Goal: Information Seeking & Learning: Learn about a topic

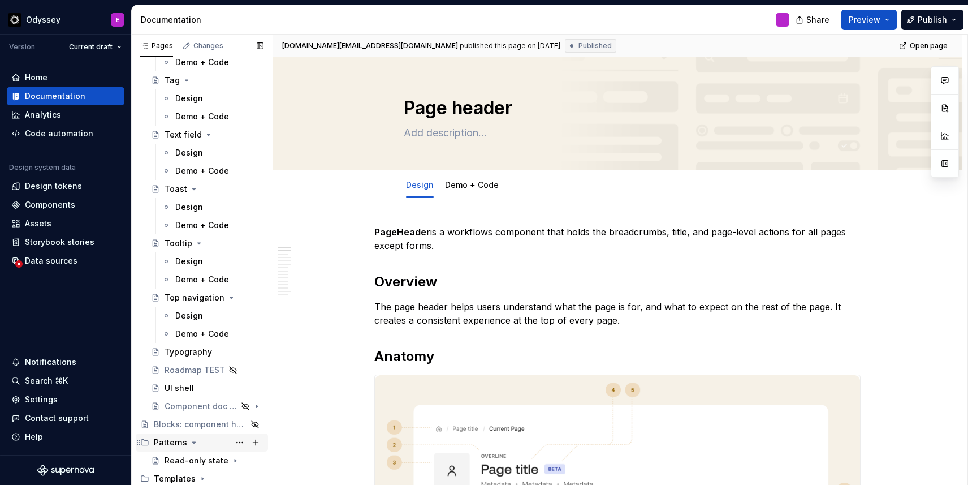
click at [195, 440] on icon "Page tree" at bounding box center [193, 442] width 9 height 9
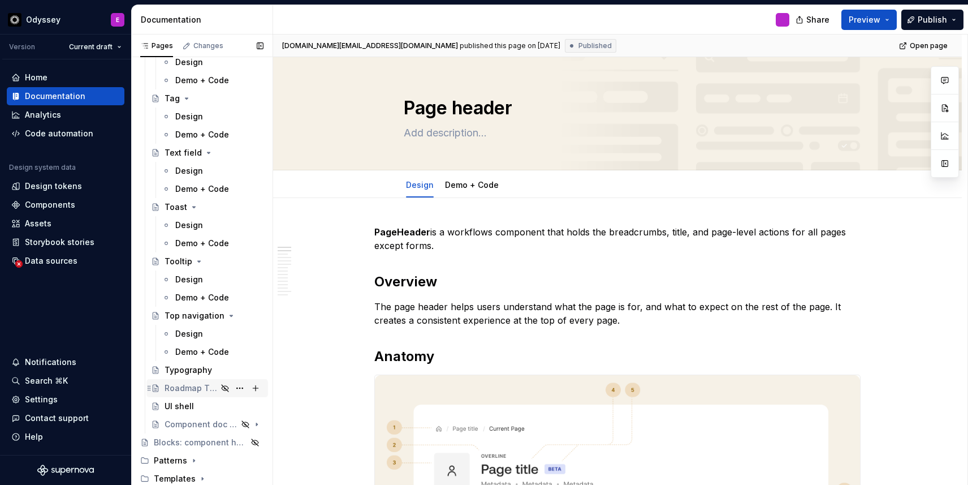
scroll to position [1052, 0]
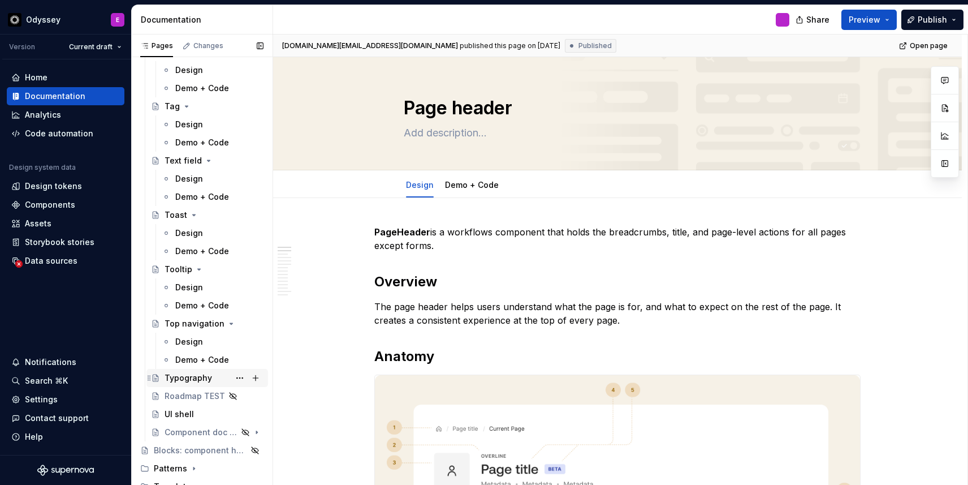
click at [218, 378] on div "Typography" at bounding box center [214, 378] width 99 height 16
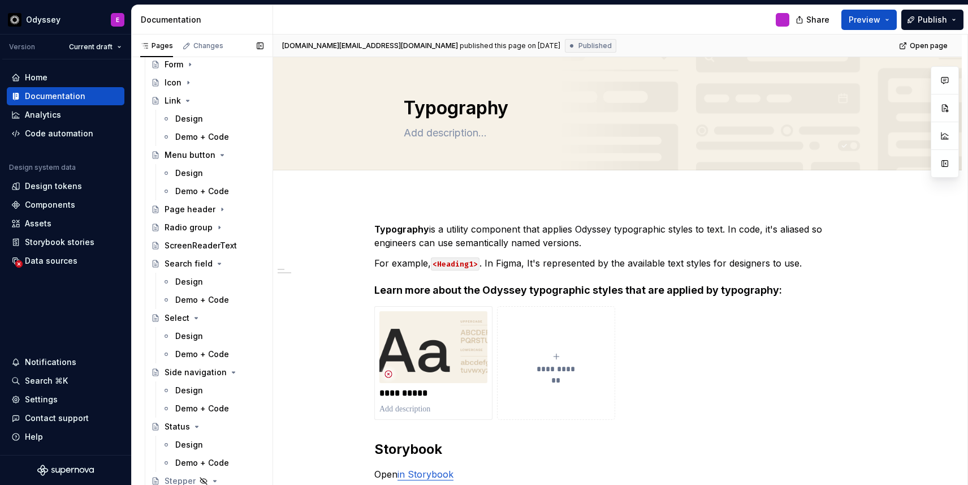
scroll to position [529, 0]
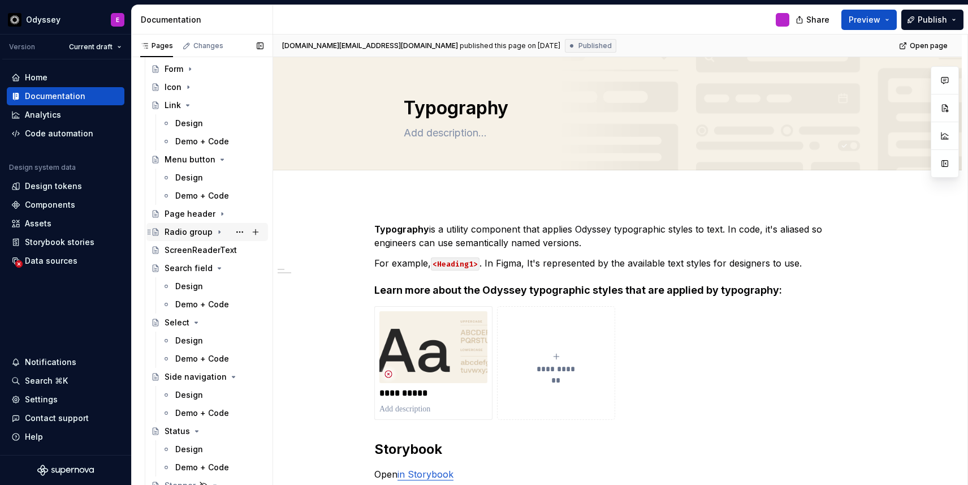
click at [205, 229] on div "Radio group" at bounding box center [189, 231] width 48 height 11
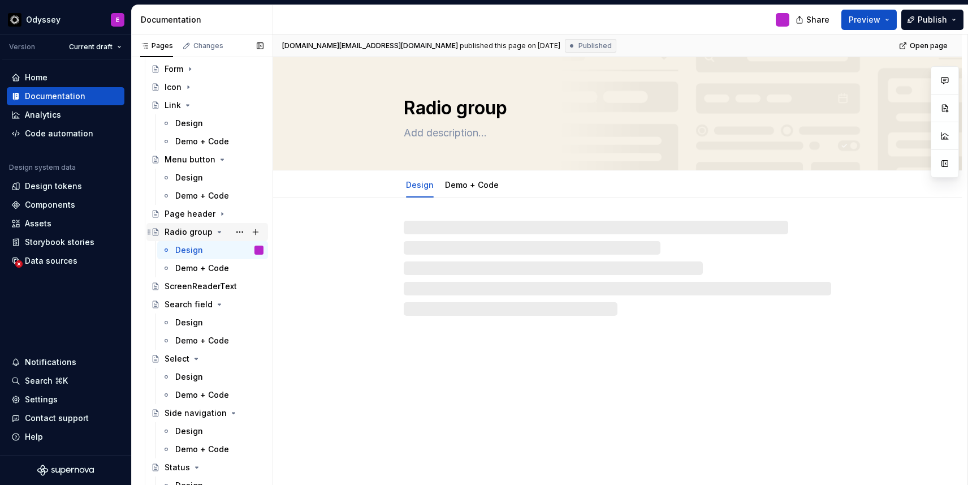
click at [205, 229] on div "Radio group" at bounding box center [189, 231] width 48 height 11
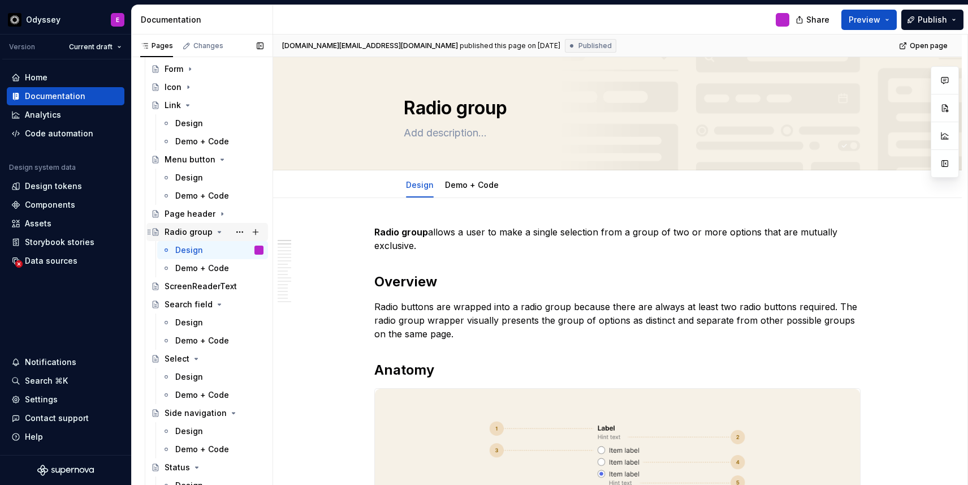
click at [218, 231] on icon "Page tree" at bounding box center [219, 231] width 3 height 1
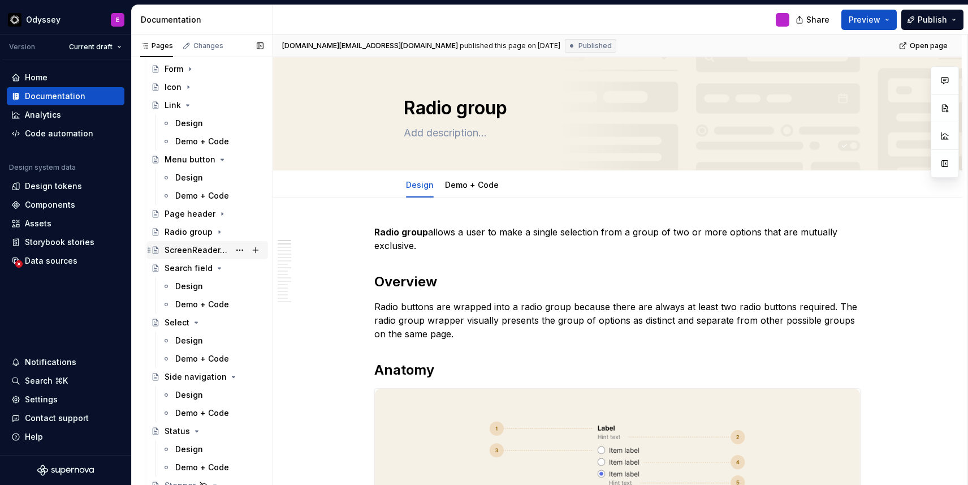
click at [199, 248] on div "ScreenReaderText" at bounding box center [197, 249] width 65 height 11
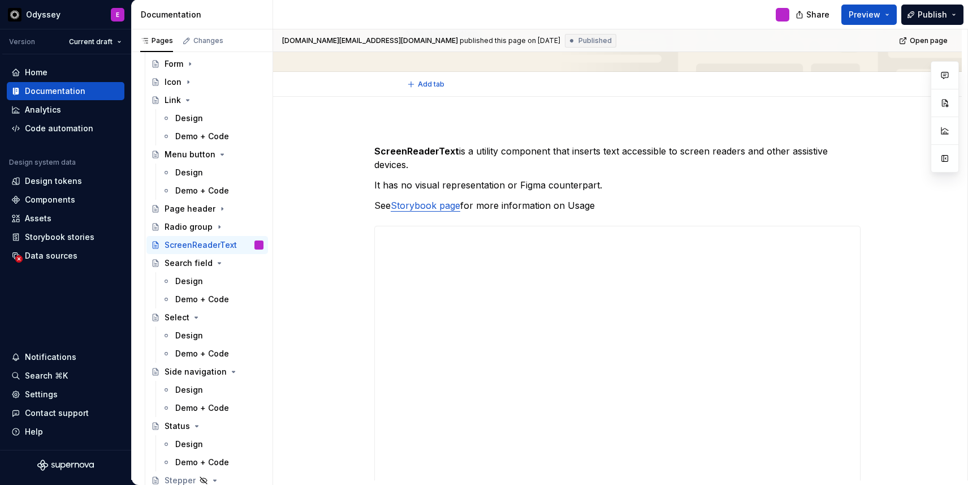
scroll to position [101, 0]
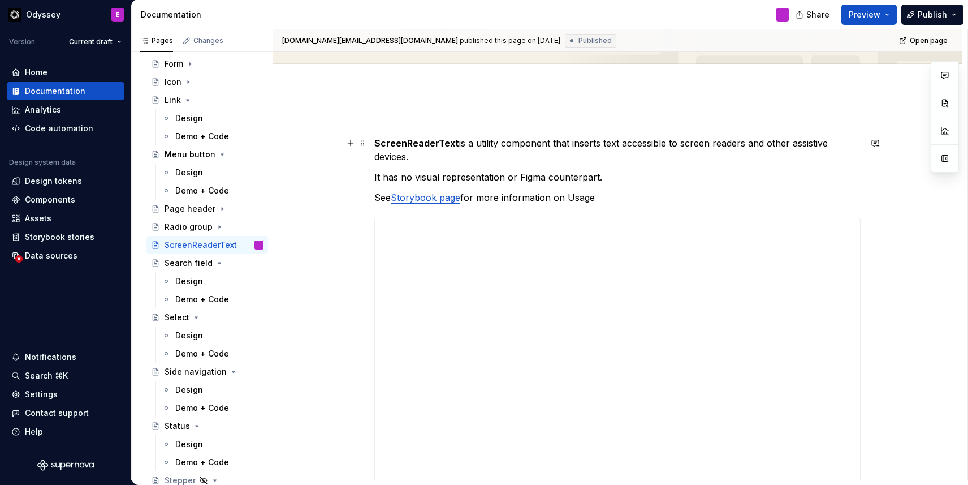
click at [375, 145] on div "**********" at bounding box center [617, 378] width 689 height 579
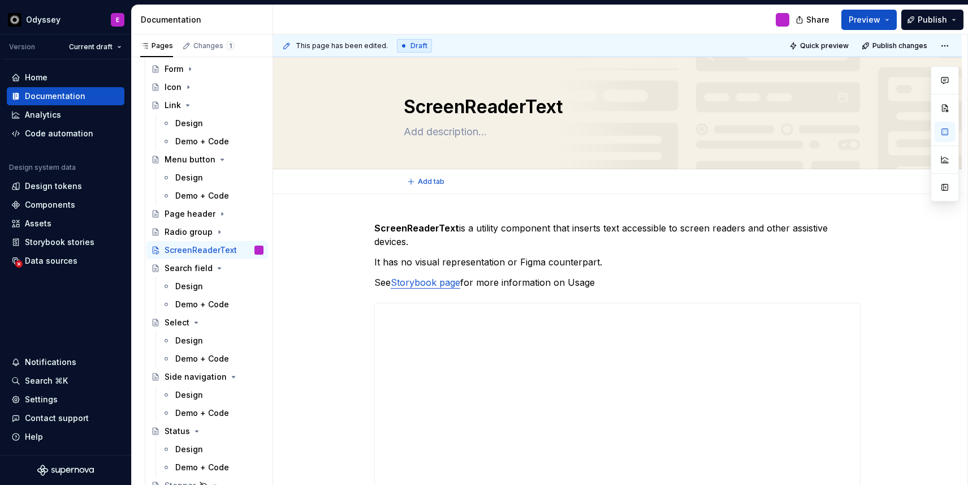
scroll to position [0, 0]
type textarea "*"
click at [376, 265] on div "**********" at bounding box center [617, 474] width 689 height 559
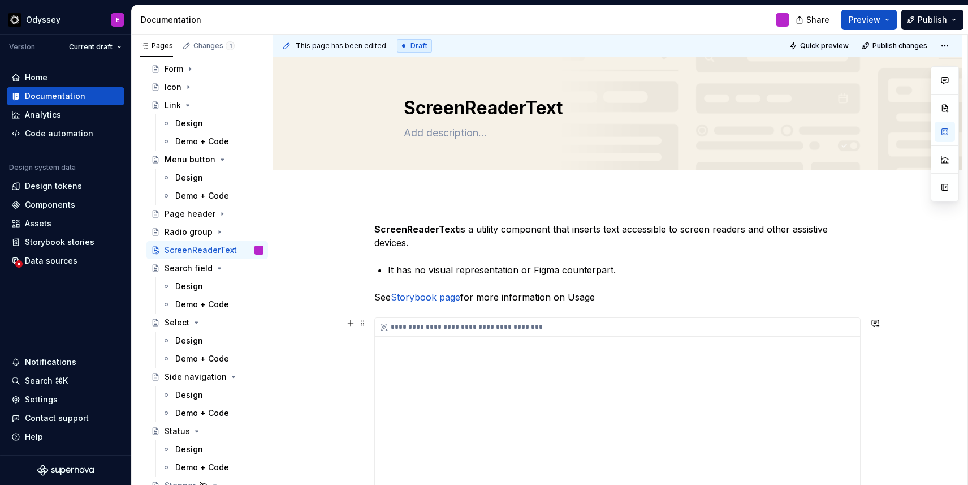
click at [749, 346] on div "**********" at bounding box center [617, 463] width 485 height 290
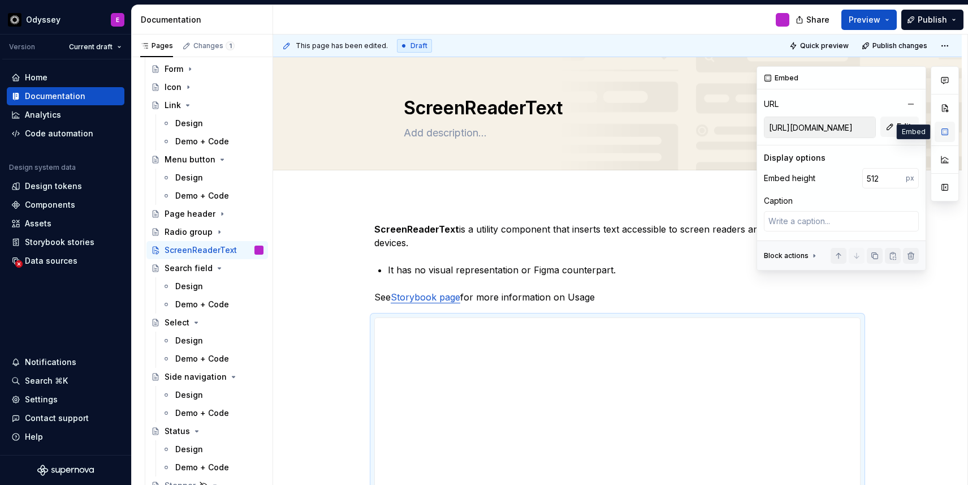
click at [949, 132] on button "button" at bounding box center [945, 132] width 20 height 20
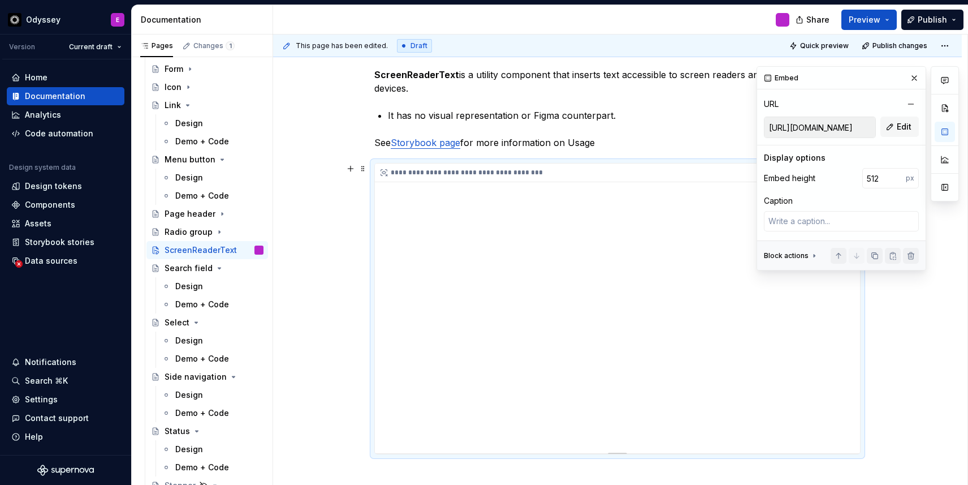
scroll to position [143, 0]
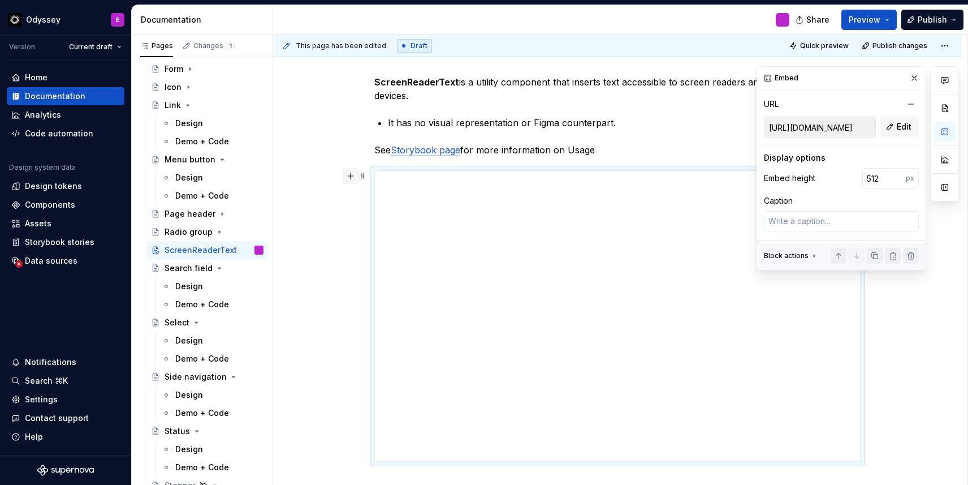
click at [353, 180] on button "button" at bounding box center [351, 176] width 16 height 16
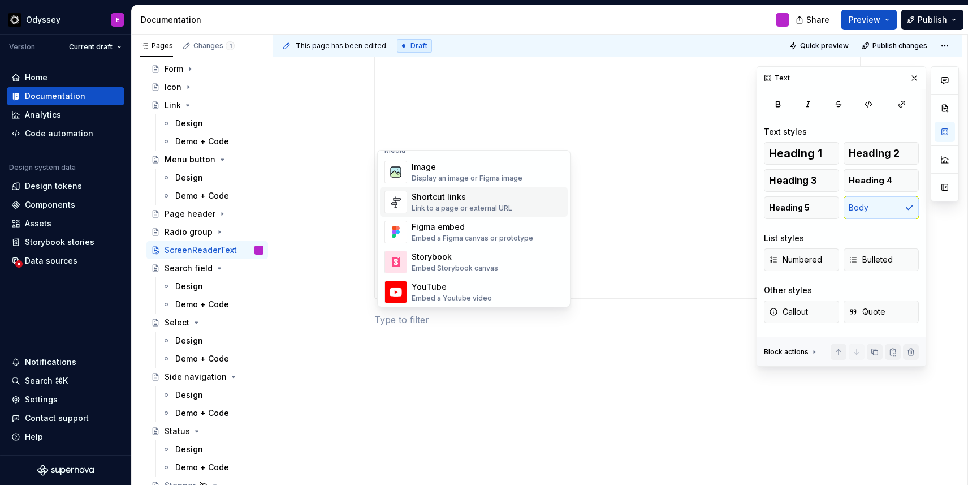
scroll to position [508, 0]
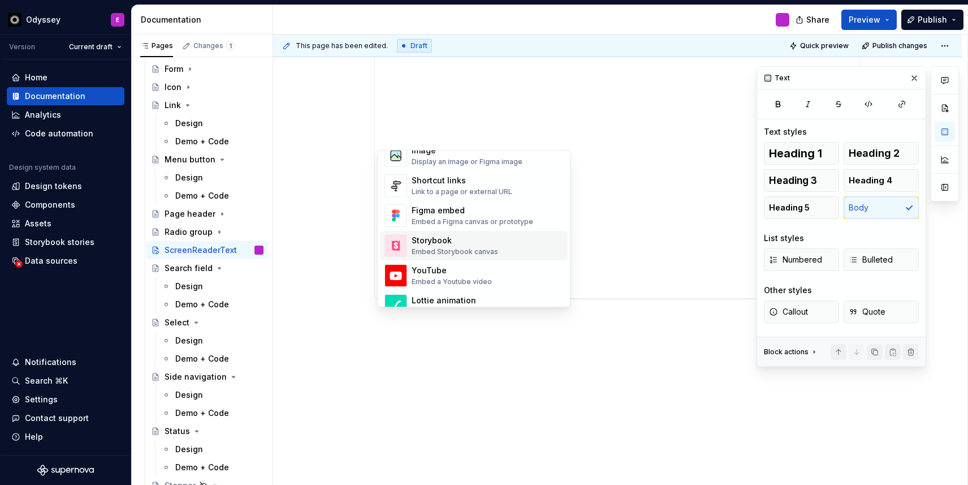
click at [434, 237] on div "Storybook" at bounding box center [455, 240] width 87 height 11
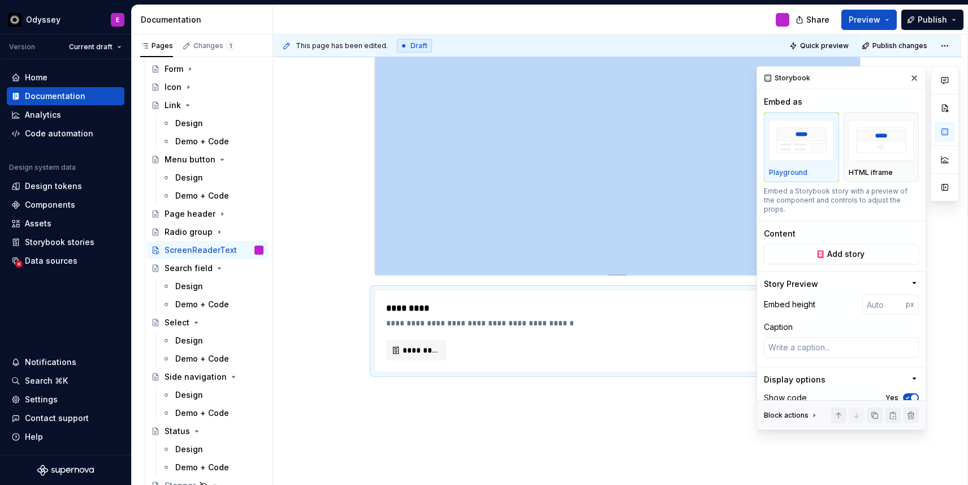
scroll to position [330, 0]
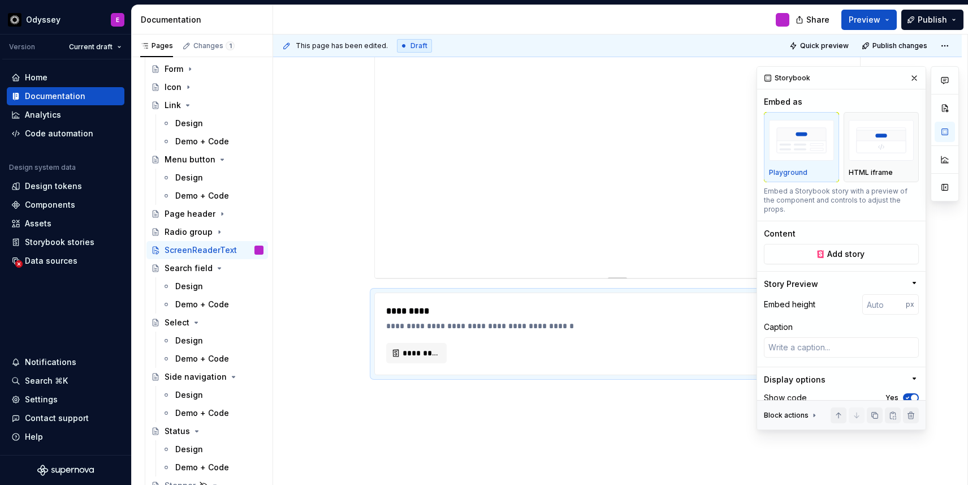
click at [447, 129] on div "**********" at bounding box center [617, 133] width 485 height 290
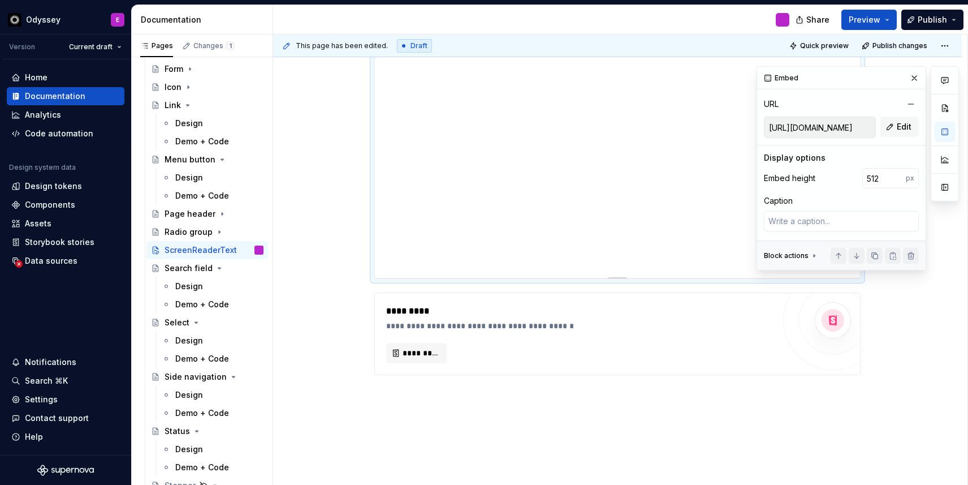
click at [427, 135] on div "**********" at bounding box center [617, 133] width 485 height 290
click at [915, 76] on button "button" at bounding box center [914, 78] width 16 height 16
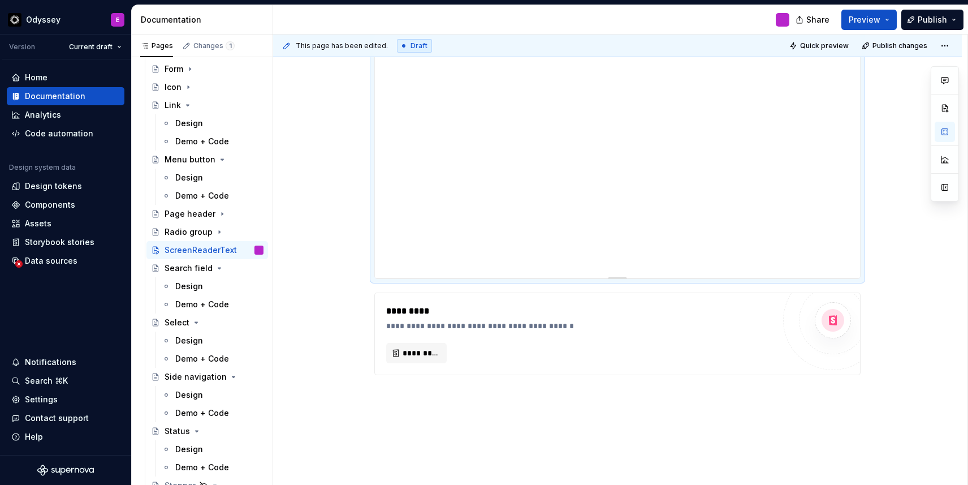
click at [500, 138] on div "**********" at bounding box center [617, 133] width 485 height 290
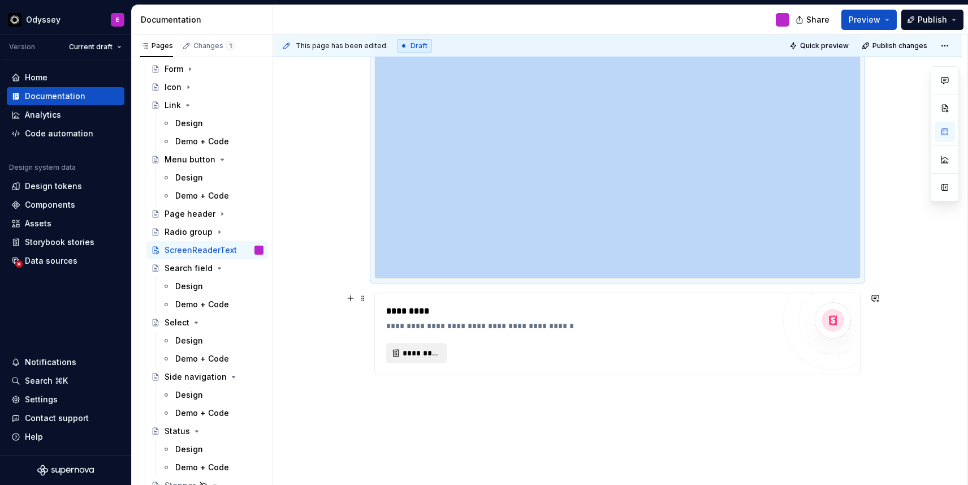
click at [411, 346] on button "*********" at bounding box center [416, 353] width 61 height 20
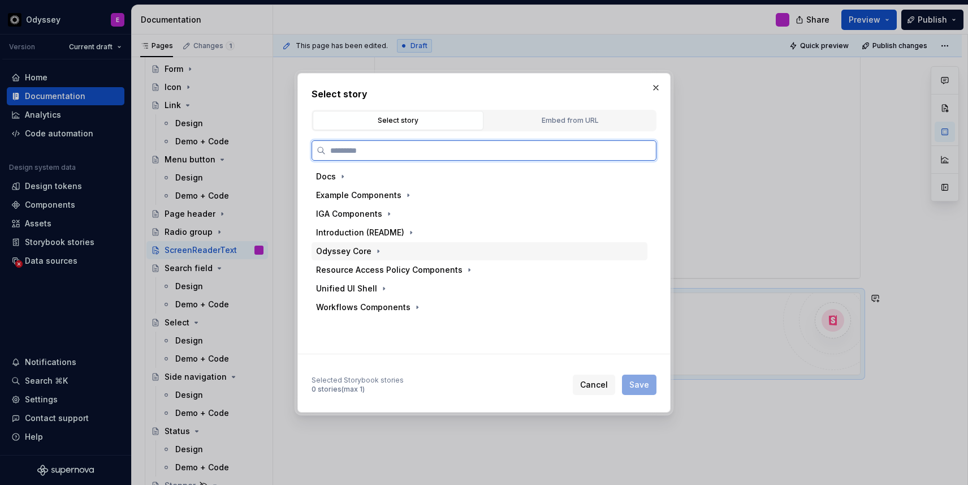
click at [395, 260] on div "Odyssey Core" at bounding box center [480, 251] width 336 height 19
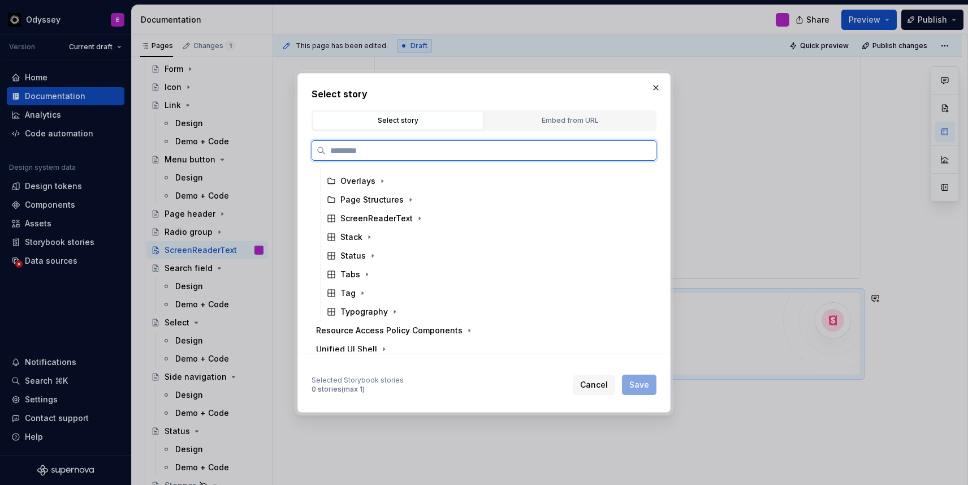
scroll to position [376, 0]
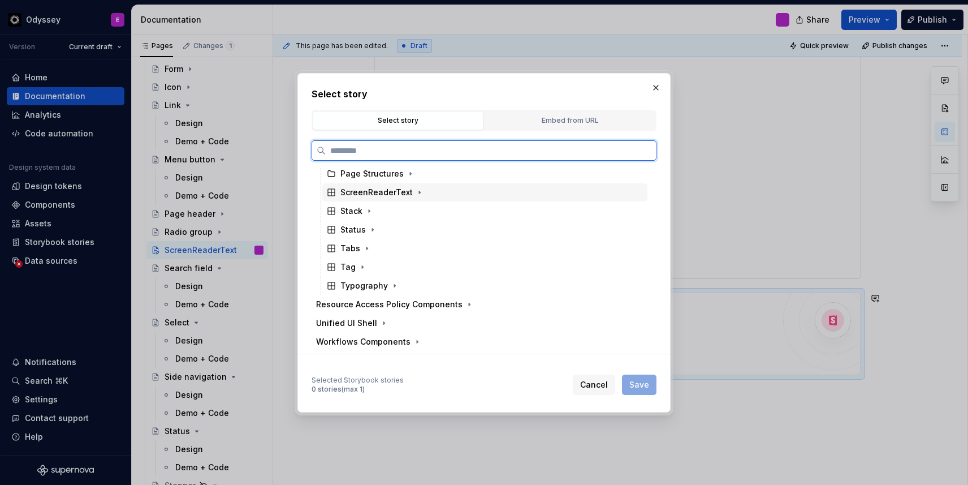
click at [403, 191] on div "ScreenReaderText" at bounding box center [376, 192] width 72 height 11
click at [413, 213] on div "Docs" at bounding box center [490, 211] width 314 height 18
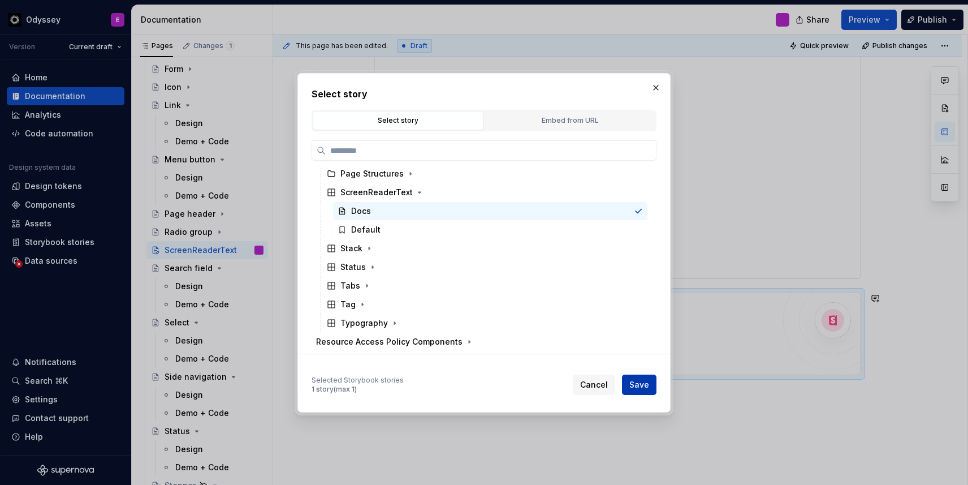
click at [639, 382] on span "Save" at bounding box center [639, 384] width 20 height 11
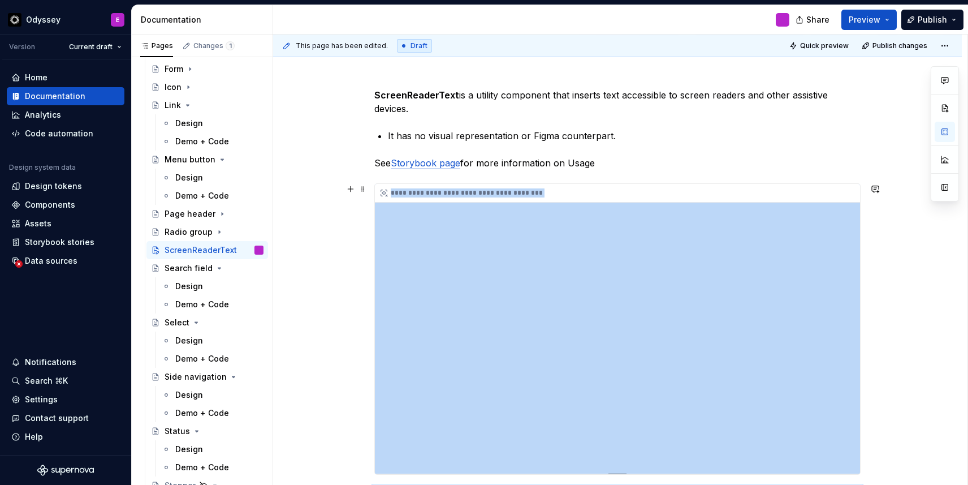
scroll to position [127, 0]
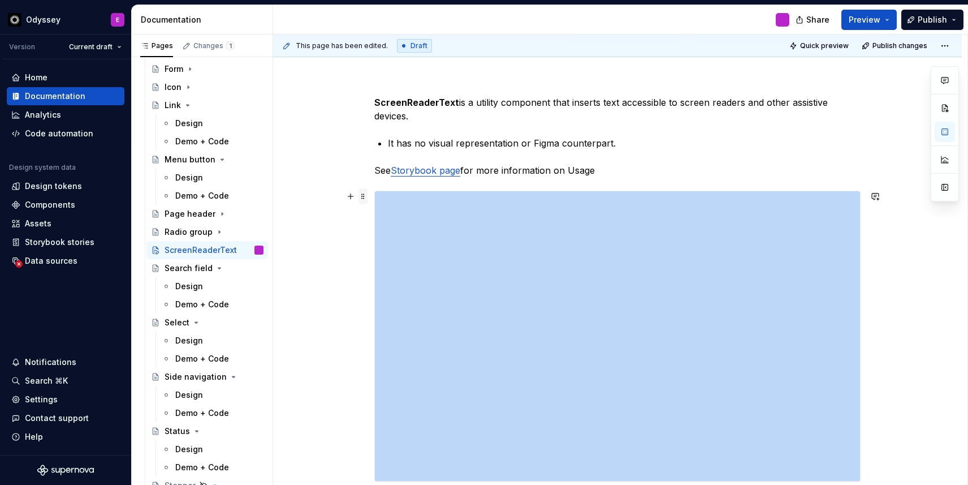
click at [366, 198] on span at bounding box center [363, 196] width 9 height 16
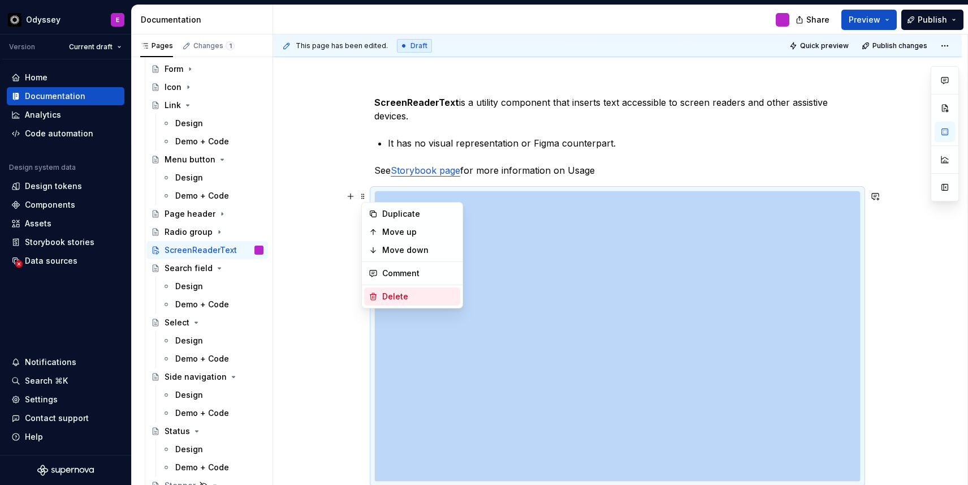
click at [388, 295] on div "Delete" at bounding box center [419, 296] width 74 height 11
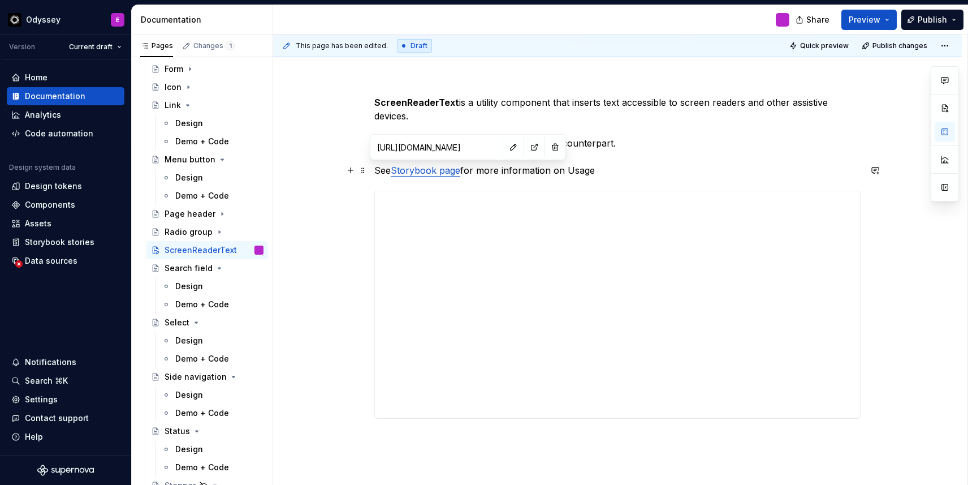
click at [454, 171] on link "Storybook page" at bounding box center [426, 170] width 70 height 11
click at [526, 142] on button "button" at bounding box center [534, 147] width 16 height 16
click at [455, 174] on link "Storybook page" at bounding box center [426, 170] width 70 height 11
click at [465, 171] on p "See Storybook page for more information on Usage" at bounding box center [617, 170] width 486 height 14
click at [419, 169] on link "Storybook" at bounding box center [414, 170] width 46 height 11
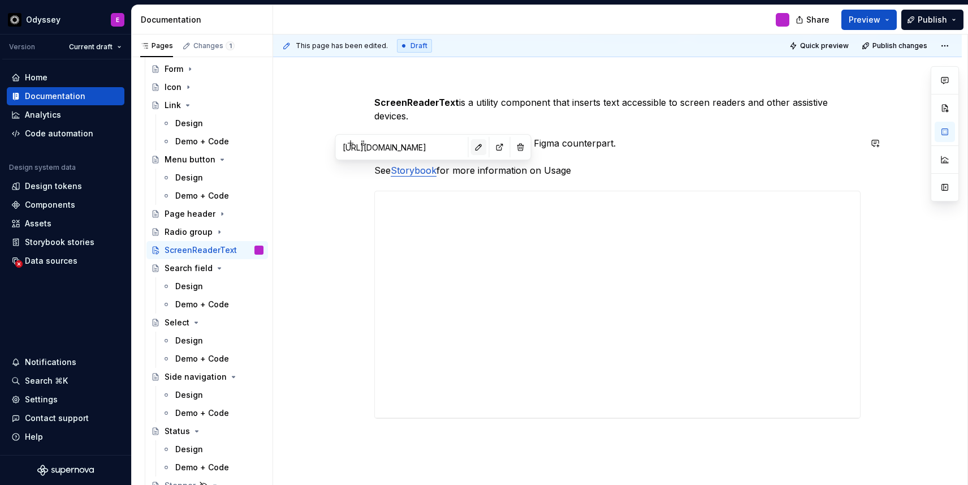
click at [471, 148] on button "button" at bounding box center [479, 147] width 16 height 16
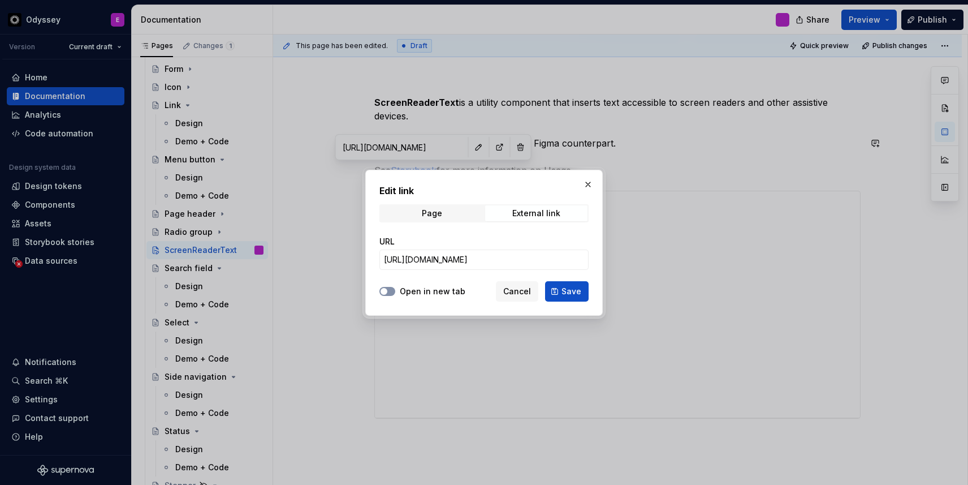
click at [384, 294] on span "button" at bounding box center [384, 291] width 7 height 7
click at [409, 256] on input "[URL][DOMAIN_NAME]" at bounding box center [483, 259] width 209 height 20
click at [582, 289] on button "Save" at bounding box center [567, 291] width 44 height 20
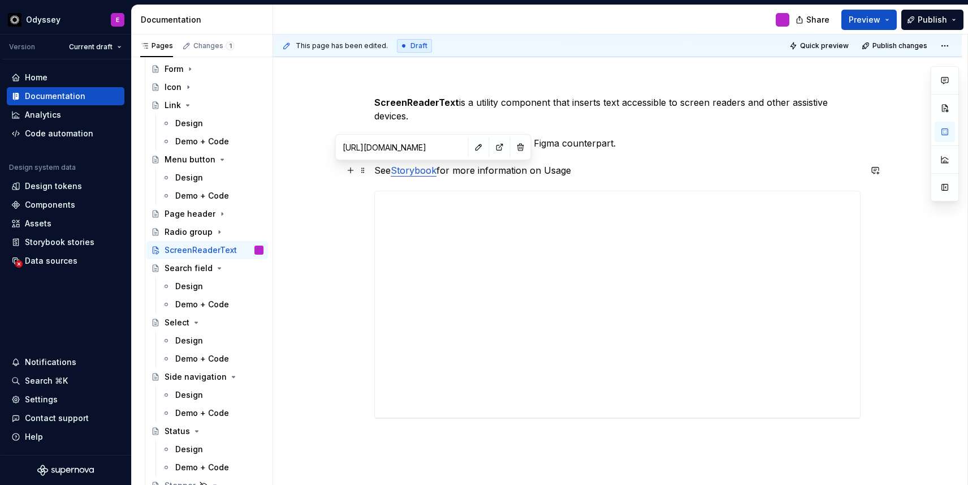
click at [607, 167] on p "See Storybook for more information on Usage" at bounding box center [617, 170] width 486 height 14
drag, startPoint x: 391, startPoint y: 175, endPoint x: 377, endPoint y: 174, distance: 14.7
click at [377, 174] on p "See Storybook for more information on Usage" at bounding box center [617, 170] width 486 height 14
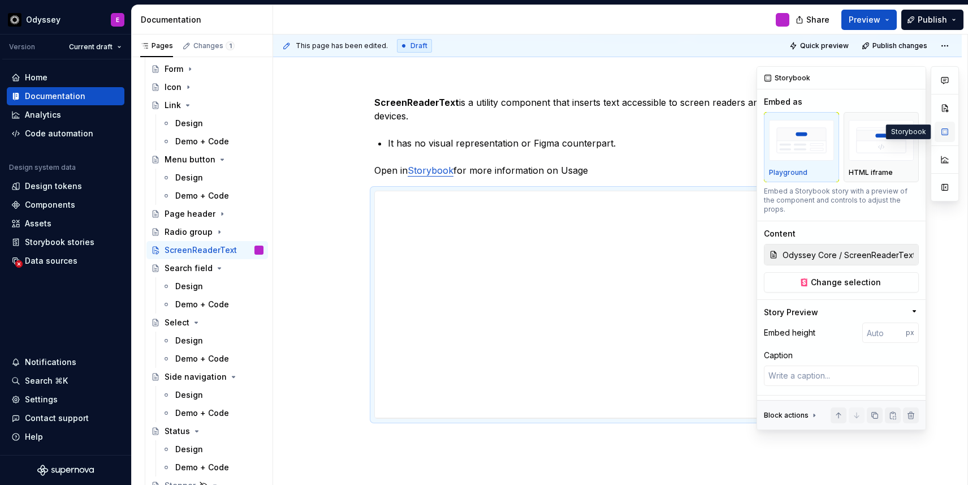
click at [942, 132] on button "button" at bounding box center [945, 132] width 20 height 20
type textarea "*"
click at [887, 323] on input "number" at bounding box center [884, 332] width 44 height 20
type input "650"
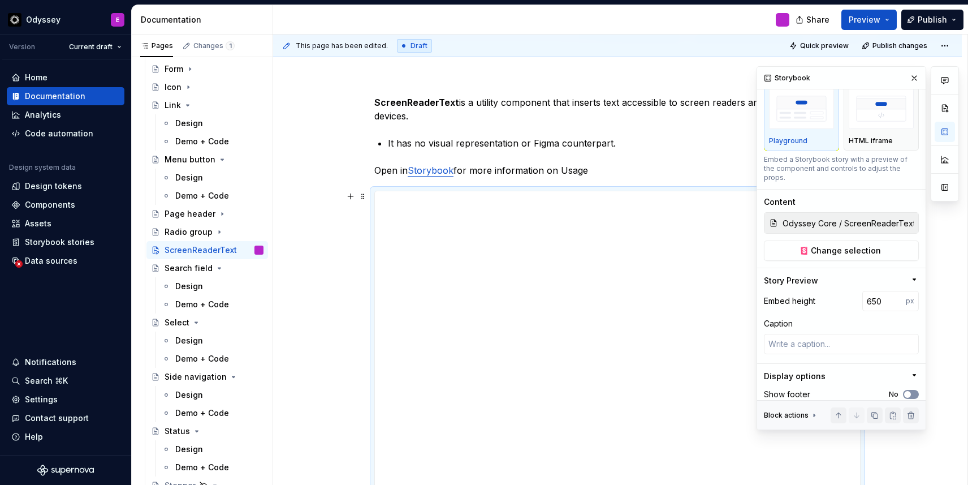
click at [907, 391] on span "button" at bounding box center [907, 394] width 7 height 7
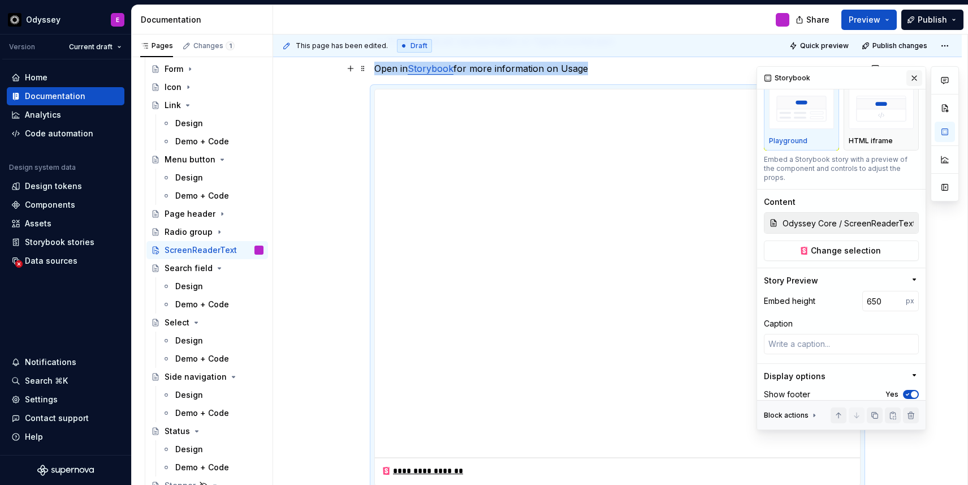
click at [915, 70] on button "button" at bounding box center [914, 78] width 16 height 16
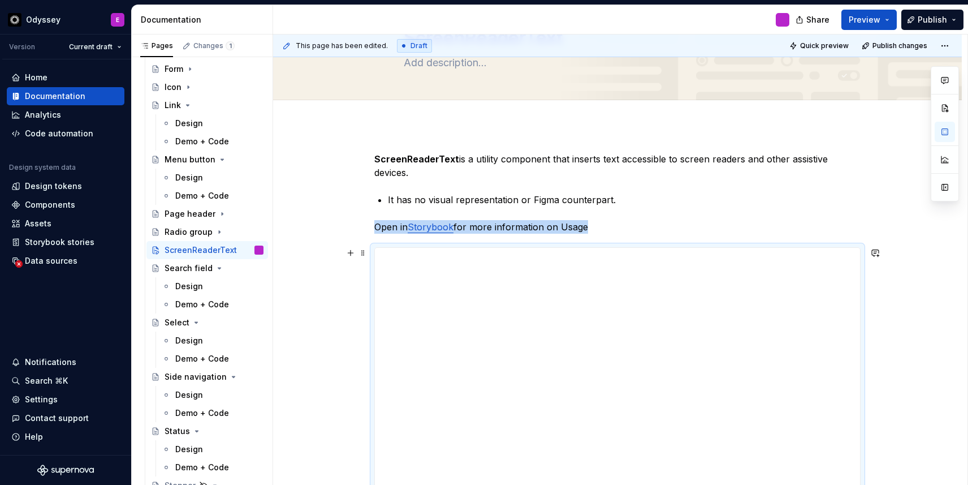
scroll to position [0, 0]
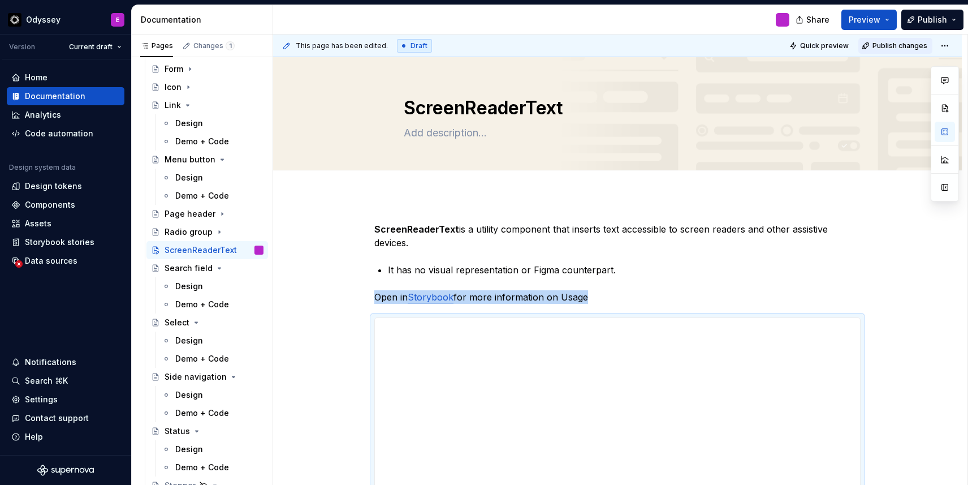
click at [910, 44] on span "Publish changes" at bounding box center [900, 45] width 55 height 9
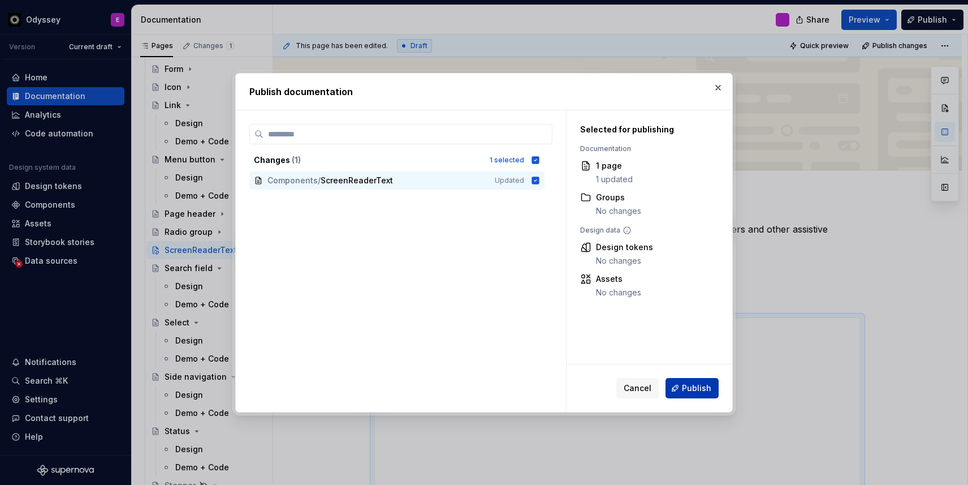
click at [701, 391] on span "Publish" at bounding box center [696, 387] width 29 height 11
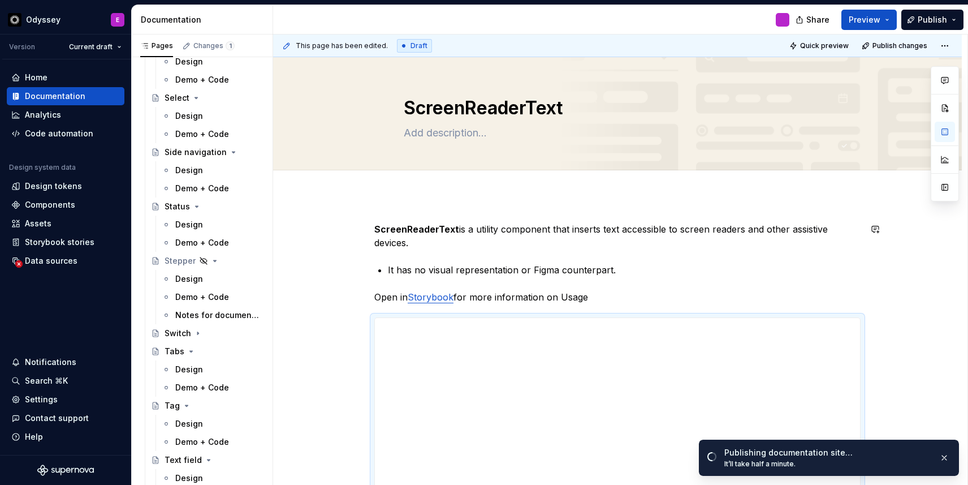
click at [378, 230] on strong "ScreenReaderText" at bounding box center [416, 228] width 85 height 11
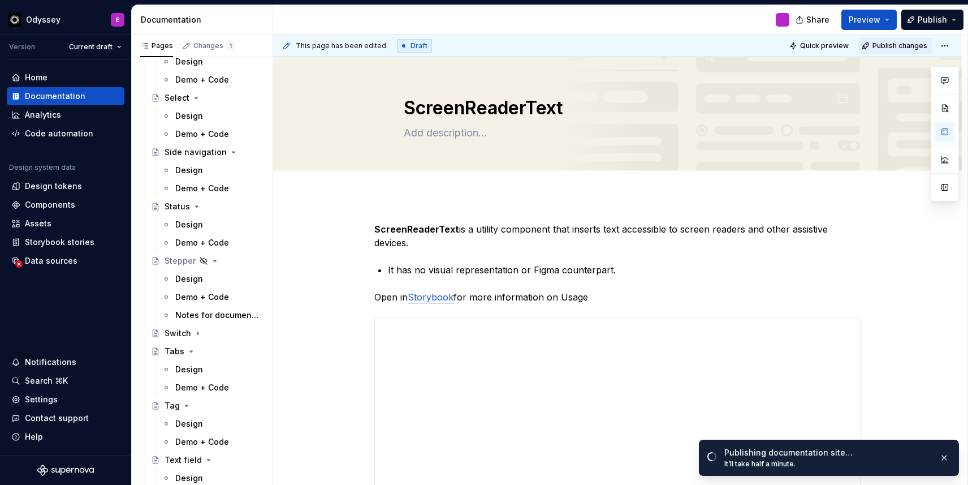
click at [910, 49] on span "Publish changes" at bounding box center [900, 45] width 55 height 9
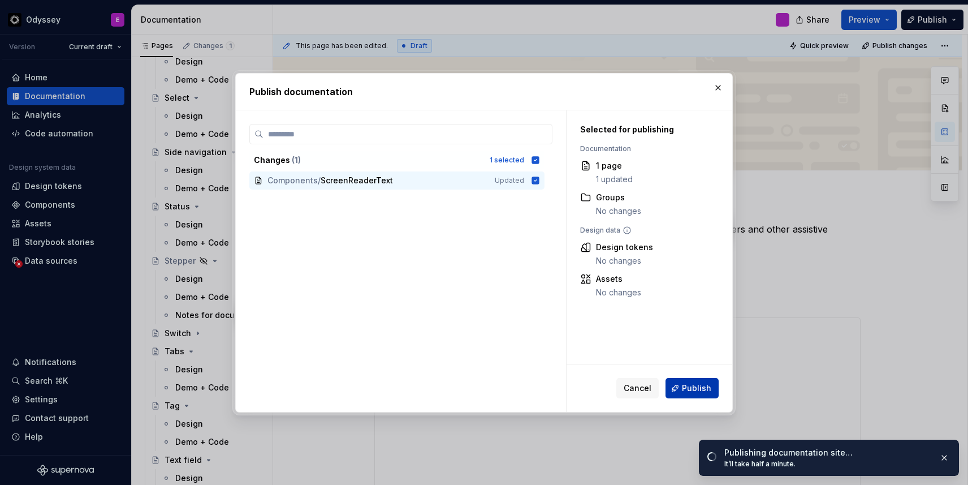
click at [693, 388] on span "Publish" at bounding box center [696, 387] width 29 height 11
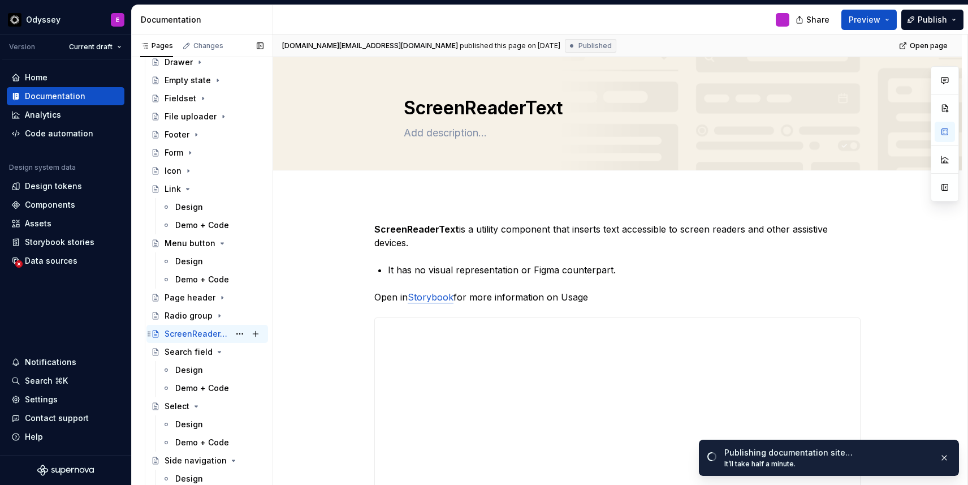
scroll to position [441, 0]
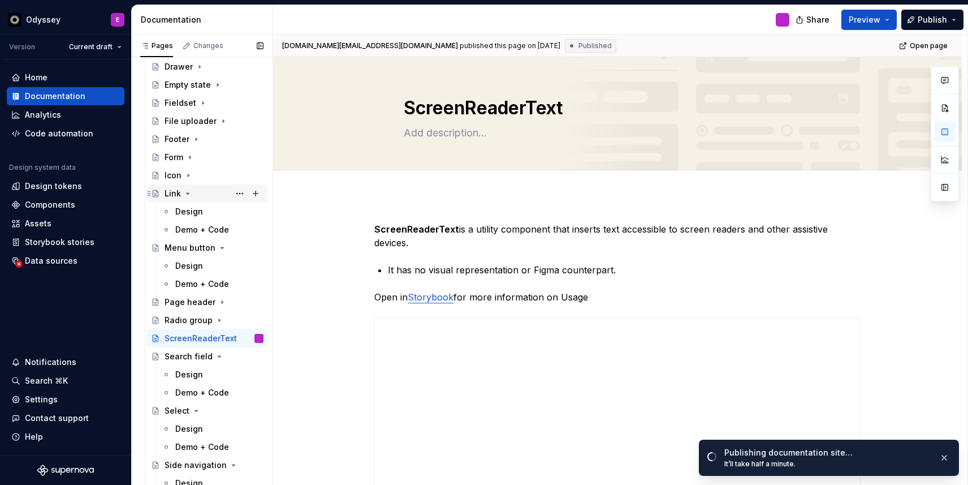
click at [185, 193] on icon "Page tree" at bounding box center [187, 193] width 9 height 9
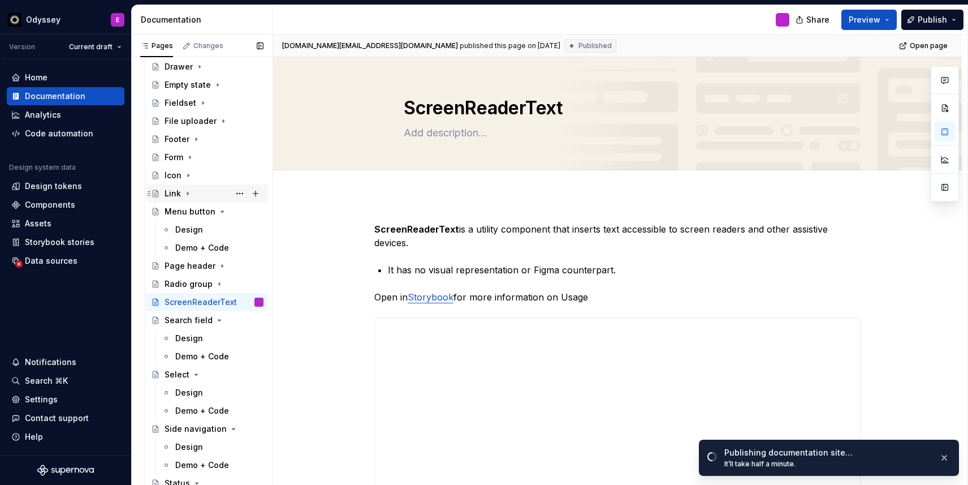
click at [185, 196] on icon "Page tree" at bounding box center [187, 193] width 9 height 9
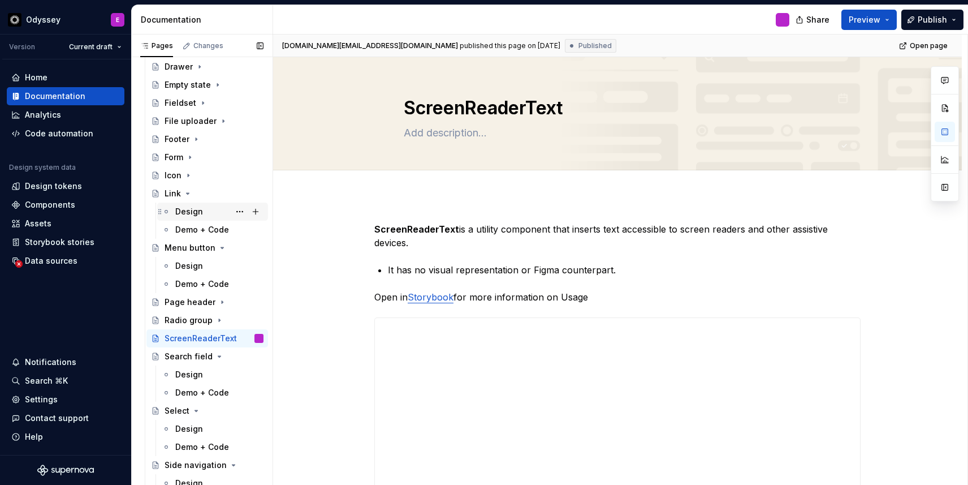
click at [197, 211] on div "Design" at bounding box center [189, 211] width 28 height 11
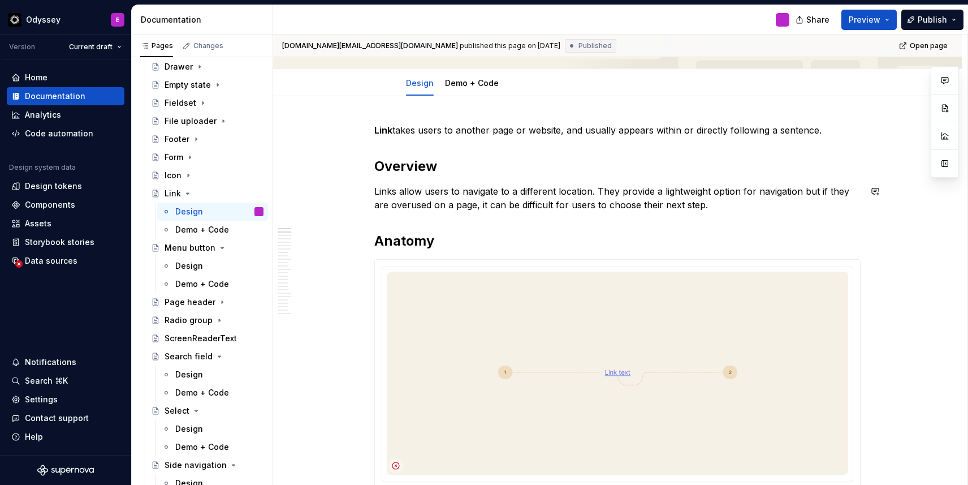
scroll to position [104, 0]
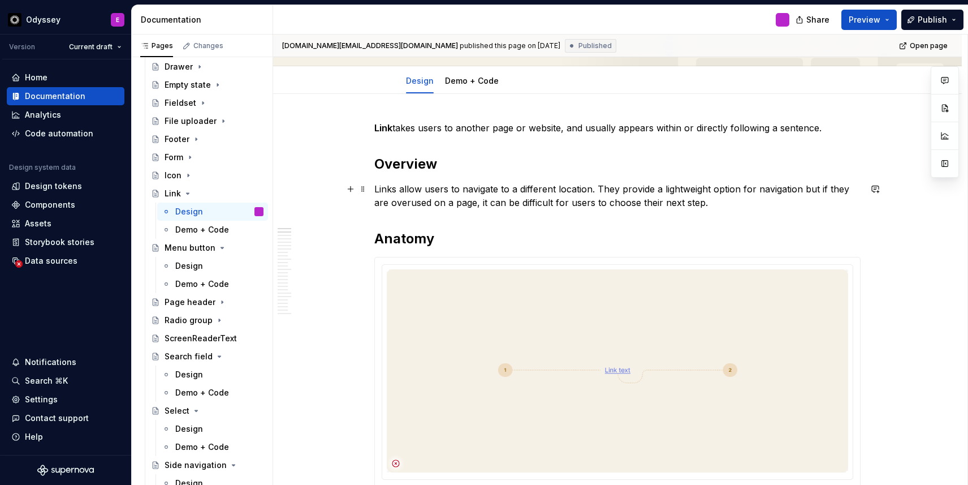
type textarea "*"
click at [603, 189] on p "Links allow users to navigate to a different location. They provide a lightweig…" at bounding box center [617, 195] width 486 height 27
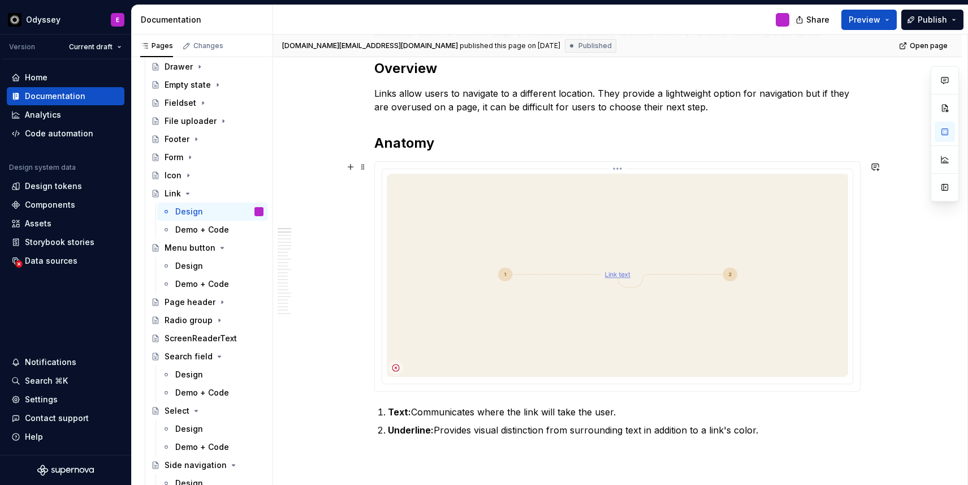
scroll to position [87, 0]
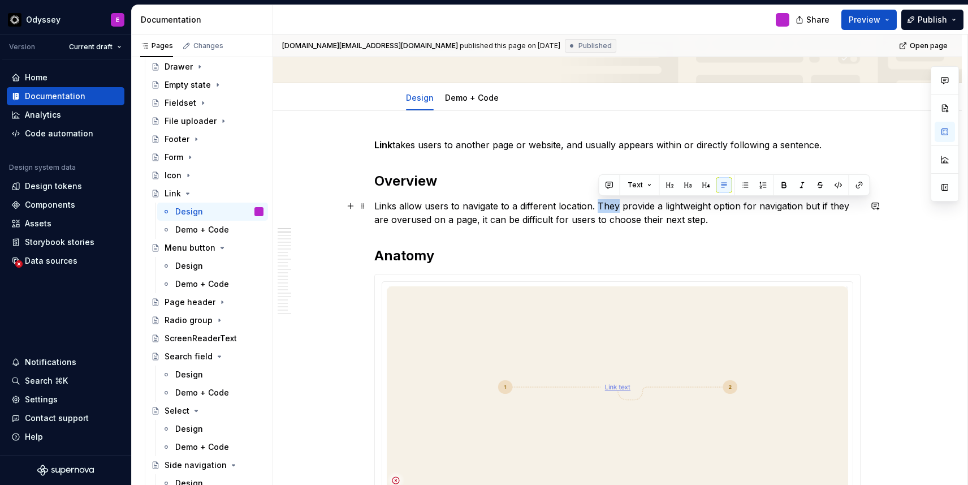
drag, startPoint x: 619, startPoint y: 206, endPoint x: 600, endPoint y: 208, distance: 19.3
click at [599, 208] on p "Links allow users to navigate to a different location. They provide a lightweig…" at bounding box center [617, 212] width 486 height 27
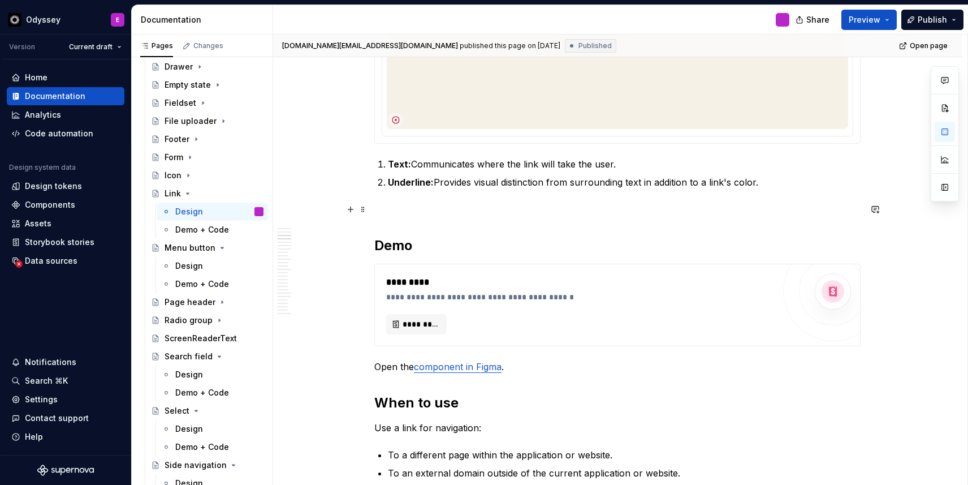
scroll to position [448, 0]
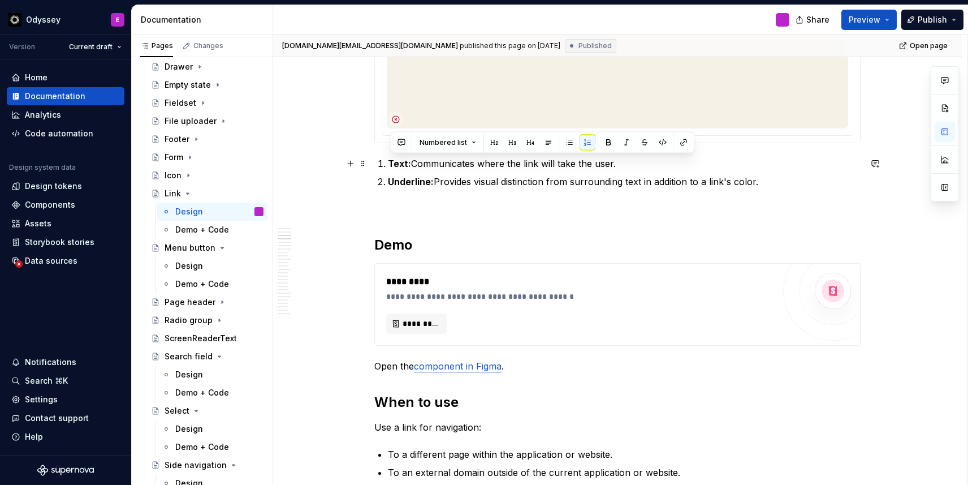
drag, startPoint x: 762, startPoint y: 184, endPoint x: 383, endPoint y: 161, distance: 380.1
click at [388, 161] on ol "Text: Communicates where the link will take the user. Underline: Provides visua…" at bounding box center [624, 173] width 473 height 32
click at [571, 142] on button "button" at bounding box center [570, 143] width 16 height 16
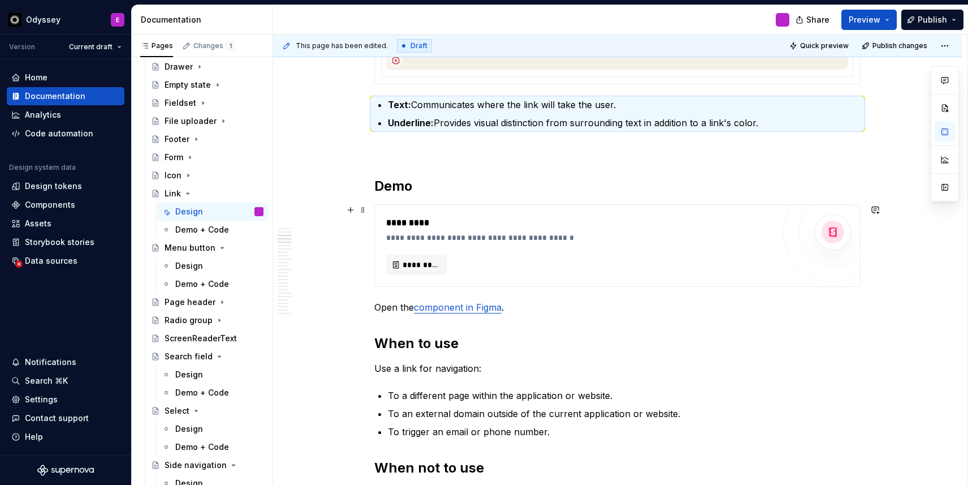
scroll to position [544, 0]
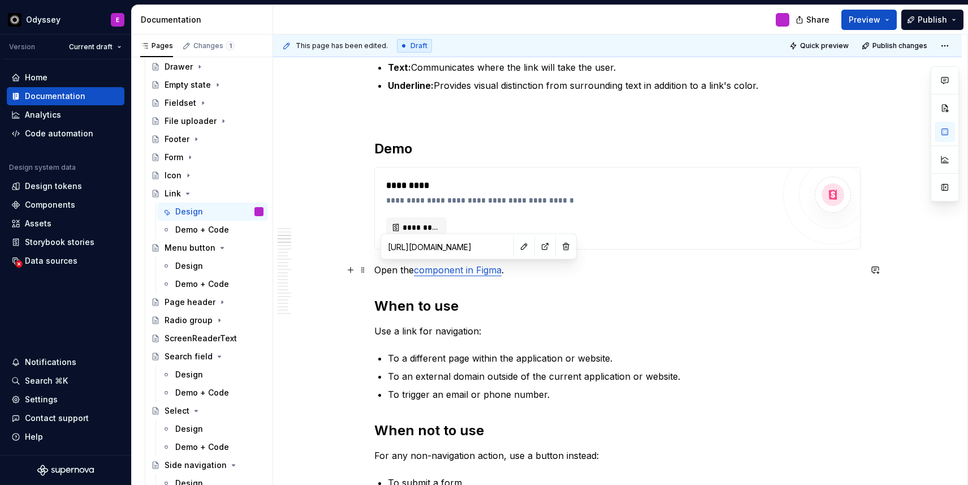
click at [463, 270] on link "component in Figma" at bounding box center [458, 269] width 88 height 11
click at [558, 248] on button "button" at bounding box center [566, 247] width 16 height 16
click at [508, 267] on p "Open the component in Figma." at bounding box center [617, 270] width 486 height 14
drag, startPoint x: 508, startPoint y: 267, endPoint x: 356, endPoint y: 268, distance: 152.1
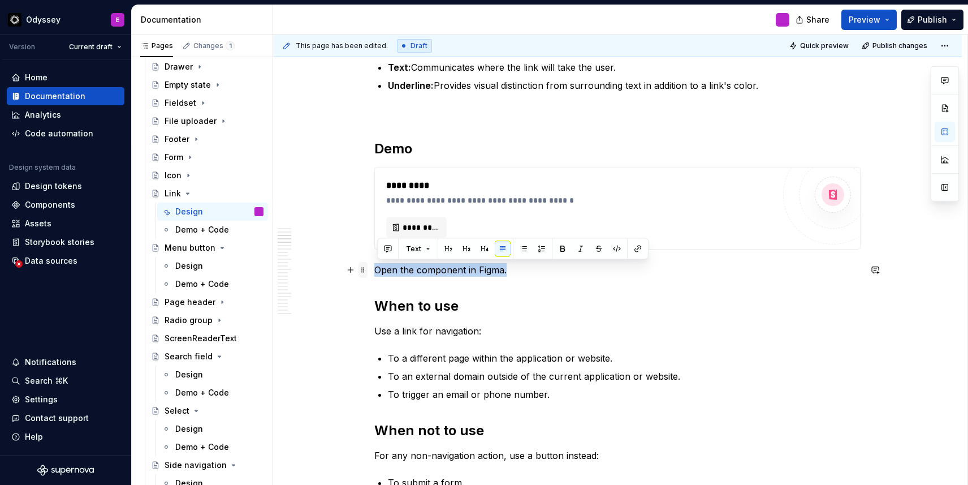
click at [364, 267] on span at bounding box center [363, 270] width 9 height 16
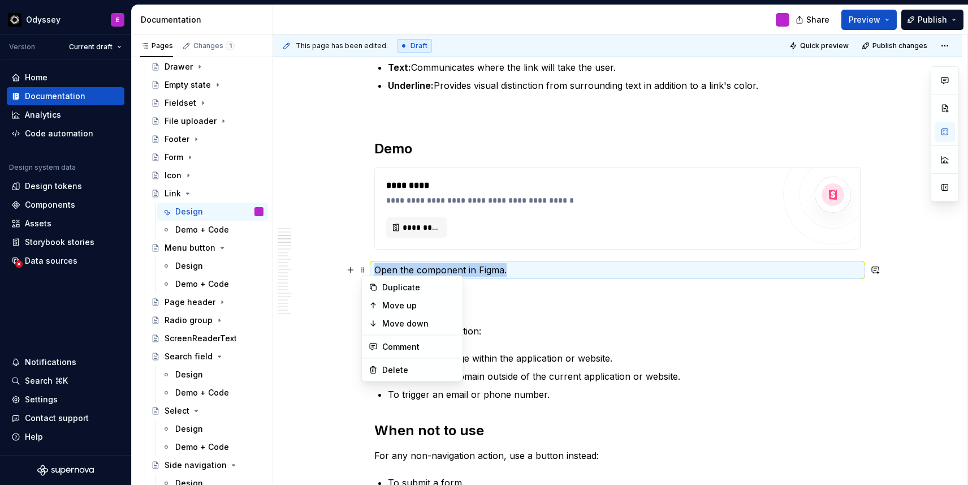
click at [395, 269] on p "Open the component in Figma." at bounding box center [617, 270] width 486 height 14
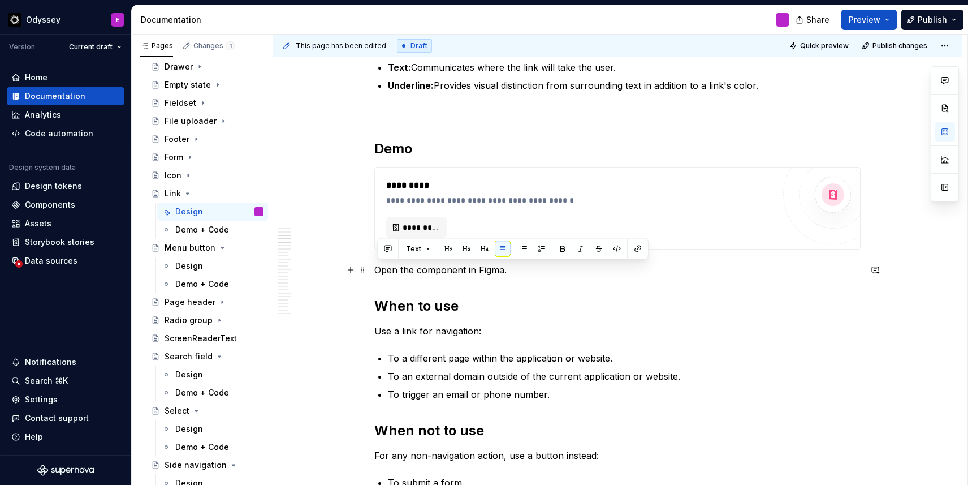
drag, startPoint x: 515, startPoint y: 272, endPoint x: 373, endPoint y: 270, distance: 142.0
click at [365, 270] on span at bounding box center [363, 270] width 9 height 16
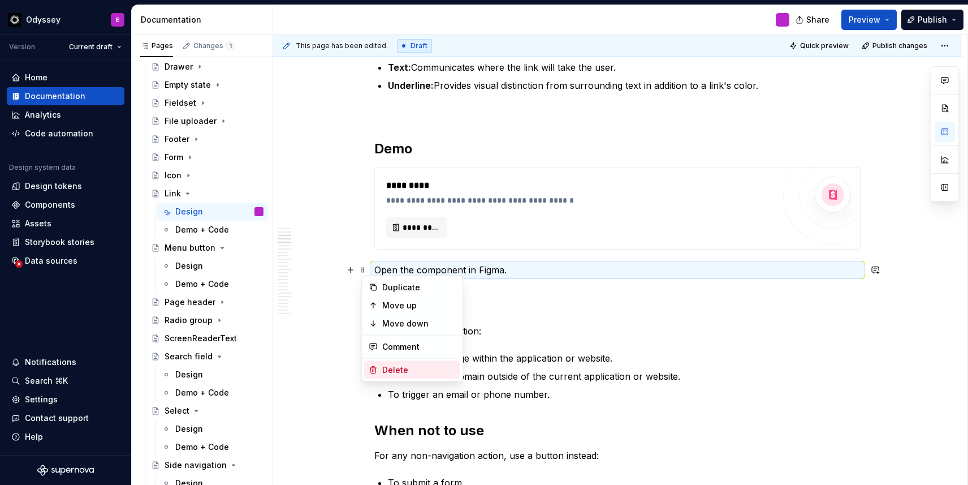
click at [414, 376] on div "Delete" at bounding box center [412, 370] width 96 height 18
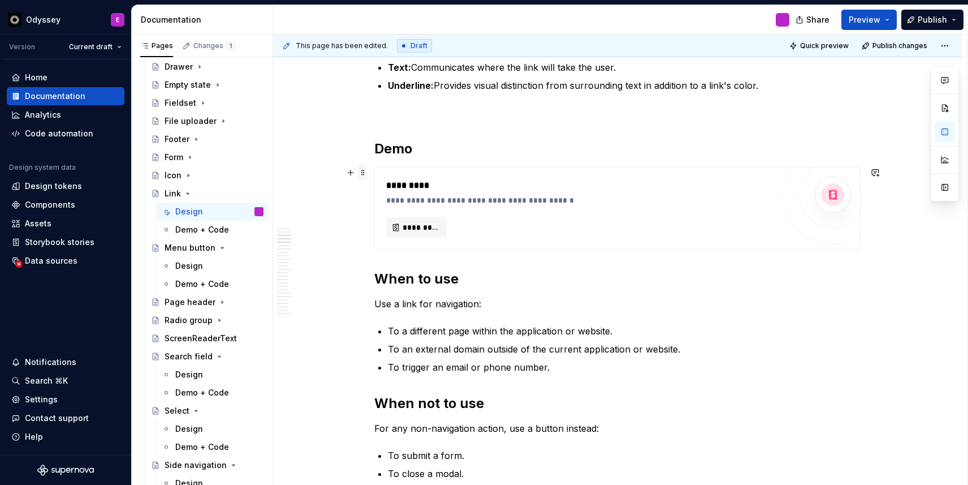
click at [365, 172] on span at bounding box center [363, 173] width 9 height 16
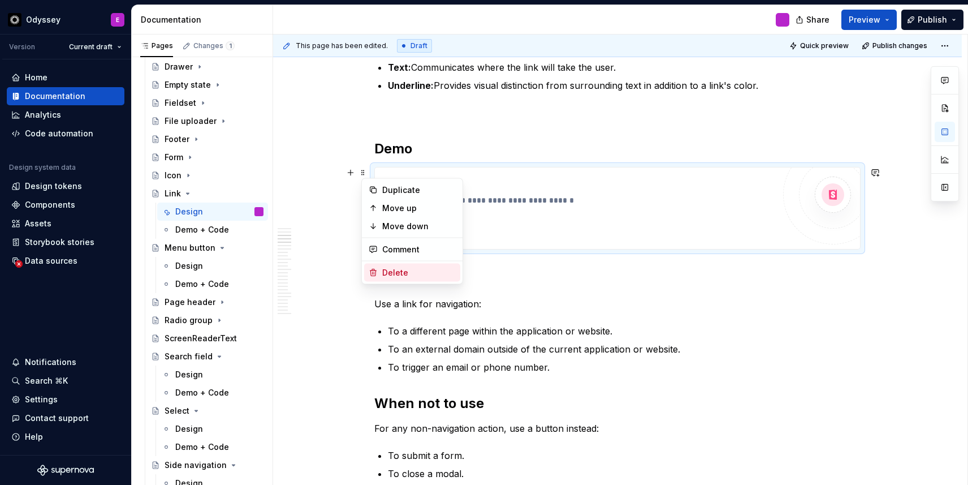
click at [417, 273] on div "Delete" at bounding box center [419, 272] width 74 height 11
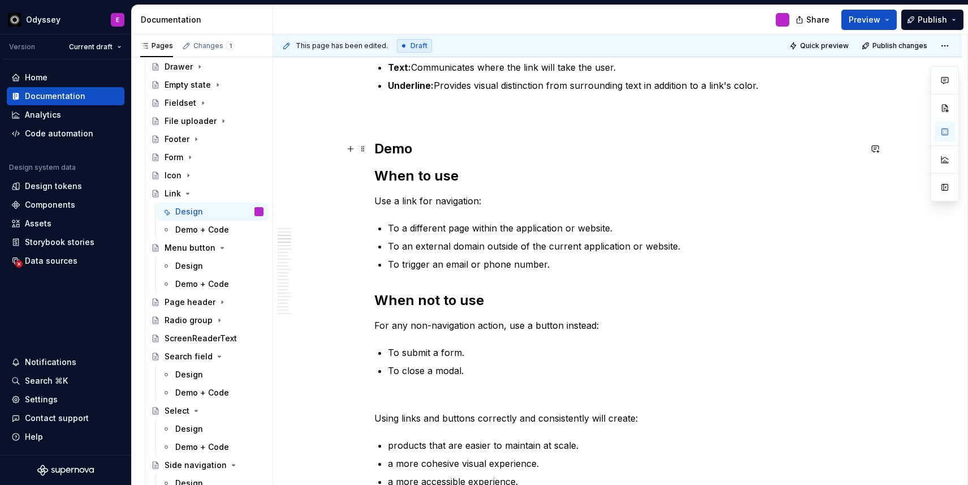
click at [363, 148] on span at bounding box center [363, 149] width 9 height 16
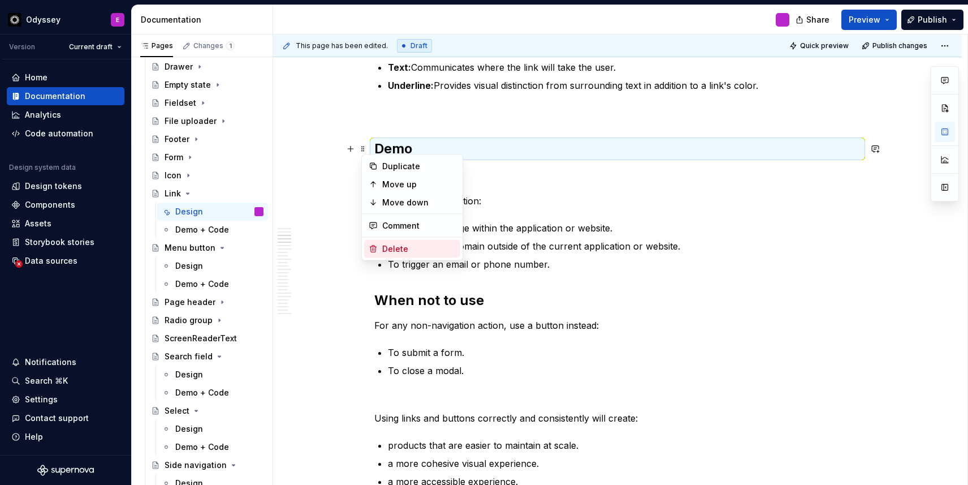
click at [388, 245] on div "Delete" at bounding box center [419, 248] width 74 height 11
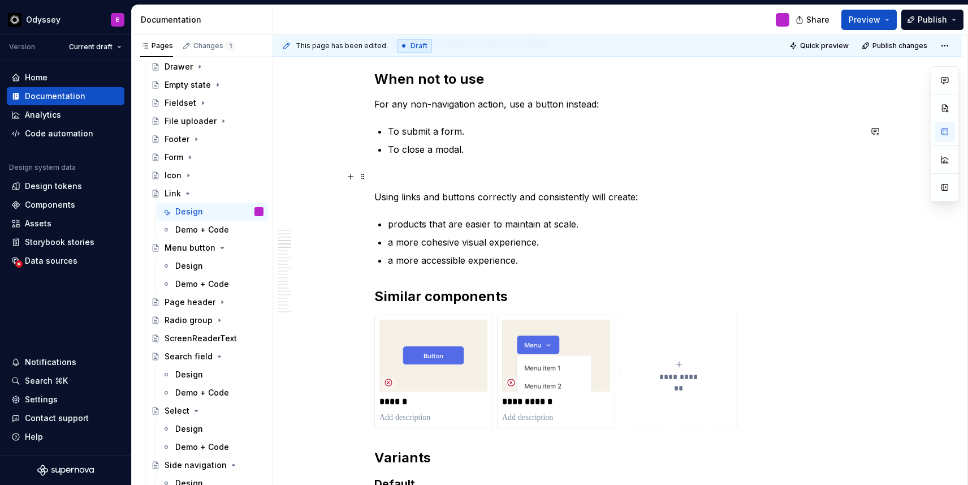
scroll to position [720, 0]
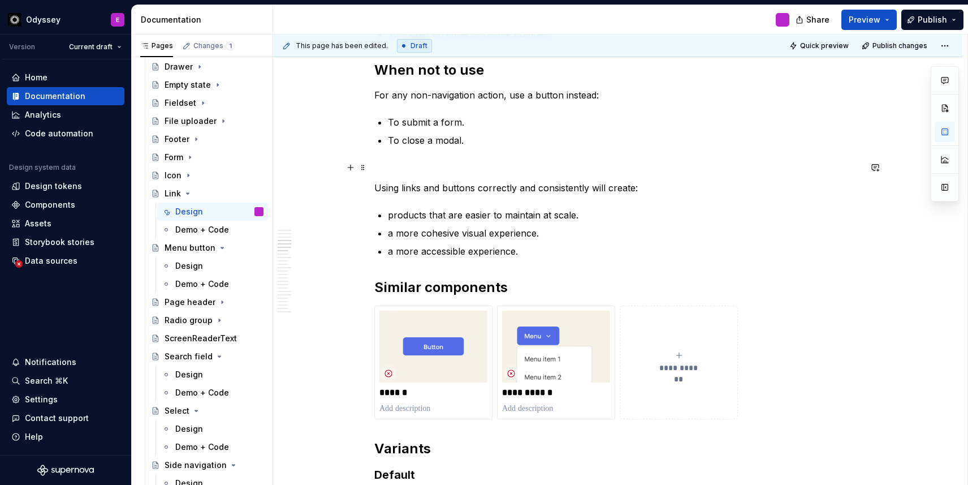
click at [394, 167] on p at bounding box center [617, 168] width 486 height 14
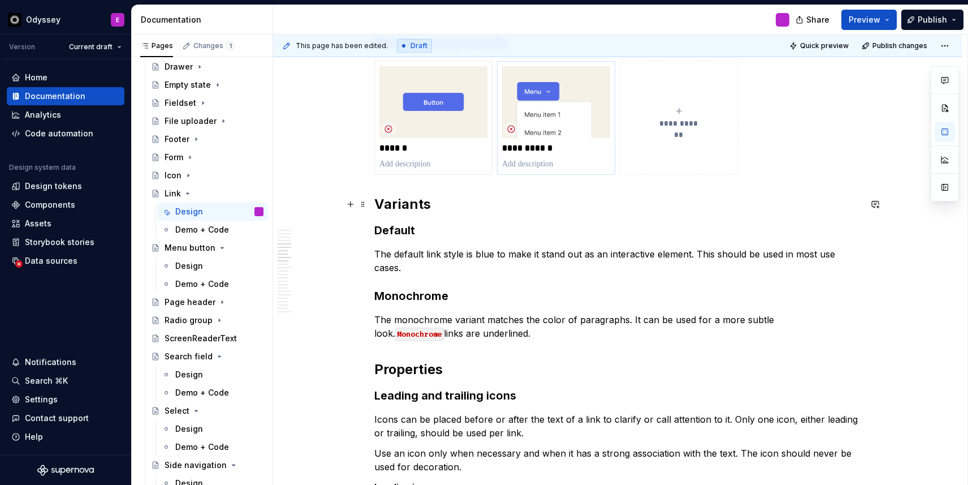
scroll to position [932, 0]
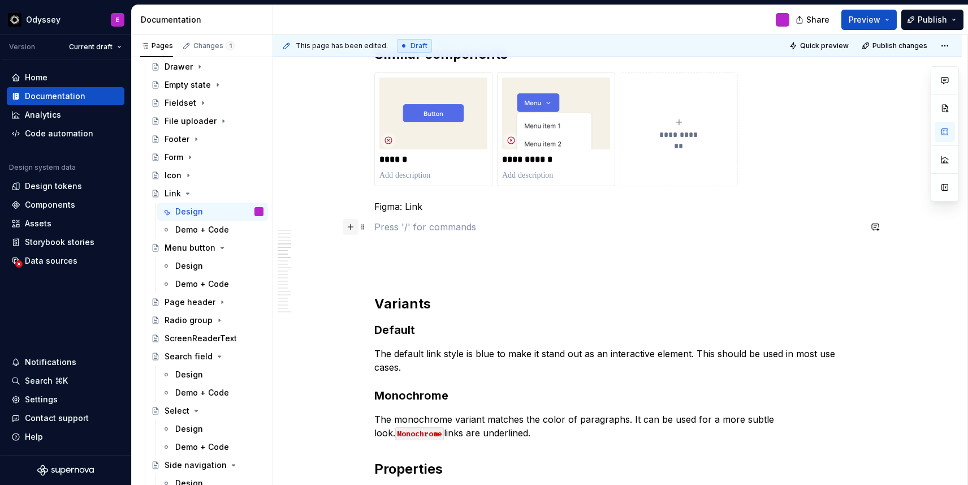
click at [356, 227] on button "button" at bounding box center [351, 227] width 16 height 16
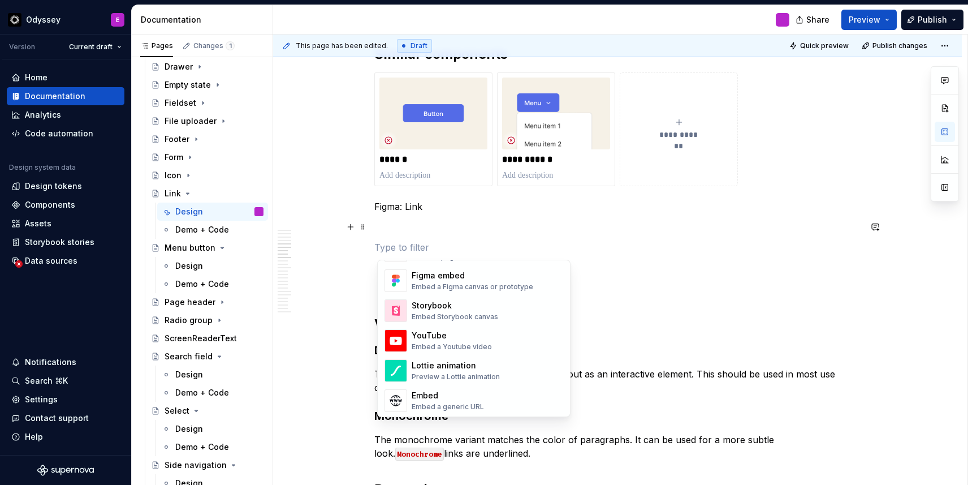
scroll to position [556, 0]
click at [438, 279] on div "Embed a Figma canvas or prototype" at bounding box center [473, 283] width 122 height 9
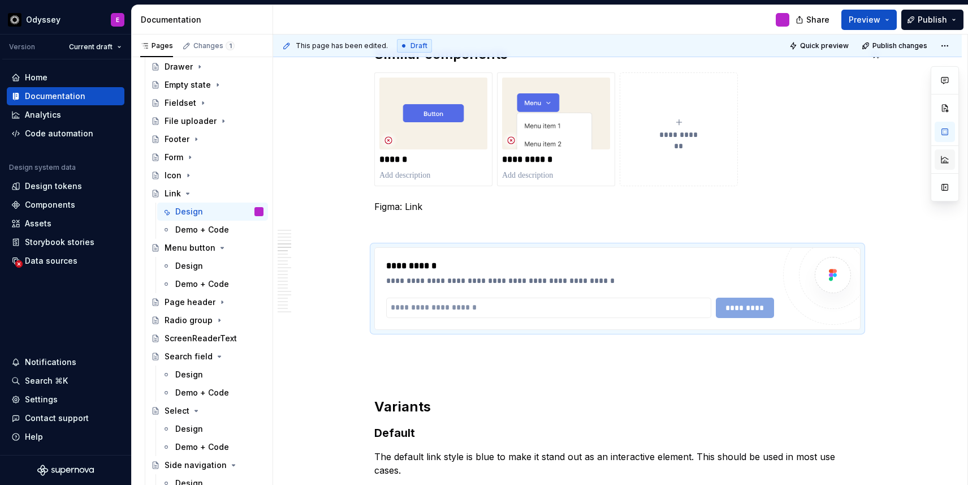
type textarea "*"
click at [540, 304] on input "text" at bounding box center [548, 307] width 325 height 20
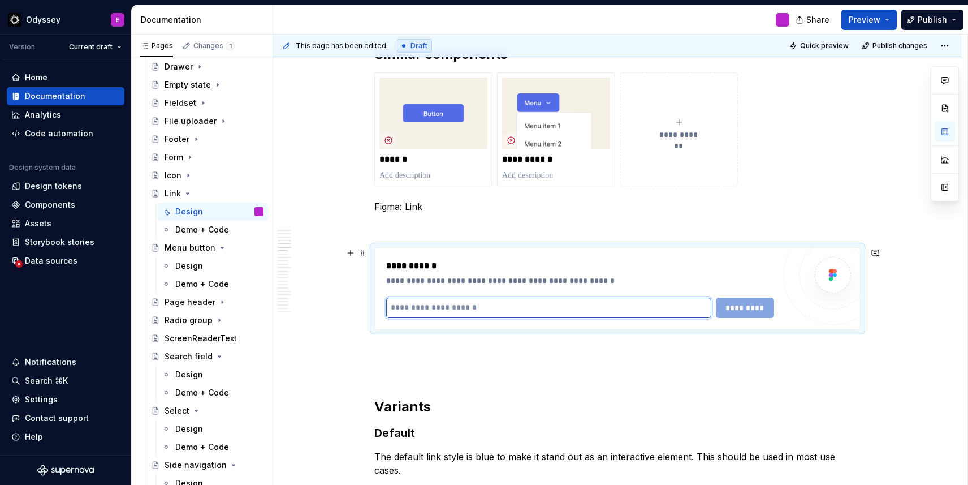
paste input "**********"
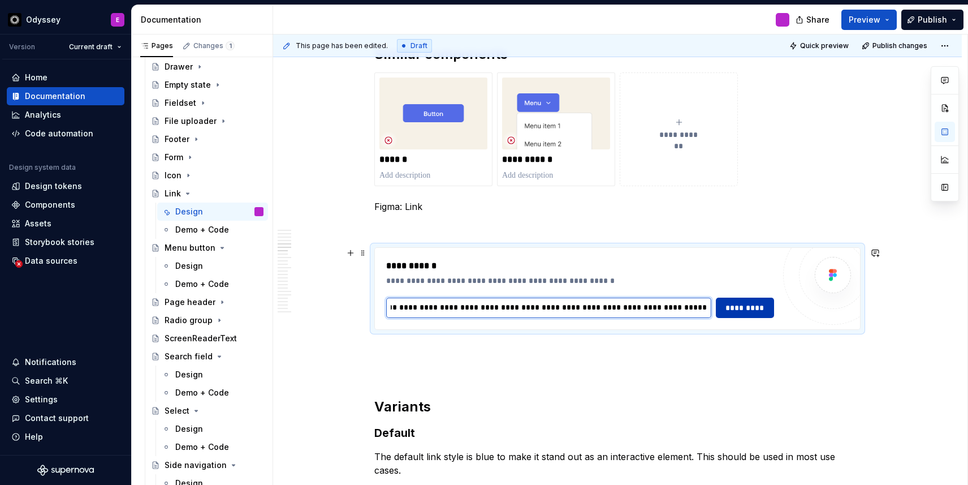
type input "**********"
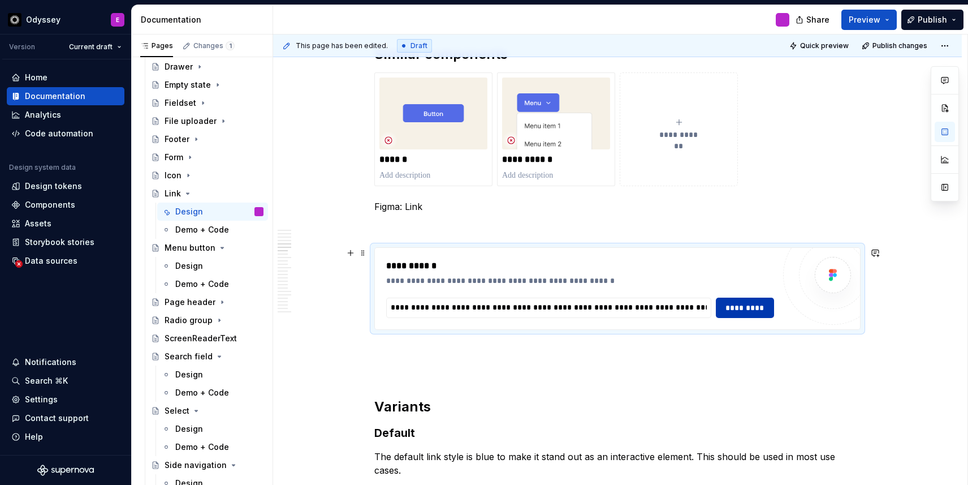
click at [735, 301] on button "*********" at bounding box center [745, 307] width 58 height 20
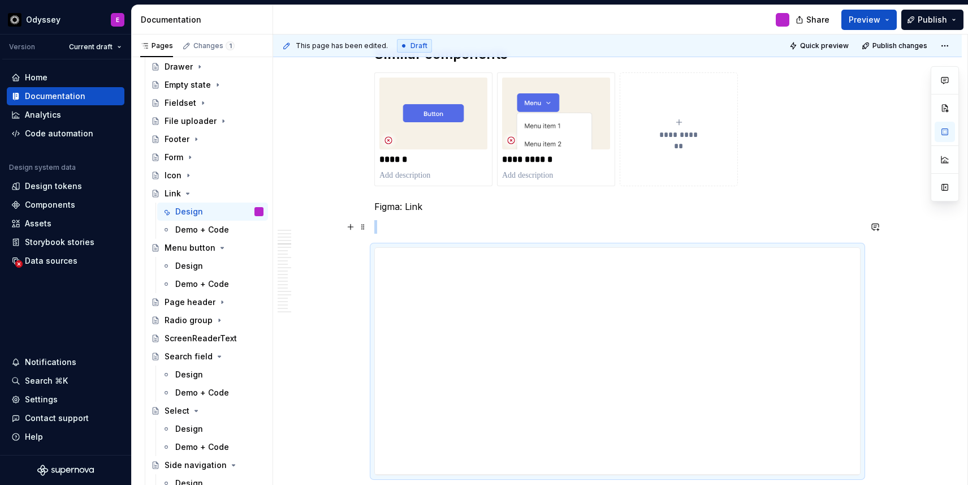
click at [377, 227] on p at bounding box center [617, 227] width 486 height 14
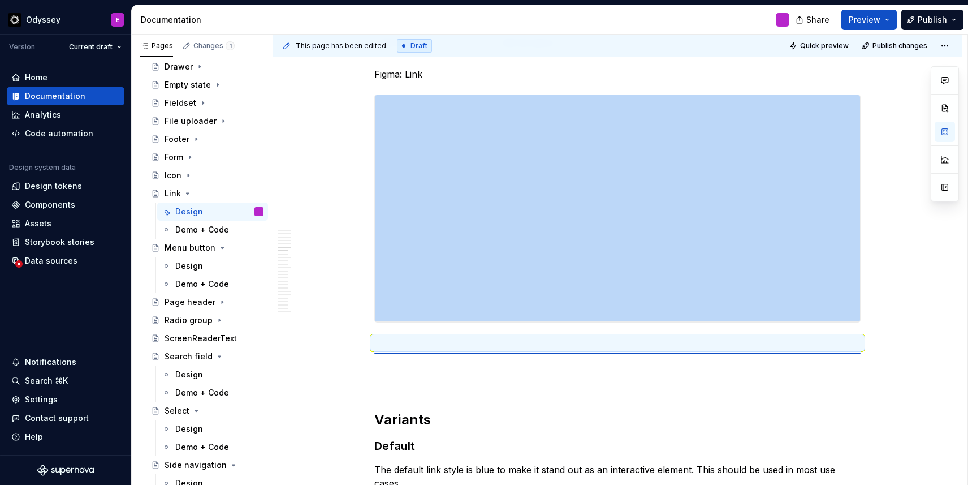
scroll to position [1044, 0]
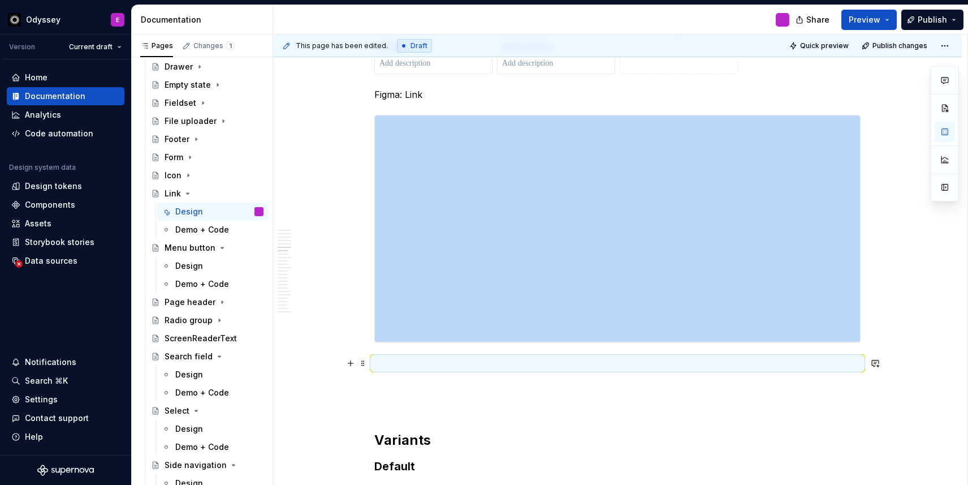
click at [389, 365] on p at bounding box center [617, 363] width 486 height 14
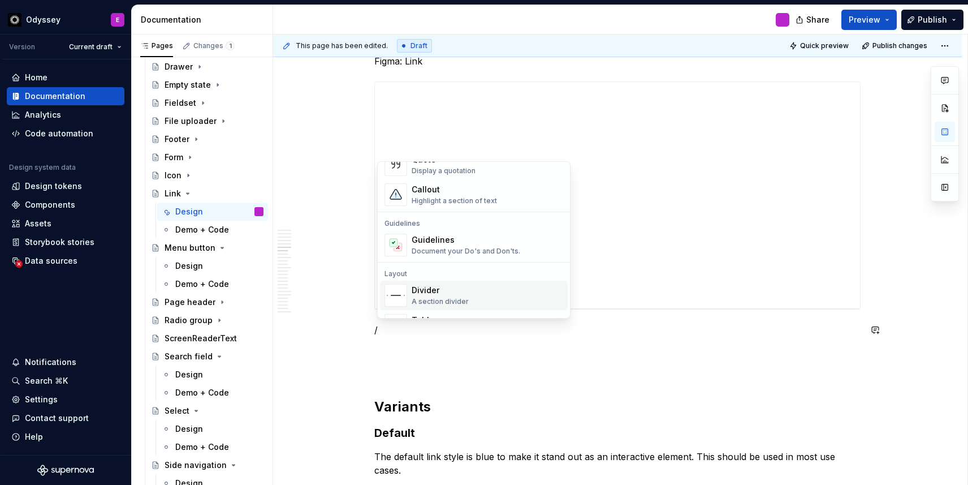
scroll to position [270, 0]
click at [452, 286] on div "Divider" at bounding box center [440, 289] width 57 height 11
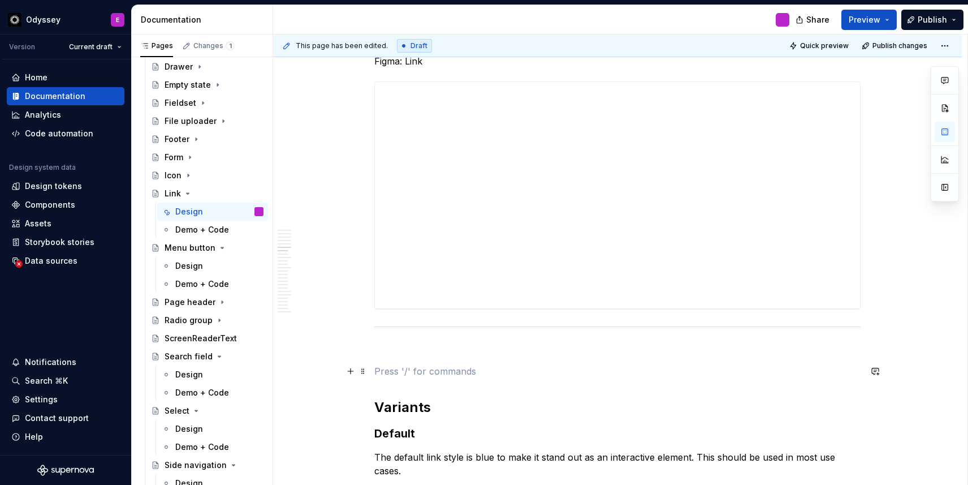
click at [385, 373] on p at bounding box center [617, 371] width 486 height 14
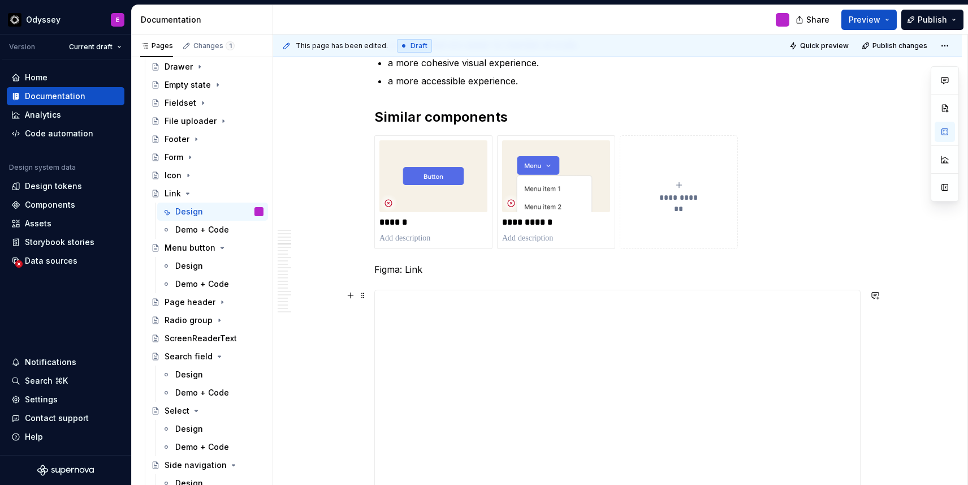
scroll to position [867, 0]
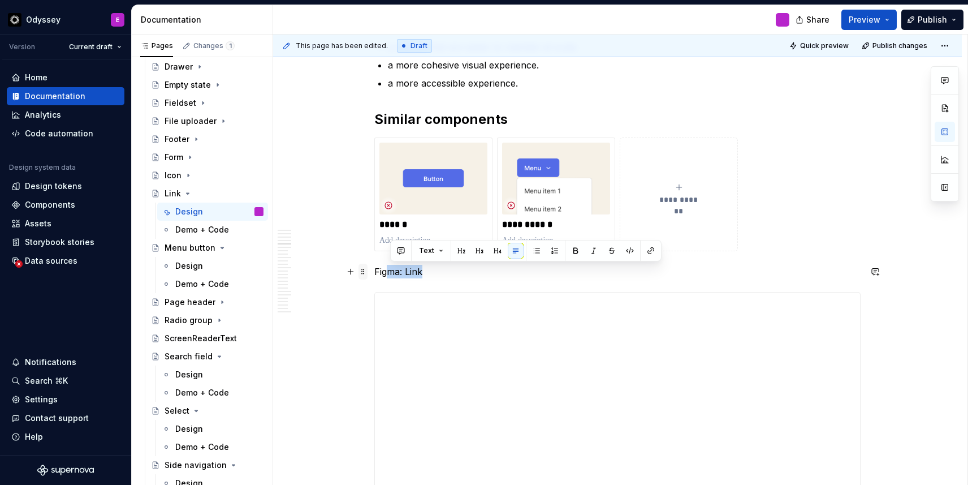
drag, startPoint x: 430, startPoint y: 271, endPoint x: 365, endPoint y: 273, distance: 65.1
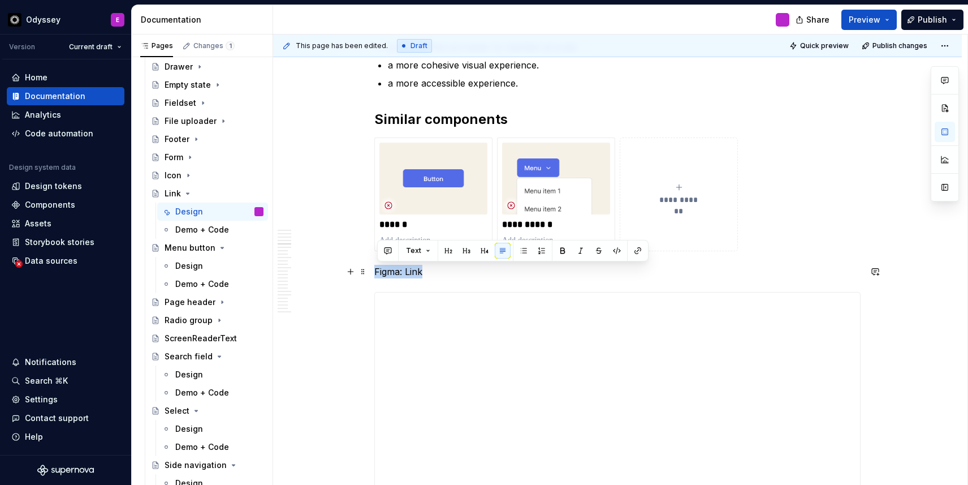
drag, startPoint x: 434, startPoint y: 273, endPoint x: 378, endPoint y: 267, distance: 56.2
click at [378, 267] on p "Figma: Link" at bounding box center [617, 272] width 486 height 14
click at [446, 247] on button "button" at bounding box center [449, 251] width 16 height 16
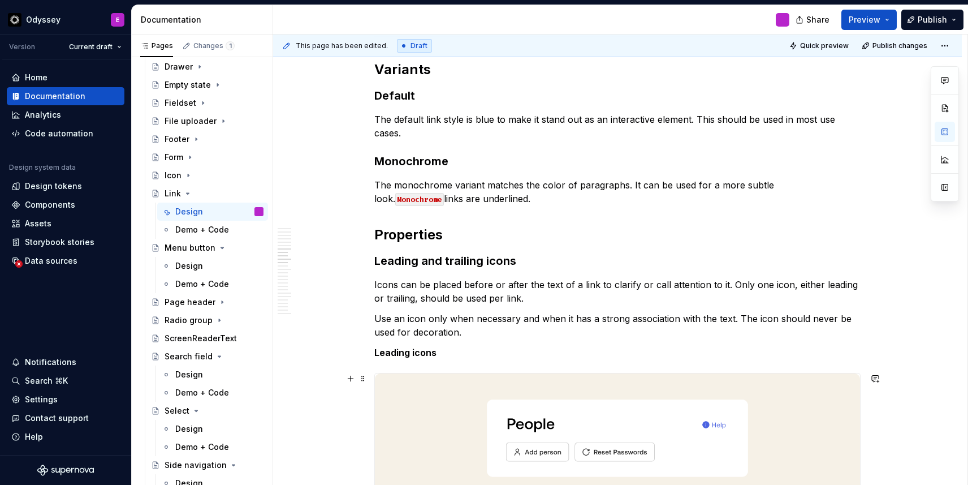
scroll to position [1376, 0]
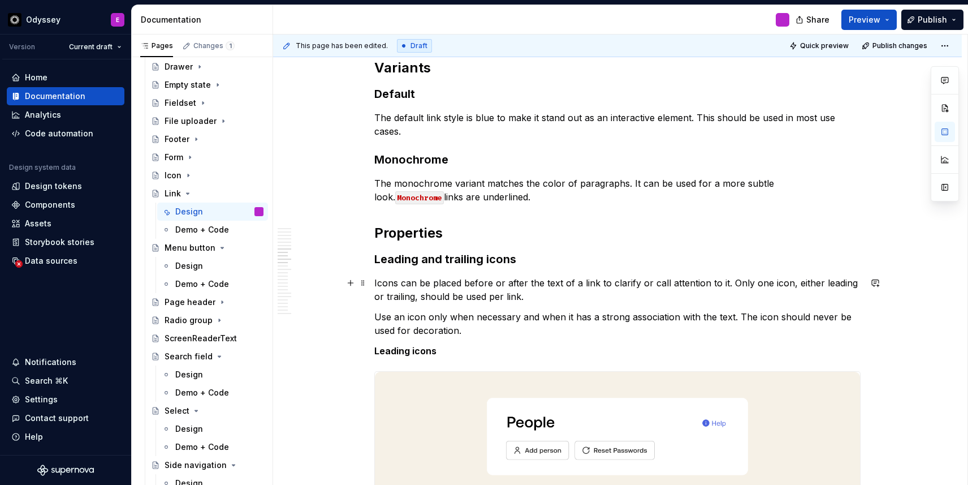
click at [727, 282] on p "Icons can be placed before or after the text of a link to clarify or call atten…" at bounding box center [617, 289] width 486 height 27
click at [731, 282] on p "Icons can be placed before or after the text of a link to clarify or call atten…" at bounding box center [617, 289] width 486 height 27
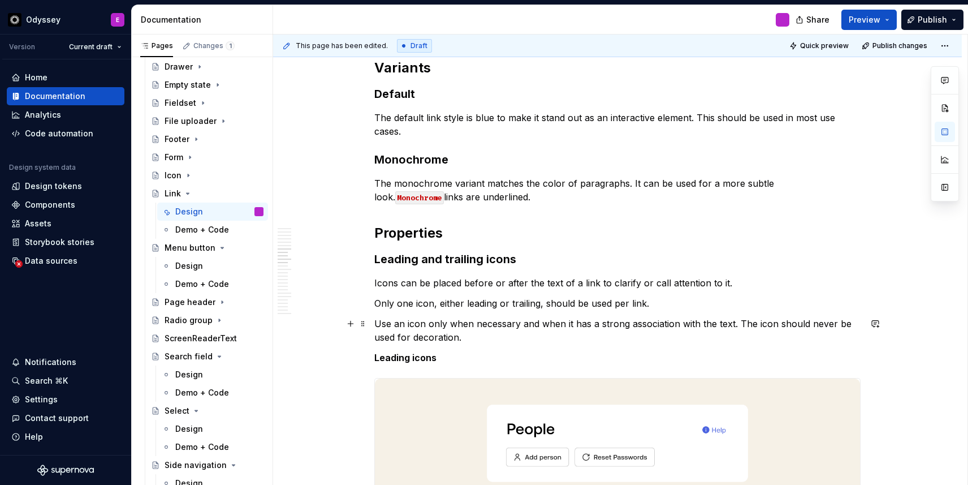
click at [740, 323] on p "Use an icon only when necessary and when it has a strong association with the t…" at bounding box center [617, 330] width 486 height 27
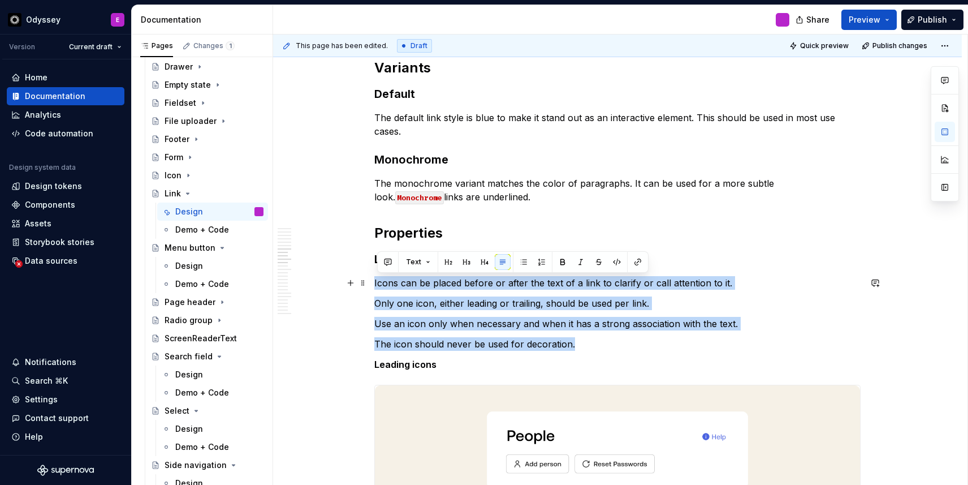
drag, startPoint x: 578, startPoint y: 343, endPoint x: 373, endPoint y: 281, distance: 214.3
click at [518, 261] on button "button" at bounding box center [524, 262] width 16 height 16
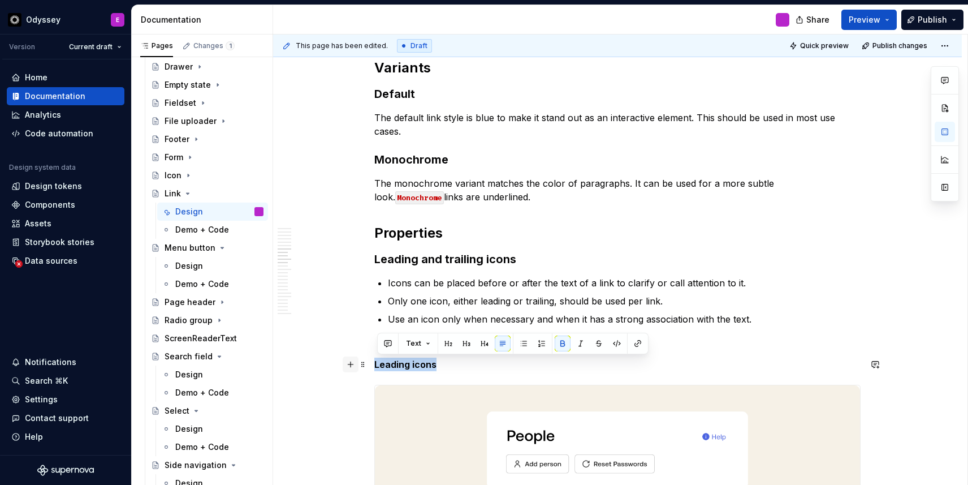
drag, startPoint x: 446, startPoint y: 359, endPoint x: 351, endPoint y: 361, distance: 95.6
click at [480, 347] on button "button" at bounding box center [485, 343] width 16 height 16
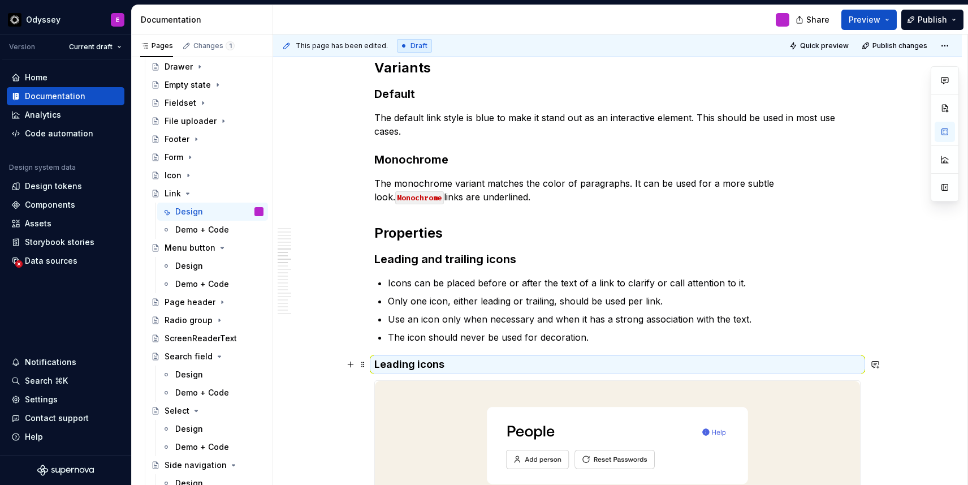
click at [487, 358] on h4 "Leading icons" at bounding box center [617, 364] width 486 height 14
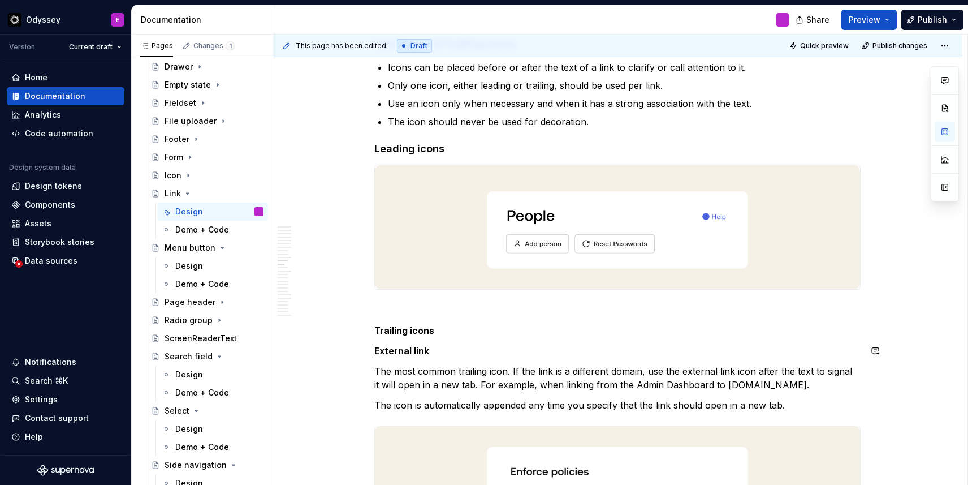
scroll to position [1592, 0]
click at [418, 313] on p at bounding box center [617, 310] width 486 height 14
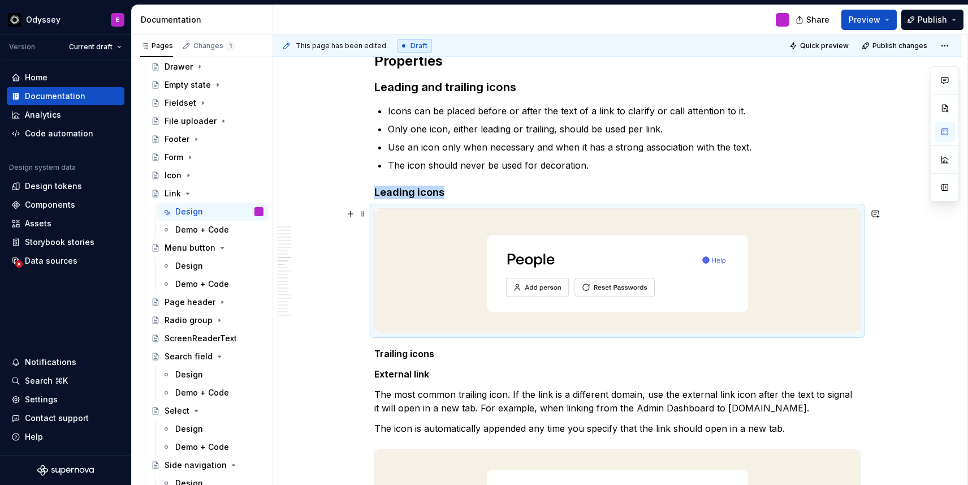
scroll to position [1549, 0]
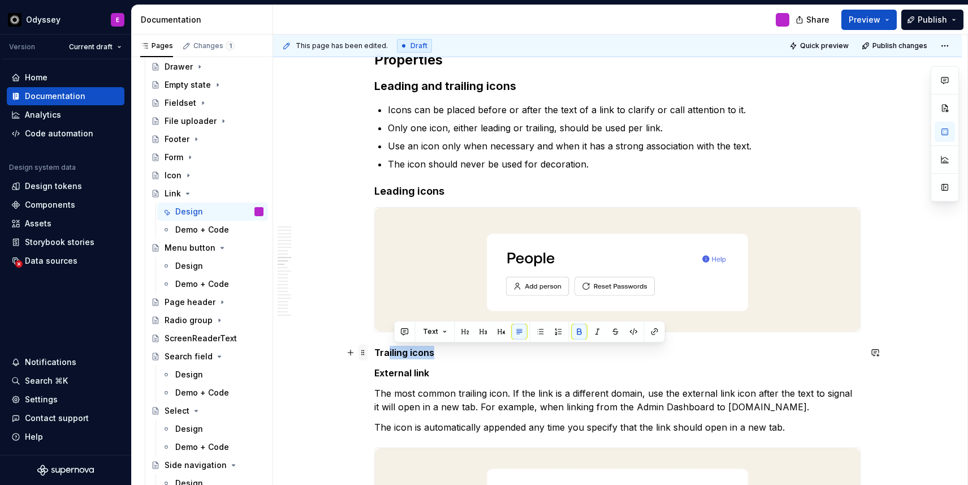
drag, startPoint x: 445, startPoint y: 349, endPoint x: 365, endPoint y: 352, distance: 79.8
click at [451, 355] on p "Trailing icons" at bounding box center [617, 353] width 486 height 14
drag, startPoint x: 451, startPoint y: 355, endPoint x: 372, endPoint y: 348, distance: 79.5
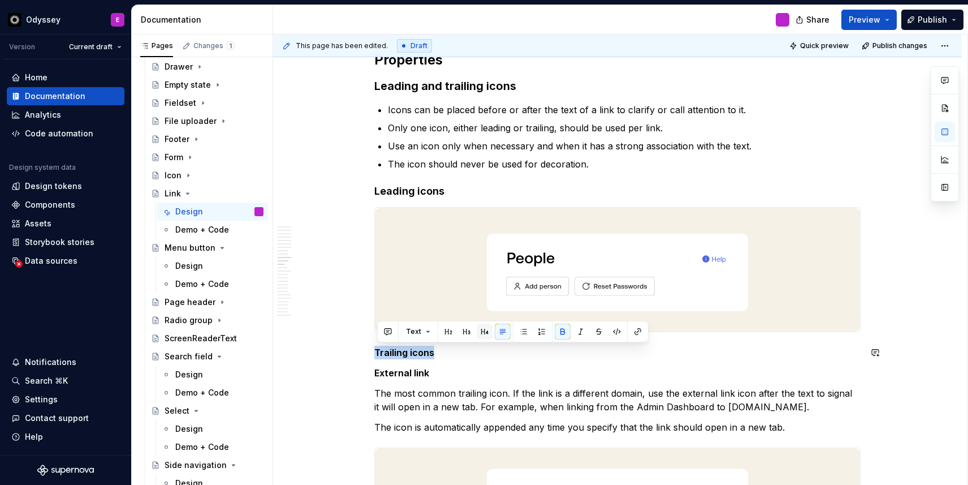
click at [478, 329] on button "button" at bounding box center [485, 331] width 16 height 16
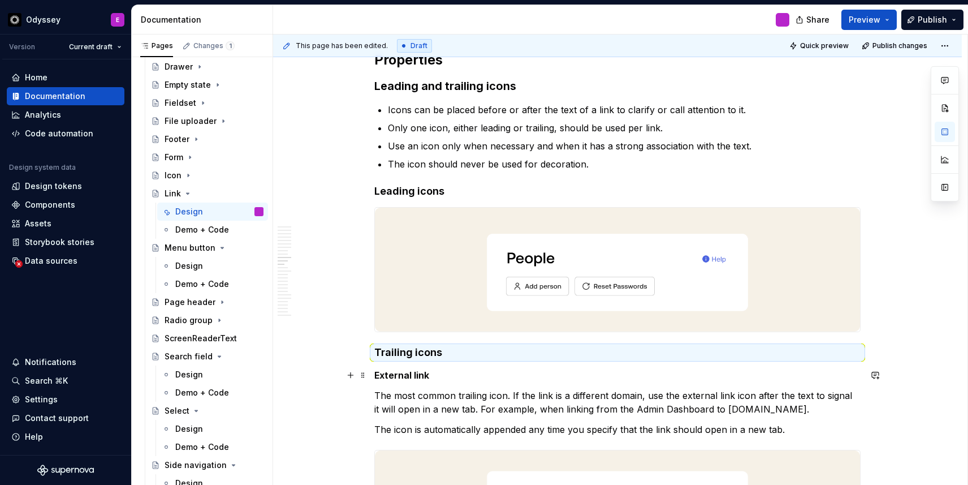
click at [475, 375] on p "External link" at bounding box center [617, 375] width 486 height 14
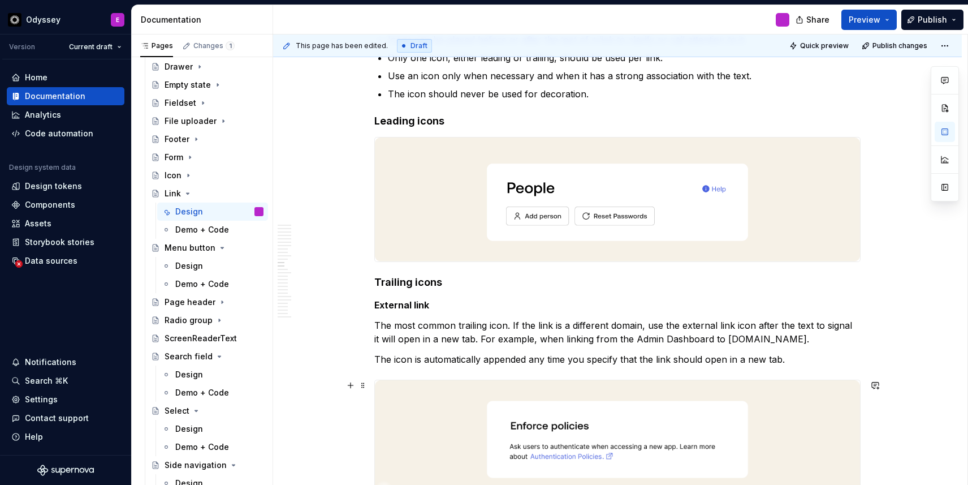
scroll to position [1634, 0]
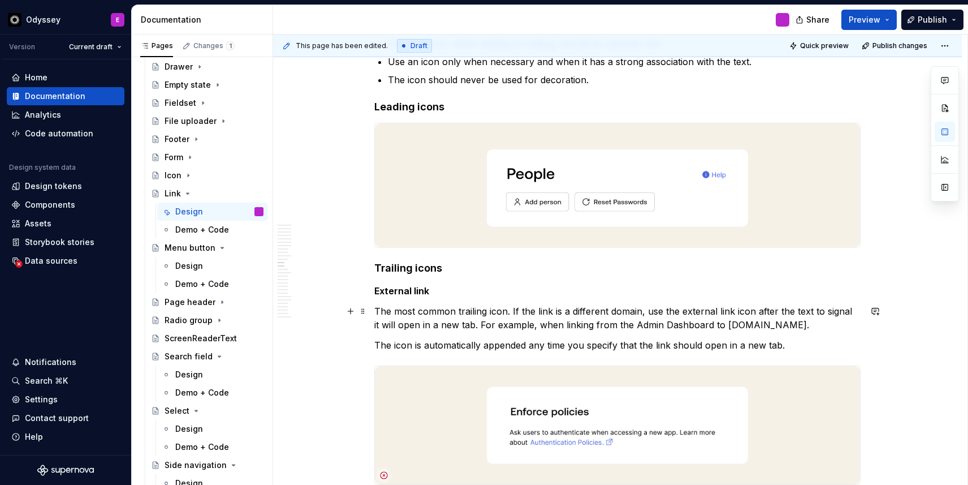
click at [512, 313] on p "The most common trailing icon. If the link is a different domain, use the exter…" at bounding box center [617, 317] width 486 height 27
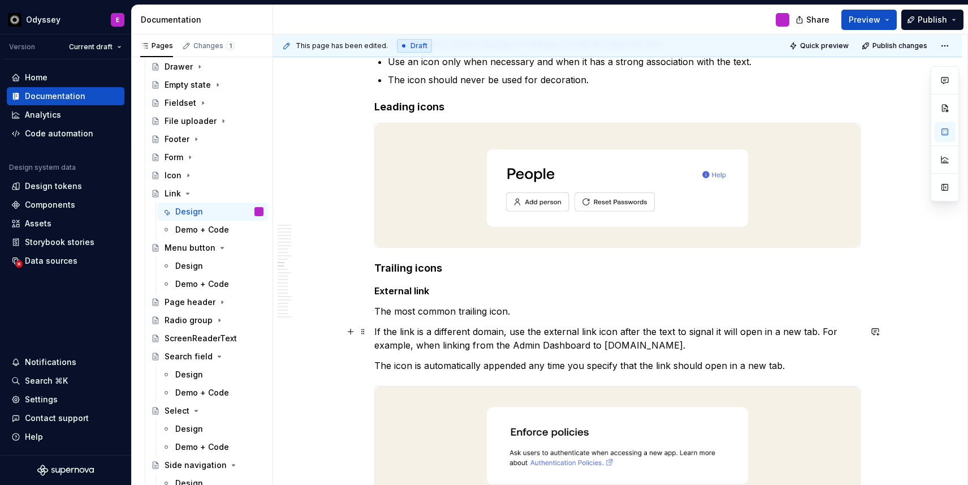
click at [822, 330] on p "If the link is a different domain, use the external link icon after the text to…" at bounding box center [617, 338] width 486 height 27
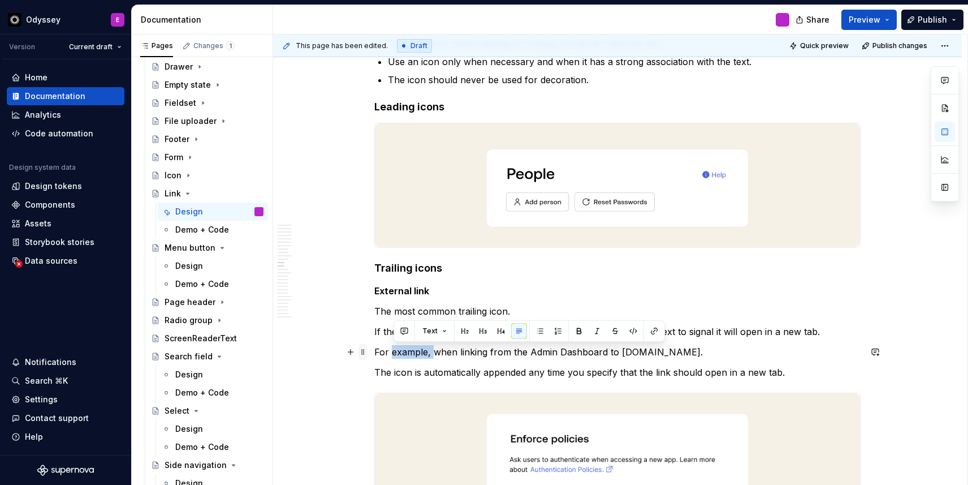
drag, startPoint x: 434, startPoint y: 352, endPoint x: 370, endPoint y: 348, distance: 64.1
click at [423, 353] on p "For example, when linking from the Admin Dashboard to [DOMAIN_NAME]." at bounding box center [617, 352] width 486 height 14
drag, startPoint x: 434, startPoint y: 352, endPoint x: 370, endPoint y: 349, distance: 63.9
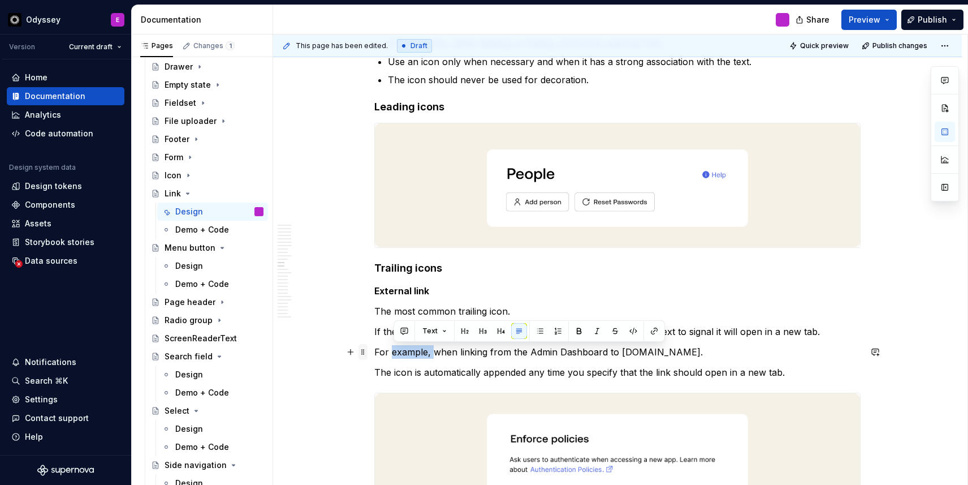
click at [368, 349] on span at bounding box center [363, 352] width 9 height 16
click at [380, 352] on p "For example, when linking from the Admin Dashboard to [DOMAIN_NAME]." at bounding box center [617, 352] width 486 height 14
drag, startPoint x: 378, startPoint y: 352, endPoint x: 429, endPoint y: 350, distance: 50.9
click at [429, 350] on p "For example, when linking from the Admin Dashboard to [DOMAIN_NAME]." at bounding box center [617, 352] width 486 height 14
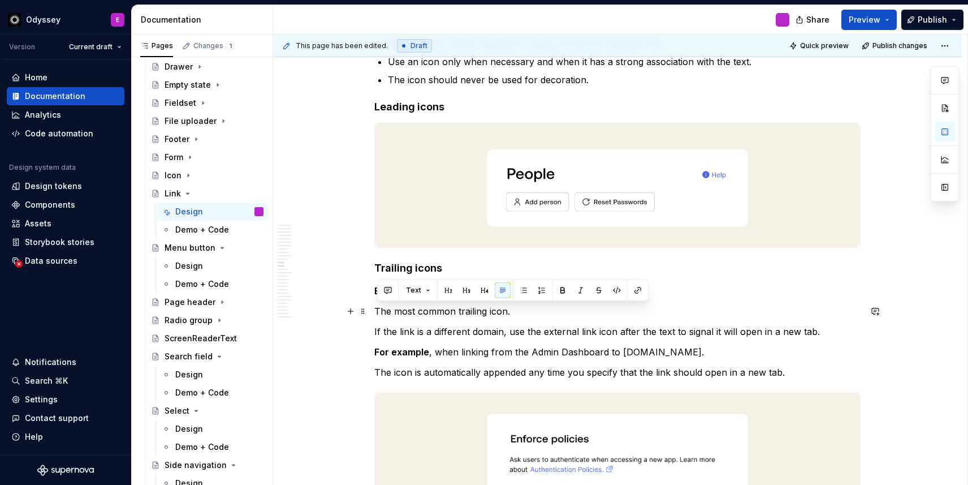
drag, startPoint x: 787, startPoint y: 374, endPoint x: 374, endPoint y: 306, distance: 418.8
click at [522, 292] on button "button" at bounding box center [524, 290] width 16 height 16
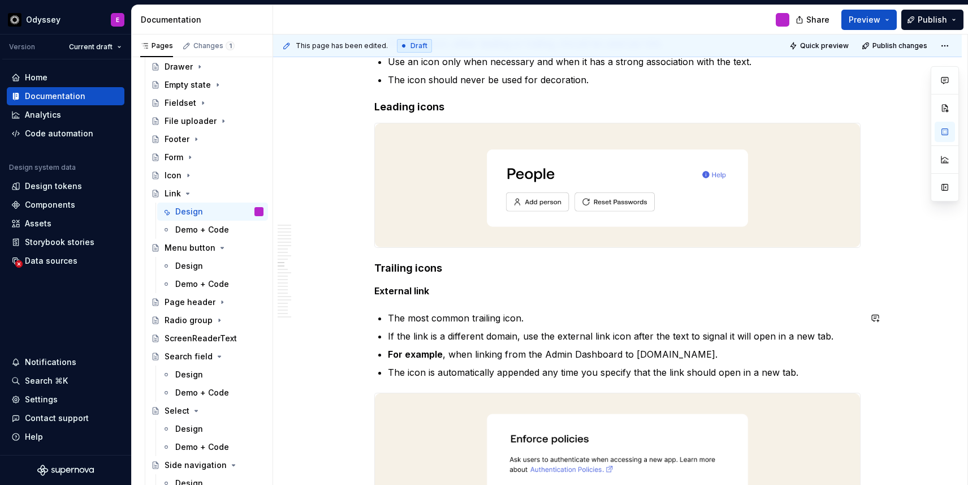
click at [522, 292] on p "External link" at bounding box center [617, 291] width 486 height 14
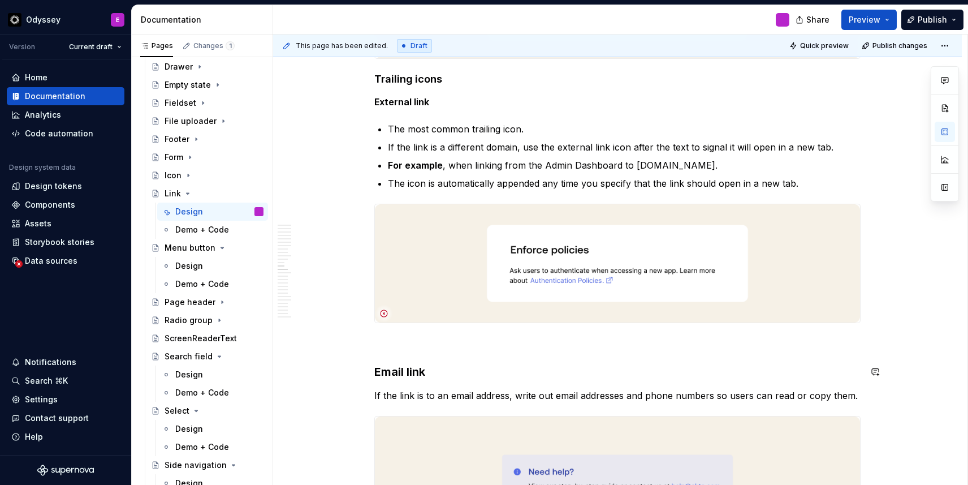
scroll to position [1824, 0]
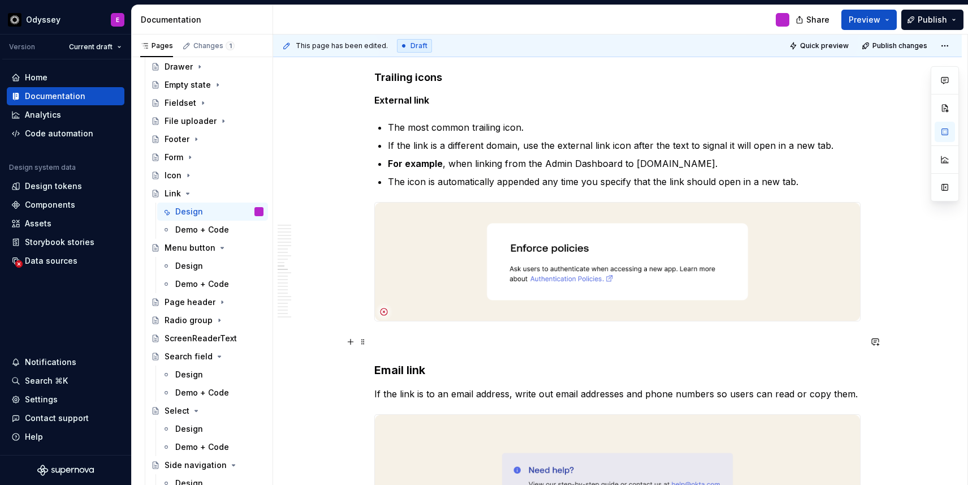
click at [403, 336] on p at bounding box center [617, 342] width 486 height 14
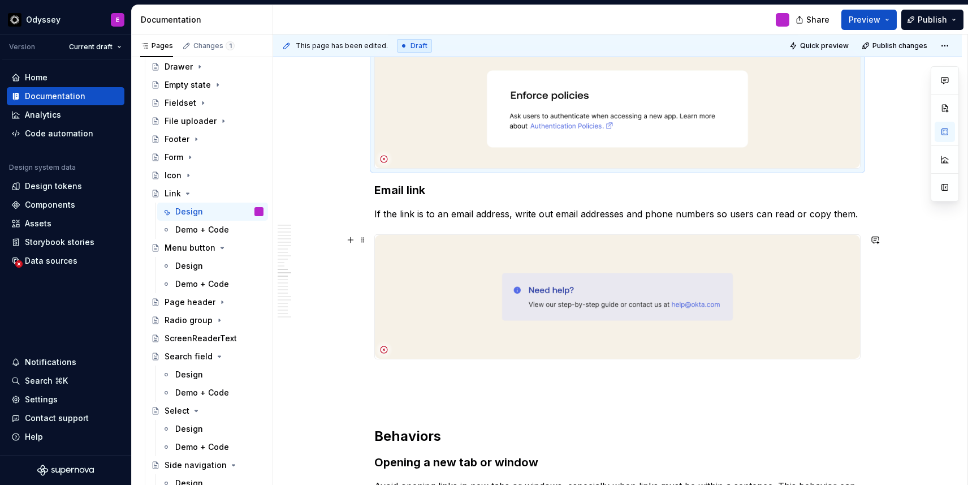
scroll to position [1985, 0]
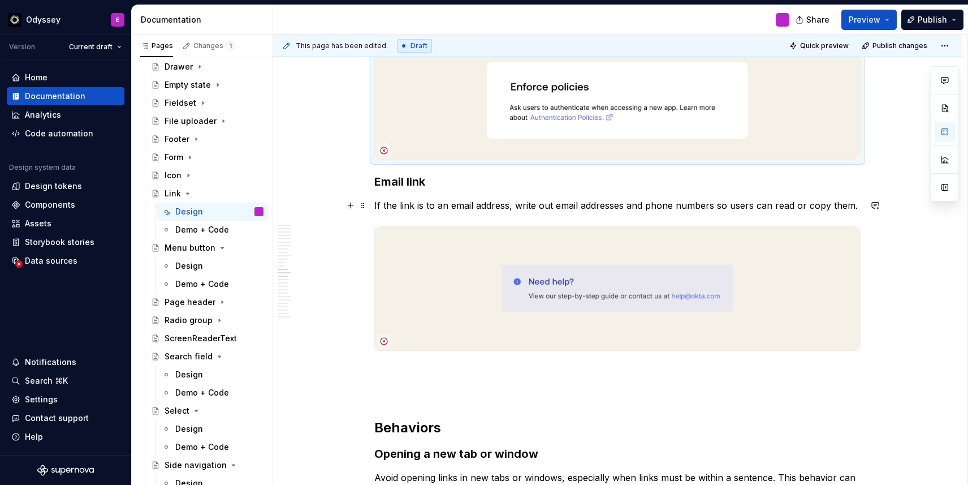
click at [377, 207] on div "**********" at bounding box center [617, 306] width 689 height 4186
drag, startPoint x: 408, startPoint y: 209, endPoint x: 415, endPoint y: 209, distance: 7.4
click at [415, 209] on p "If the link is to an email address, write out email addresses and phone numbers…" at bounding box center [617, 205] width 486 height 14
click at [546, 184] on button "button" at bounding box center [553, 185] width 16 height 16
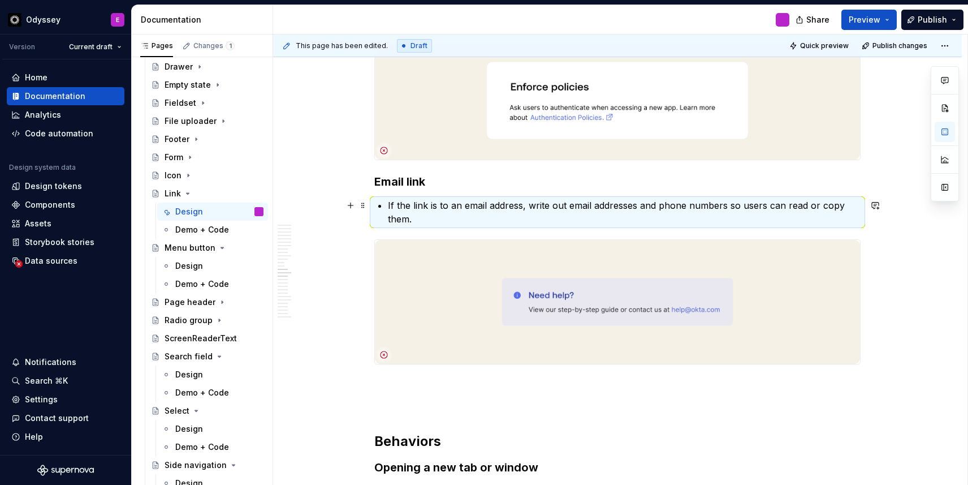
click at [502, 218] on p "If the link is to an email address, write out email addresses and phone numbers…" at bounding box center [624, 211] width 473 height 27
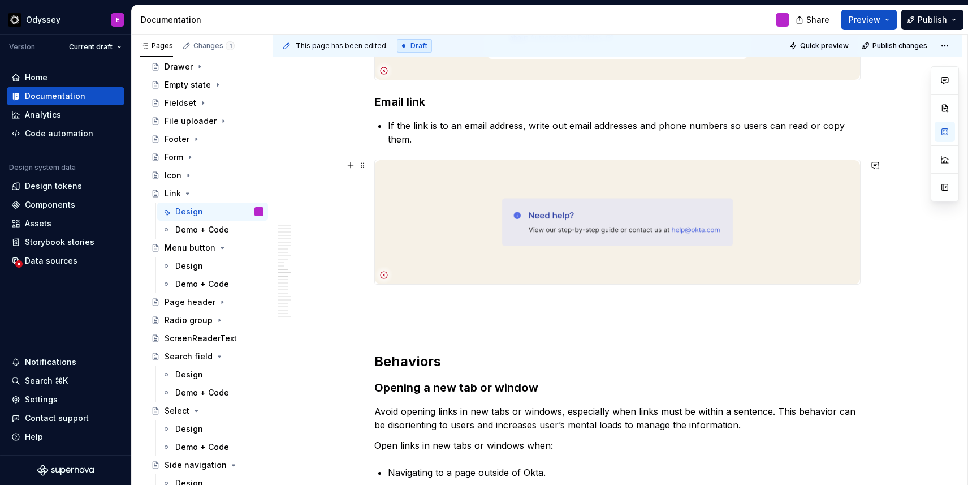
scroll to position [2160, 0]
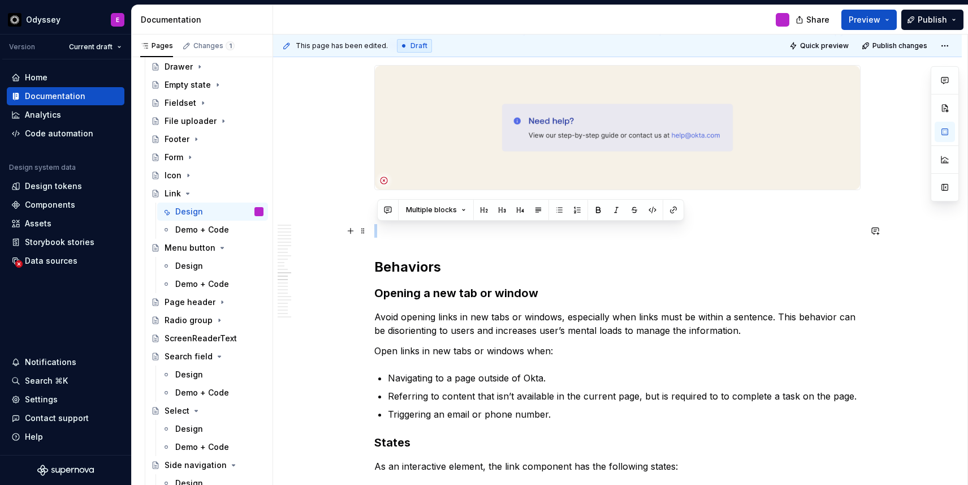
drag, startPoint x: 406, startPoint y: 242, endPoint x: 396, endPoint y: 231, distance: 15.2
click at [396, 231] on div "**********" at bounding box center [617, 73] width 486 height 4014
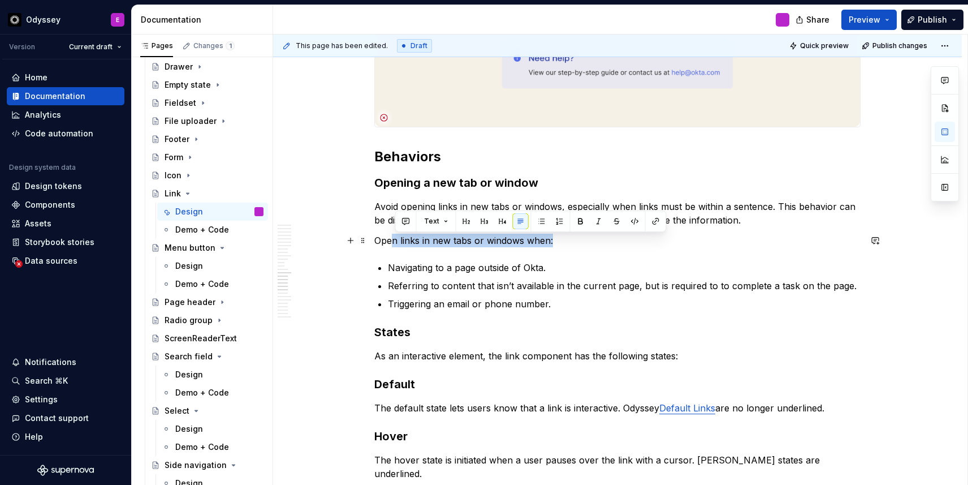
scroll to position [2217, 0]
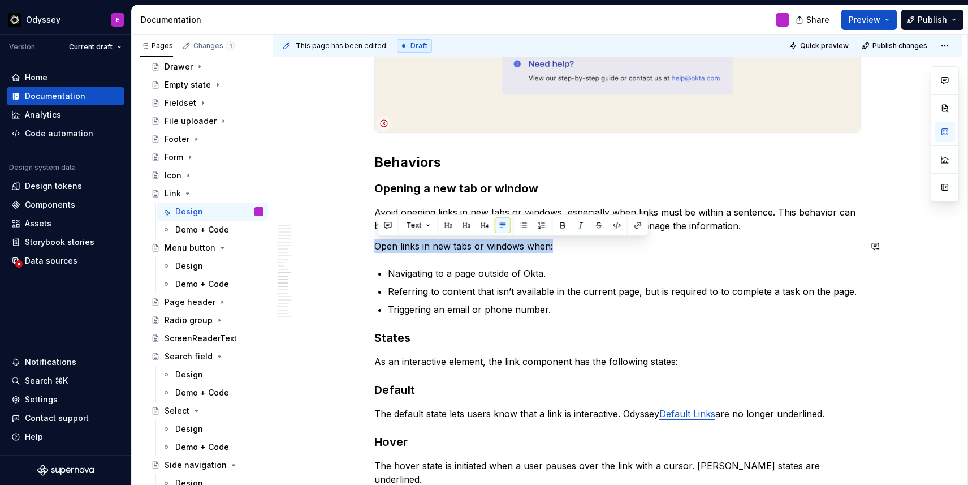
drag, startPoint x: 555, startPoint y: 255, endPoint x: 370, endPoint y: 236, distance: 185.9
click at [370, 236] on div "**********" at bounding box center [617, 57] width 689 height 4152
click at [562, 228] on button "button" at bounding box center [563, 225] width 16 height 16
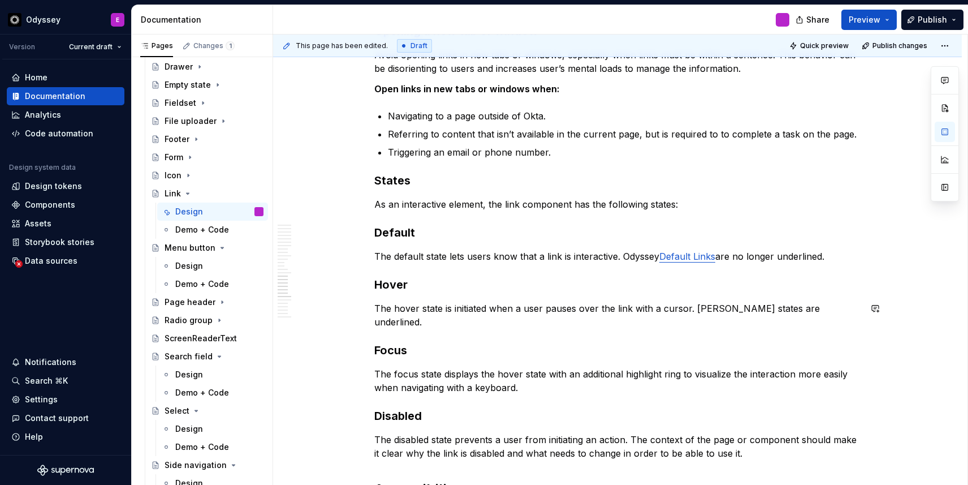
scroll to position [2393, 0]
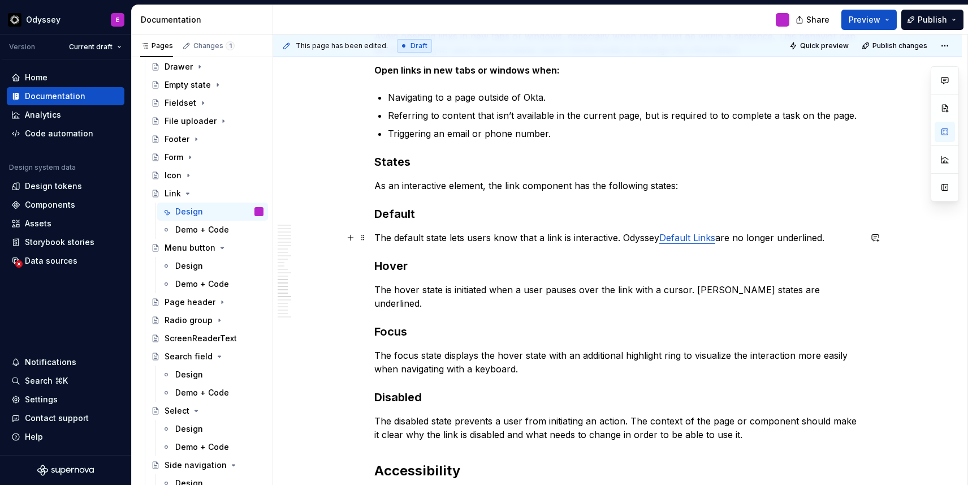
click at [624, 241] on p "The default state lets users know that a link is interactive. Odyssey Default L…" at bounding box center [617, 238] width 486 height 14
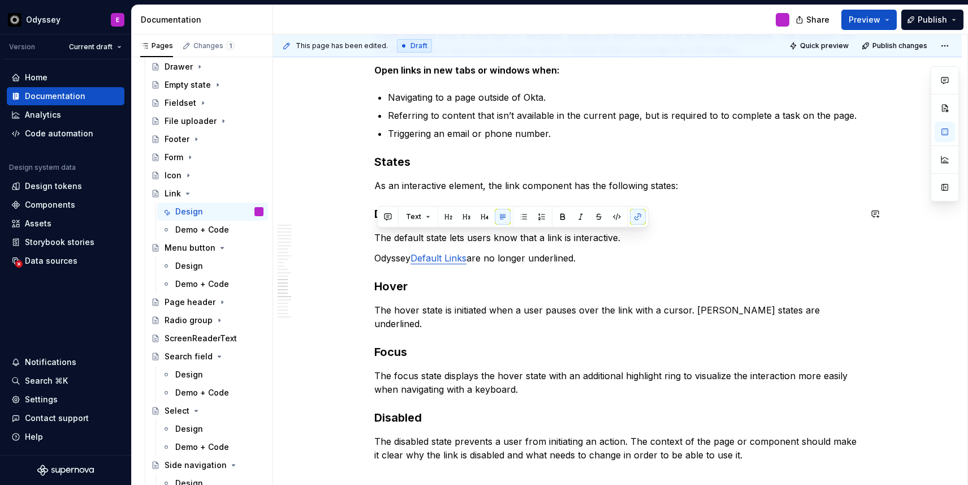
drag, startPoint x: 593, startPoint y: 257, endPoint x: 381, endPoint y: 226, distance: 213.8
click at [523, 214] on button "button" at bounding box center [524, 217] width 16 height 16
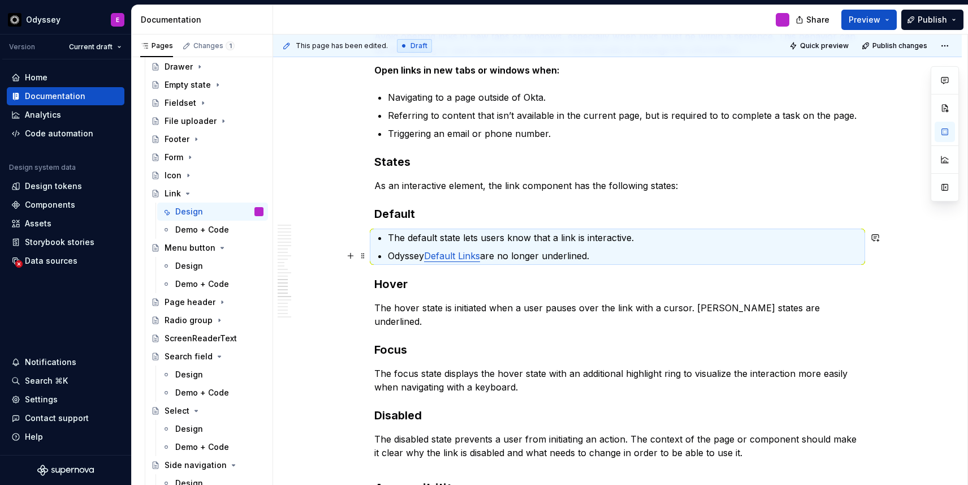
click at [391, 260] on p "Odyssey Default Links are no longer underlined." at bounding box center [624, 256] width 473 height 14
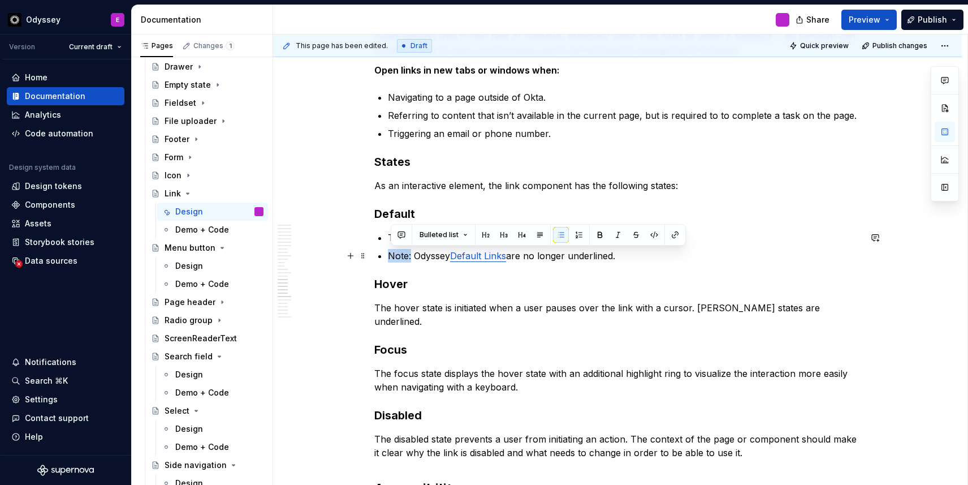
drag, startPoint x: 413, startPoint y: 256, endPoint x: 386, endPoint y: 256, distance: 27.7
click at [388, 256] on li "Note: Odyssey Default Links are no longer underlined." at bounding box center [624, 256] width 473 height 14
click at [355, 279] on button "button" at bounding box center [351, 284] width 16 height 16
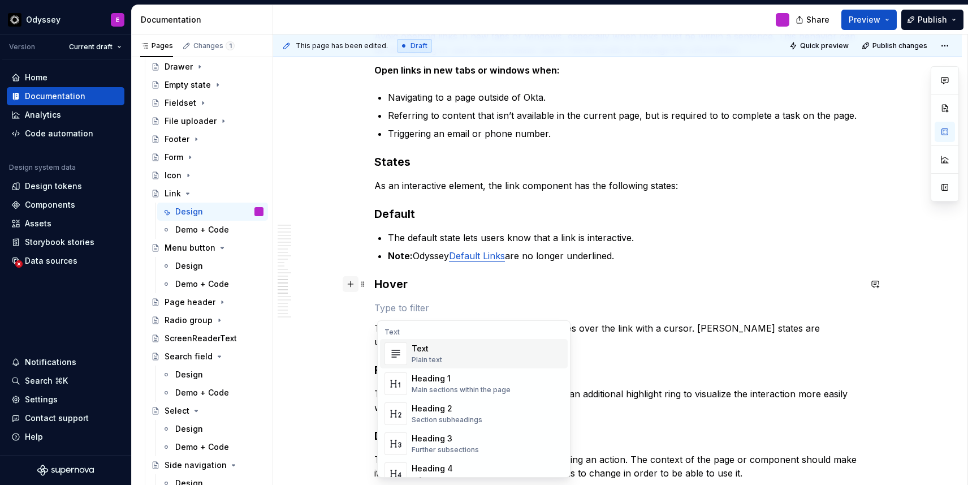
click at [355, 279] on button "button" at bounding box center [351, 284] width 16 height 16
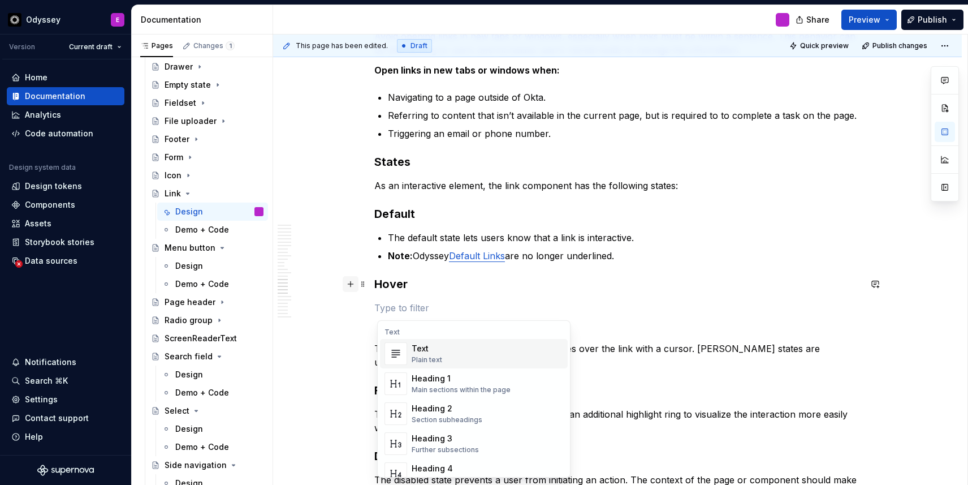
click at [355, 279] on button "button" at bounding box center [351, 284] width 16 height 16
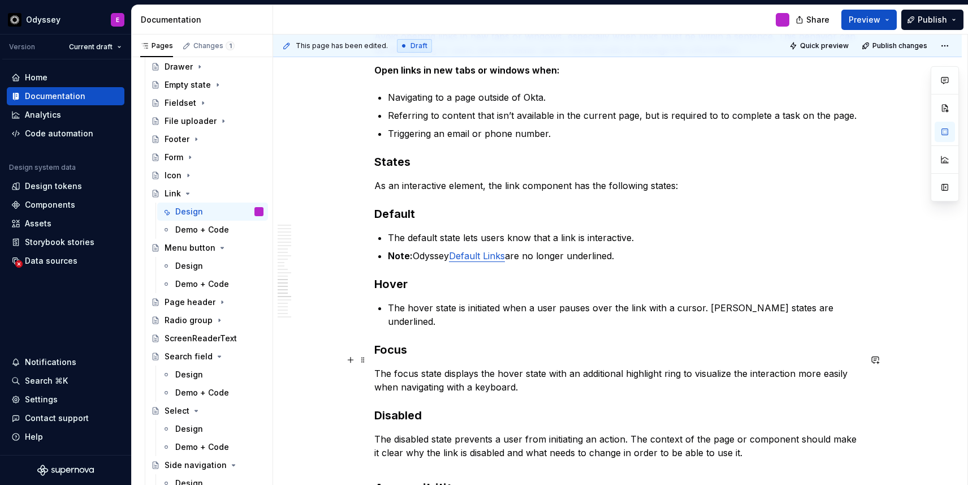
click at [377, 366] on p "The focus state displays the hover state with an additional highlight ring to v…" at bounding box center [617, 379] width 486 height 27
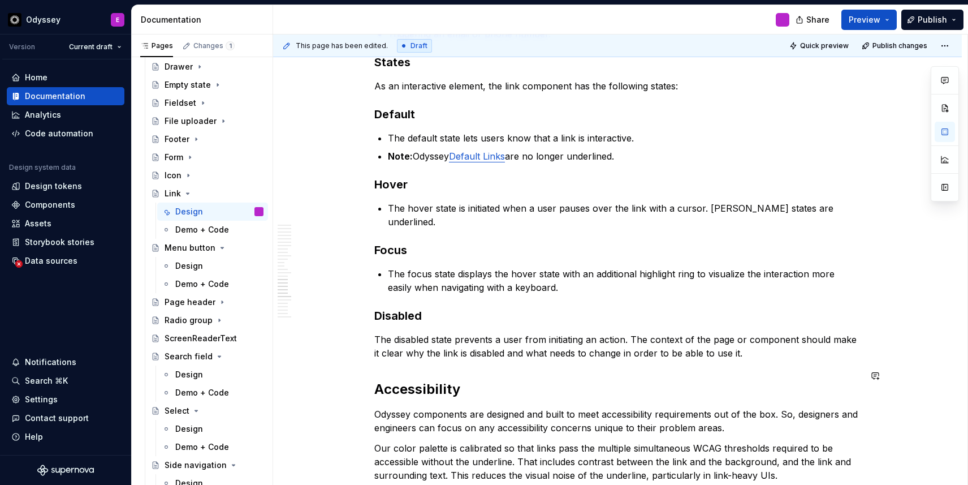
scroll to position [2493, 0]
click at [381, 331] on p "The disabled state prevents a user from initiating an action. The context of th…" at bounding box center [617, 344] width 486 height 27
click at [377, 331] on p "The disabled state prevents a user from initiating an action. The context of th…" at bounding box center [617, 344] width 486 height 27
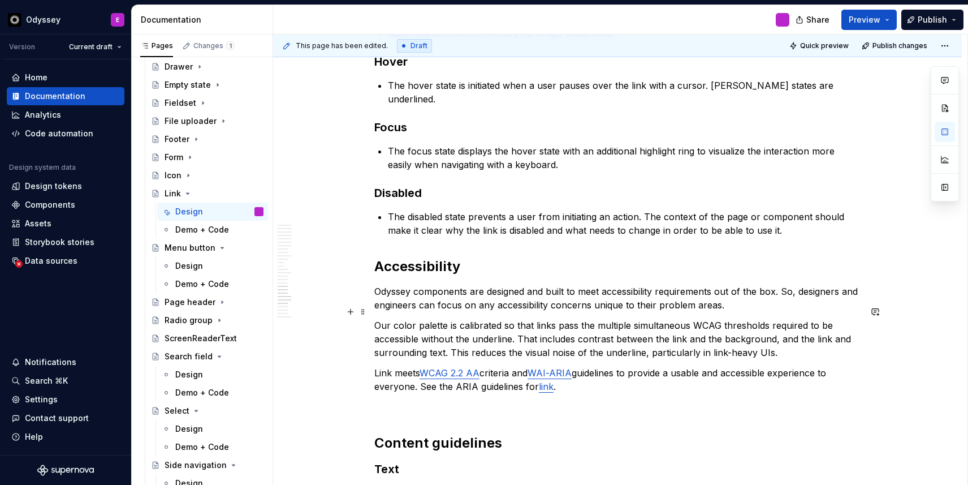
scroll to position [2616, 0]
click at [520, 324] on p "Our color palette is calibrated so that links pass the multiple simultaneous WC…" at bounding box center [617, 337] width 486 height 41
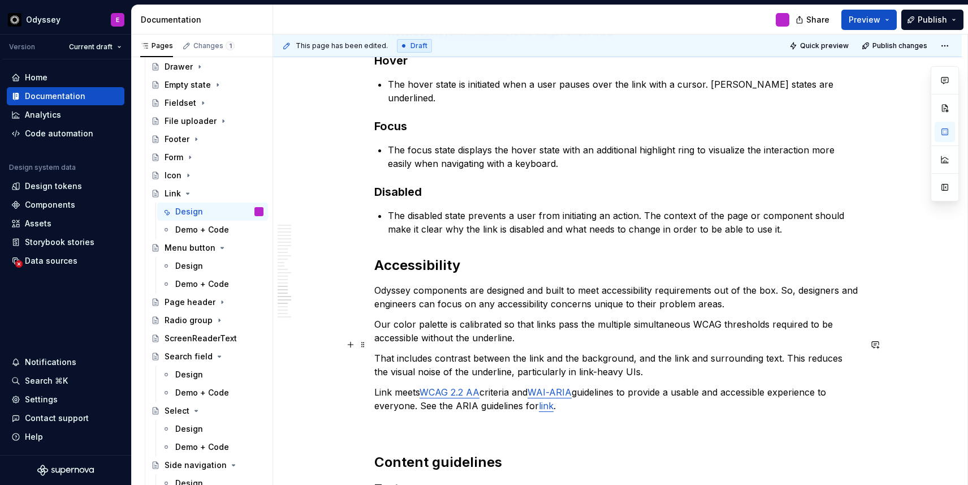
click at [784, 351] on p "That includes contrast between the link and the background, and the link and su…" at bounding box center [617, 364] width 486 height 27
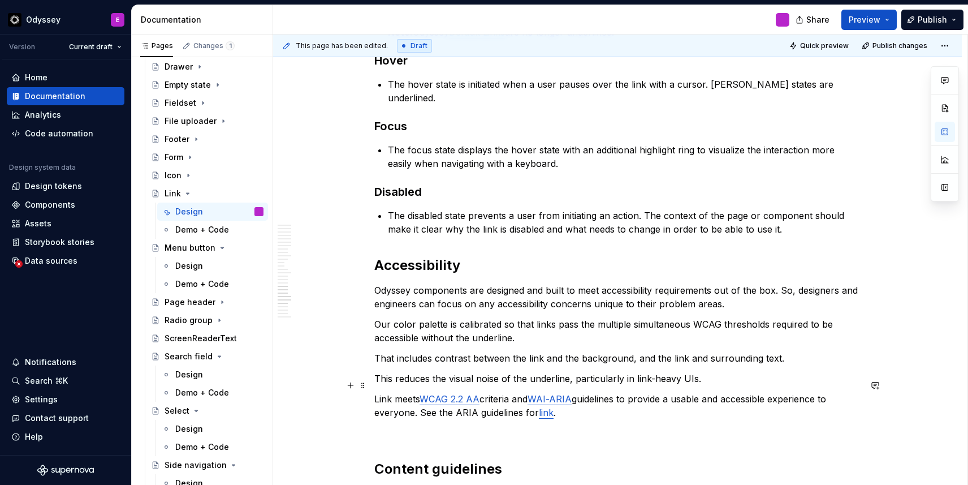
click at [423, 401] on p "Link meets WCAG 2.2 AA criteria and WAI-ARIA guidelines to provide a usable and…" at bounding box center [617, 405] width 486 height 27
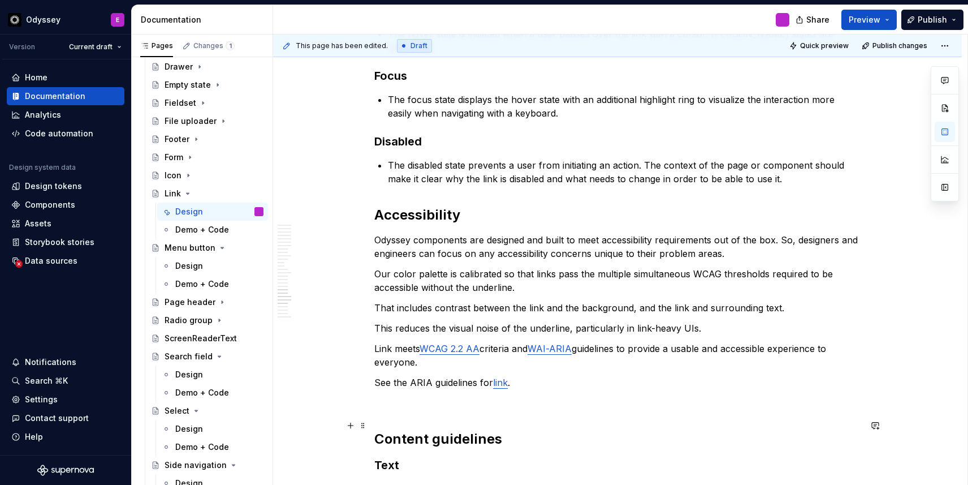
scroll to position [2668, 0]
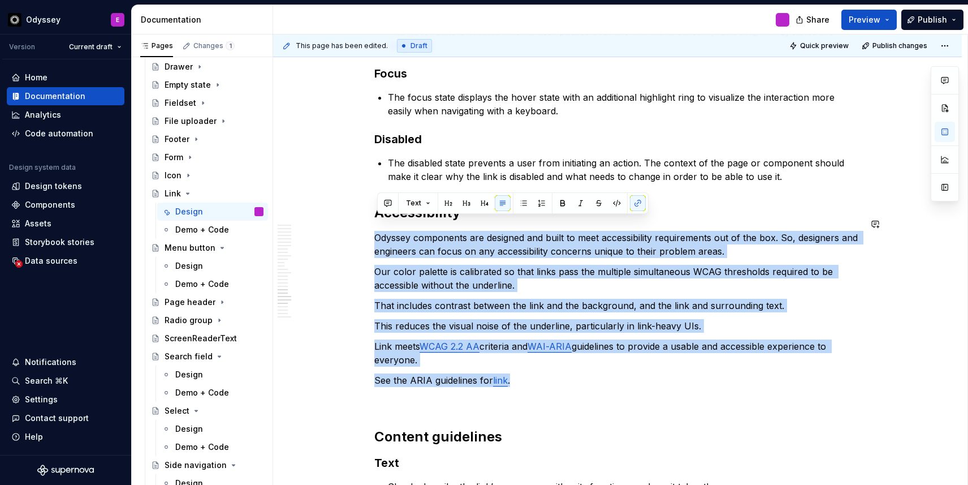
drag, startPoint x: 517, startPoint y: 366, endPoint x: 370, endPoint y: 210, distance: 215.2
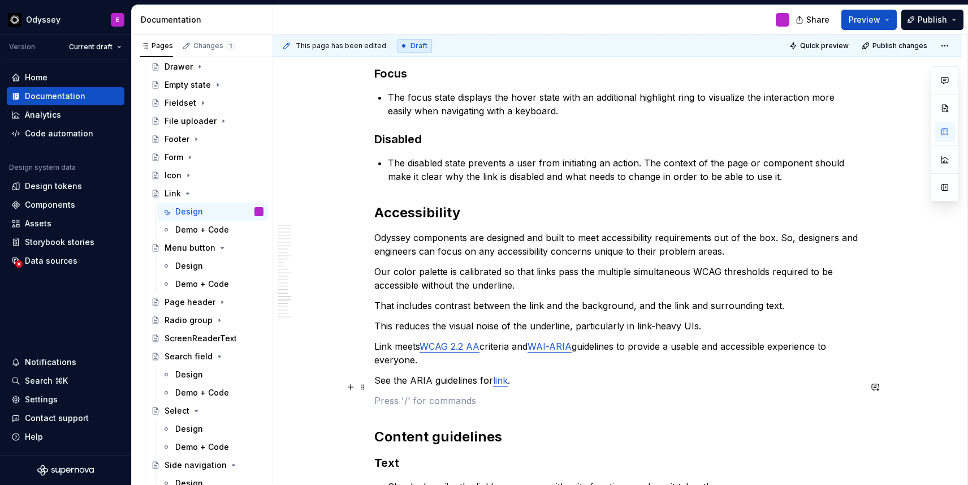
click at [439, 394] on p at bounding box center [617, 401] width 486 height 14
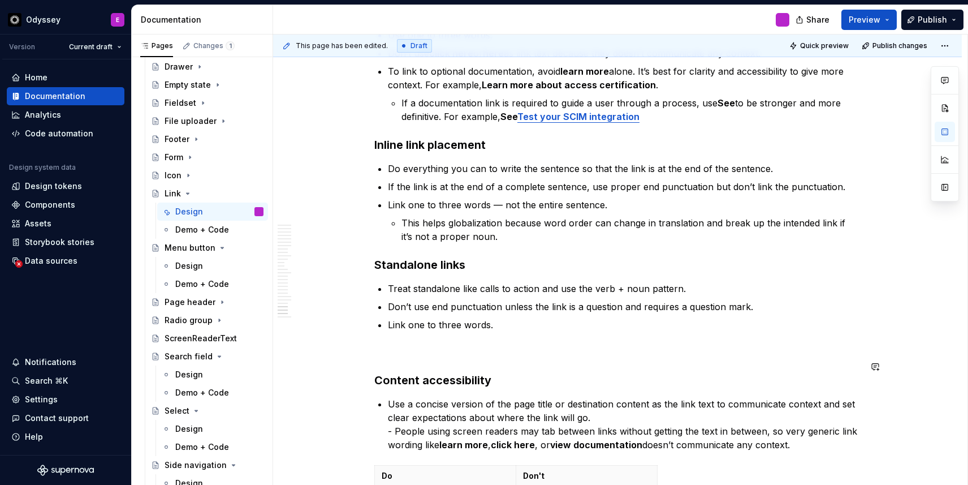
scroll to position [3207, 0]
click at [401, 346] on p at bounding box center [617, 353] width 486 height 14
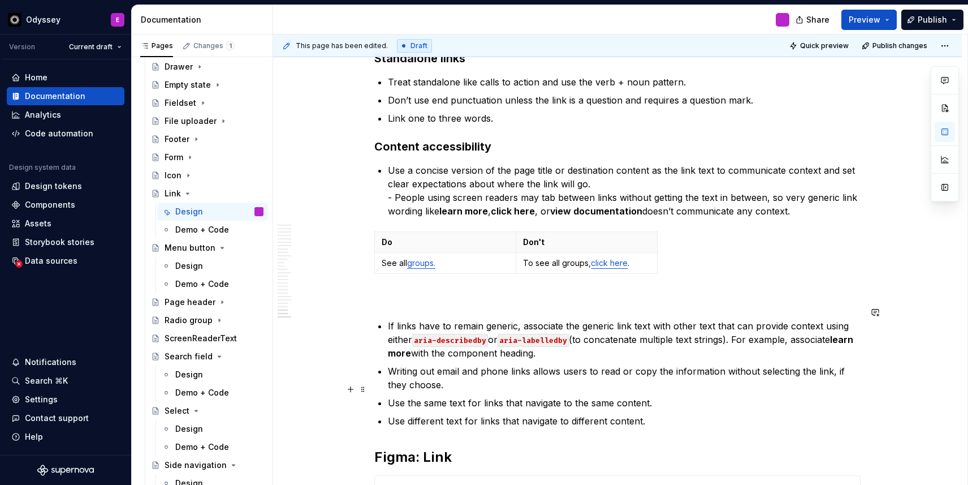
scroll to position [3415, 0]
click at [408, 291] on p at bounding box center [617, 298] width 486 height 14
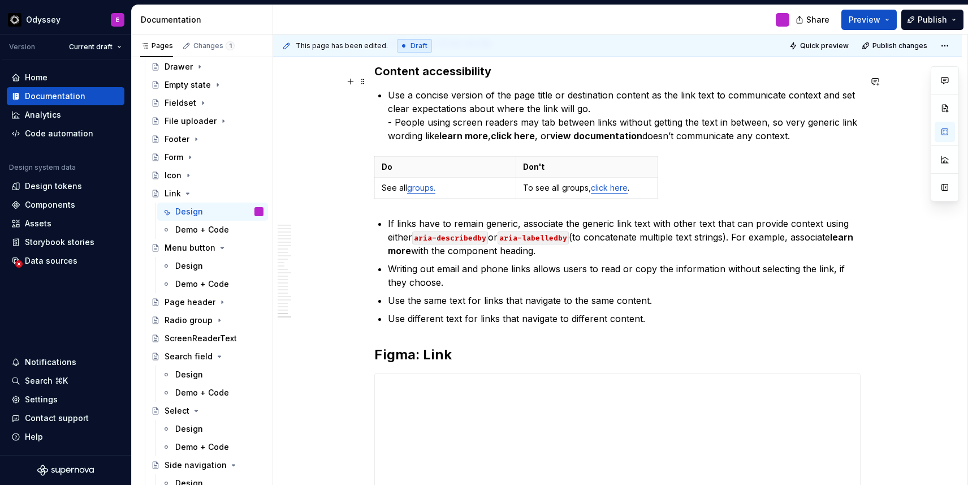
scroll to position [3488, 0]
click at [422, 184] on link "groups." at bounding box center [421, 189] width 28 height 10
click at [452, 218] on p "If links have to remain generic, associate the generic link text with other tex…" at bounding box center [624, 238] width 473 height 41
click at [423, 182] on td "See all groups." at bounding box center [445, 189] width 141 height 21
click at [423, 184] on link "groups." at bounding box center [421, 189] width 28 height 10
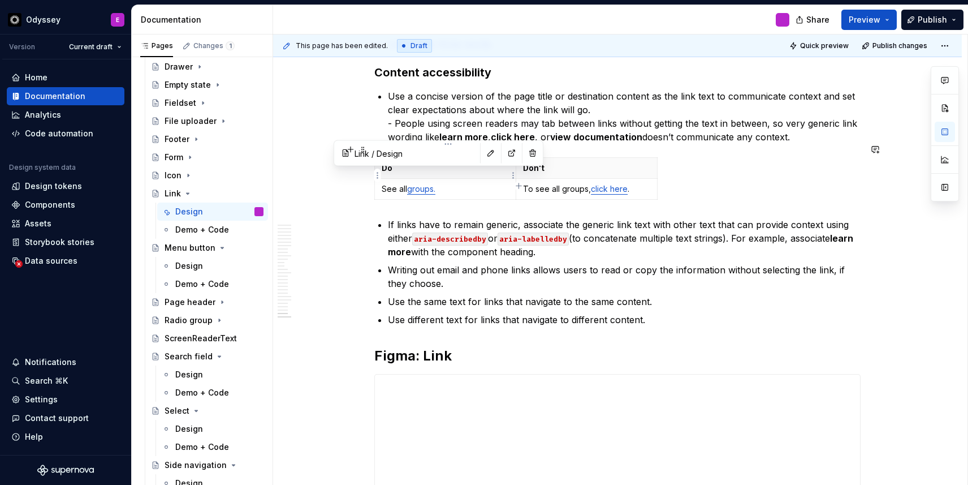
click at [423, 184] on link "groups." at bounding box center [421, 189] width 28 height 10
click at [430, 218] on p "If links have to remain generic, associate the generic link text with other tex…" at bounding box center [624, 238] width 473 height 41
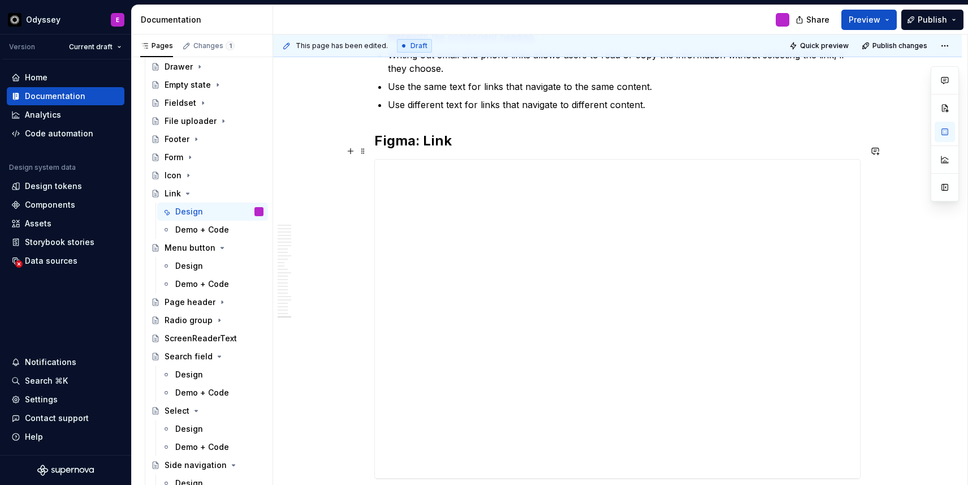
scroll to position [3704, 0]
click at [365, 127] on span at bounding box center [363, 126] width 9 height 16
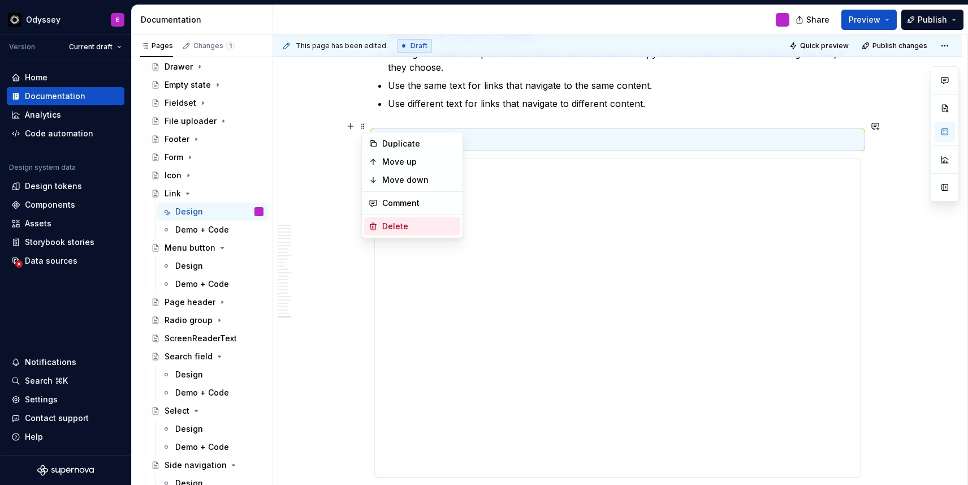
click at [387, 224] on div "Delete" at bounding box center [419, 226] width 74 height 11
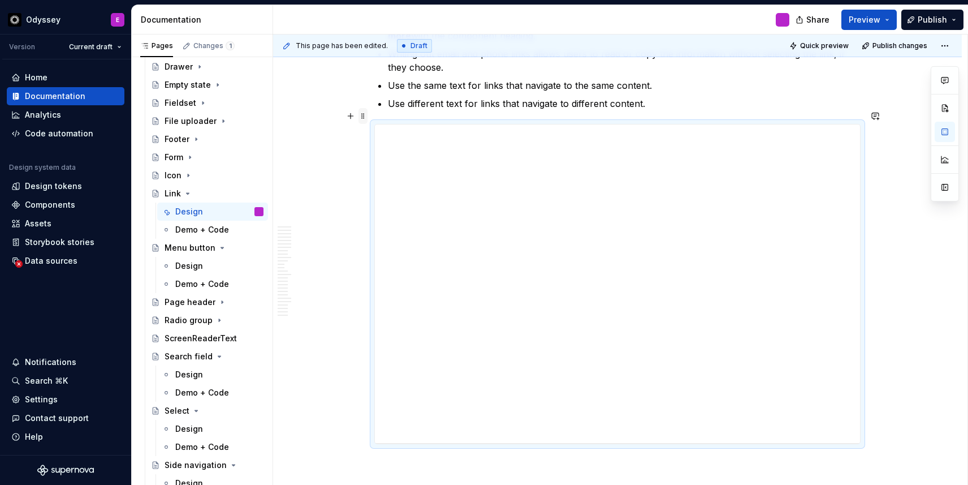
click at [365, 118] on span at bounding box center [363, 116] width 9 height 16
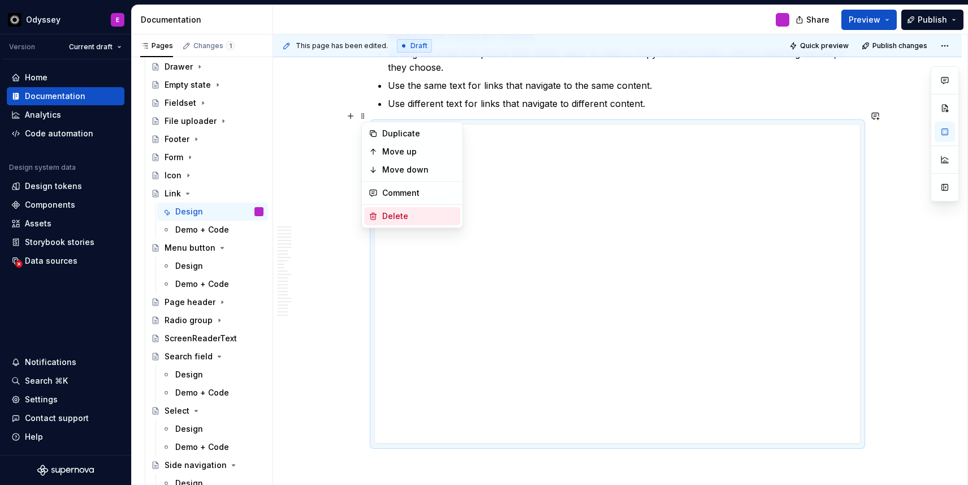
click at [380, 213] on div "Delete" at bounding box center [412, 216] width 96 height 18
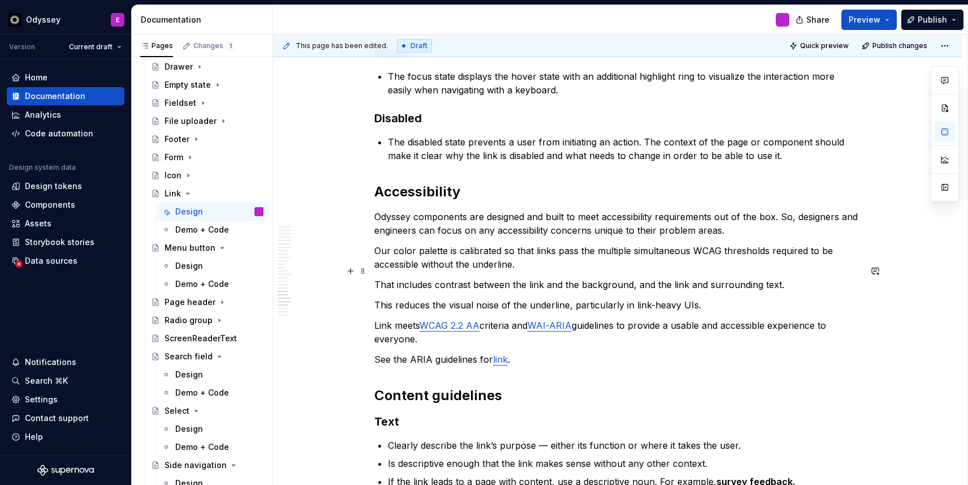
scroll to position [2696, 0]
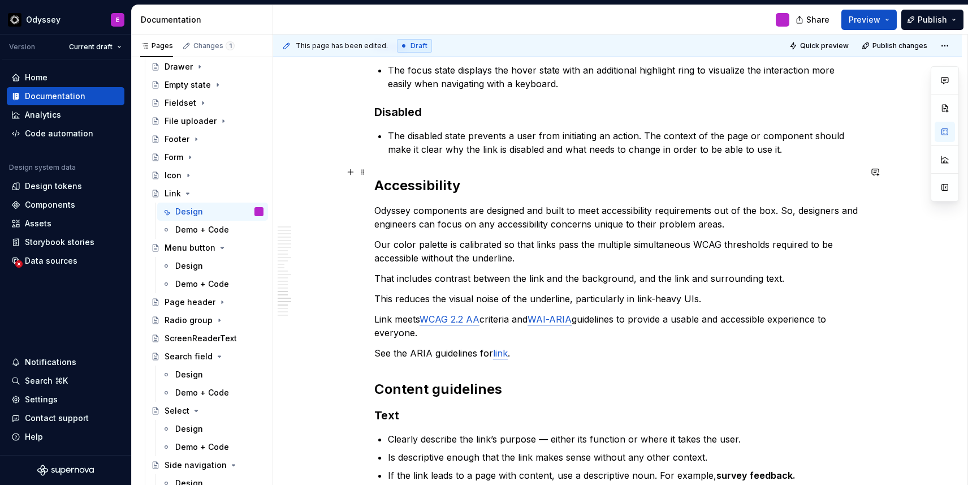
click at [380, 176] on h2 "Accessibility" at bounding box center [617, 185] width 486 height 18
click at [368, 172] on span at bounding box center [363, 172] width 9 height 16
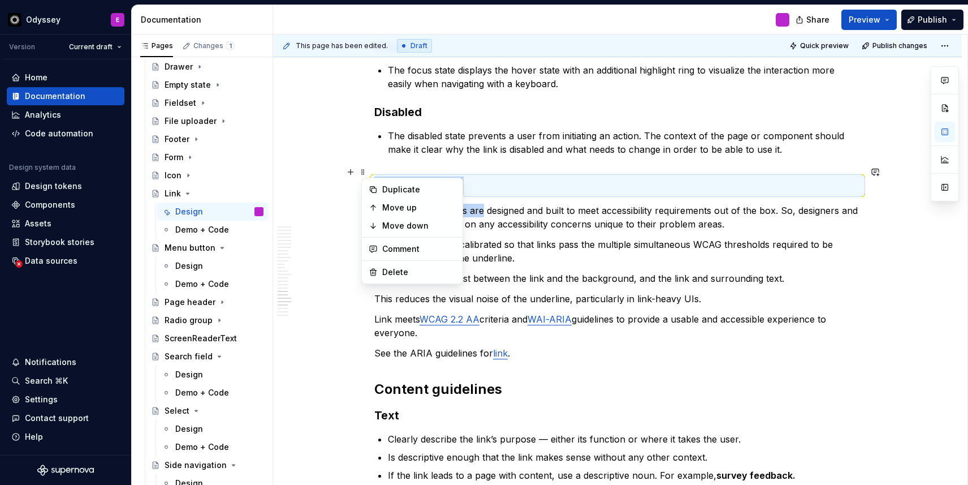
click at [487, 204] on p "Odyssey components are designed and built to meet accessibility requirements ou…" at bounding box center [617, 217] width 486 height 27
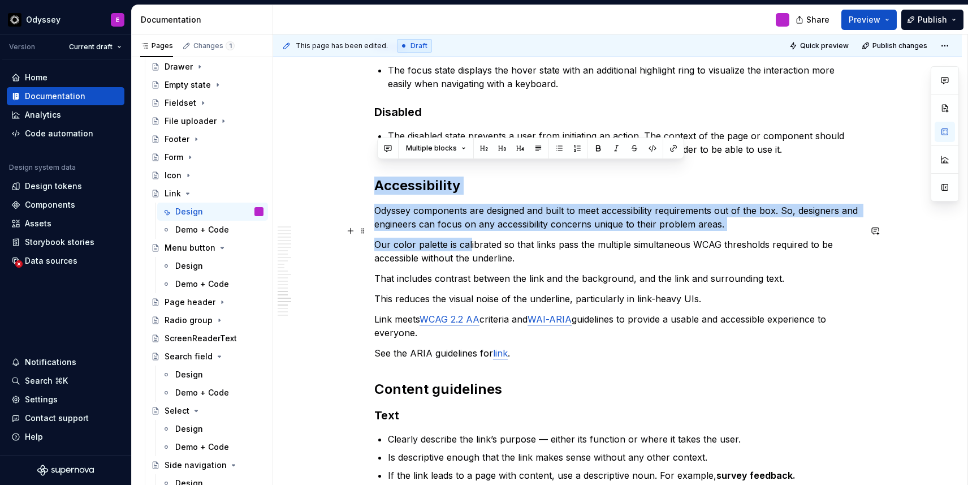
click at [473, 237] on p "Our color palette is calibrated so that links pass the multiple simultaneous WC…" at bounding box center [617, 250] width 486 height 27
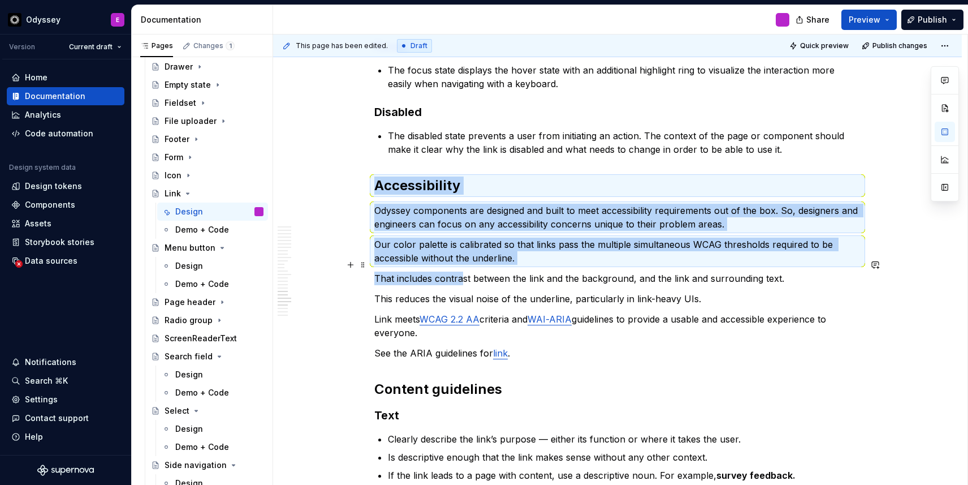
click at [466, 271] on p "That includes contrast between the link and the background, and the link and su…" at bounding box center [617, 278] width 486 height 14
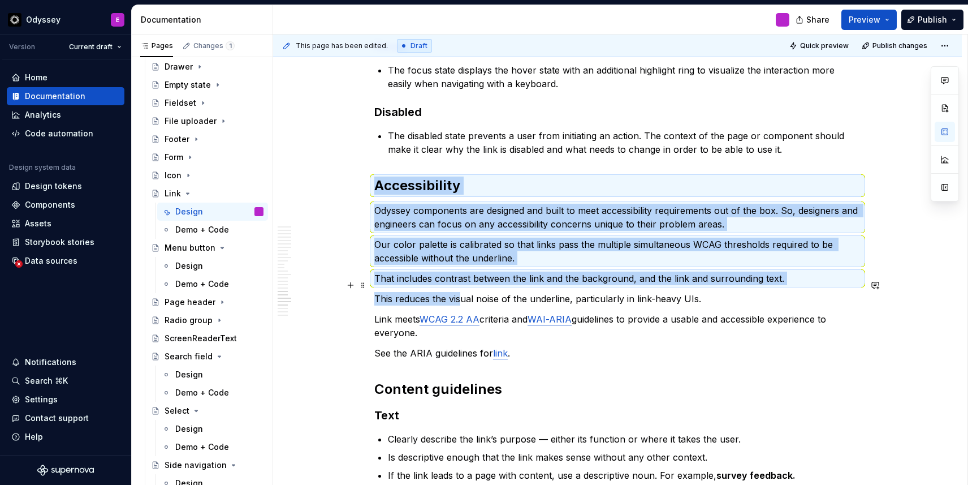
click at [464, 292] on p "This reduces the visual noise of the underline, particularly in link-heavy UIs." at bounding box center [617, 299] width 486 height 14
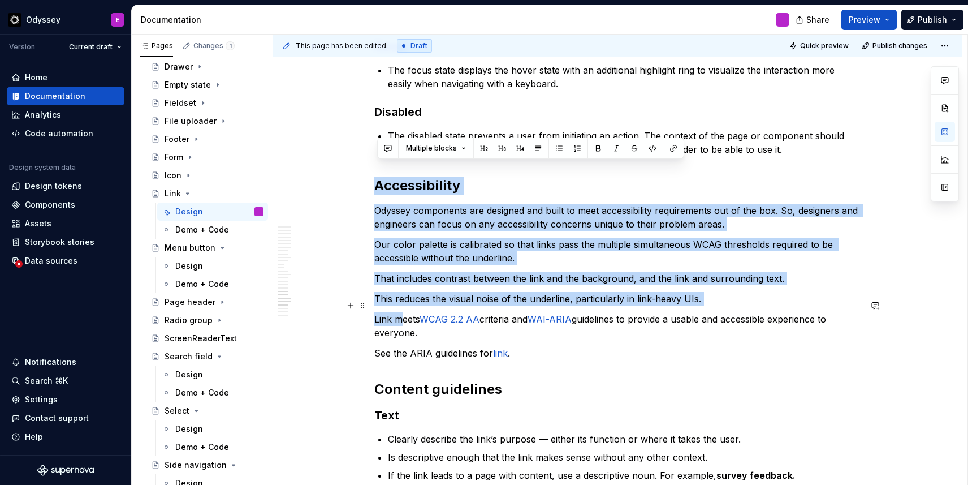
click at [408, 312] on p "Link meets WCAG 2.2 AA criteria and WAI-ARIA guidelines to provide a usable and…" at bounding box center [617, 325] width 486 height 27
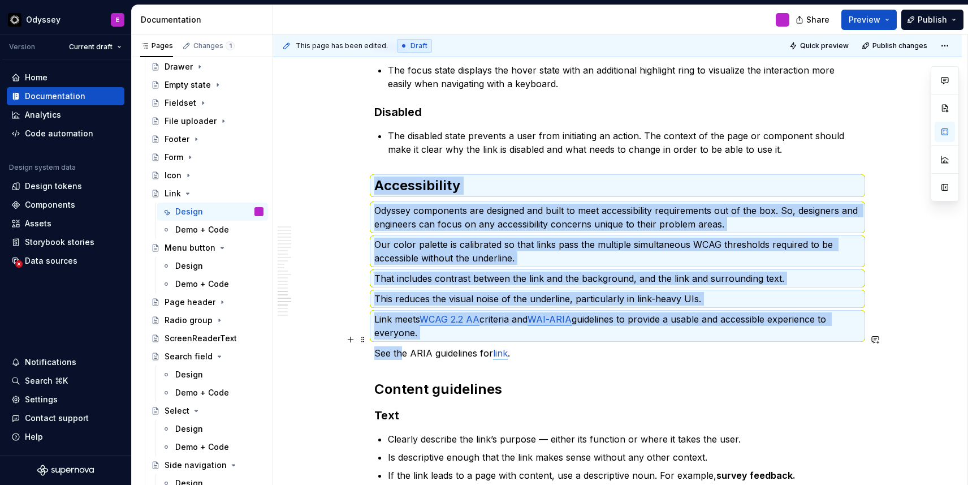
click at [406, 346] on p "See the ARIA guidelines for link ." at bounding box center [617, 353] width 486 height 14
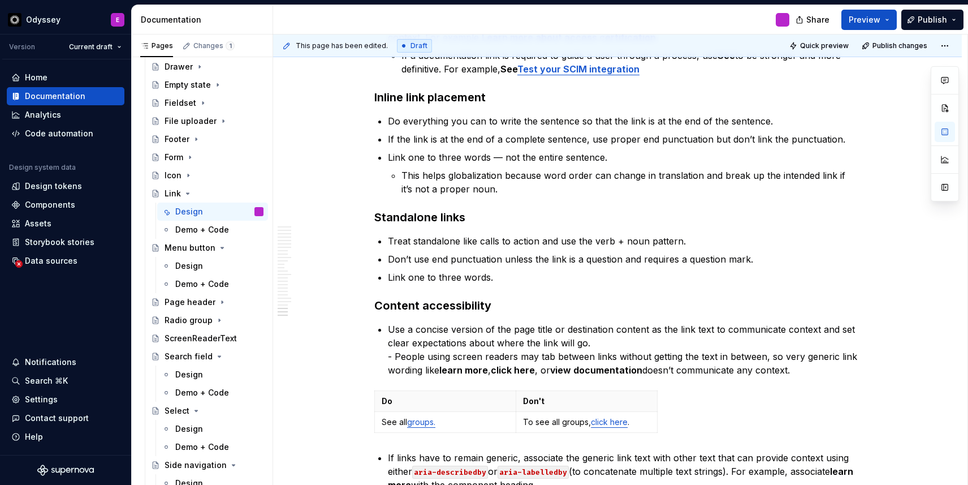
scroll to position [3258, 0]
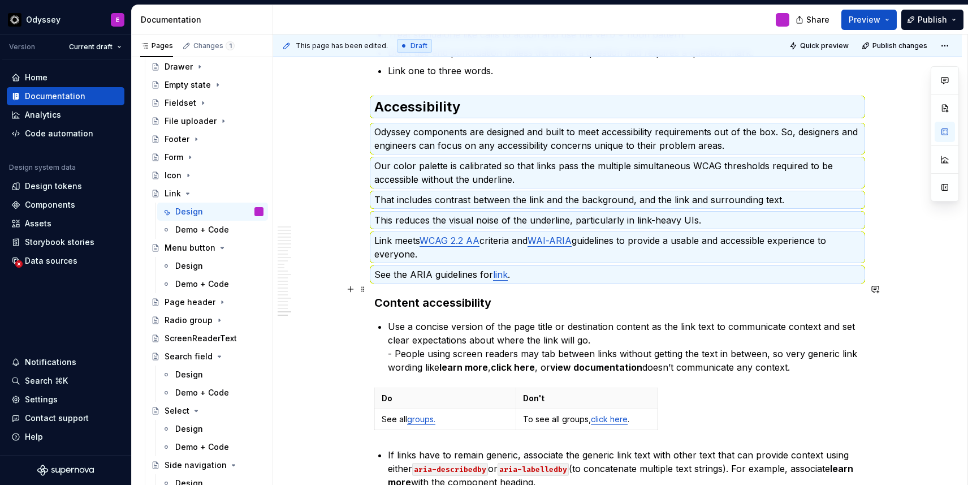
click at [546, 295] on h3 "Content accessibility" at bounding box center [617, 303] width 486 height 16
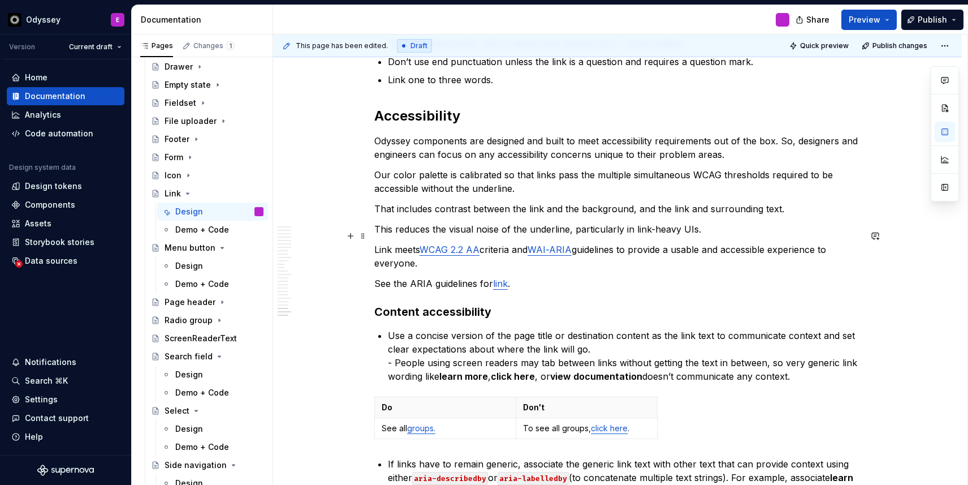
scroll to position [3254, 0]
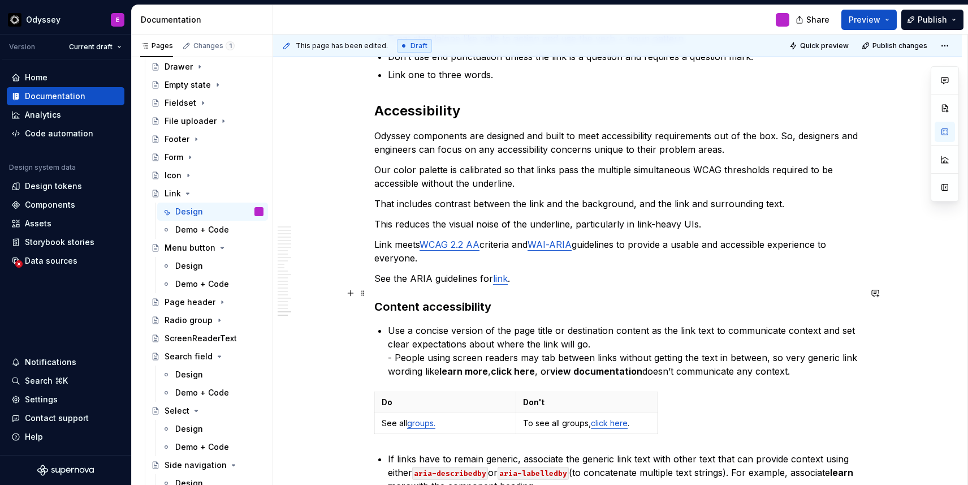
click at [379, 299] on h3 "Content accessibility" at bounding box center [617, 307] width 486 height 16
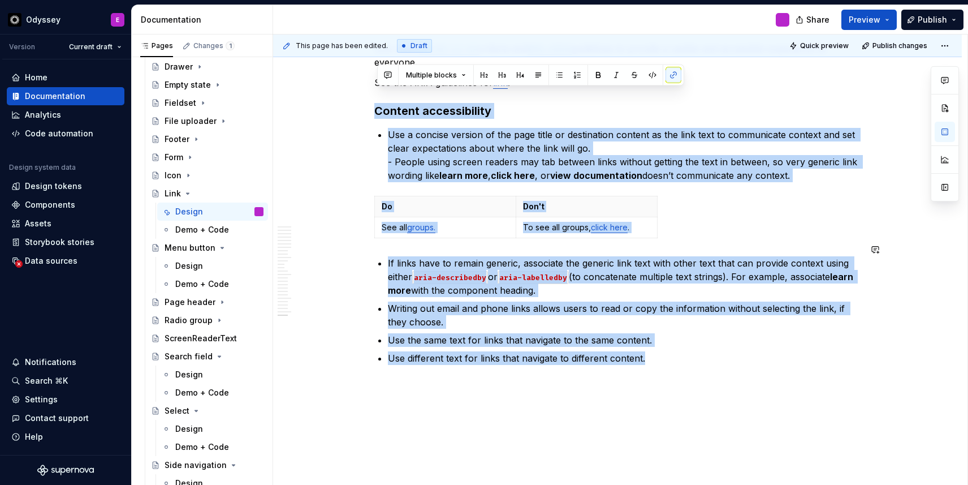
drag, startPoint x: 379, startPoint y: 283, endPoint x: 461, endPoint y: 385, distance: 130.6
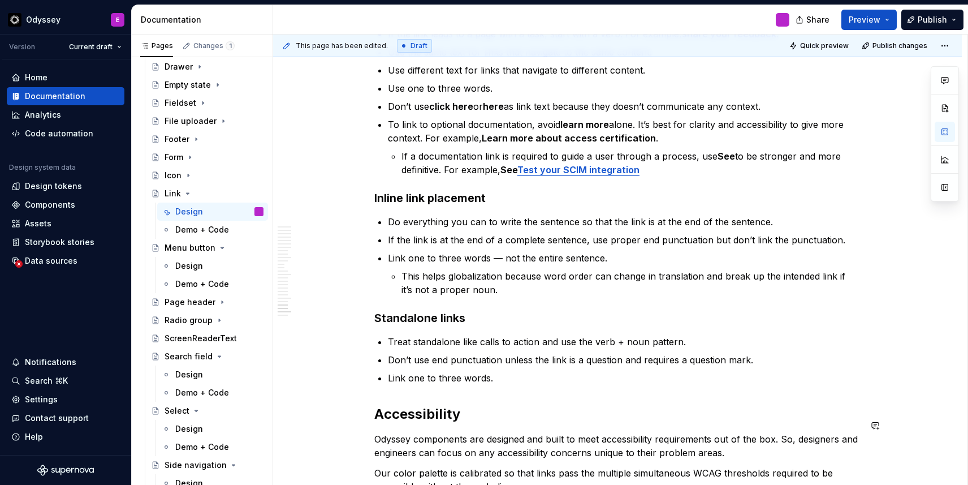
scroll to position [2886, 0]
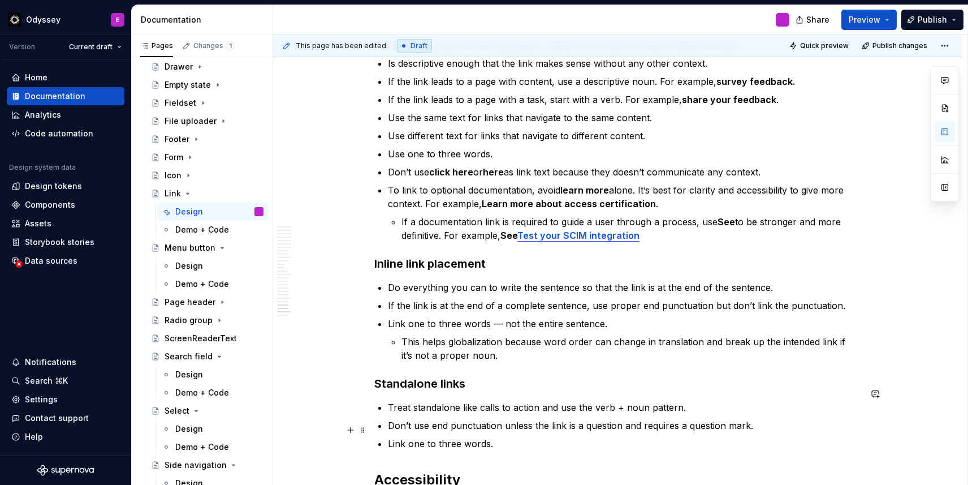
click at [494, 437] on p "Link one to three words." at bounding box center [624, 444] width 473 height 14
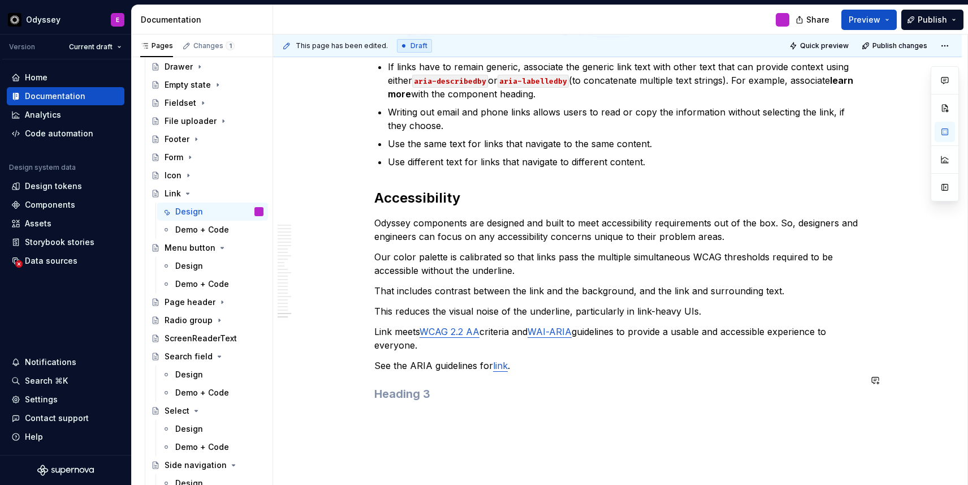
scroll to position [3504, 0]
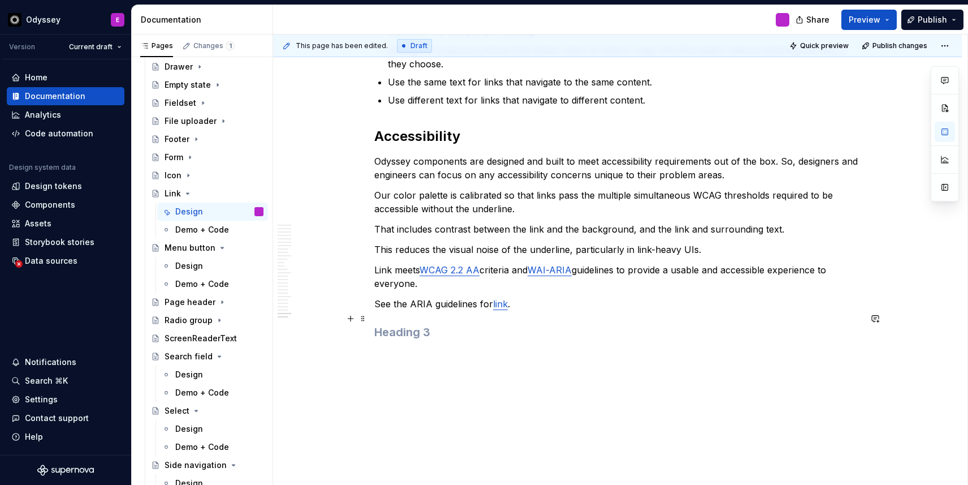
click at [396, 324] on h3 at bounding box center [617, 332] width 486 height 16
click at [362, 319] on span at bounding box center [363, 318] width 9 height 16
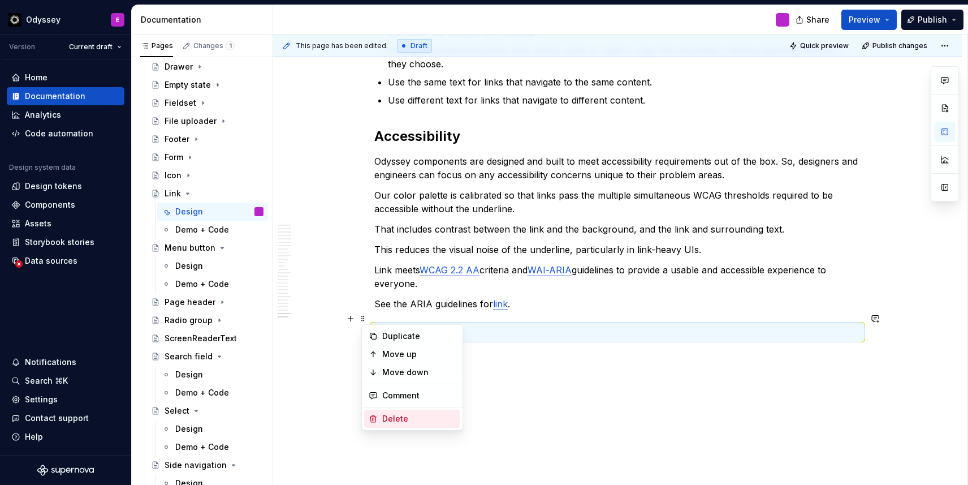
click at [378, 414] on div "Delete" at bounding box center [412, 418] width 96 height 18
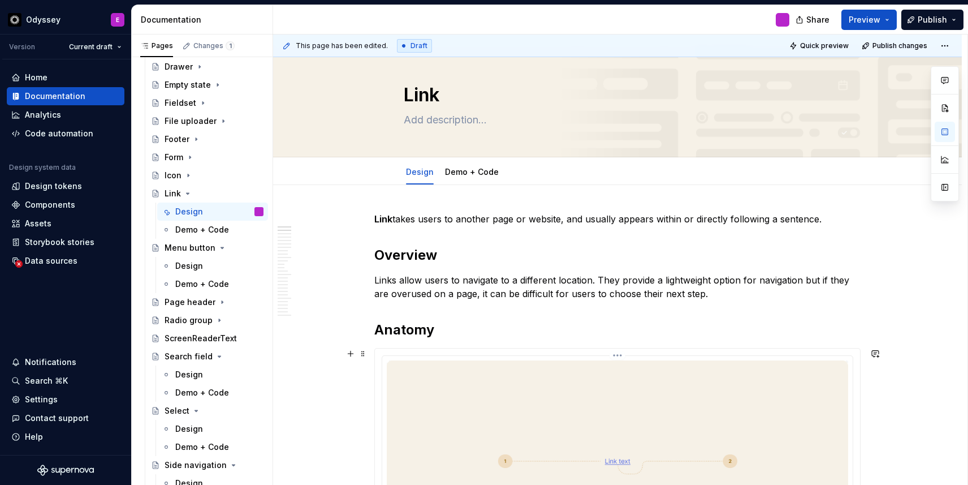
scroll to position [0, 0]
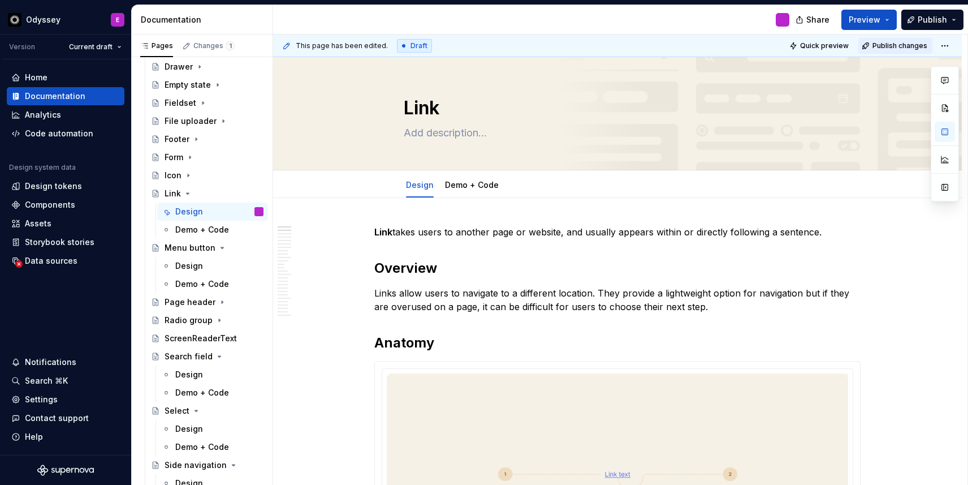
click at [897, 42] on span "Publish changes" at bounding box center [900, 45] width 55 height 9
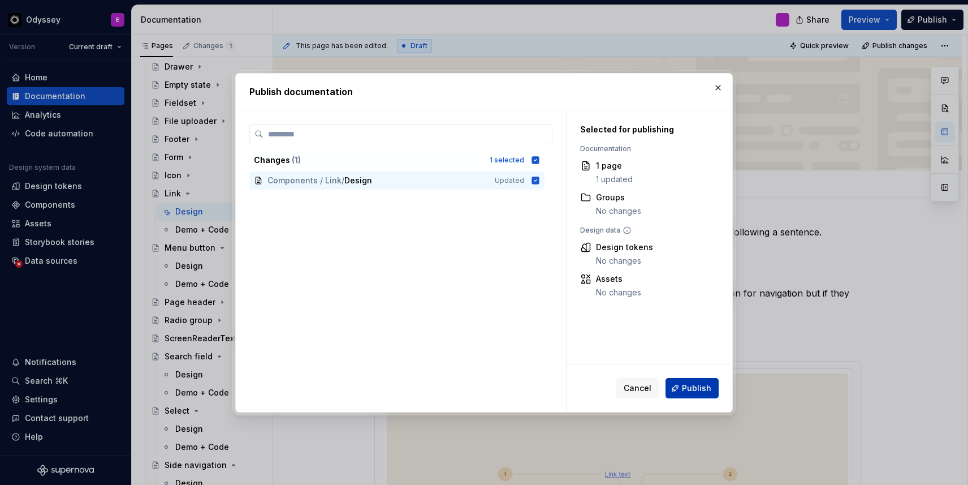
click at [693, 382] on span "Publish" at bounding box center [696, 387] width 29 height 11
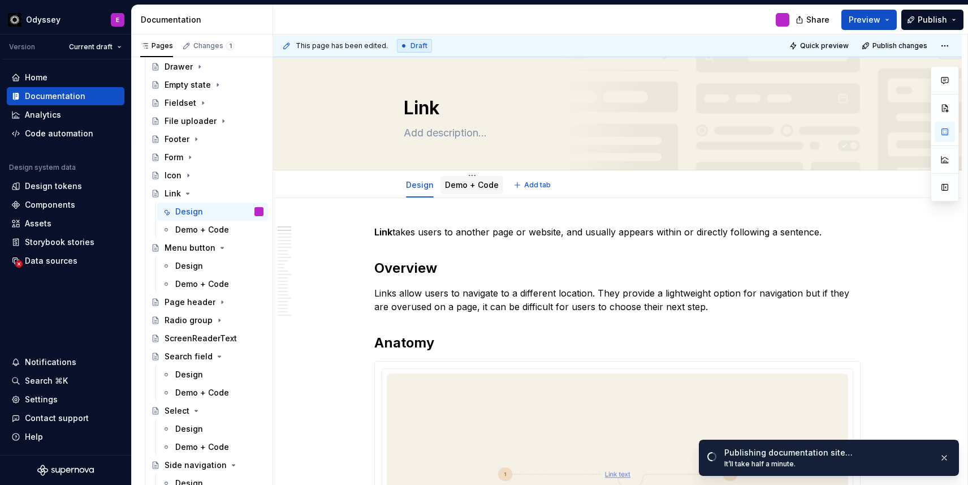
click at [488, 184] on link "Demo + Code" at bounding box center [472, 185] width 54 height 10
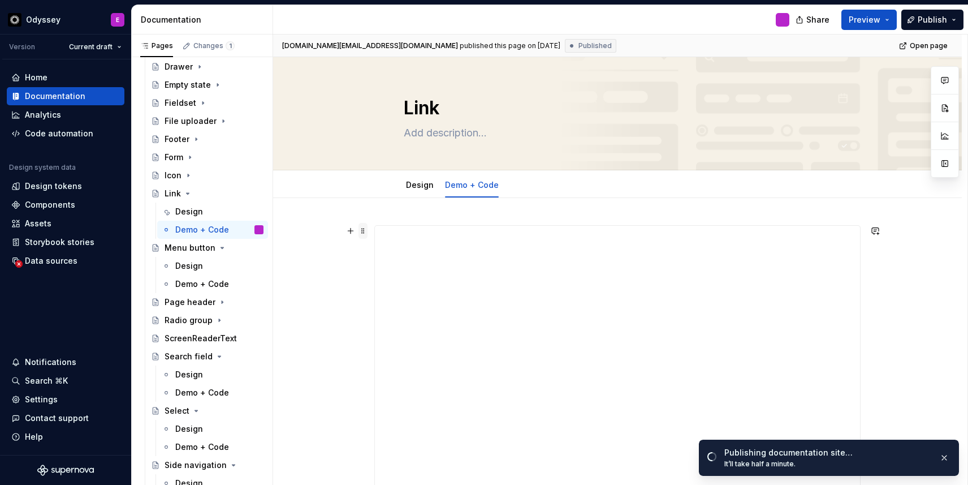
click at [368, 230] on span at bounding box center [363, 231] width 9 height 16
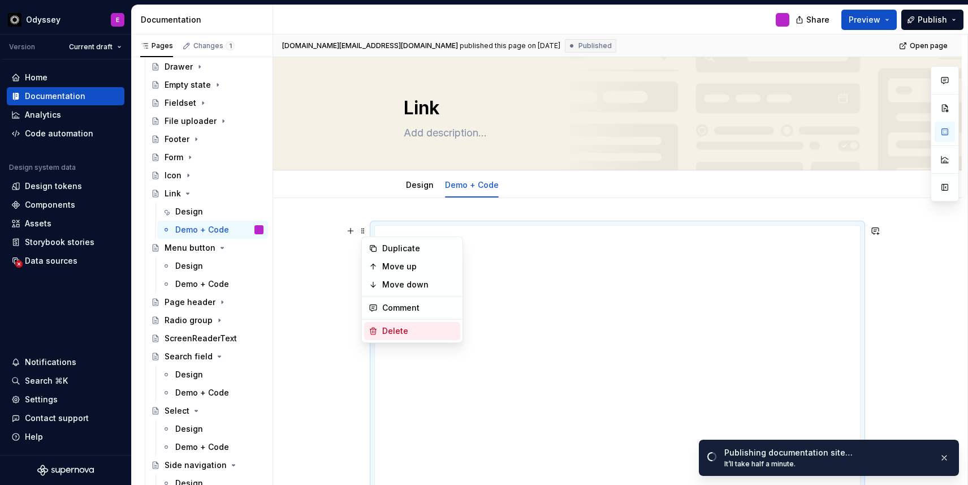
click at [404, 329] on div "Delete" at bounding box center [419, 330] width 74 height 11
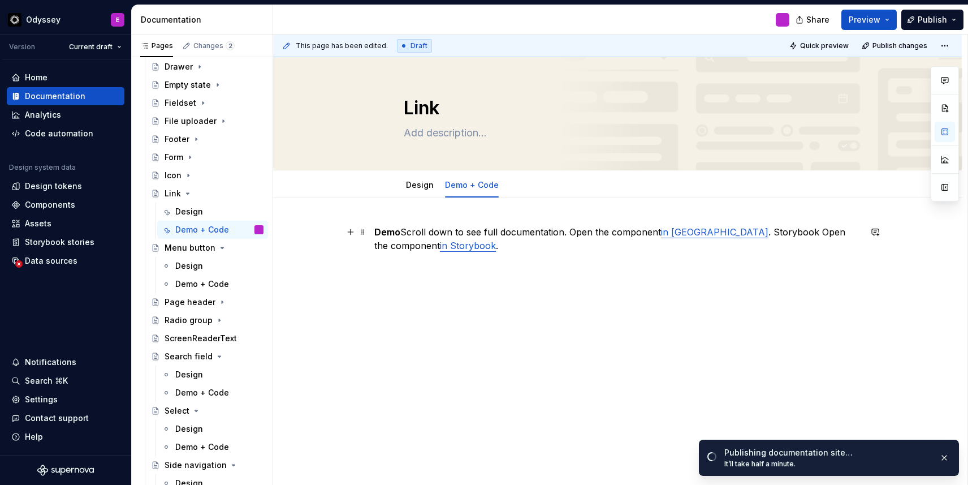
click at [407, 235] on p "Demo Scroll down to see full documentation. Open the component in [GEOGRAPHIC_D…" at bounding box center [617, 238] width 486 height 27
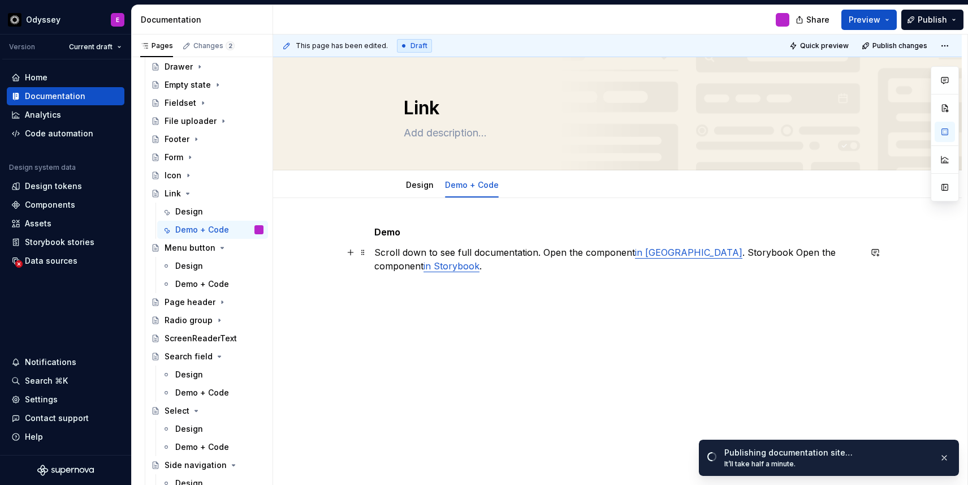
click at [545, 251] on p "Scroll down to see full documentation. Open the component in [GEOGRAPHIC_DATA] …" at bounding box center [617, 258] width 486 height 27
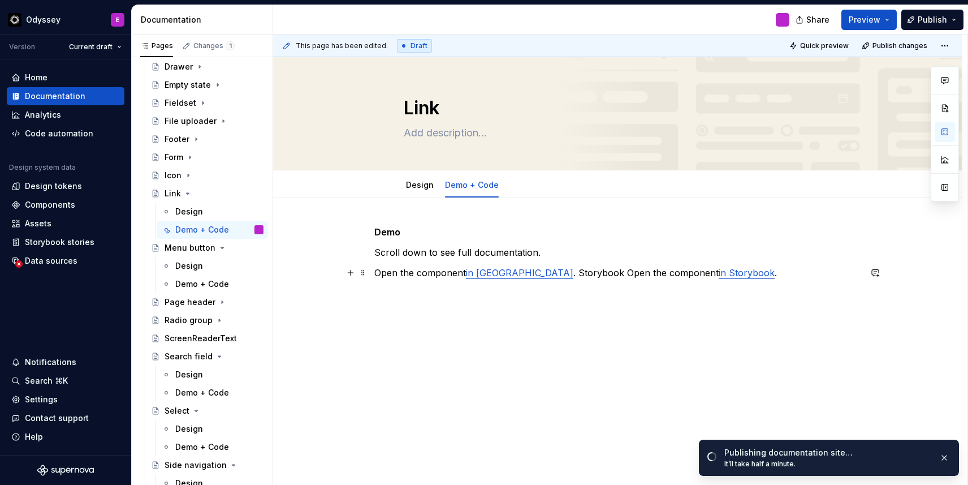
click at [513, 271] on p "Open the component in Figma . Storybook Open the component in Storybook ." at bounding box center [617, 273] width 486 height 14
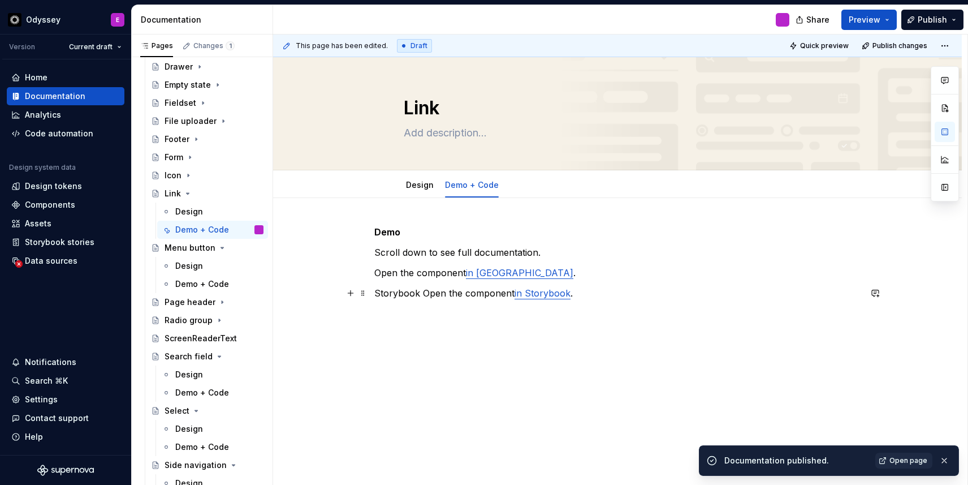
click at [425, 295] on p "Storybook Open the component in Storybook ." at bounding box center [617, 293] width 486 height 14
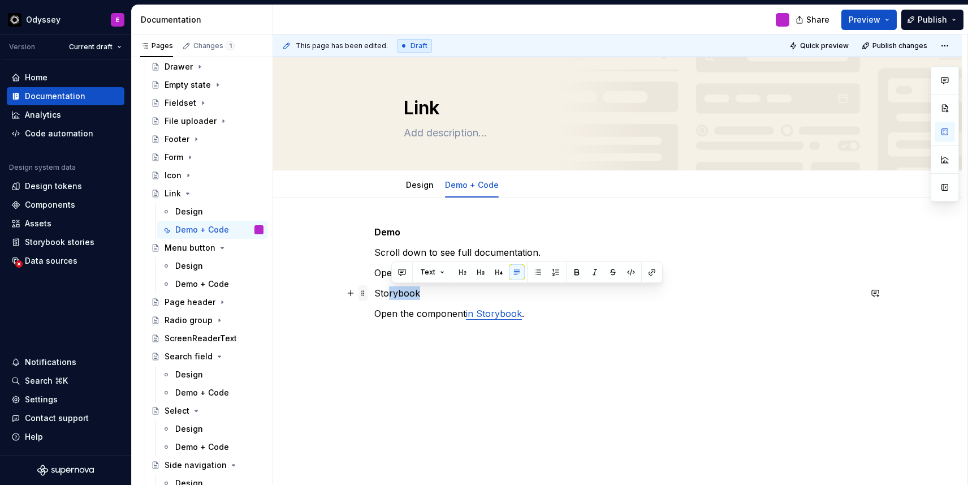
drag, startPoint x: 422, startPoint y: 294, endPoint x: 368, endPoint y: 295, distance: 54.9
click at [374, 295] on div "Demo Scroll down to see full documentation. Open the component in [GEOGRAPHIC_D…" at bounding box center [617, 279] width 486 height 109
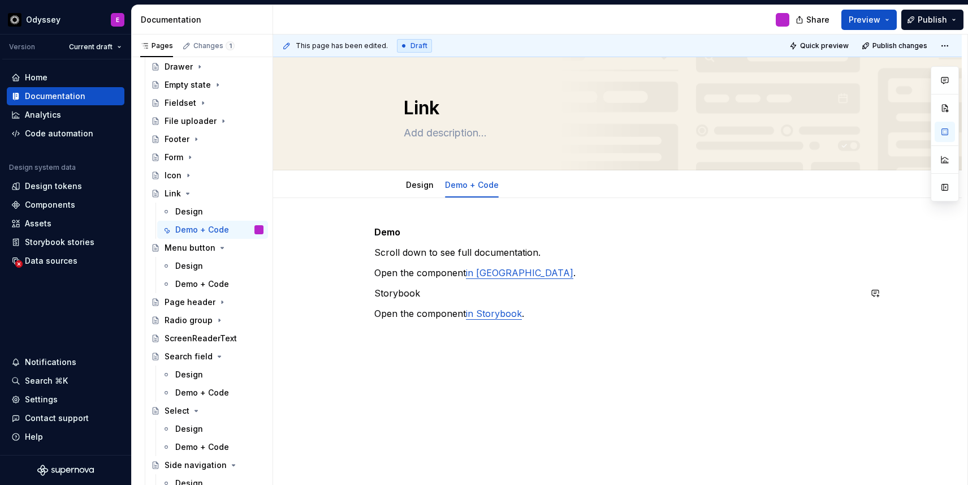
click at [434, 283] on div "Demo Scroll down to see full documentation. Open the component in [GEOGRAPHIC_D…" at bounding box center [617, 272] width 486 height 95
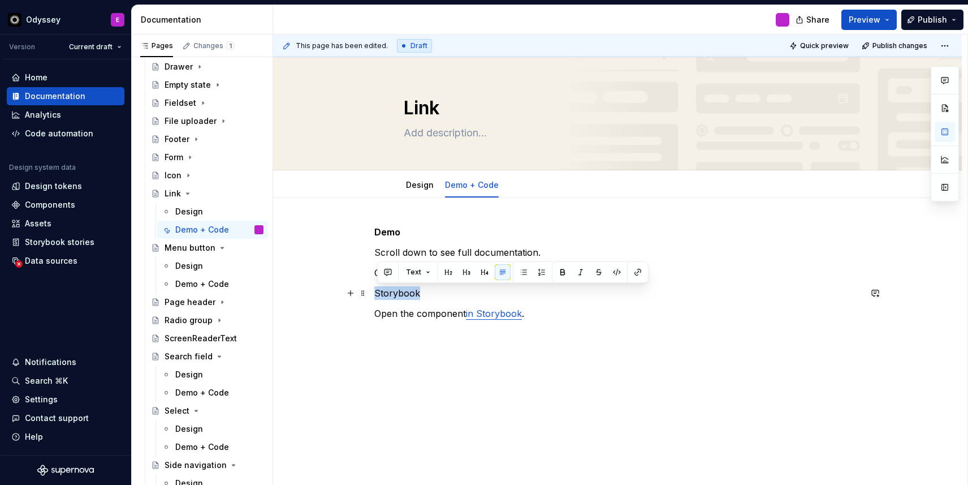
drag, startPoint x: 420, startPoint y: 293, endPoint x: 378, endPoint y: 290, distance: 42.0
click at [378, 290] on p "Storybook" at bounding box center [617, 293] width 486 height 14
click at [444, 269] on button "button" at bounding box center [449, 272] width 16 height 16
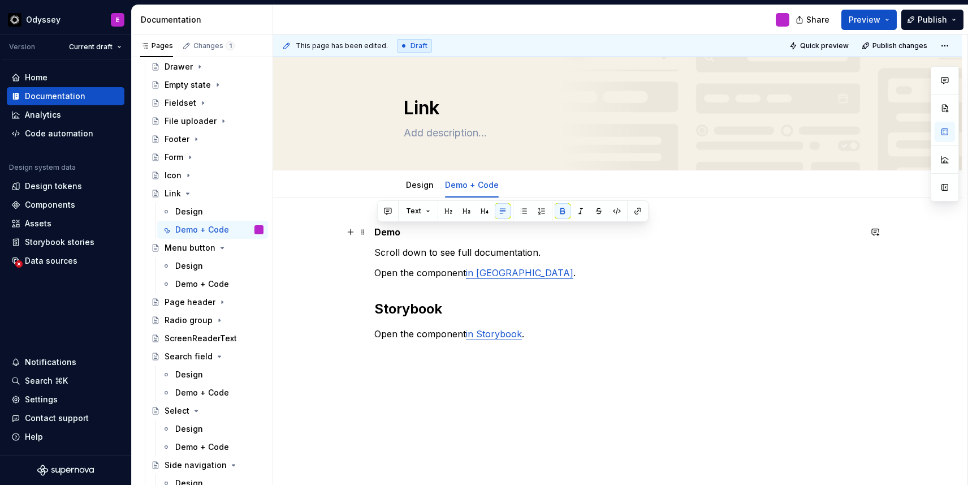
drag, startPoint x: 407, startPoint y: 232, endPoint x: 377, endPoint y: 230, distance: 30.0
click at [377, 230] on div "Demo Scroll down to see full documentation. Open the component in [GEOGRAPHIC_D…" at bounding box center [617, 348] width 689 height 301
click at [445, 211] on button "button" at bounding box center [449, 211] width 16 height 16
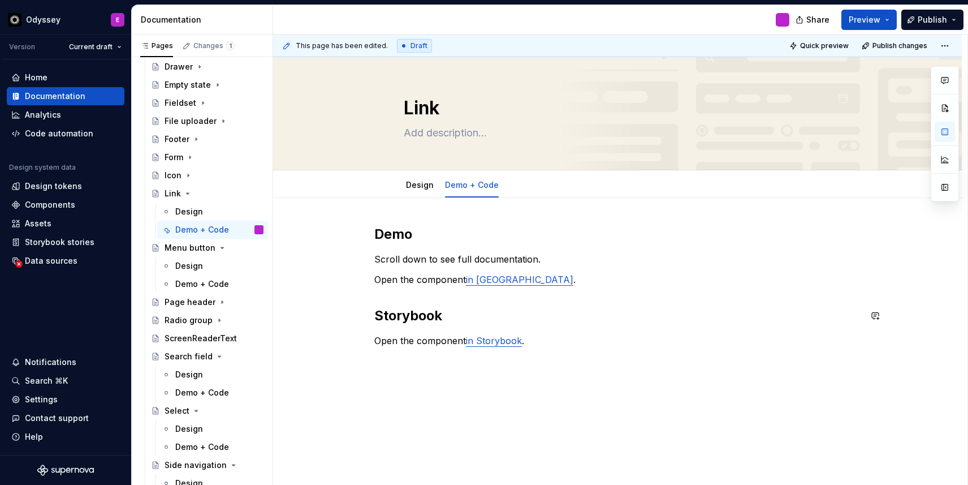
click at [477, 306] on h2 "Storybook" at bounding box center [617, 315] width 486 height 18
type textarea "*"
click at [492, 277] on link "in [GEOGRAPHIC_DATA]" at bounding box center [519, 279] width 107 height 11
click at [545, 253] on button "button" at bounding box center [553, 256] width 16 height 16
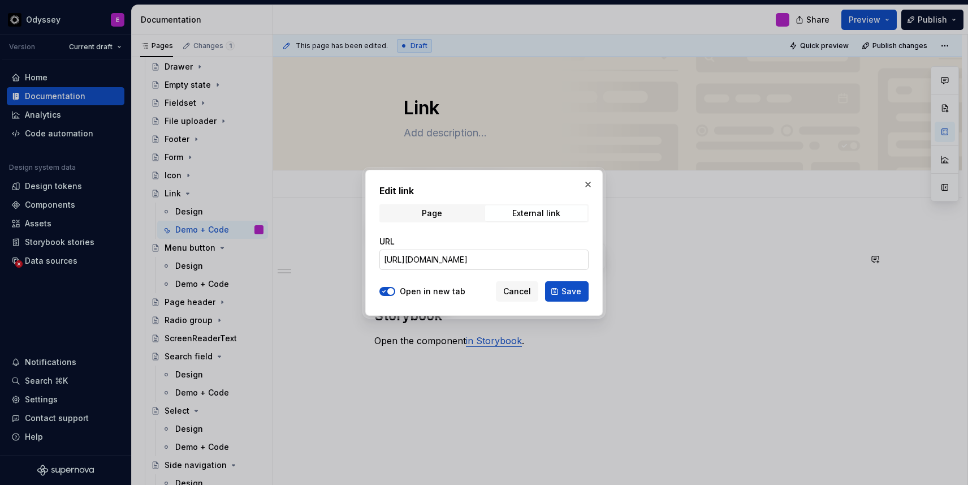
click at [530, 260] on input "[URL][DOMAIN_NAME]" at bounding box center [483, 259] width 209 height 20
paste input "[URL][DOMAIN_NAME]"
type input "[URL][DOMAIN_NAME]"
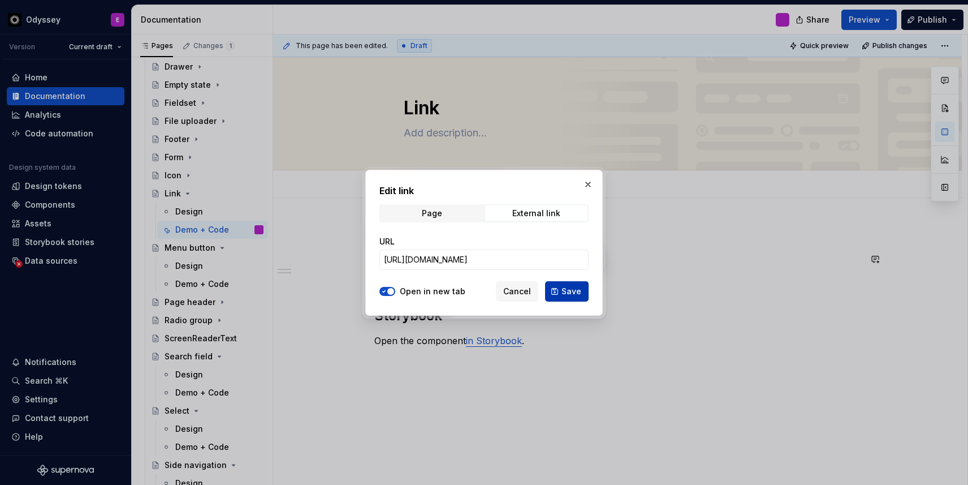
click at [568, 292] on span "Save" at bounding box center [572, 291] width 20 height 11
type textarea "*"
type input "[URL][DOMAIN_NAME]"
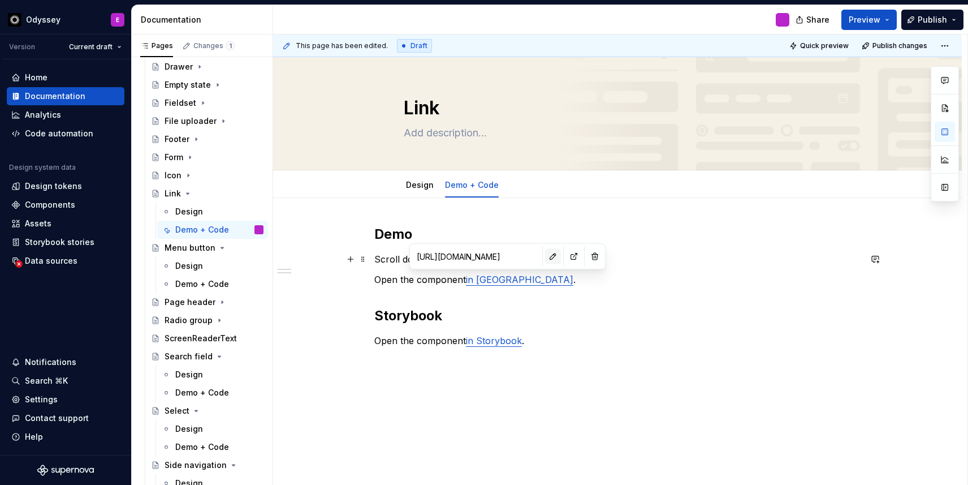
click at [545, 256] on button "button" at bounding box center [553, 256] width 16 height 16
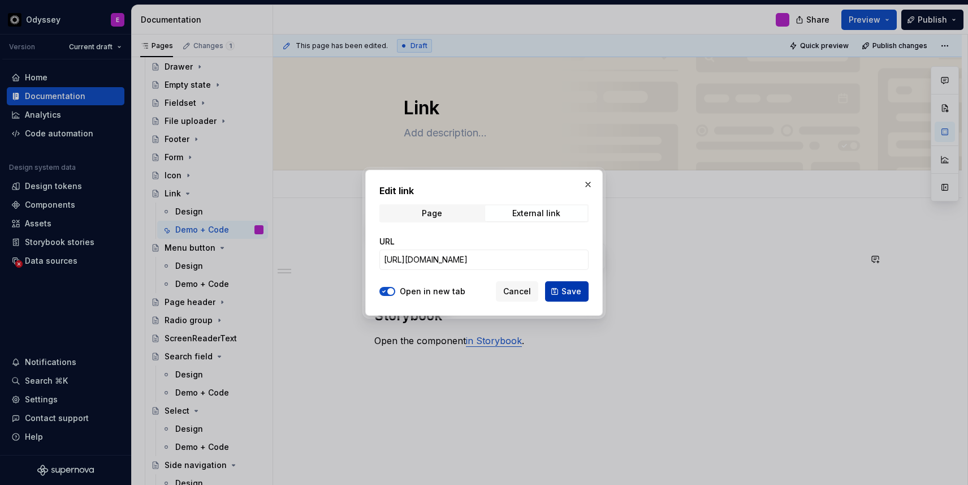
click at [563, 296] on button "Save" at bounding box center [567, 291] width 44 height 20
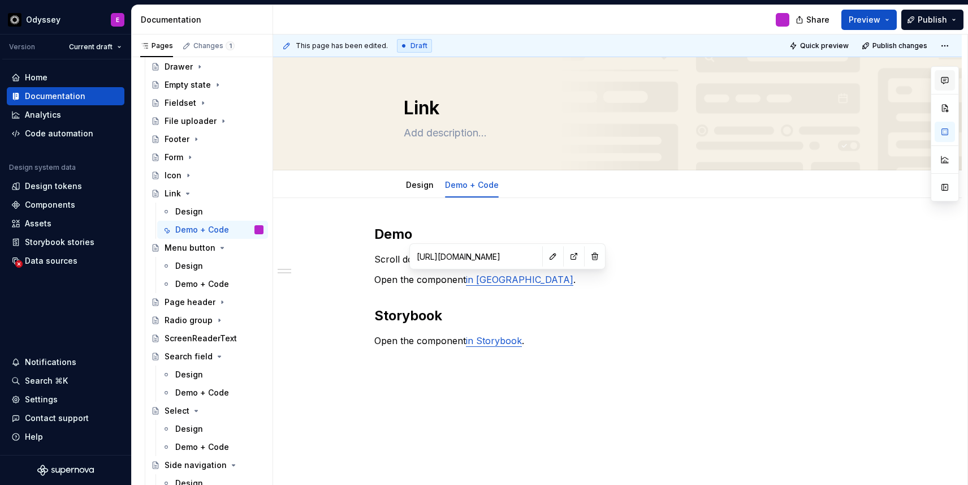
type textarea "*"
type input "[URL][DOMAIN_NAME]"
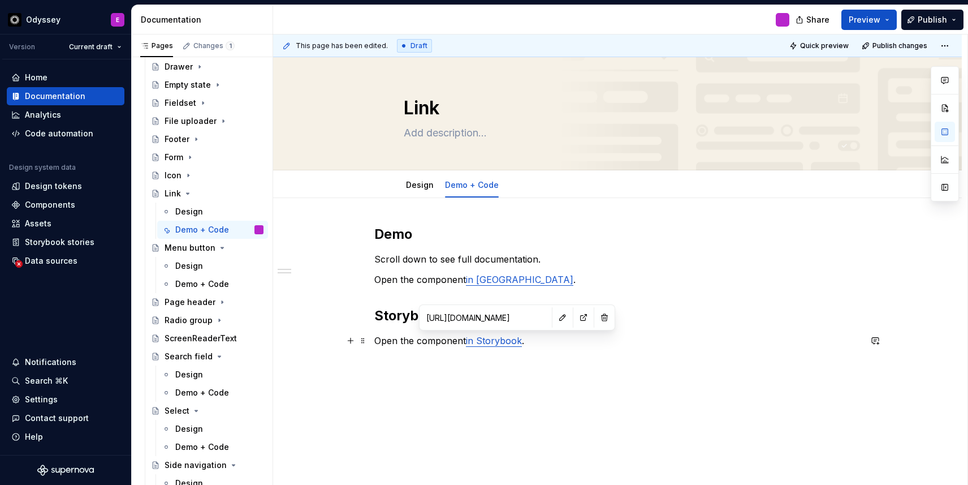
click at [502, 340] on link "in Storybook" at bounding box center [494, 340] width 56 height 11
click at [555, 317] on button "button" at bounding box center [563, 317] width 16 height 16
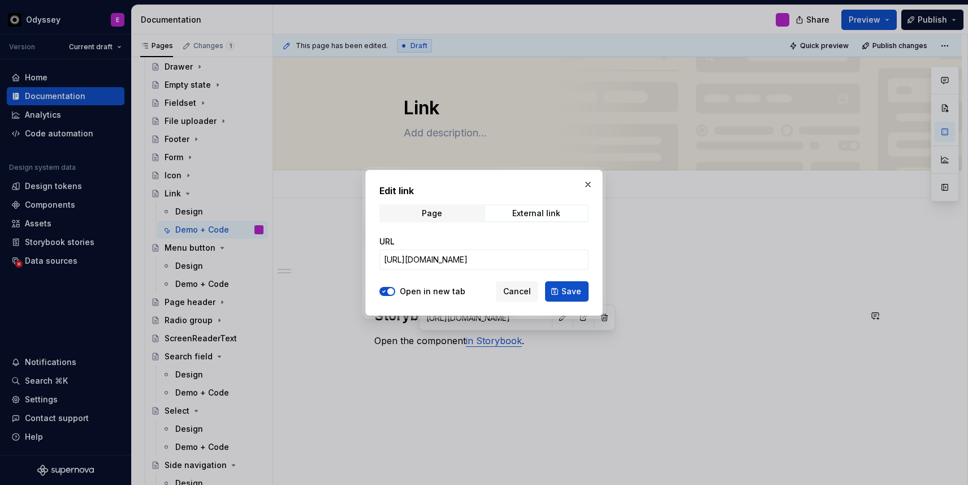
click at [490, 269] on div "URL [URL][DOMAIN_NAME]" at bounding box center [483, 252] width 209 height 47
click at [490, 265] on input "[URL][DOMAIN_NAME]" at bounding box center [483, 259] width 209 height 20
paste input "[URL][DOMAIN_NAME]"
type input "[URL][DOMAIN_NAME]"
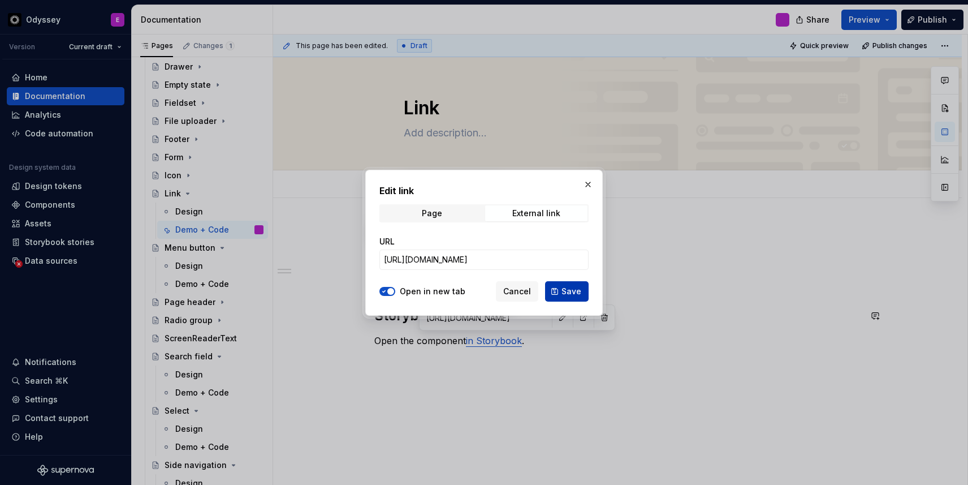
scroll to position [0, 0]
click at [559, 290] on button "Save" at bounding box center [567, 291] width 44 height 20
type textarea "*"
type input "[URL][DOMAIN_NAME]"
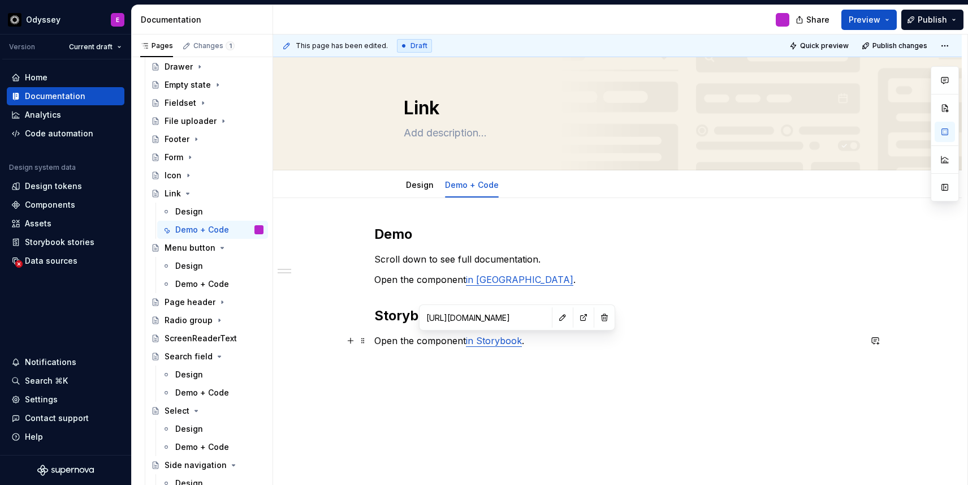
click at [538, 334] on p "Open the component in Storybook ." at bounding box center [617, 341] width 486 height 14
click at [356, 362] on button "button" at bounding box center [351, 361] width 16 height 16
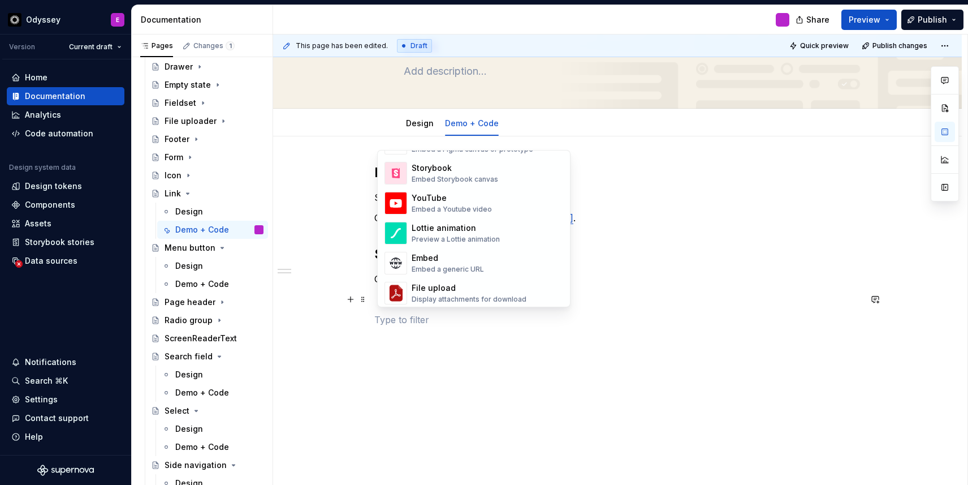
scroll to position [575, 0]
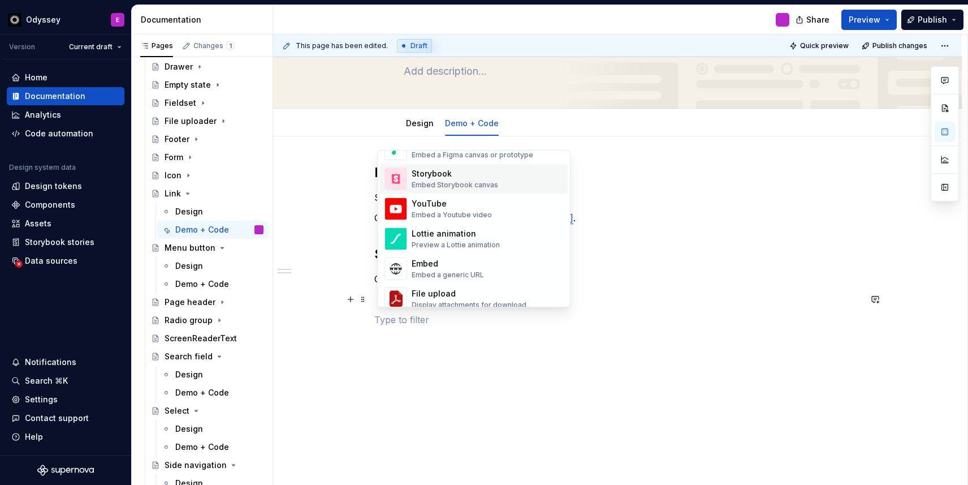
click at [463, 176] on div "Storybook" at bounding box center [455, 173] width 87 height 11
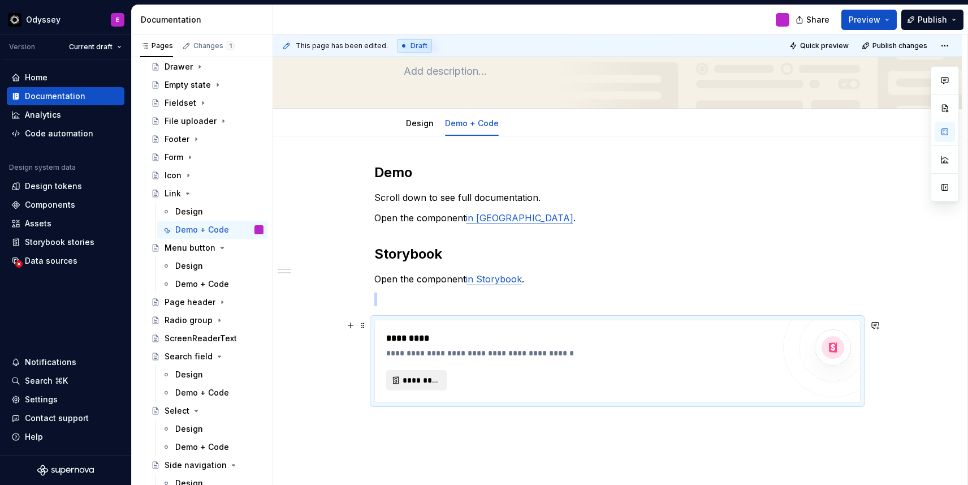
click at [408, 385] on span "*********" at bounding box center [421, 379] width 37 height 11
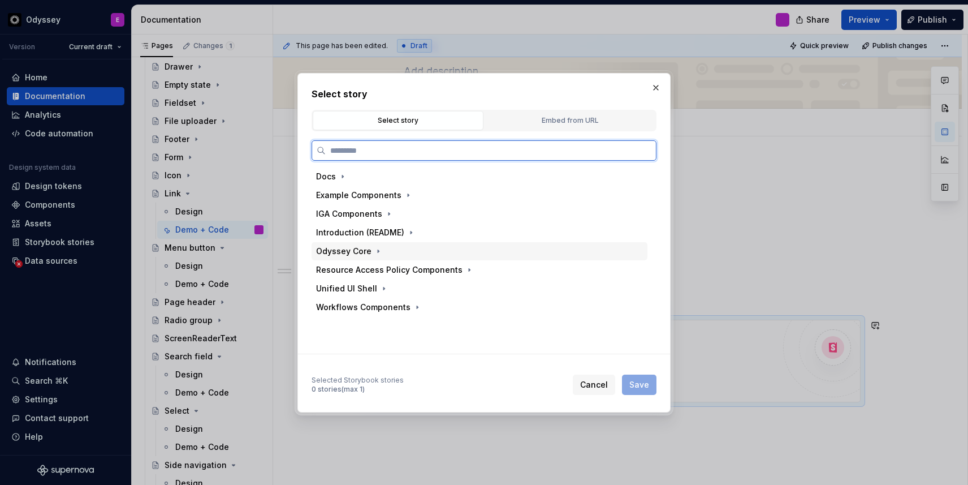
click at [382, 251] on div "Odyssey Core" at bounding box center [480, 251] width 336 height 18
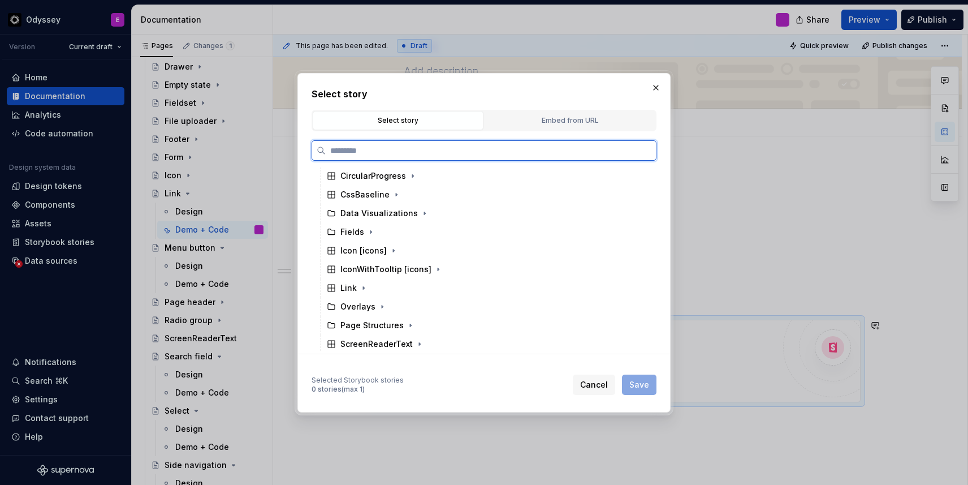
scroll to position [234, 0]
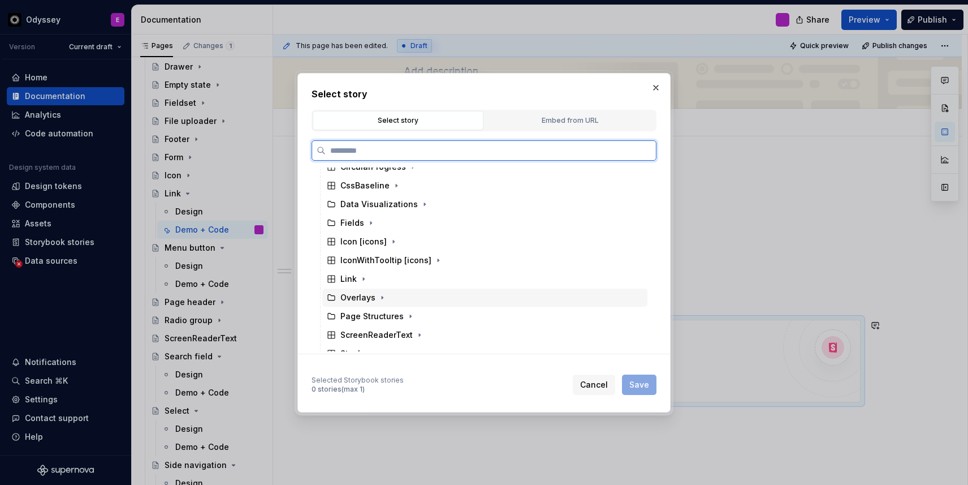
click at [350, 290] on div "Overlays" at bounding box center [484, 297] width 325 height 18
click at [348, 279] on div "Link" at bounding box center [348, 278] width 16 height 11
click at [351, 298] on div "Docs" at bounding box center [361, 297] width 20 height 11
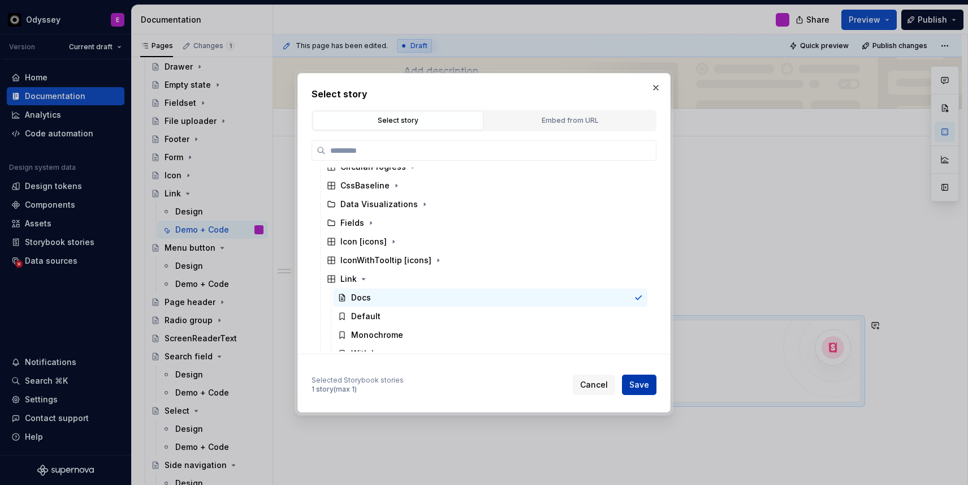
click at [640, 382] on span "Save" at bounding box center [639, 384] width 20 height 11
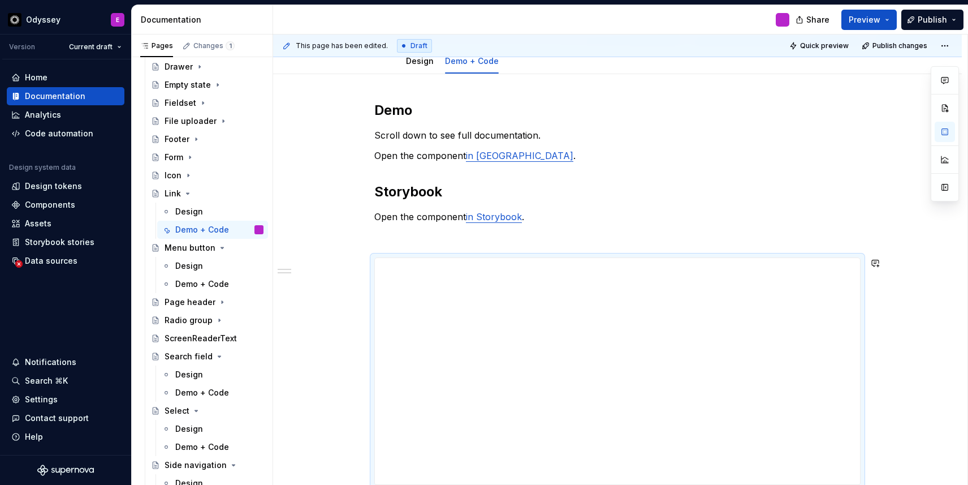
scroll to position [152, 0]
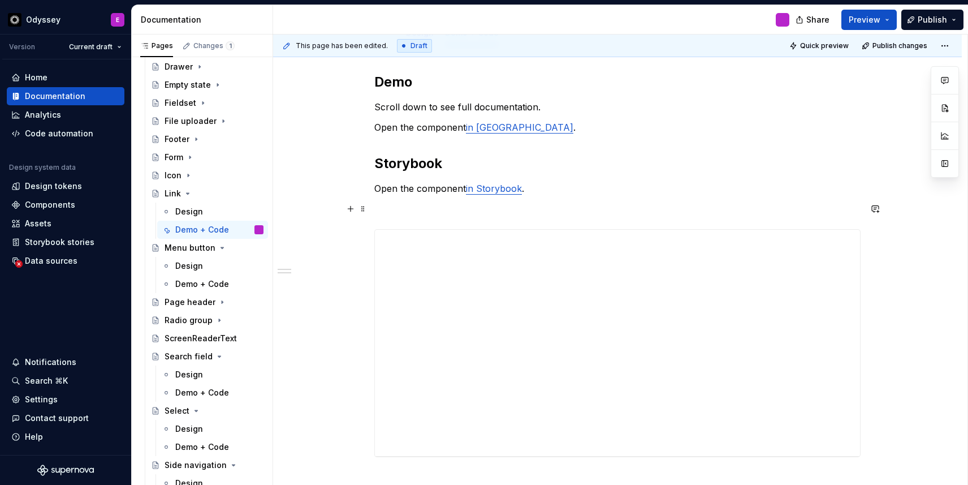
click at [544, 211] on p at bounding box center [617, 209] width 486 height 14
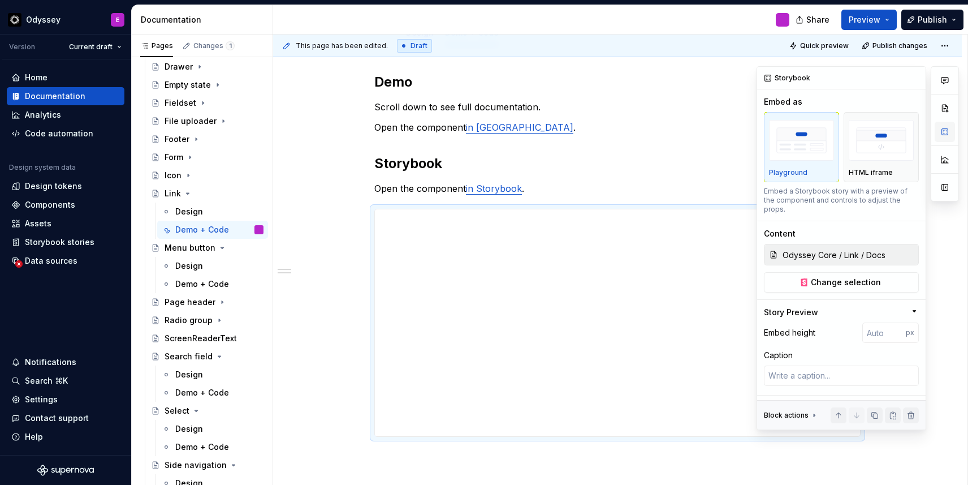
click at [941, 135] on button "button" at bounding box center [945, 132] width 20 height 20
type textarea "*"
click at [885, 326] on input "number" at bounding box center [884, 332] width 44 height 20
type input "650"
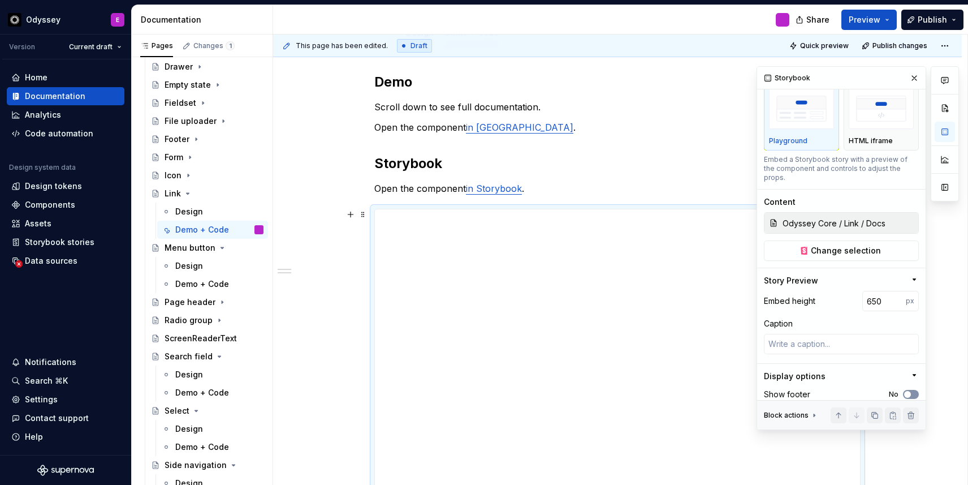
click at [909, 391] on span "button" at bounding box center [907, 394] width 7 height 7
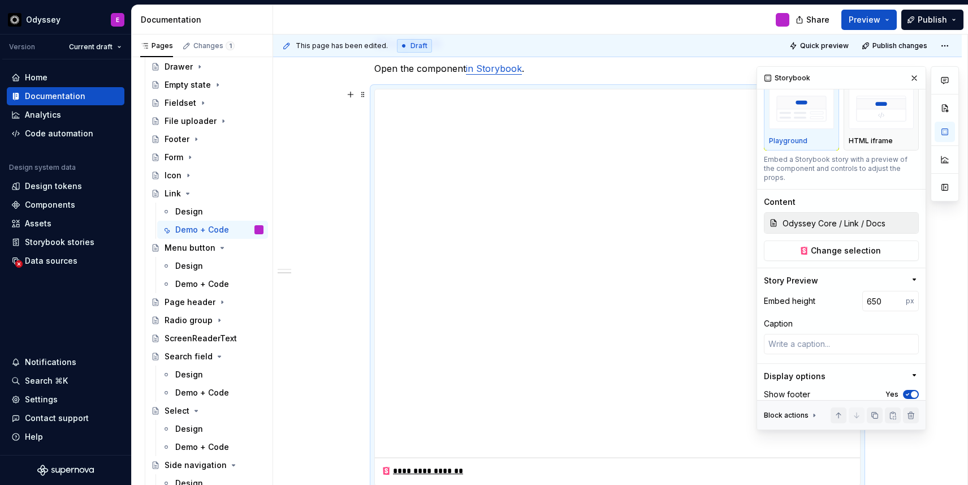
click at [944, 228] on div at bounding box center [945, 248] width 28 height 364
click at [912, 77] on button "button" at bounding box center [914, 78] width 16 height 16
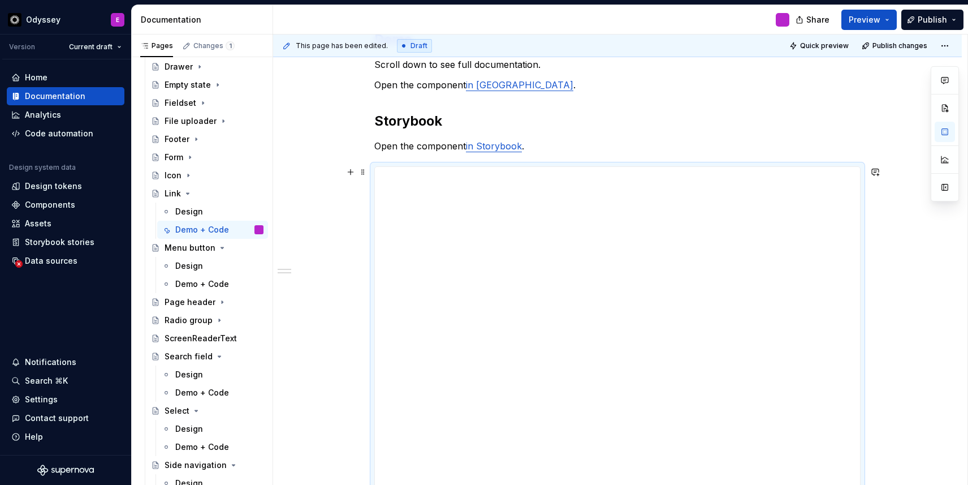
scroll to position [0, 0]
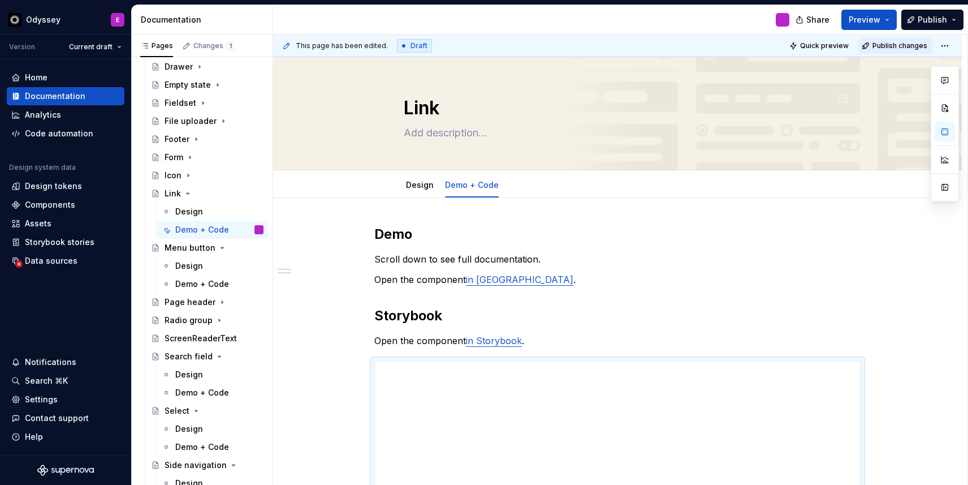
click at [899, 46] on span "Publish changes" at bounding box center [900, 45] width 55 height 9
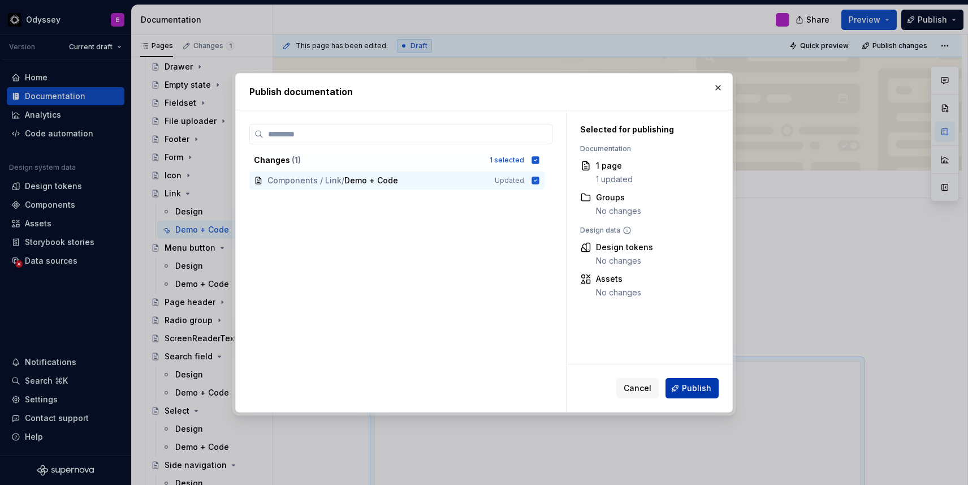
click at [690, 391] on span "Publish" at bounding box center [696, 387] width 29 height 11
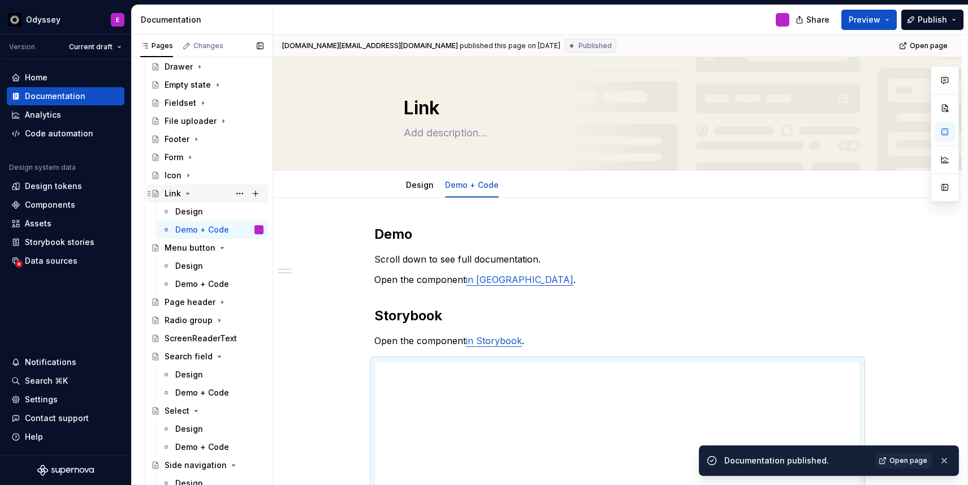
click at [188, 192] on icon "Page tree" at bounding box center [187, 193] width 9 height 9
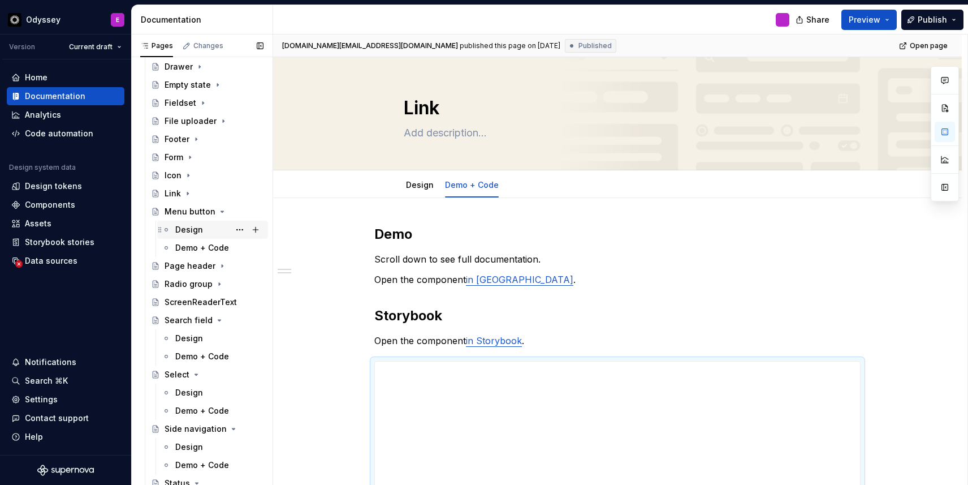
click at [192, 230] on div "Design" at bounding box center [189, 229] width 28 height 11
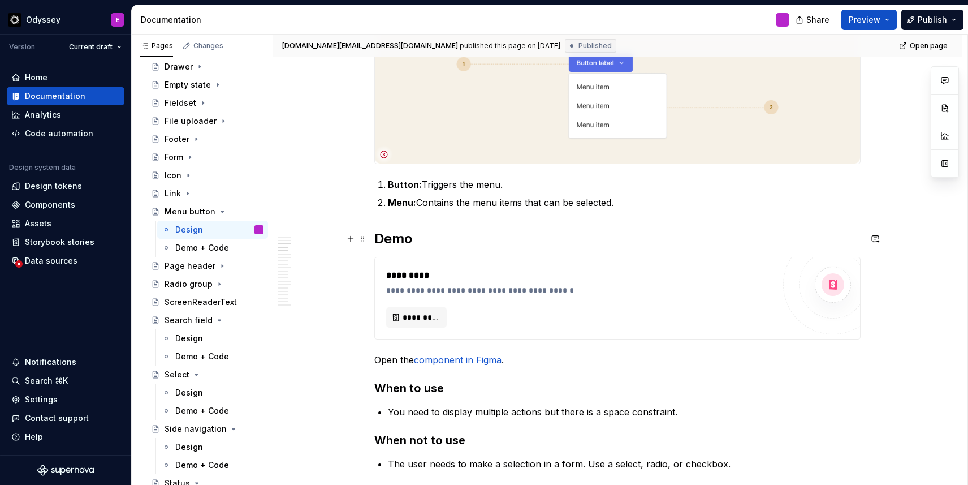
scroll to position [348, 0]
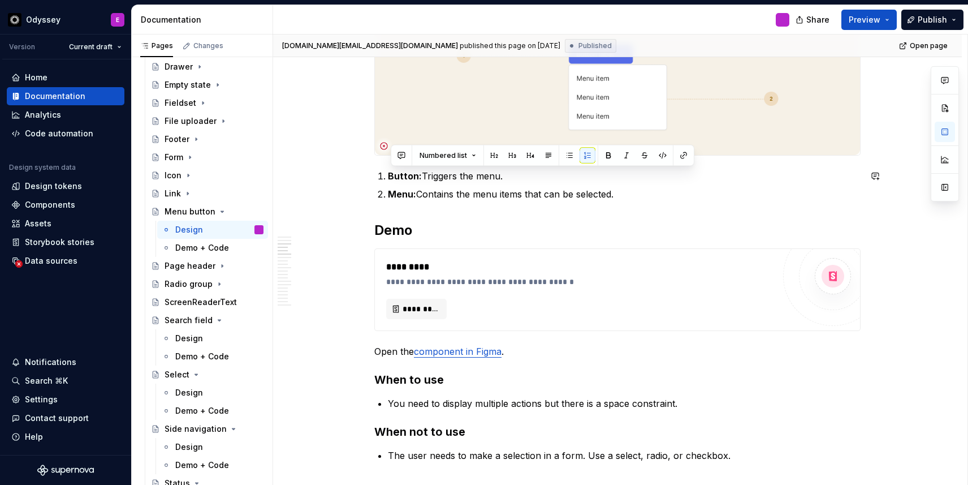
drag, startPoint x: 629, startPoint y: 193, endPoint x: 410, endPoint y: 164, distance: 221.4
click at [570, 149] on button "button" at bounding box center [570, 156] width 16 height 16
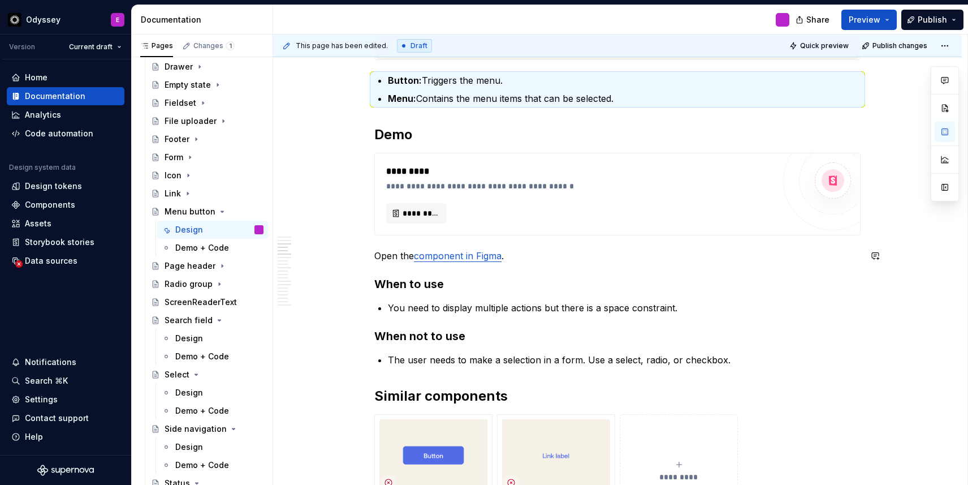
scroll to position [440, 0]
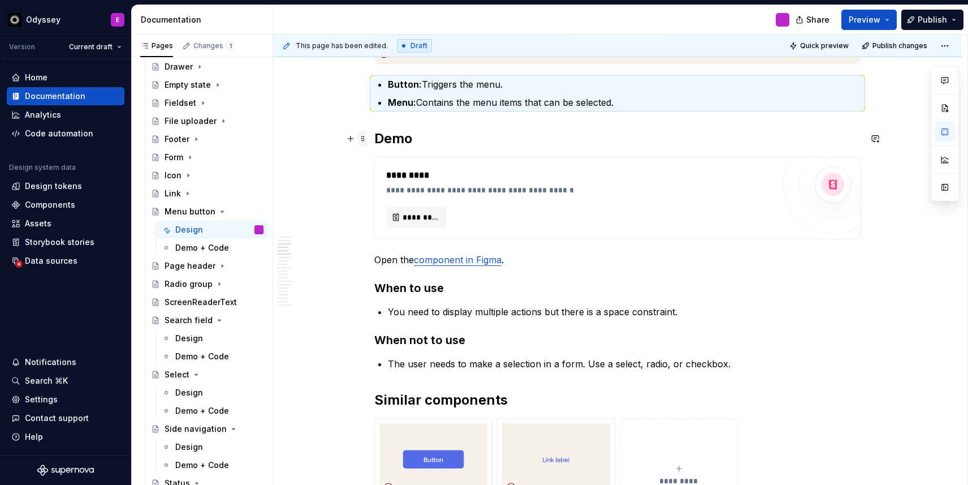
click at [364, 140] on span at bounding box center [363, 139] width 9 height 16
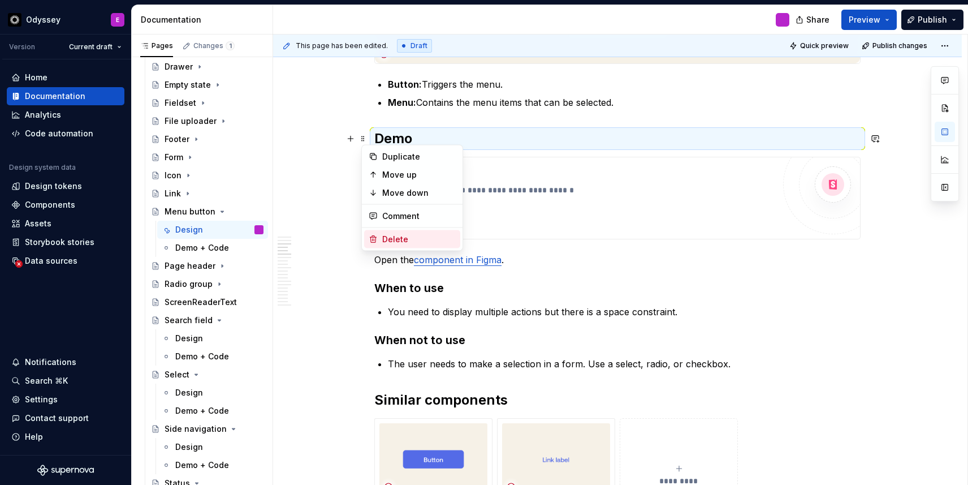
click at [375, 240] on icon at bounding box center [373, 239] width 9 height 9
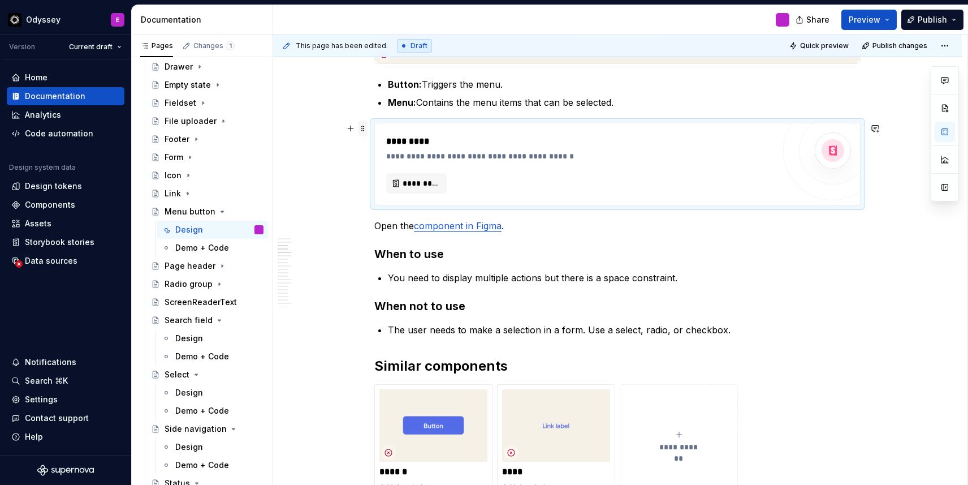
click at [366, 133] on span at bounding box center [363, 128] width 9 height 16
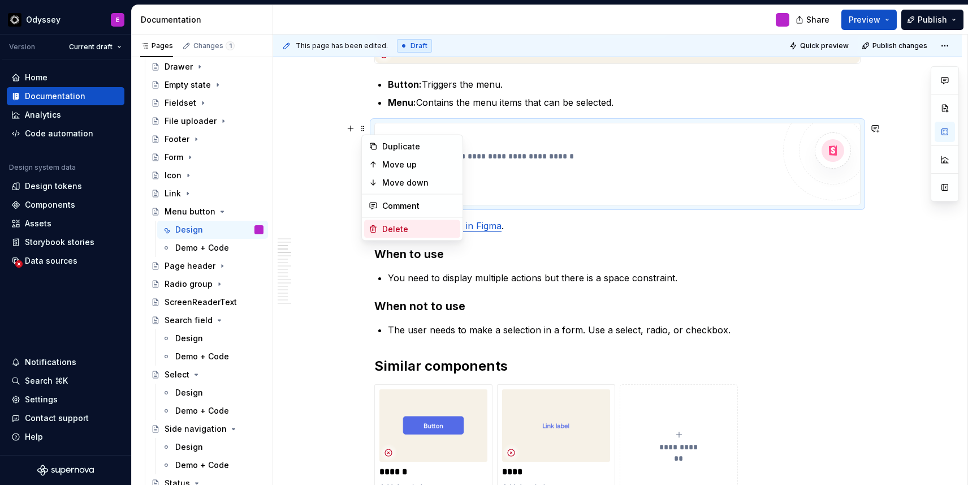
click at [374, 233] on icon at bounding box center [373, 228] width 9 height 9
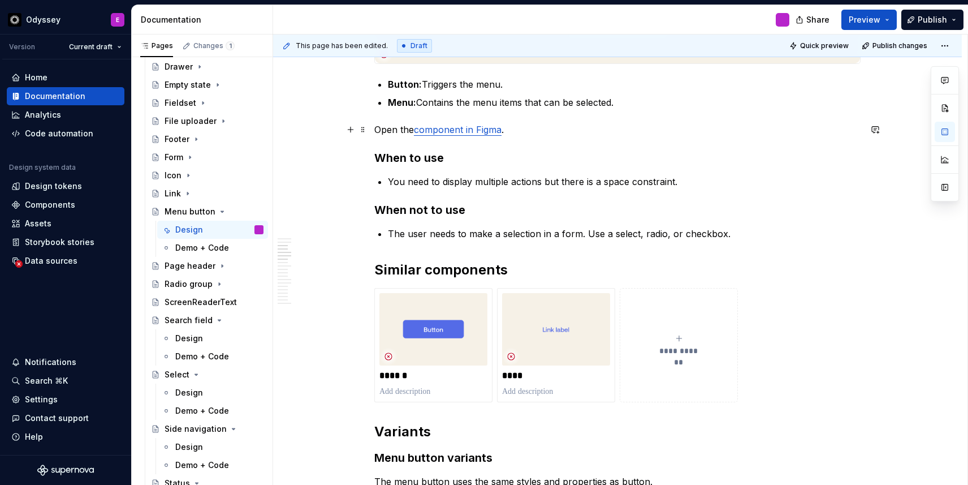
click at [479, 129] on link "component in Figma" at bounding box center [458, 129] width 88 height 11
click at [553, 106] on button "button" at bounding box center [561, 107] width 16 height 16
click at [368, 130] on span at bounding box center [363, 130] width 9 height 16
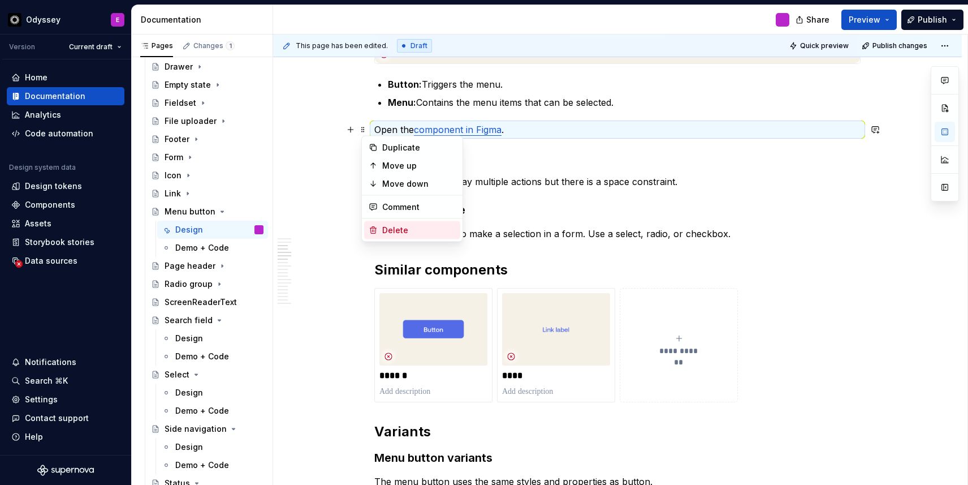
click at [396, 228] on div "Delete" at bounding box center [419, 229] width 74 height 11
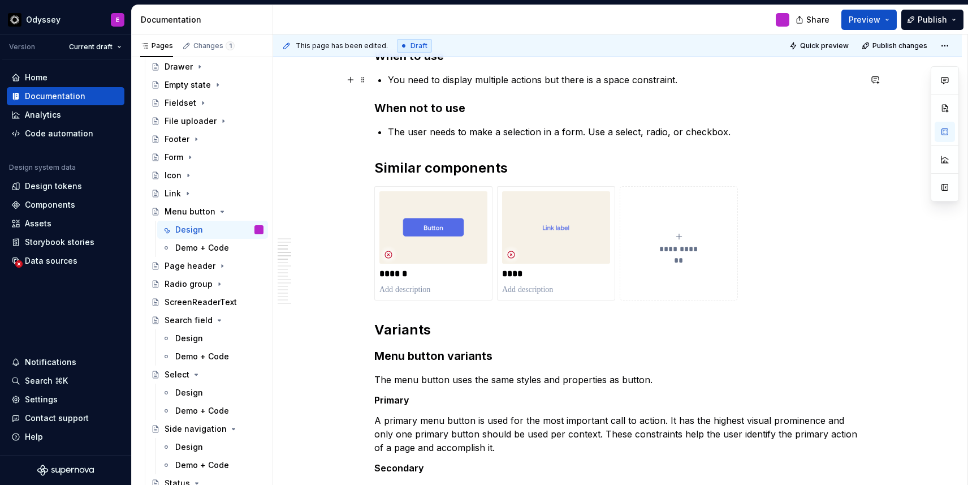
scroll to position [520, 0]
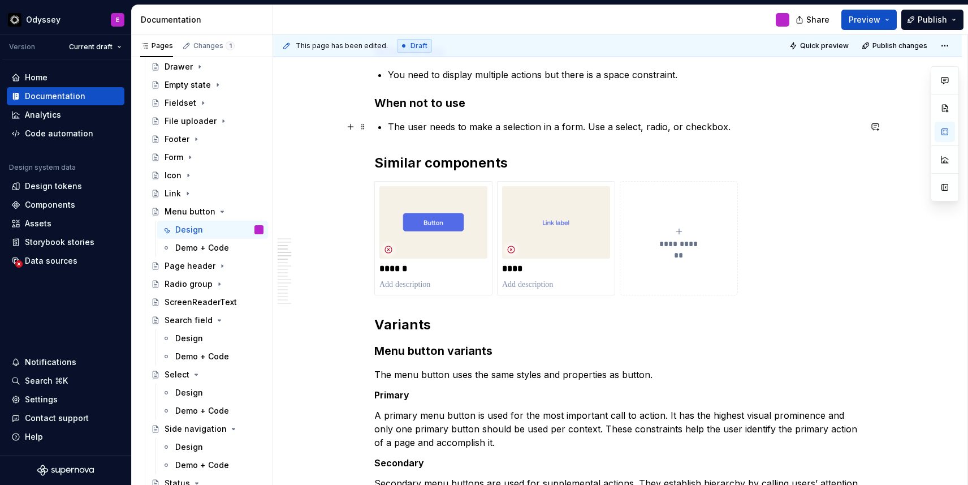
click at [588, 129] on p "The user needs to make a selection in a form. Use a select, radio, or checkbox." at bounding box center [624, 127] width 473 height 14
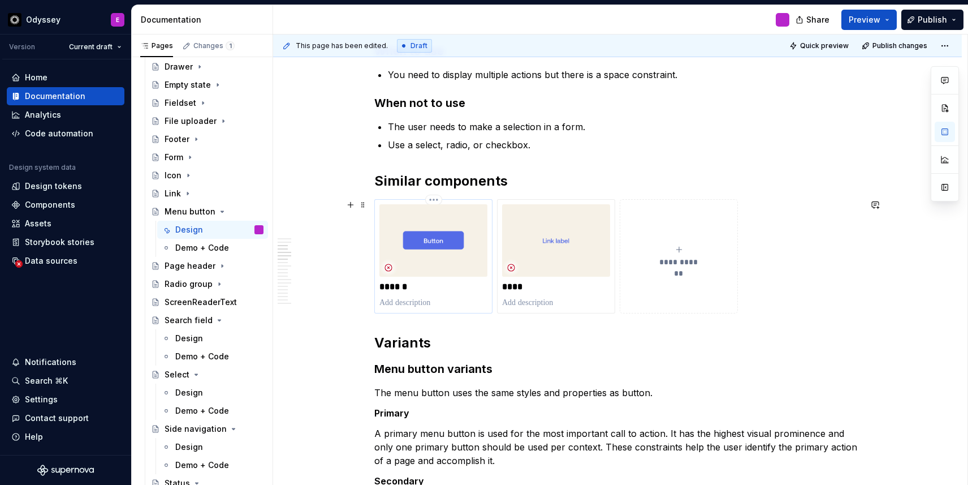
click at [454, 290] on p "******" at bounding box center [433, 286] width 108 height 11
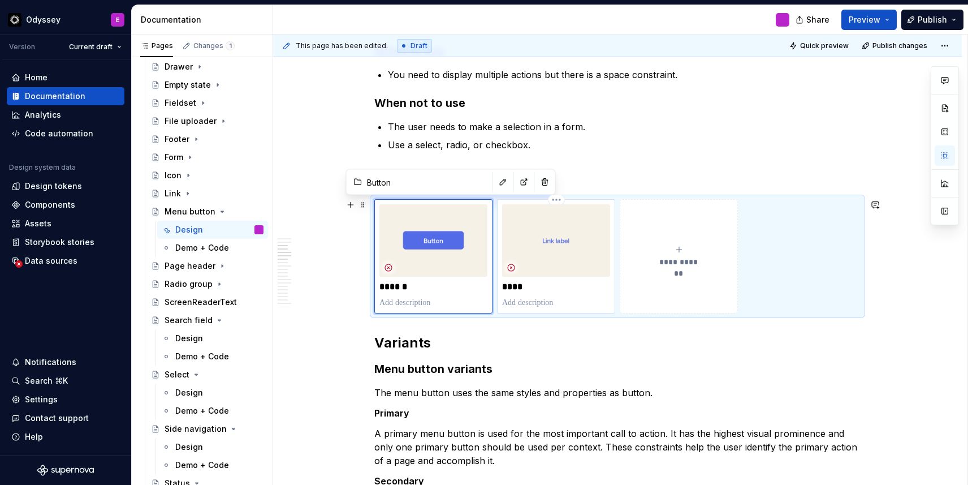
click at [562, 299] on p at bounding box center [556, 302] width 108 height 11
type textarea "*"
type input "Link"
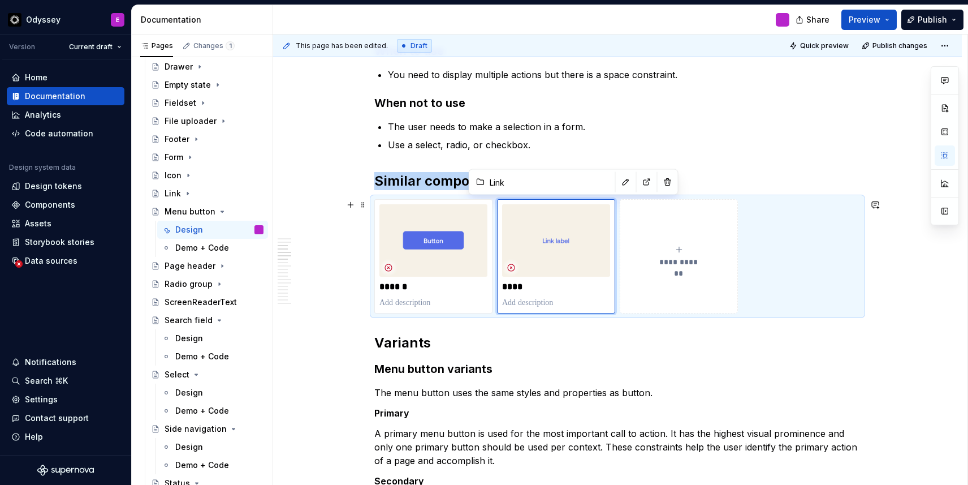
click at [683, 245] on icon "submit" at bounding box center [679, 249] width 9 height 9
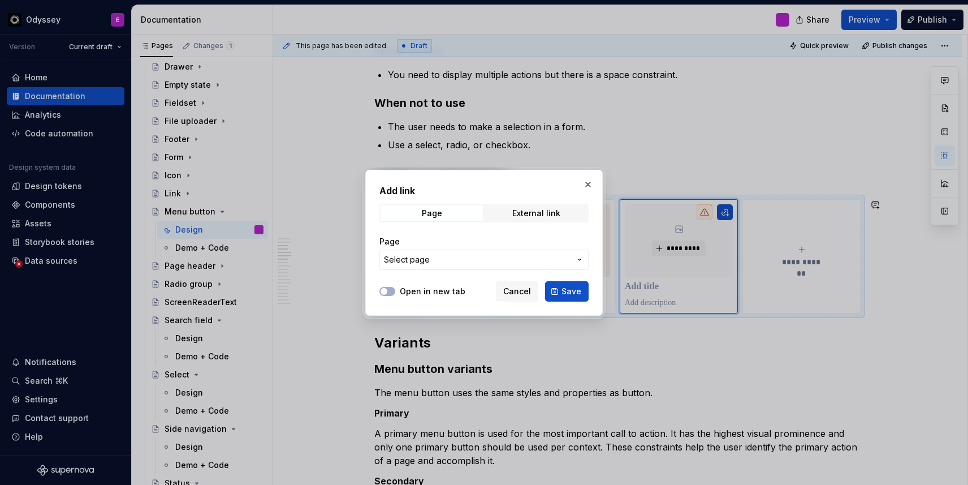
click at [444, 259] on span "Select page" at bounding box center [477, 259] width 187 height 11
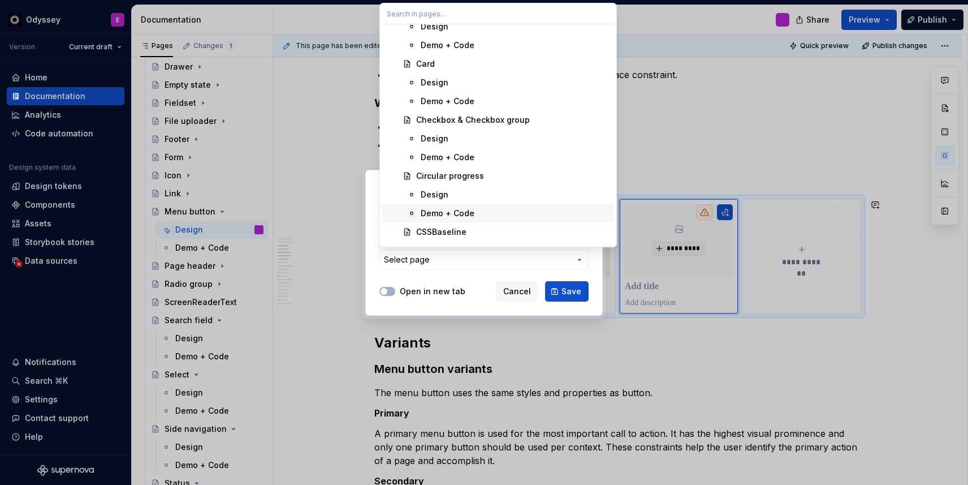
scroll to position [1538, 0]
click at [476, 122] on div "Checkbox & Checkbox group" at bounding box center [473, 121] width 114 height 11
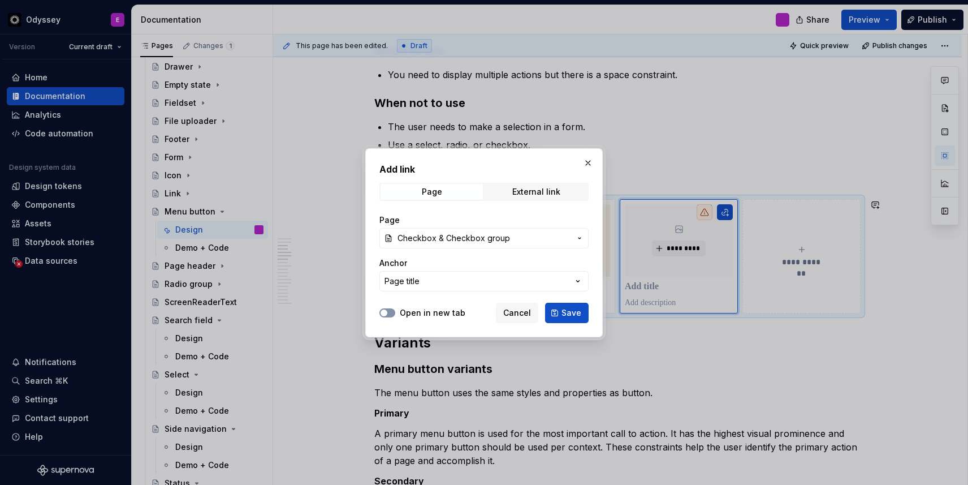
click at [392, 310] on button "Open in new tab" at bounding box center [387, 312] width 16 height 9
click at [580, 306] on button "Save" at bounding box center [567, 313] width 44 height 20
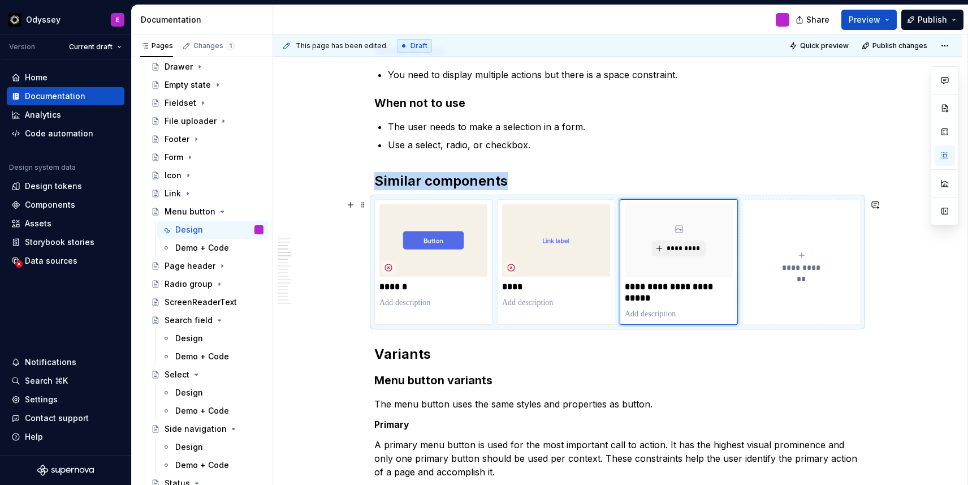
click at [813, 267] on span "**********" at bounding box center [801, 267] width 49 height 11
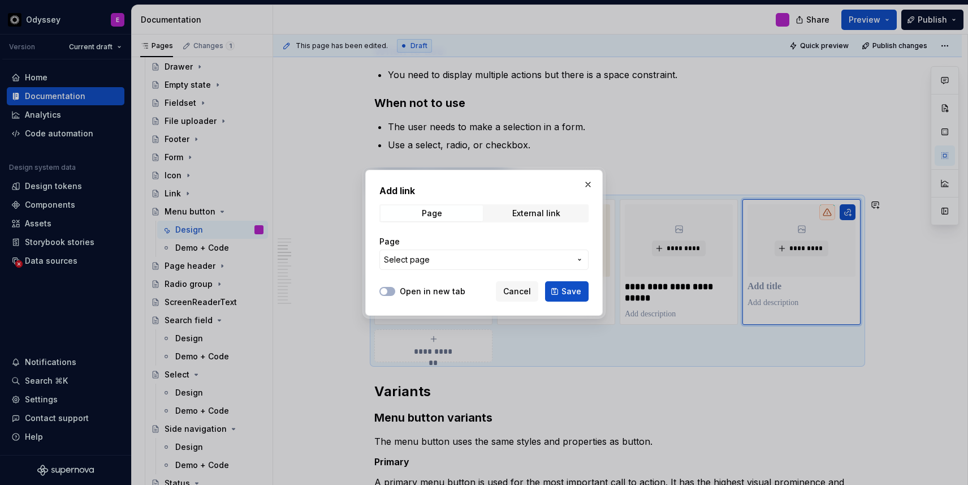
click at [551, 261] on span "Select page" at bounding box center [477, 259] width 187 height 11
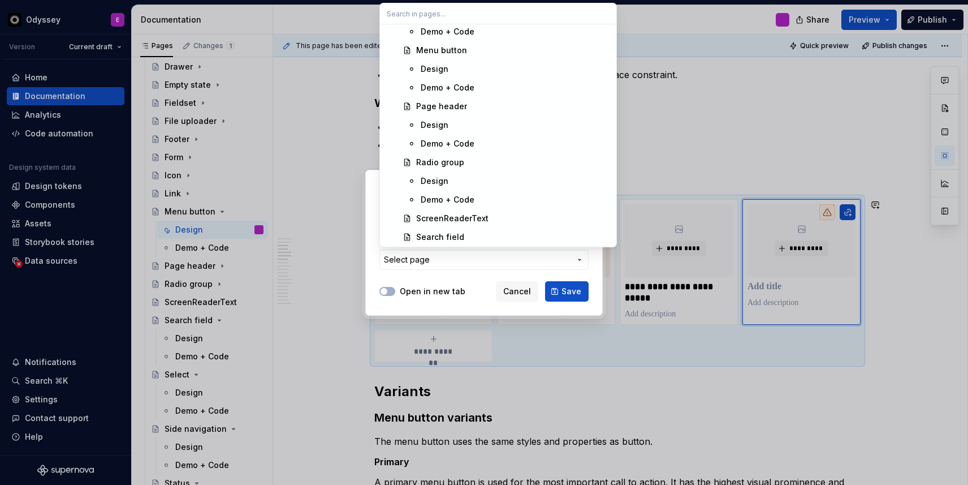
scroll to position [2503, 0]
click at [451, 159] on div "Radio group" at bounding box center [440, 163] width 48 height 11
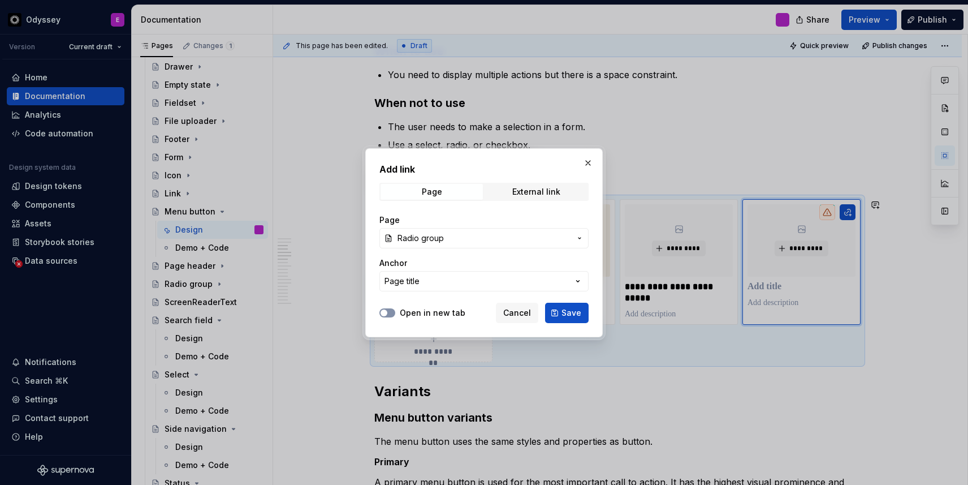
click at [385, 313] on span "button" at bounding box center [384, 312] width 7 height 7
click at [563, 311] on span "Save" at bounding box center [572, 312] width 20 height 11
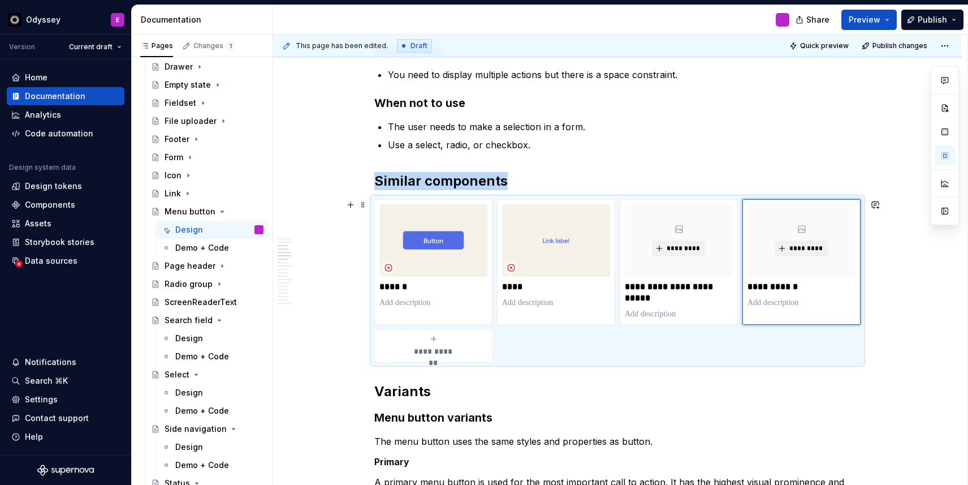
click at [457, 348] on span "**********" at bounding box center [433, 351] width 49 height 11
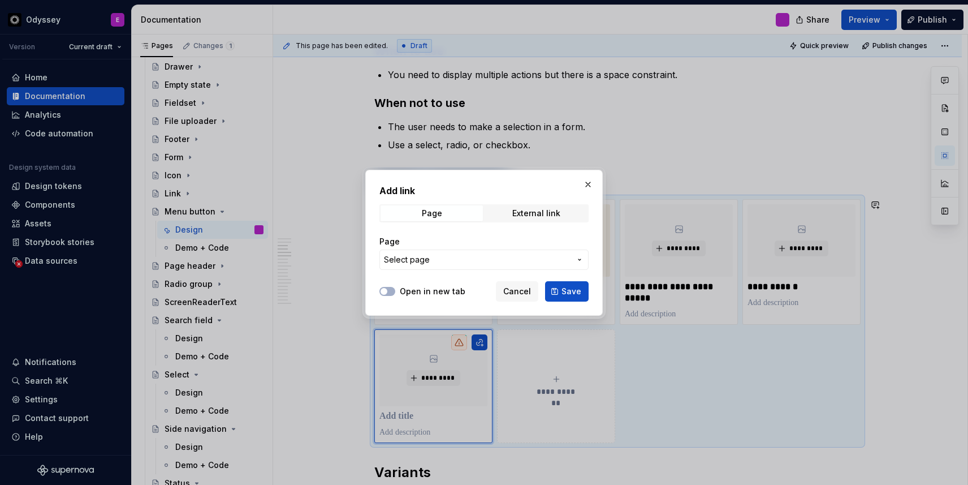
click at [467, 257] on span "Select page" at bounding box center [477, 259] width 187 height 11
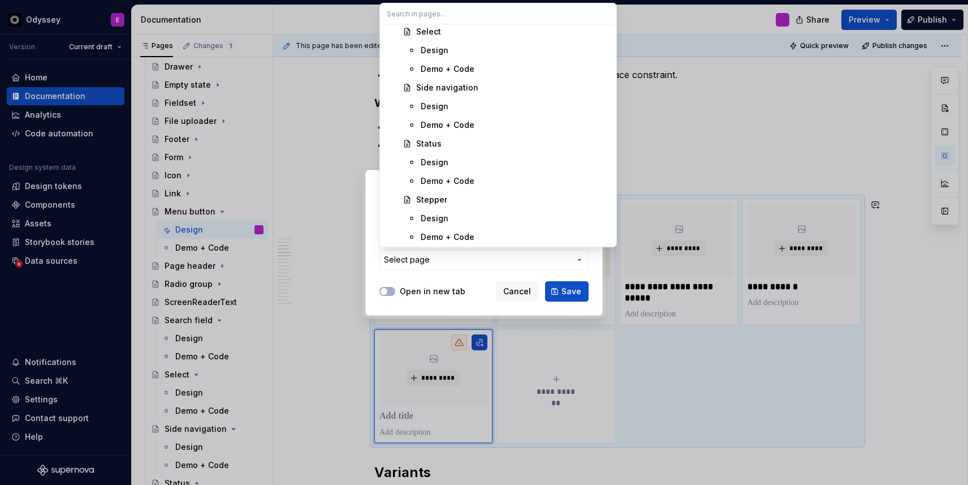
scroll to position [2719, 0]
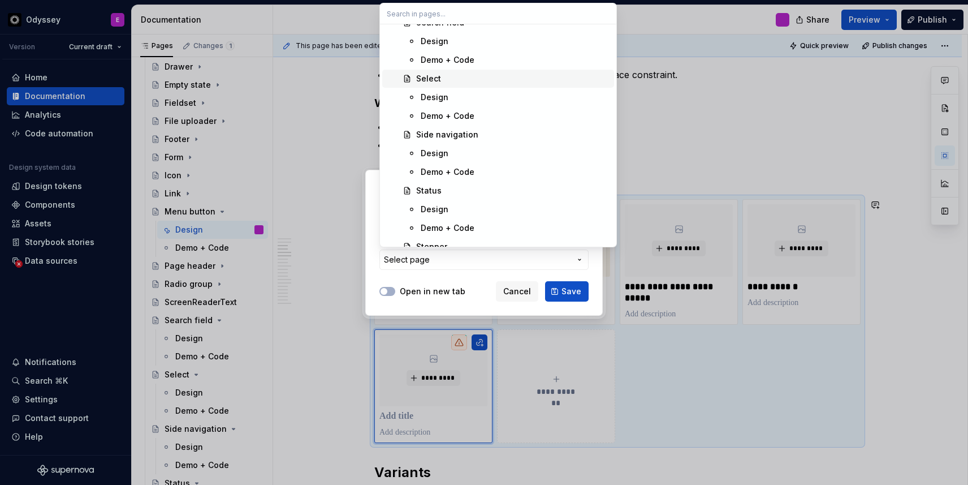
click at [433, 73] on div "Select" at bounding box center [428, 78] width 25 height 11
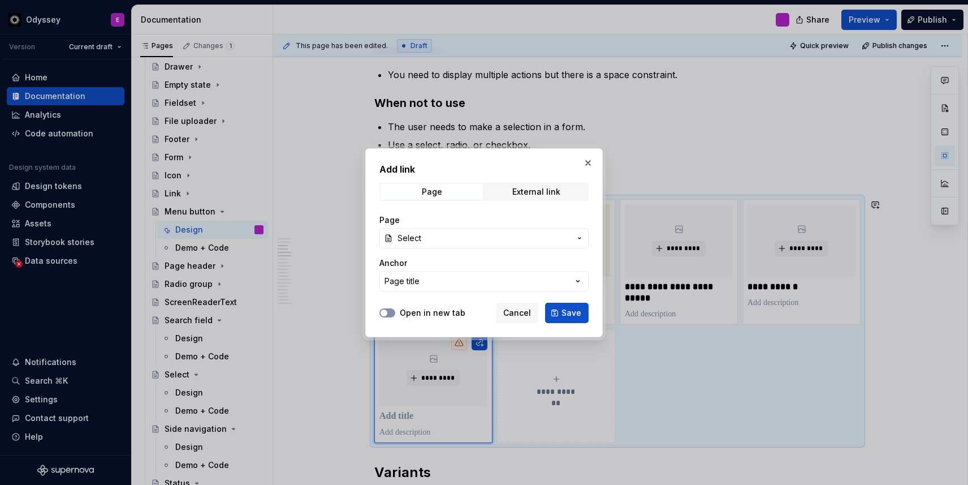
click at [390, 309] on button "Open in new tab" at bounding box center [387, 312] width 16 height 9
click at [557, 311] on button "Save" at bounding box center [567, 313] width 44 height 20
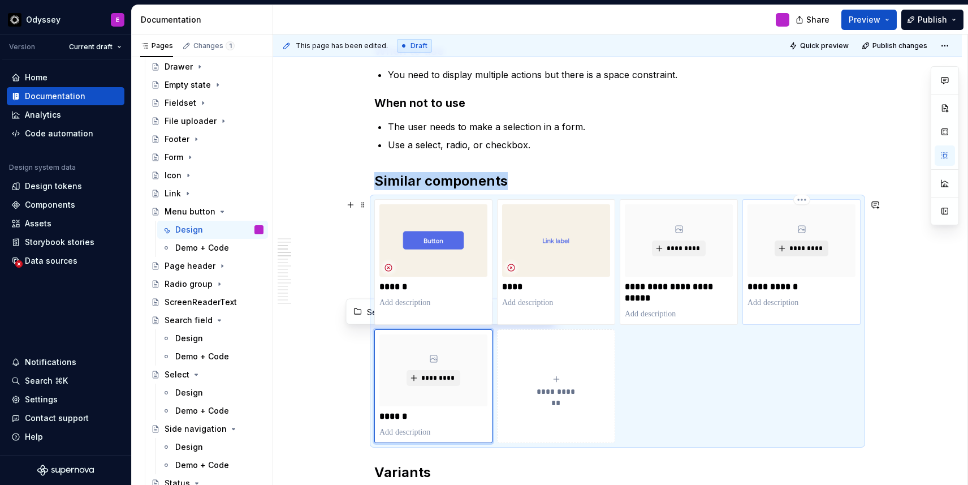
type textarea "*"
type input "Radio group"
click at [801, 251] on span "*********" at bounding box center [806, 248] width 34 height 9
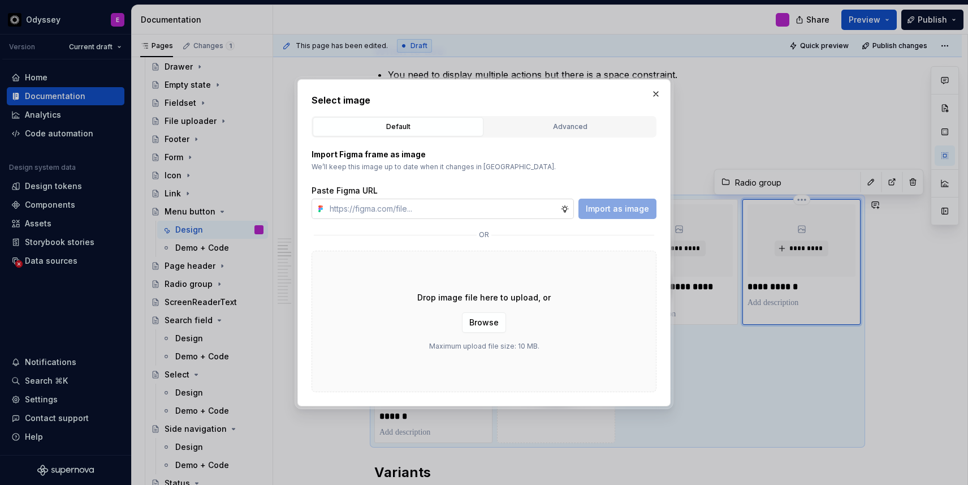
type textarea "*"
click at [547, 212] on input "text" at bounding box center [442, 208] width 235 height 20
type input "[URL][DOMAIN_NAME]"
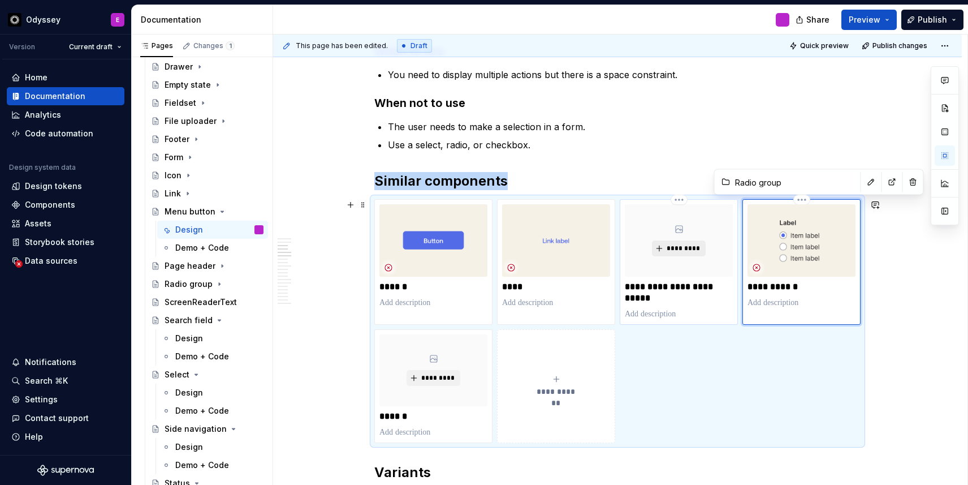
type textarea "*"
type input "Checkbox & Checkbox group"
click at [679, 248] on span "*********" at bounding box center [683, 248] width 34 height 9
type textarea "*"
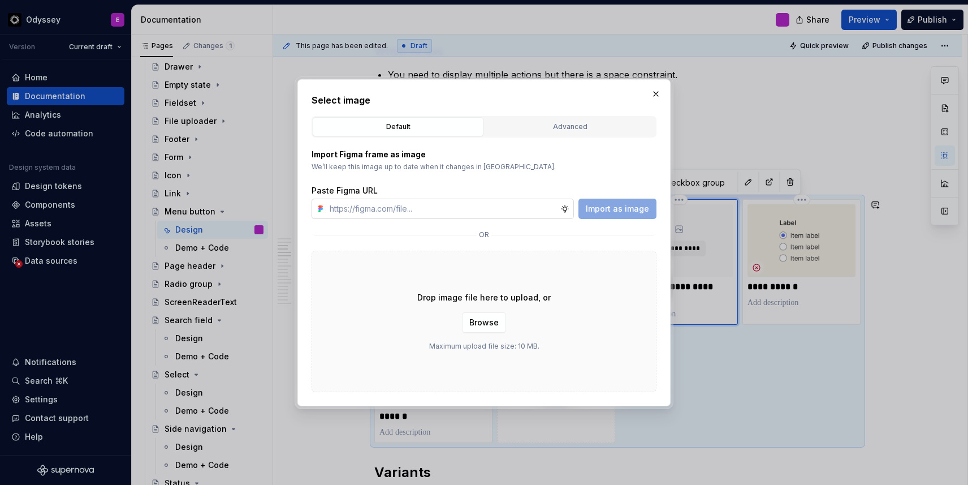
click at [546, 205] on input "text" at bounding box center [442, 208] width 235 height 20
type input "[URL][DOMAIN_NAME]"
click at [637, 210] on span "Import as image" at bounding box center [617, 208] width 63 height 11
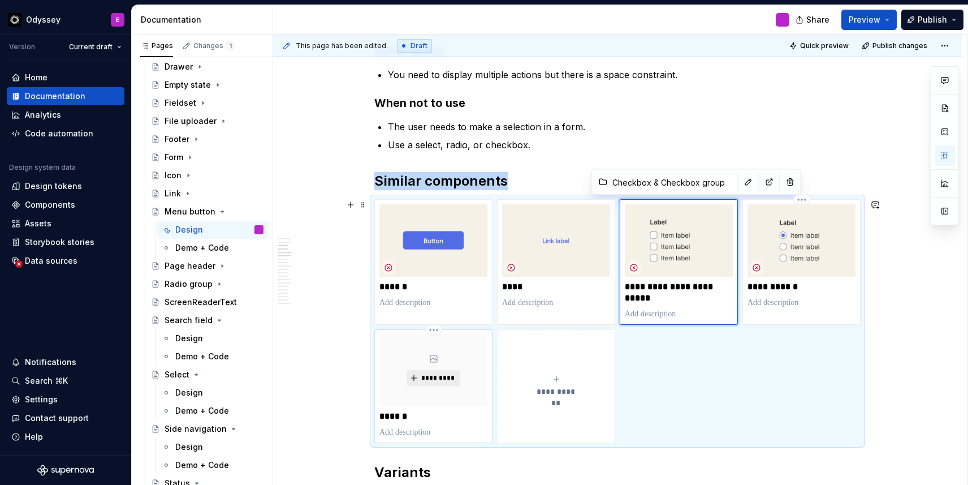
type textarea "*"
type input "Select"
click at [442, 381] on span "*********" at bounding box center [438, 377] width 34 height 9
type textarea "*"
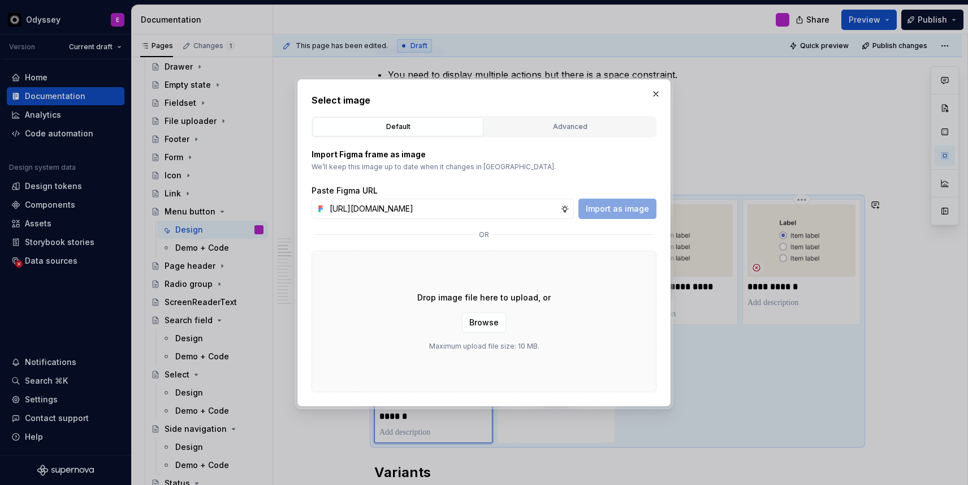
scroll to position [0, 387]
type input "[URL][DOMAIN_NAME]"
click at [638, 211] on span "Import as image" at bounding box center [617, 208] width 63 height 11
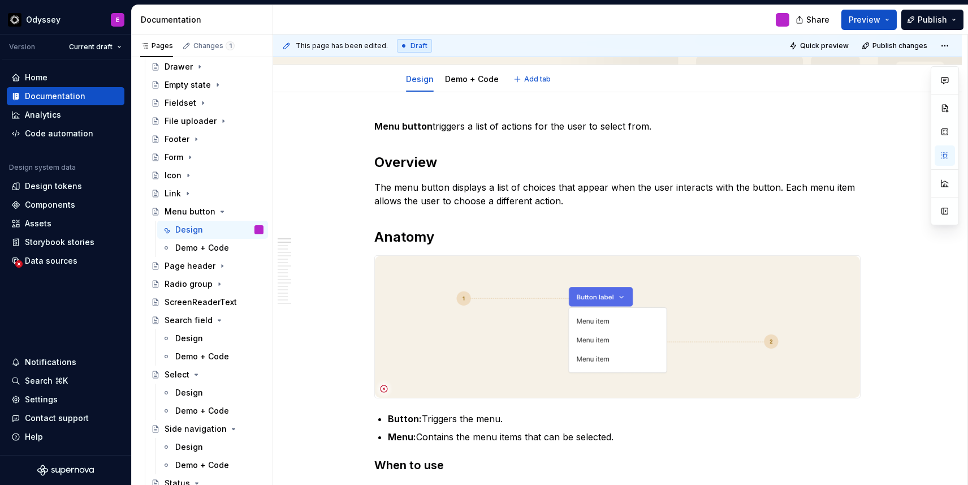
type textarea "*"
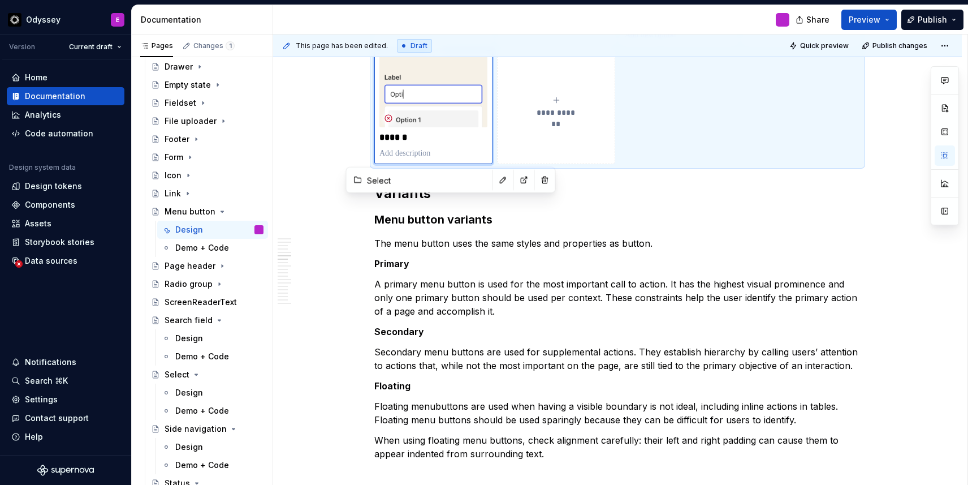
scroll to position [810, 0]
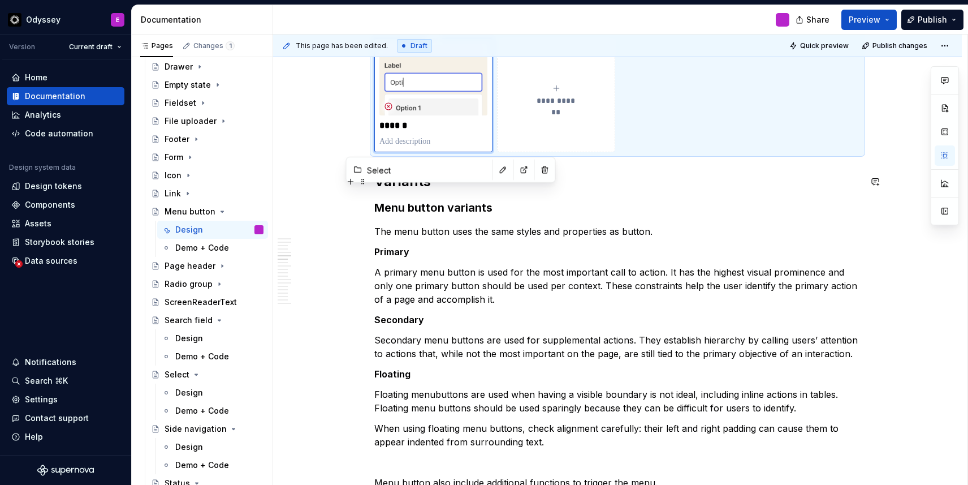
click at [441, 189] on h2 "Variants" at bounding box center [617, 181] width 486 height 18
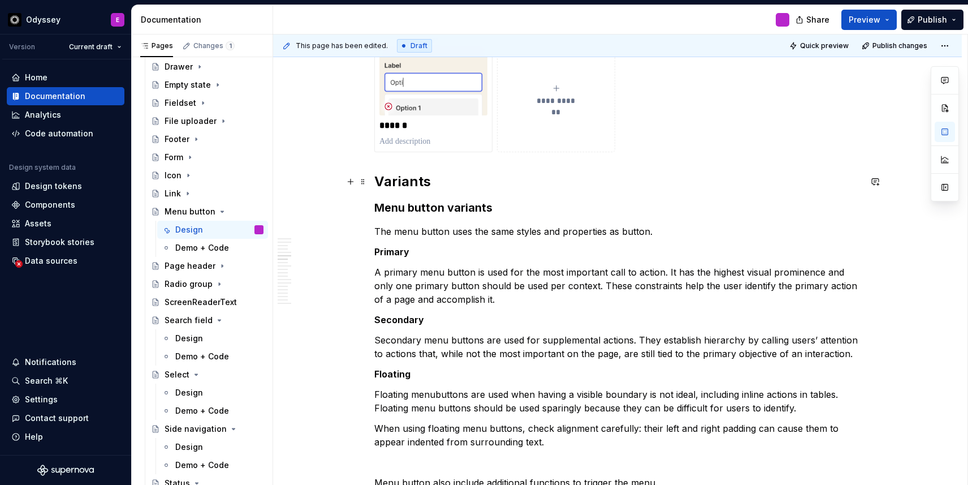
click at [379, 182] on h2 "Variants" at bounding box center [617, 181] width 486 height 18
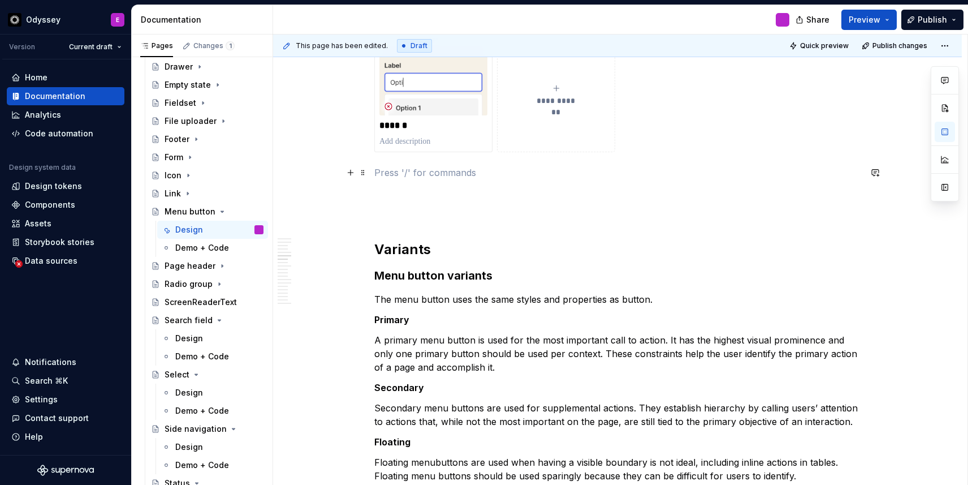
click at [392, 177] on p at bounding box center [617, 173] width 486 height 14
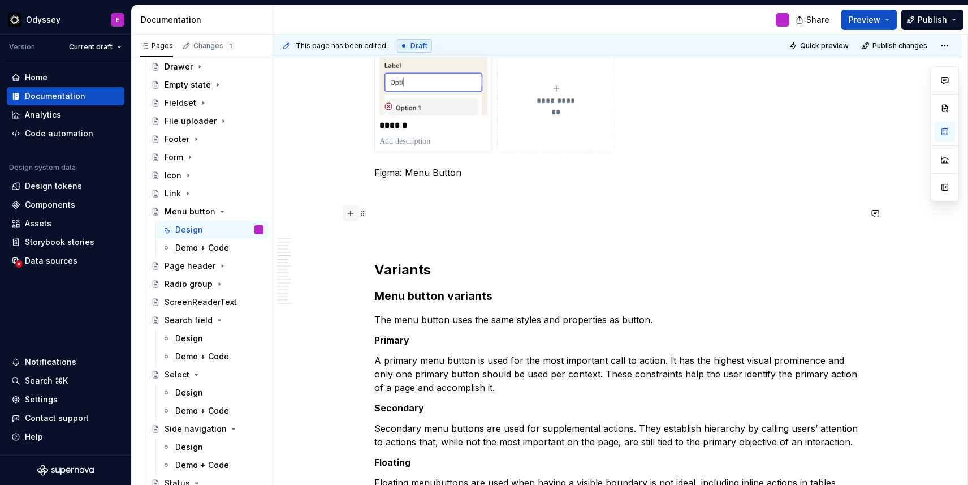
click at [355, 213] on button "button" at bounding box center [351, 213] width 16 height 16
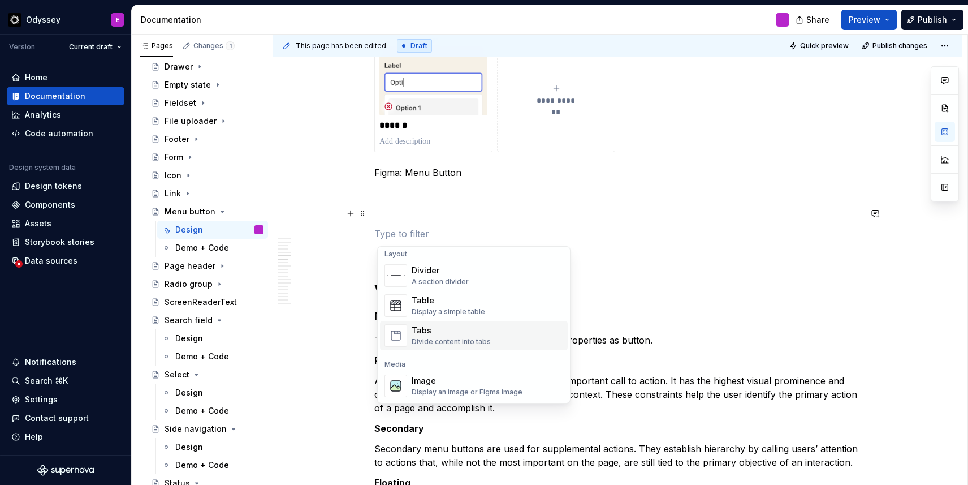
scroll to position [377, 0]
click at [444, 277] on div "A section divider" at bounding box center [440, 279] width 57 height 9
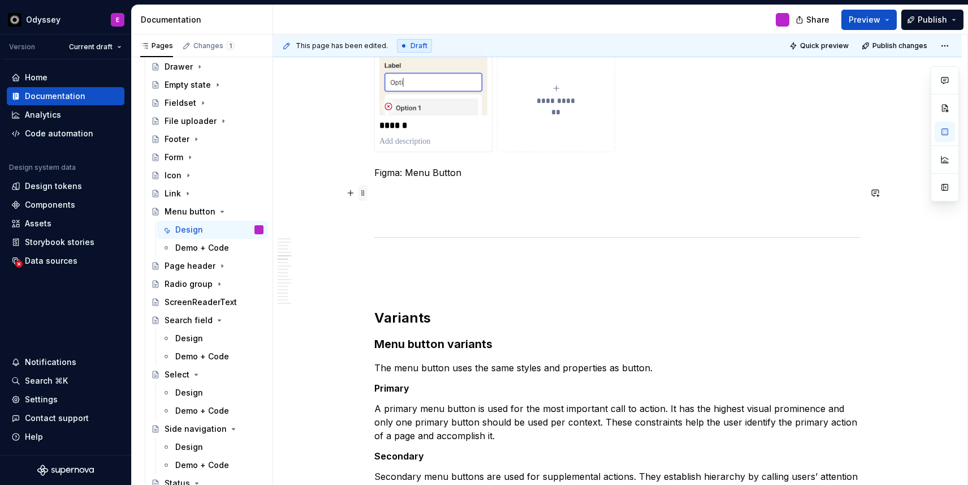
click at [366, 193] on span at bounding box center [363, 193] width 9 height 16
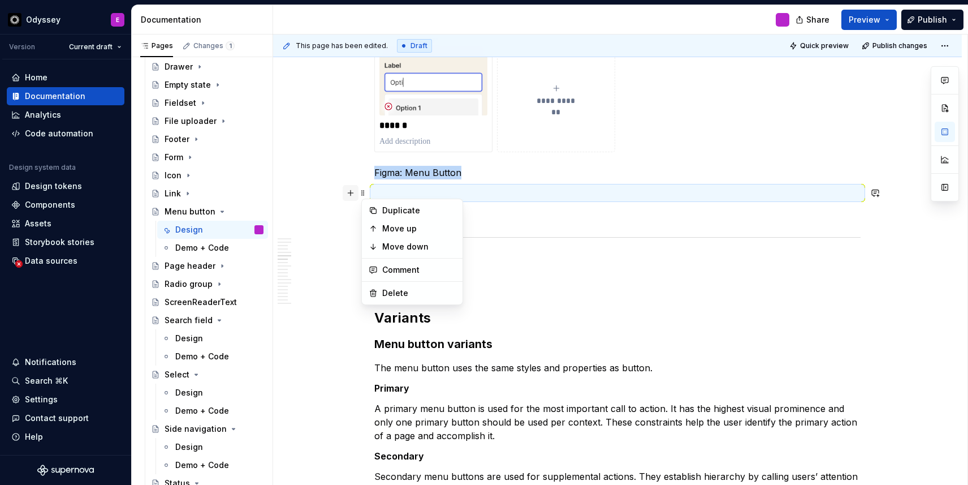
click at [357, 195] on button "button" at bounding box center [351, 193] width 16 height 16
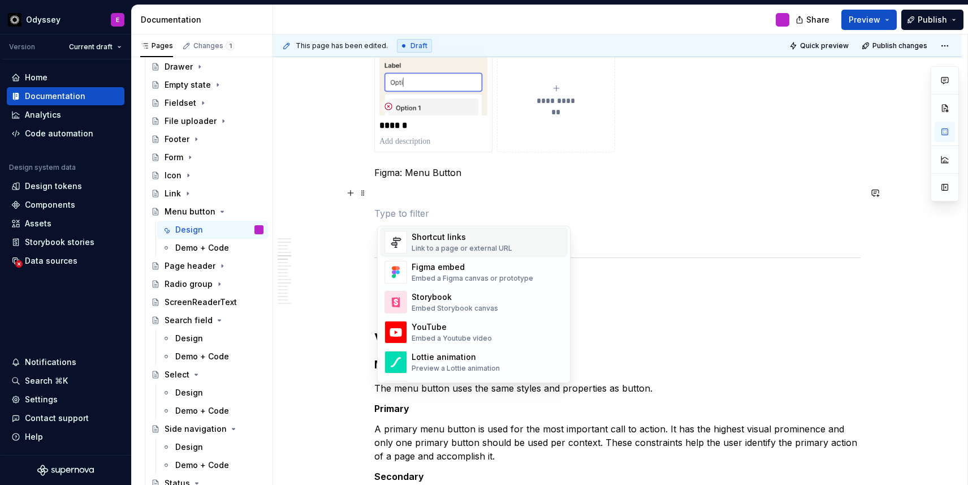
scroll to position [528, 0]
click at [431, 270] on div "Figma embed" at bounding box center [473, 266] width 122 height 11
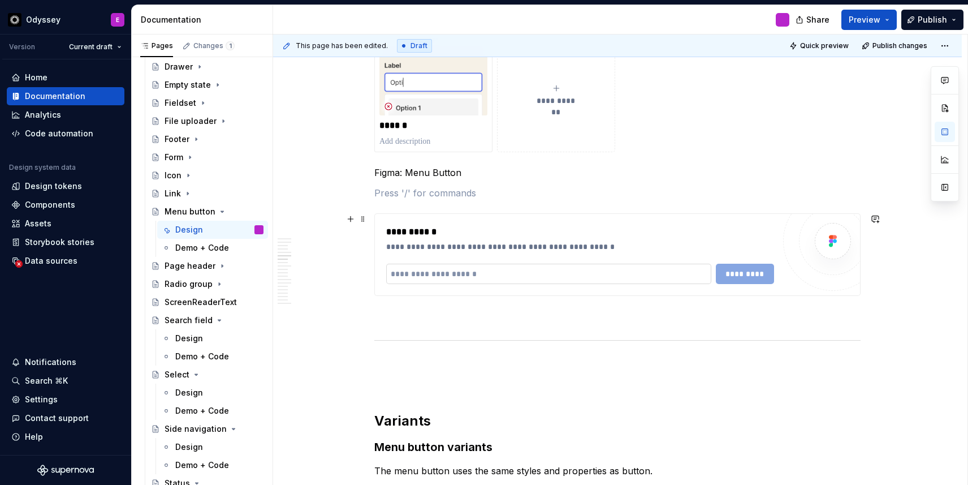
click at [486, 280] on input "text" at bounding box center [548, 274] width 325 height 20
click at [485, 271] on input "text" at bounding box center [548, 274] width 325 height 20
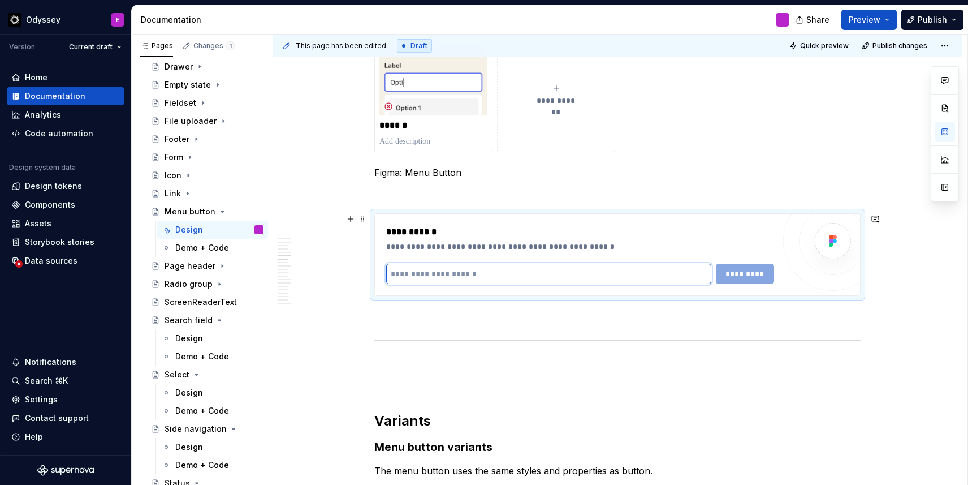
click at [485, 271] on input "text" at bounding box center [548, 274] width 325 height 20
paste input "**********"
type input "**********"
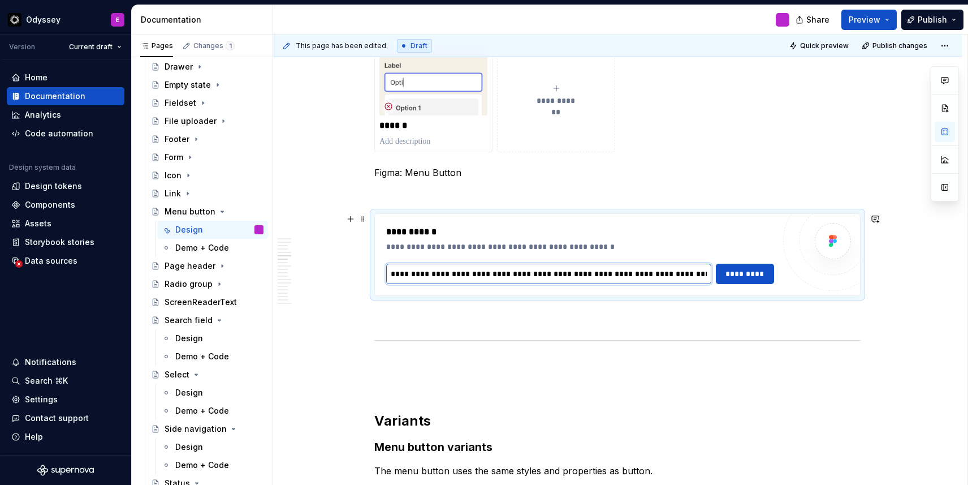
scroll to position [0, 355]
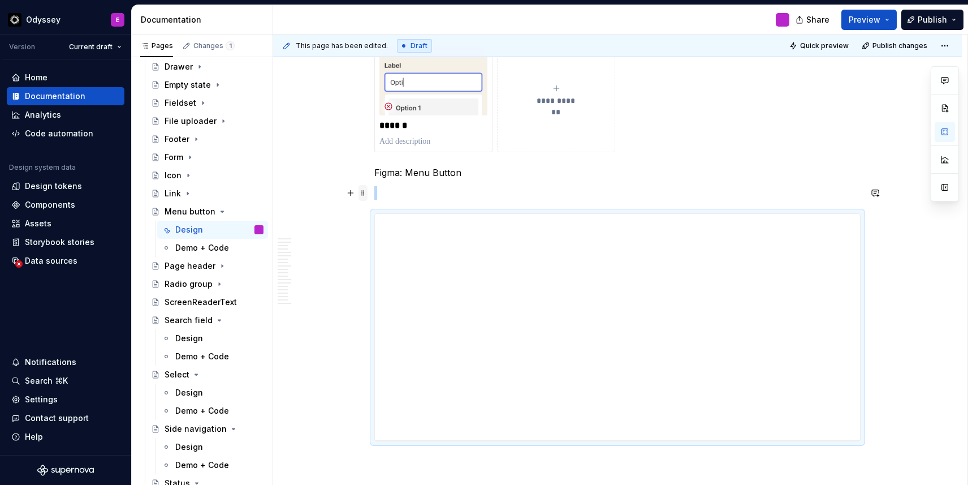
click at [367, 197] on span at bounding box center [363, 193] width 9 height 16
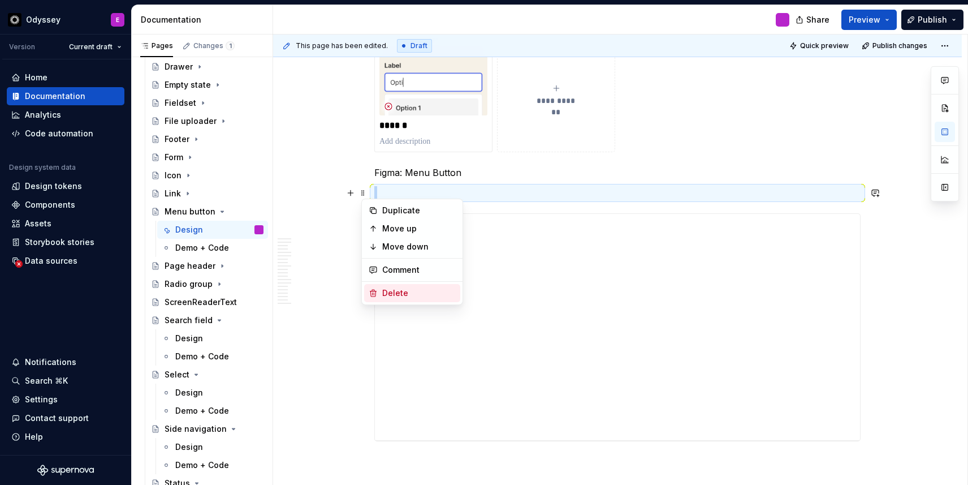
click at [373, 286] on div "Delete" at bounding box center [412, 293] width 96 height 18
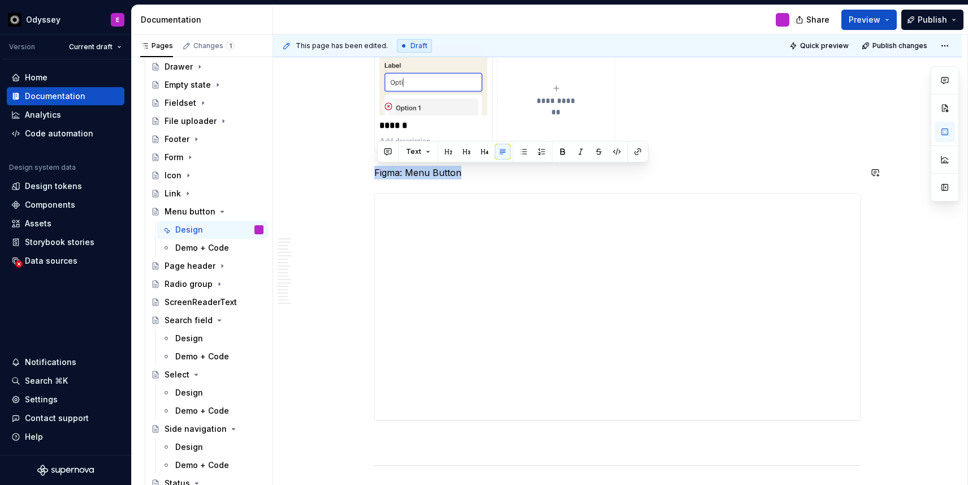
drag, startPoint x: 472, startPoint y: 174, endPoint x: 379, endPoint y: 166, distance: 93.7
click at [379, 166] on p "Figma: Menu Button" at bounding box center [617, 173] width 486 height 14
click at [443, 148] on button "button" at bounding box center [449, 152] width 16 height 16
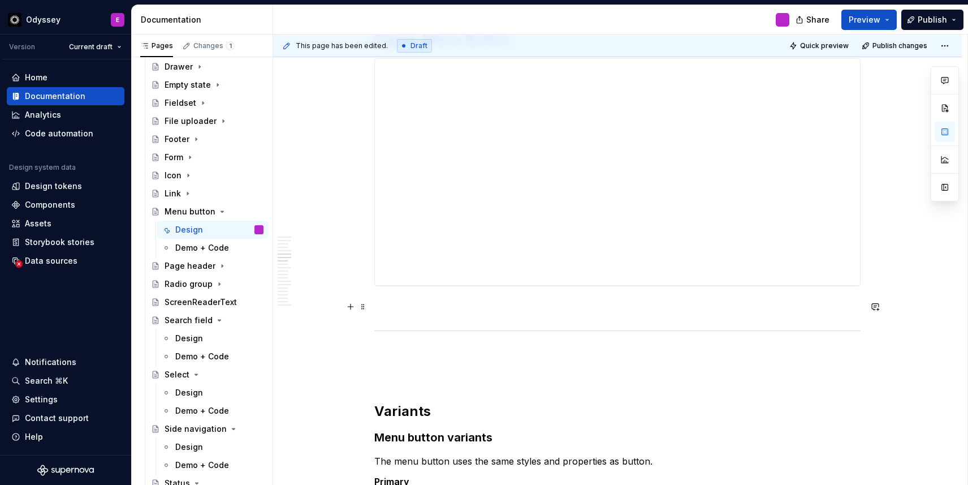
scroll to position [982, 0]
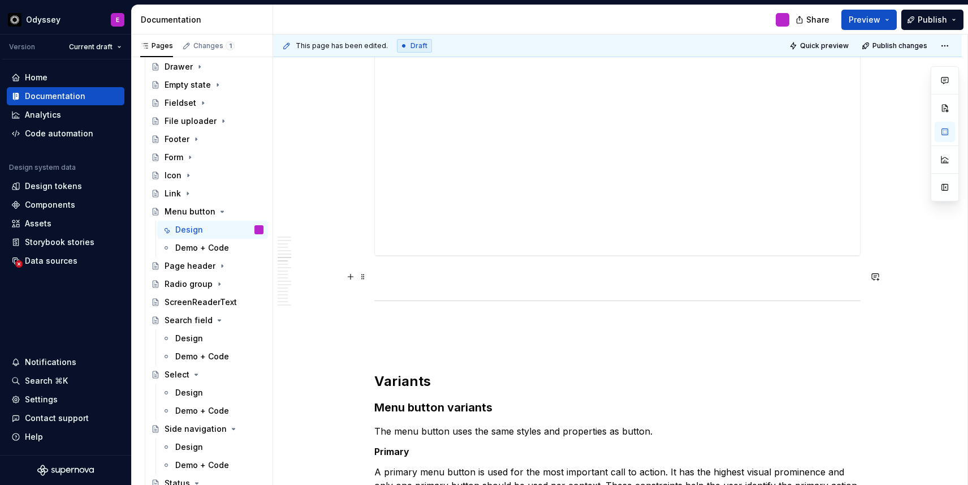
click at [394, 274] on p at bounding box center [617, 277] width 486 height 14
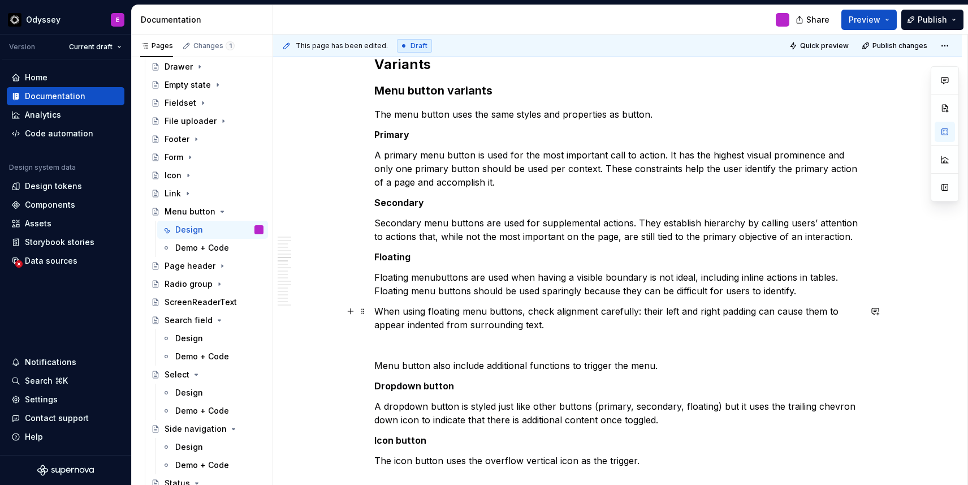
scroll to position [1228, 0]
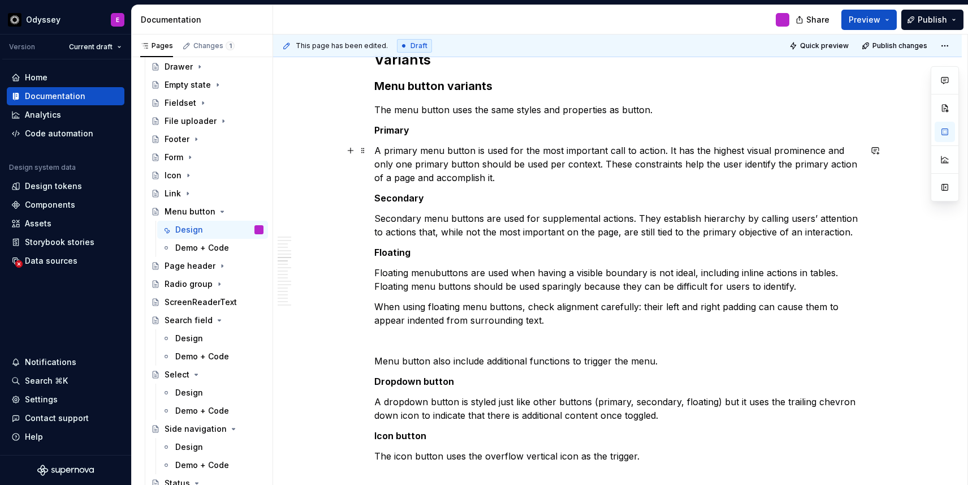
click at [667, 150] on p "A primary menu button is used for the most important call to action. It has the…" at bounding box center [617, 164] width 486 height 41
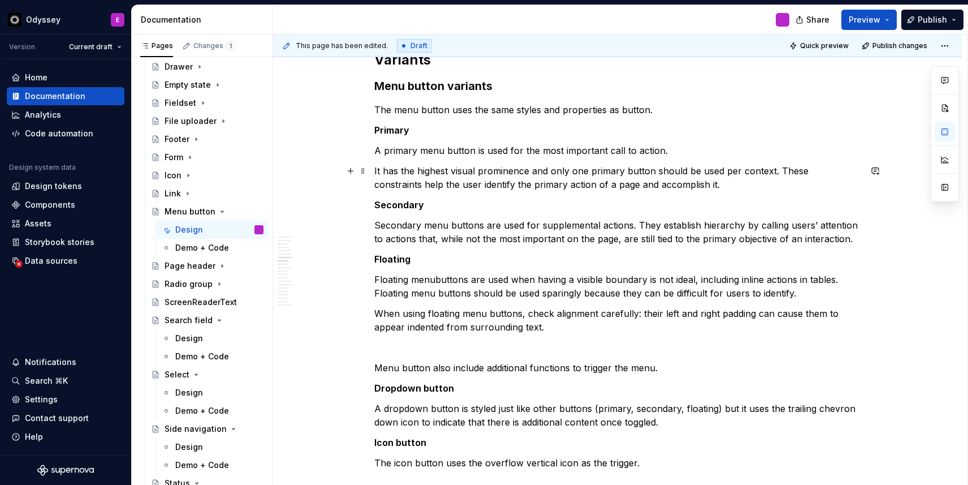
click at [783, 170] on p "It has the highest visual prominence and only one primary button should be used…" at bounding box center [617, 177] width 486 height 27
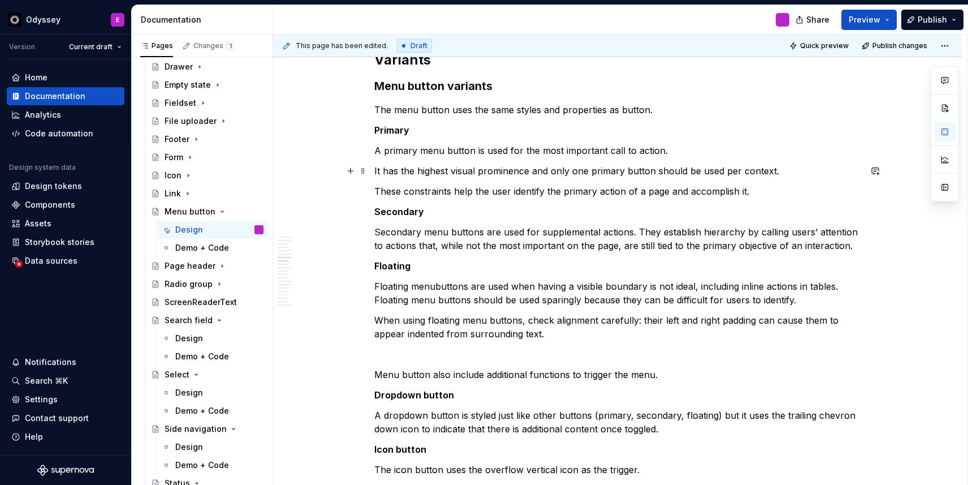
click at [378, 173] on p "It has the highest visual prominence and only one primary button should be used…" at bounding box center [617, 171] width 486 height 14
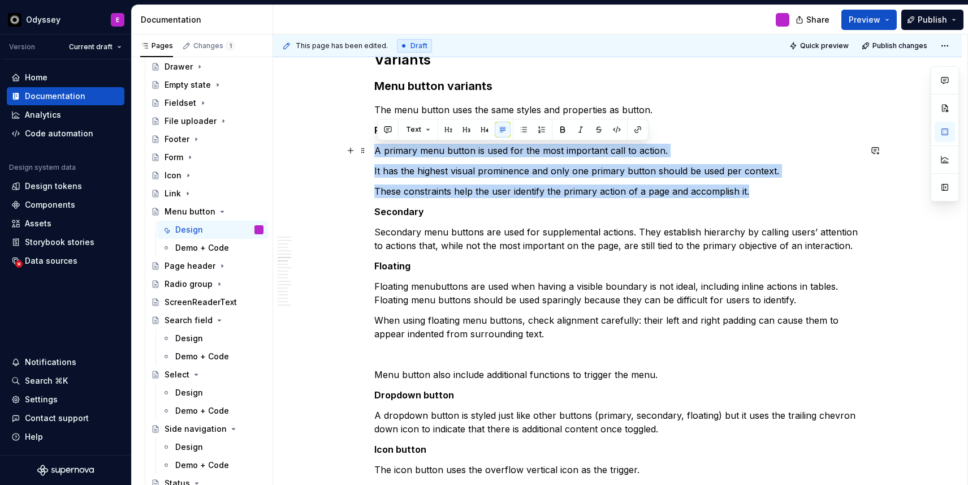
drag, startPoint x: 760, startPoint y: 193, endPoint x: 375, endPoint y: 149, distance: 387.0
click at [520, 127] on button "button" at bounding box center [524, 130] width 16 height 16
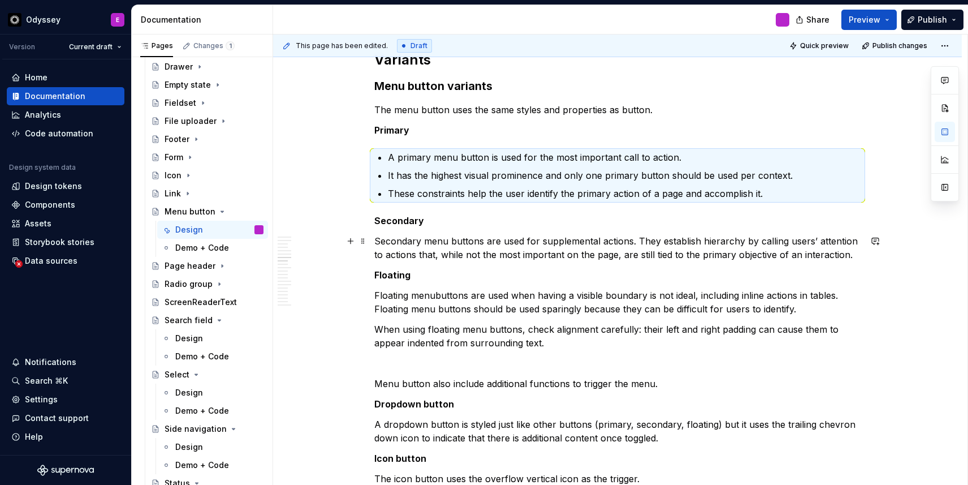
click at [638, 241] on p "Secondary menu buttons are used for supplemental actions. They establish hierar…" at bounding box center [617, 247] width 486 height 27
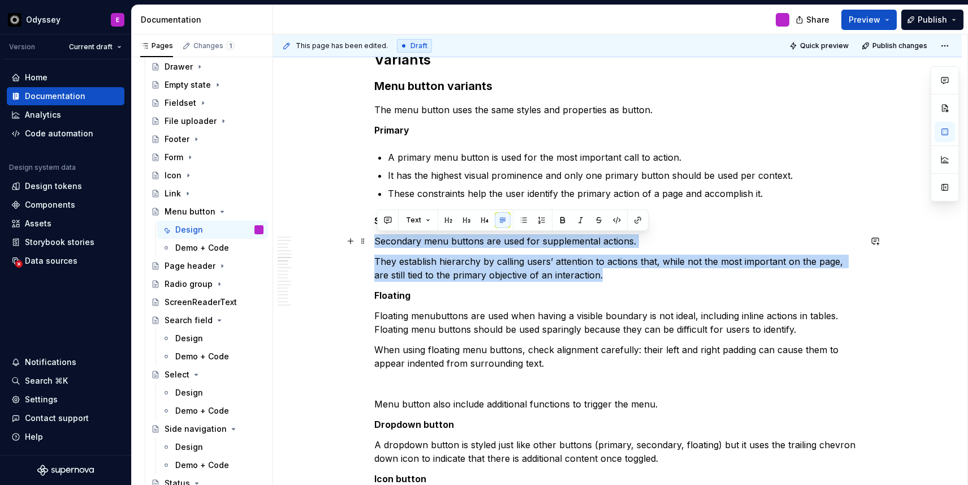
drag, startPoint x: 598, startPoint y: 277, endPoint x: 370, endPoint y: 239, distance: 230.5
click at [524, 219] on button "button" at bounding box center [524, 220] width 16 height 16
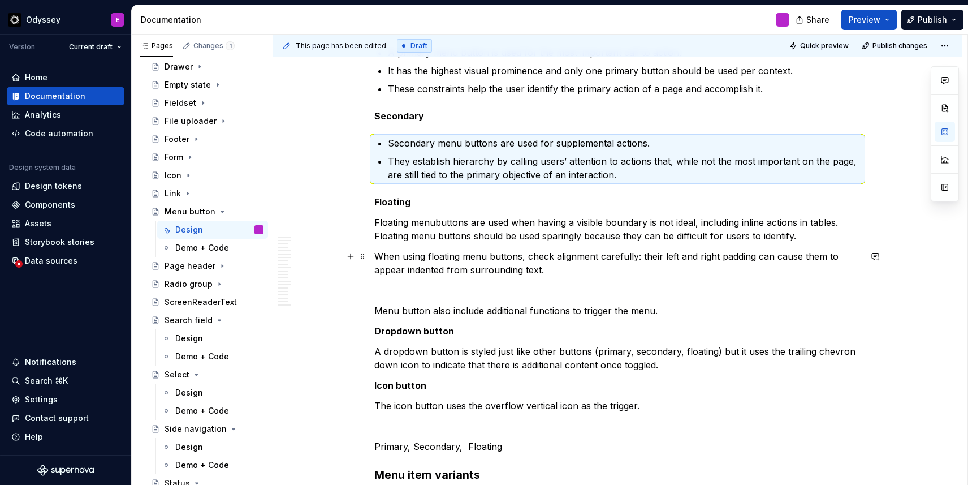
scroll to position [1341, 0]
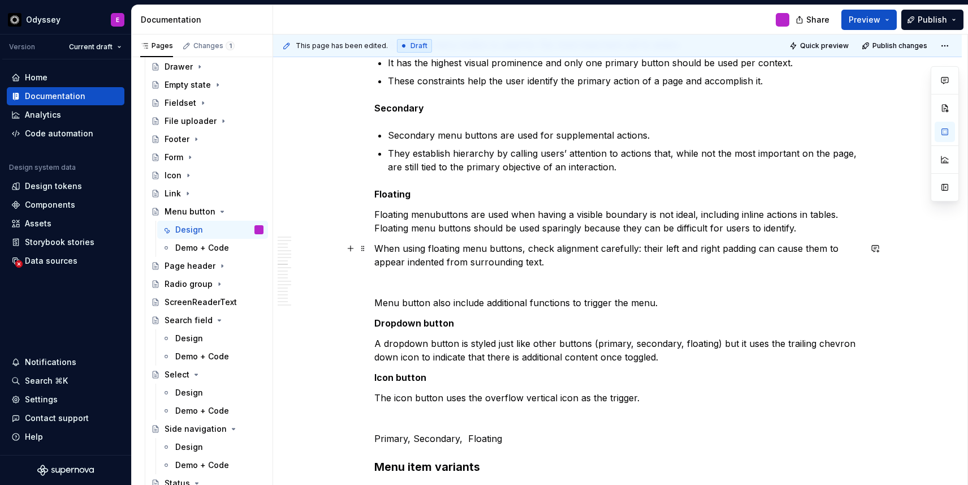
click at [552, 258] on p "When using floating menu buttons, check alignment carefully: their left and rig…" at bounding box center [617, 254] width 486 height 27
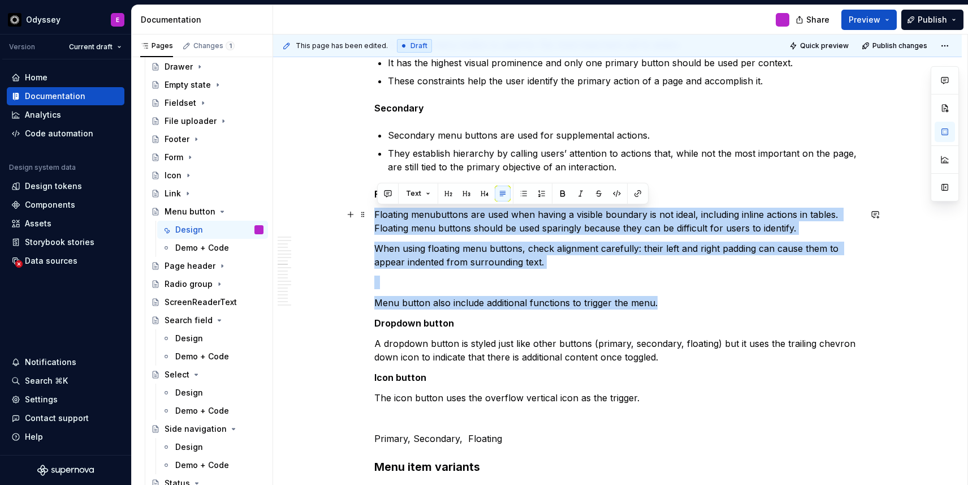
drag, startPoint x: 663, startPoint y: 303, endPoint x: 375, endPoint y: 215, distance: 300.3
click at [519, 195] on button "button" at bounding box center [524, 193] width 16 height 16
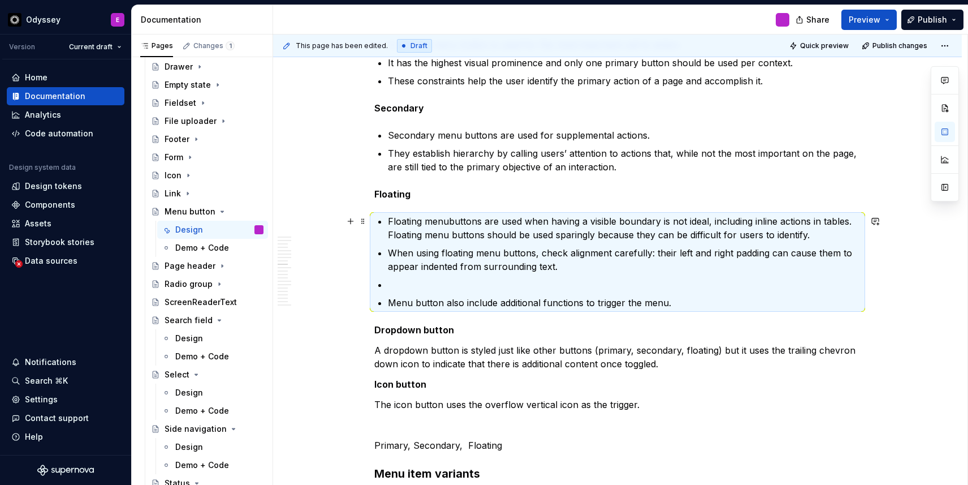
click at [392, 234] on p "Floating menubuttons are used when having a visible boundary is not ideal, incl…" at bounding box center [624, 227] width 473 height 27
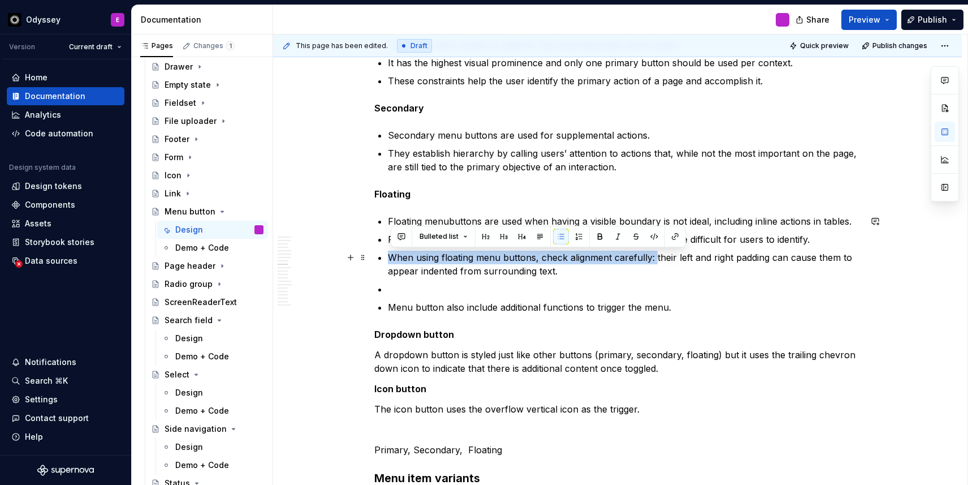
drag, startPoint x: 657, startPoint y: 258, endPoint x: 388, endPoint y: 256, distance: 268.0
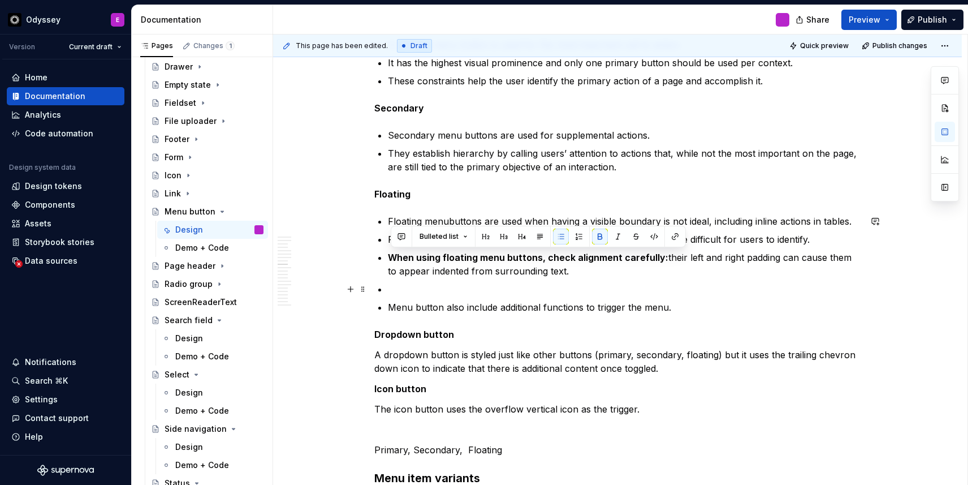
click at [580, 283] on p at bounding box center [624, 289] width 473 height 14
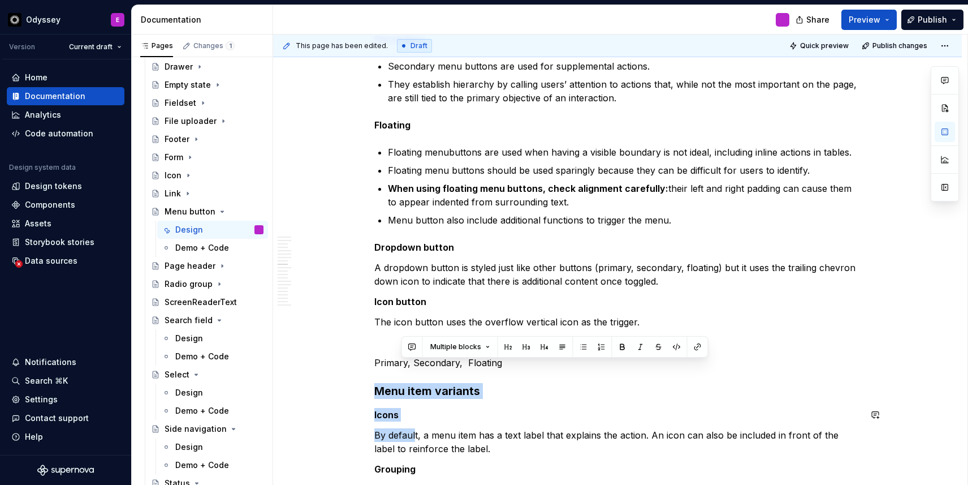
scroll to position [1411, 0]
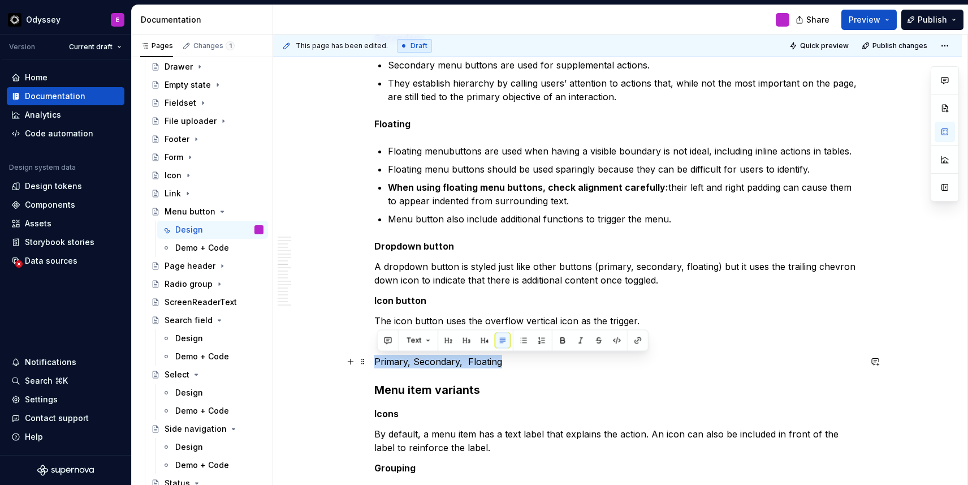
drag, startPoint x: 517, startPoint y: 433, endPoint x: 370, endPoint y: 365, distance: 161.4
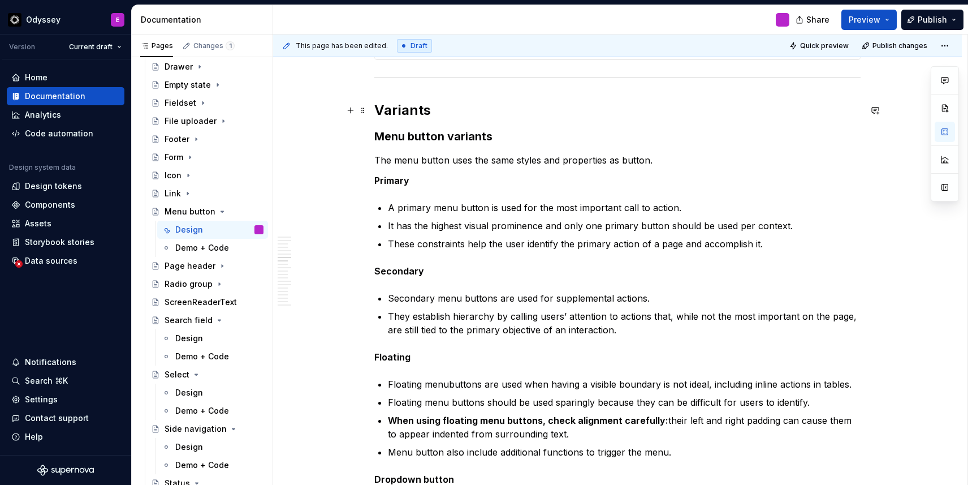
scroll to position [1154, 0]
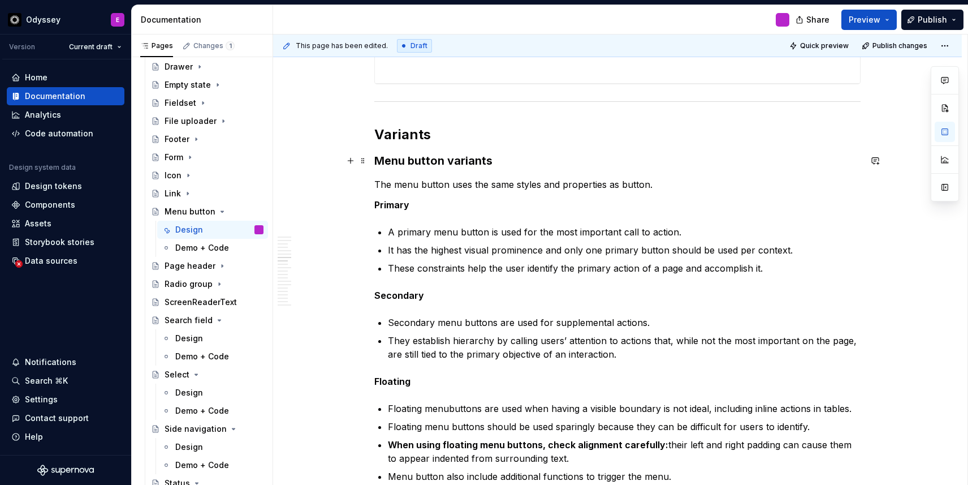
click at [508, 159] on h3 "Menu button variants" at bounding box center [617, 161] width 486 height 16
click at [621, 163] on h3 "Menu button variants - Primary, Secondary, Floating" at bounding box center [617, 161] width 486 height 16
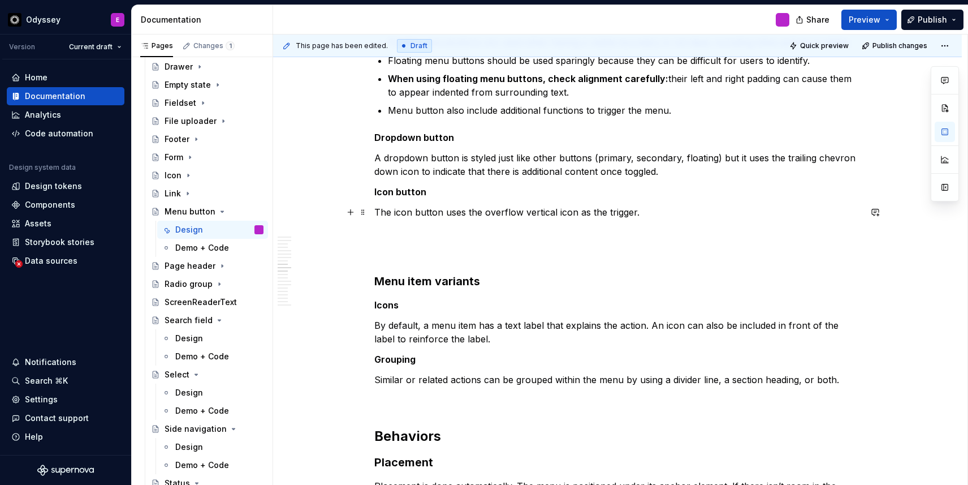
scroll to position [1531, 0]
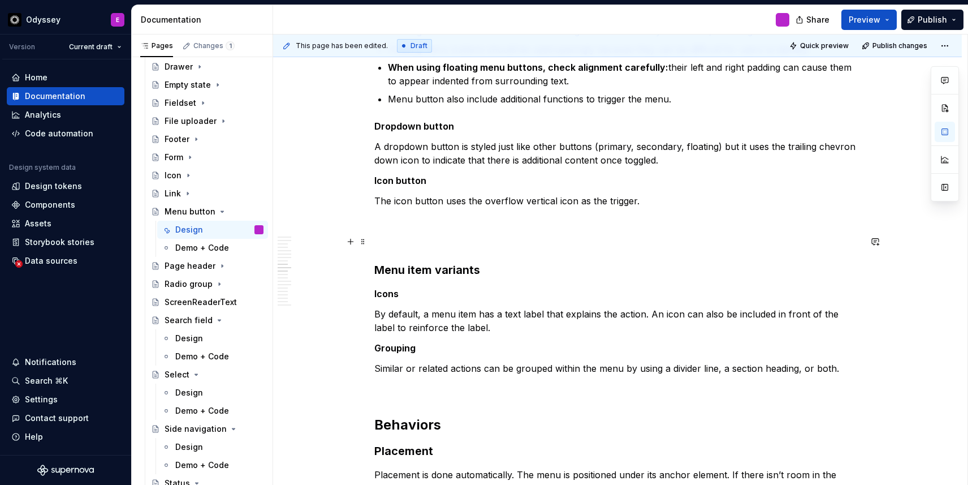
click at [398, 241] on p at bounding box center [617, 242] width 486 height 14
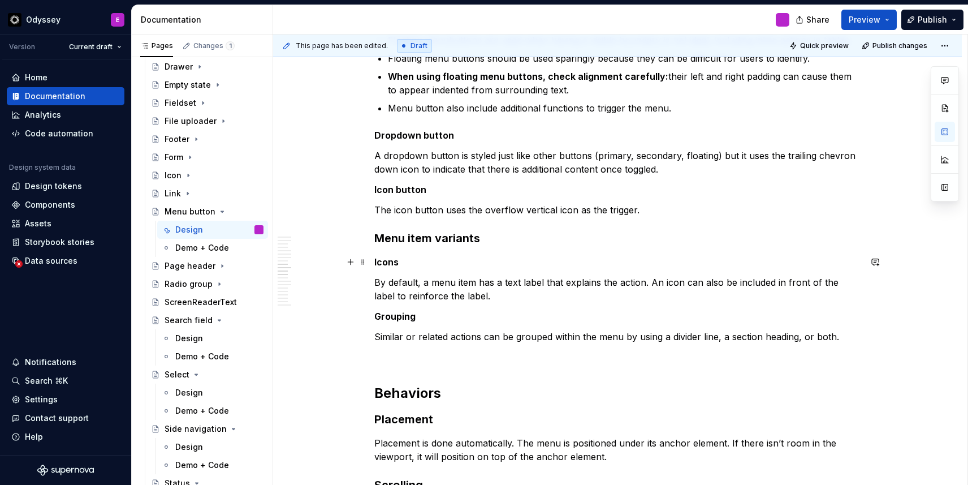
scroll to position [1528, 0]
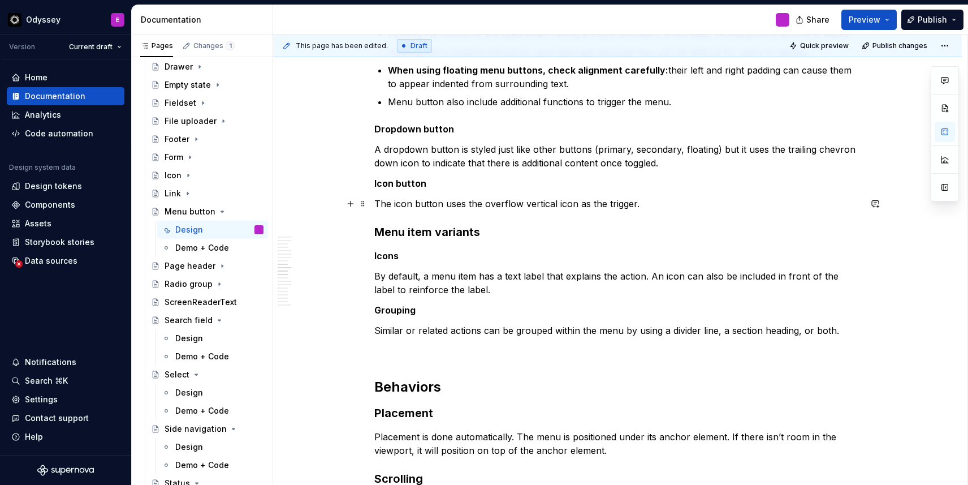
click at [376, 202] on div "**********" at bounding box center [617, 372] width 689 height 3404
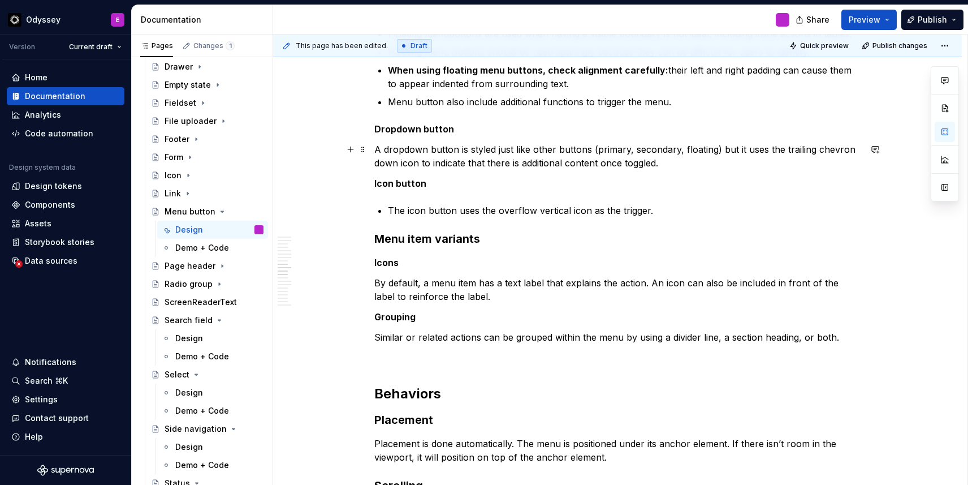
click at [377, 146] on p "A dropdown button is styled just like other buttons (primary, secondary, floati…" at bounding box center [617, 155] width 486 height 27
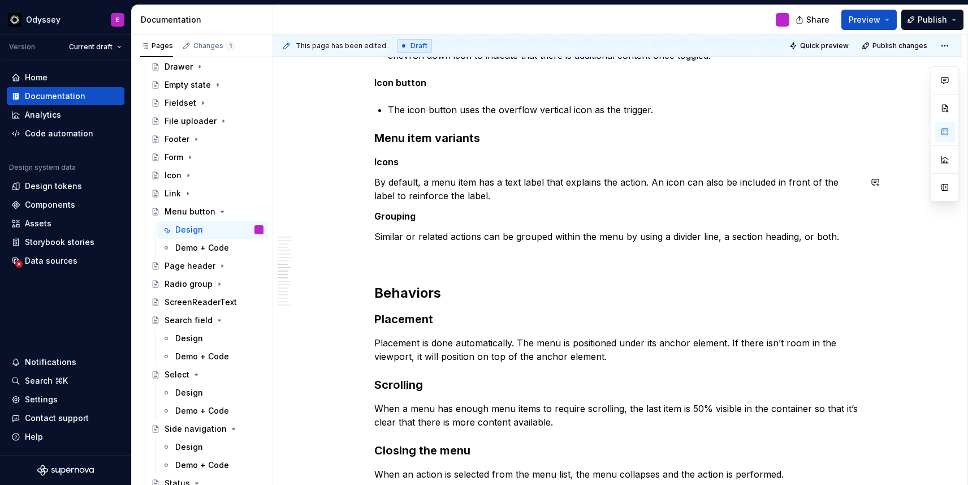
scroll to position [1644, 0]
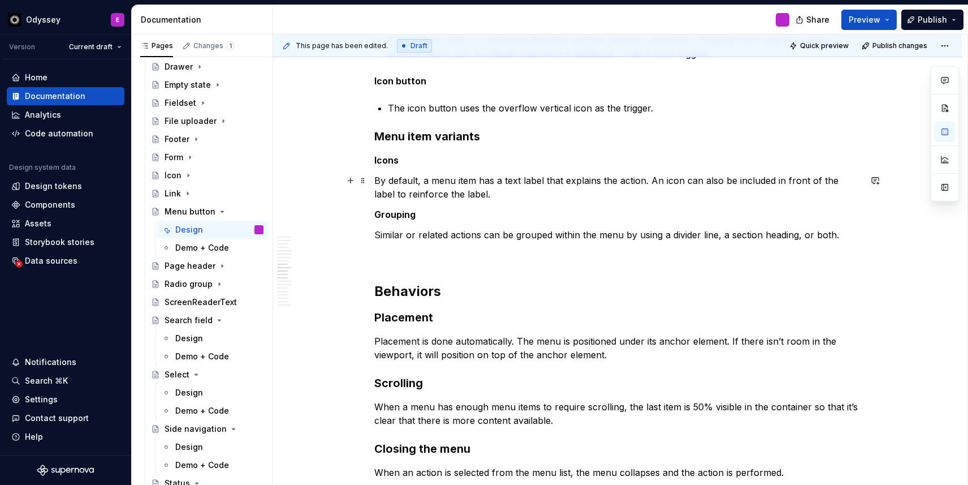
click at [377, 181] on p "By default, a menu item has a text label that explains the action. An icon can …" at bounding box center [617, 187] width 486 height 27
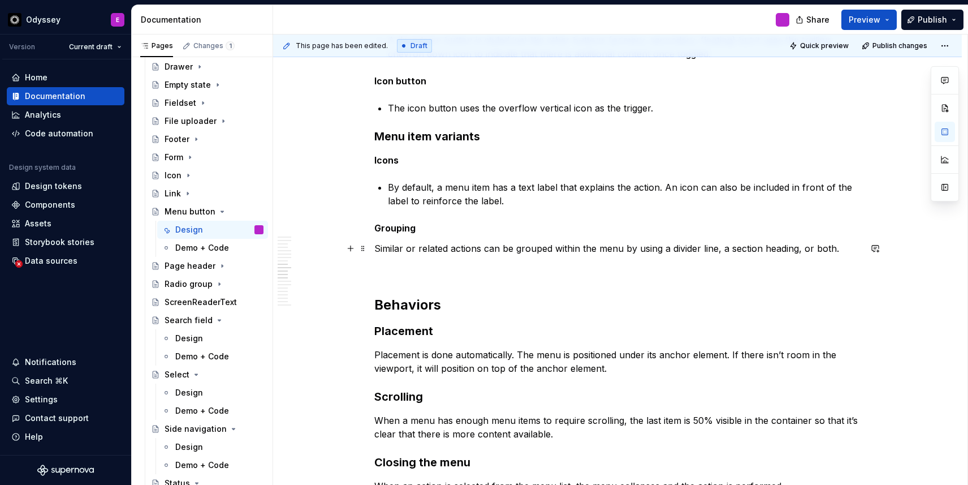
click at [375, 253] on div "**********" at bounding box center [617, 273] width 689 height 3438
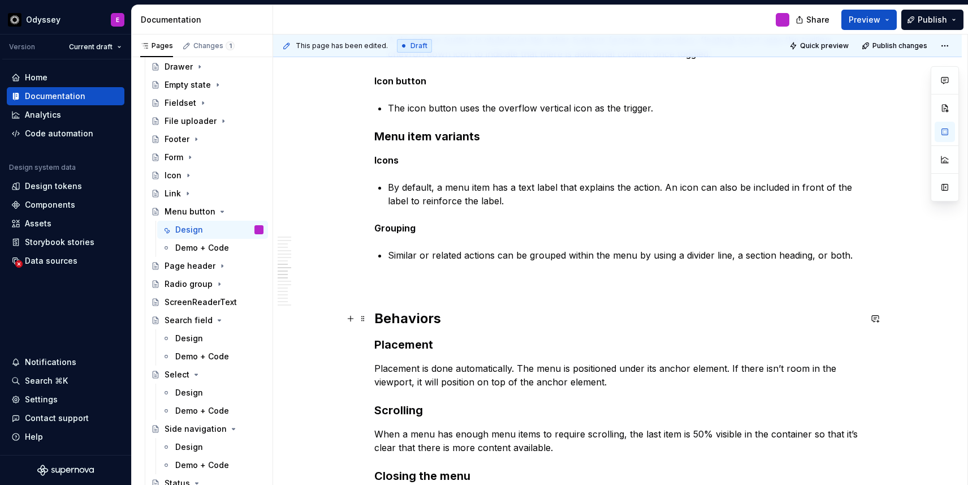
click at [376, 316] on div "**********" at bounding box center [617, 280] width 689 height 3452
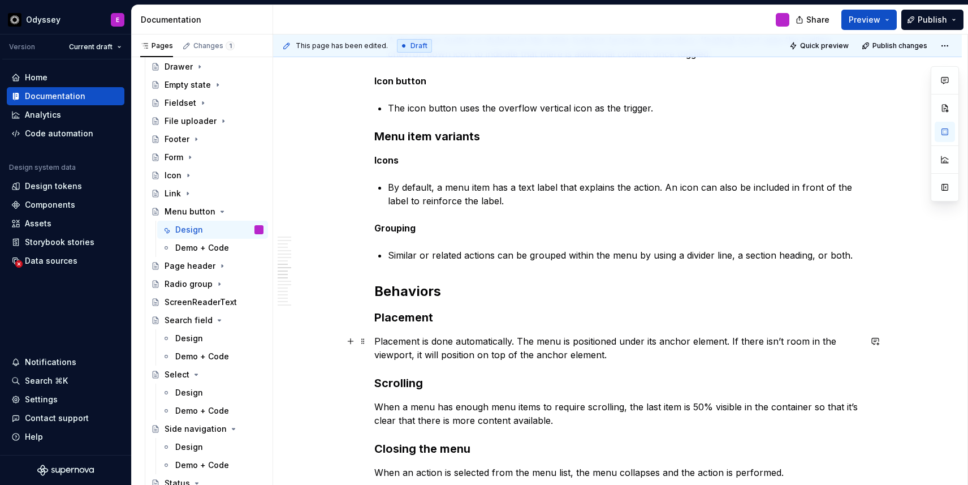
click at [377, 343] on p "Placement is done automatically. The menu is positioned under its anchor elemen…" at bounding box center [617, 347] width 486 height 27
click at [534, 339] on p "Placement is done automatically. The menu is positioned under its anchor elemen…" at bounding box center [624, 347] width 473 height 27
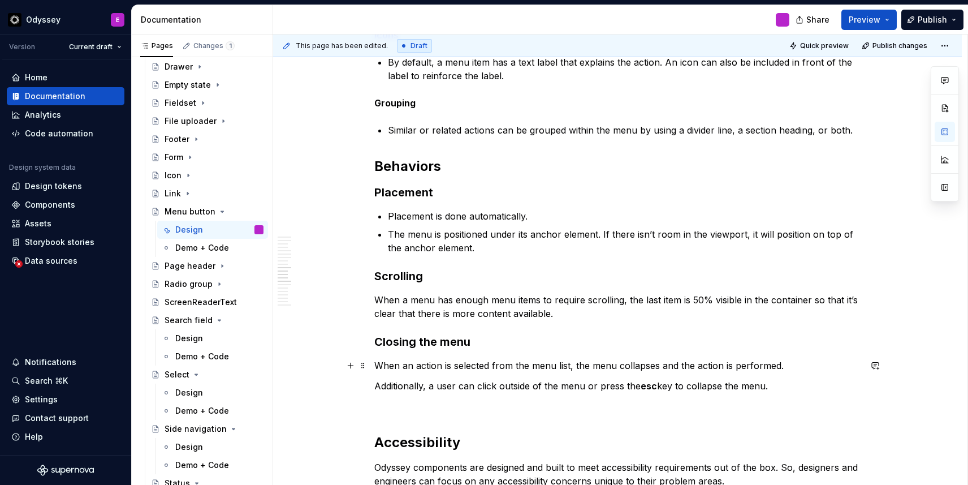
scroll to position [1778, 0]
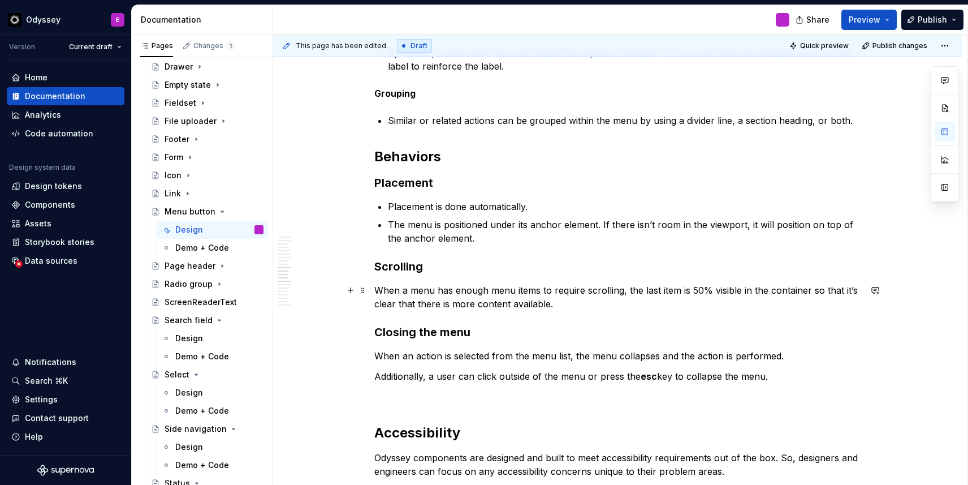
click at [379, 288] on p "When a menu has enough menu items to require scrolling, the last item is 50% vi…" at bounding box center [617, 296] width 486 height 27
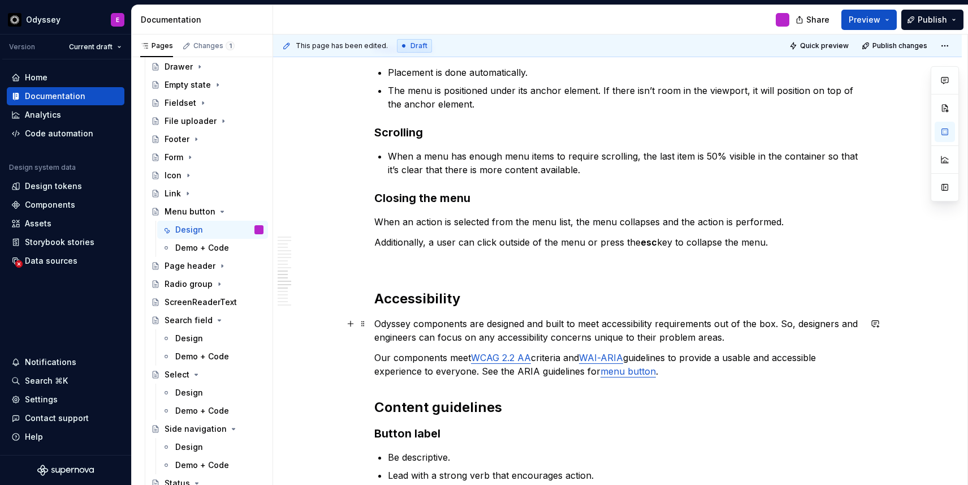
scroll to position [1945, 0]
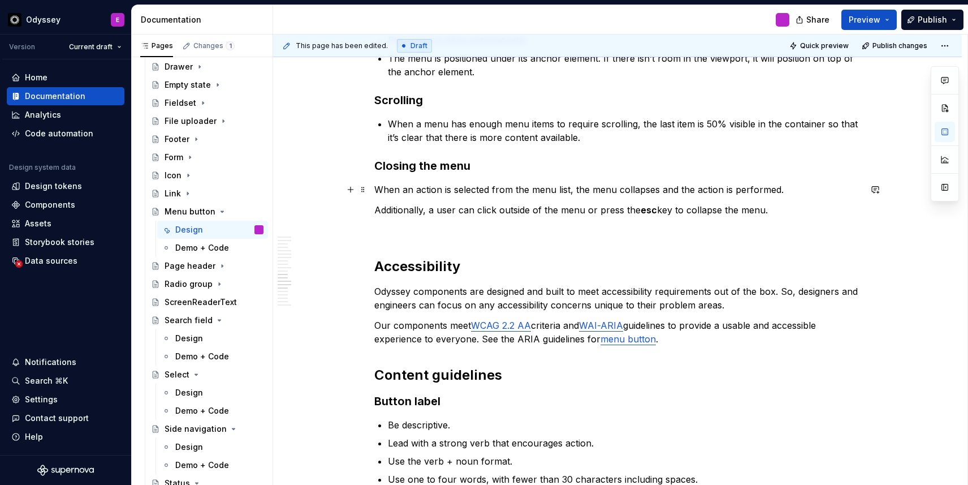
click at [378, 190] on p "When an action is selected from the menu list, the menu collapses and the actio…" at bounding box center [617, 190] width 486 height 14
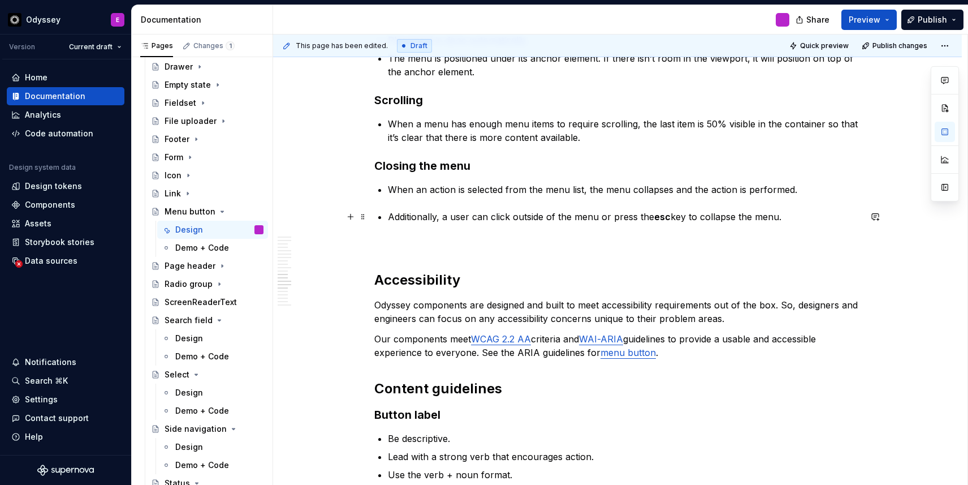
click at [390, 218] on p "Additionally, a user can click outside of the menu or press the esc key to coll…" at bounding box center [624, 217] width 473 height 14
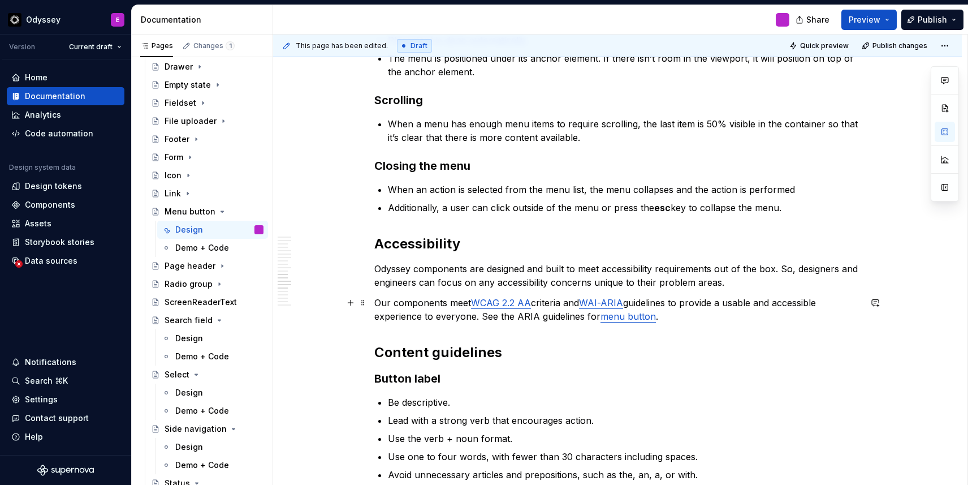
click at [481, 321] on p "Our components meet WCAG 2.2 AA criteria and WAI-ARIA guidelines to provide a u…" at bounding box center [617, 309] width 486 height 27
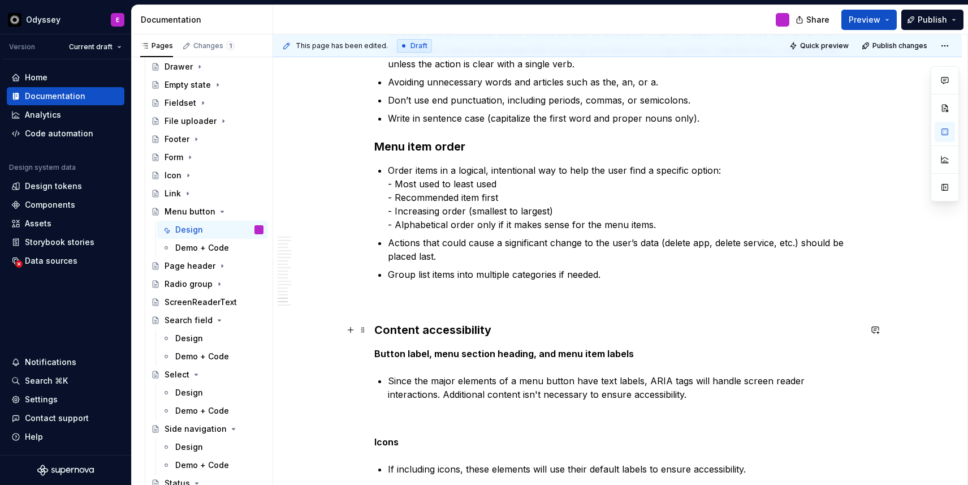
scroll to position [2675, 0]
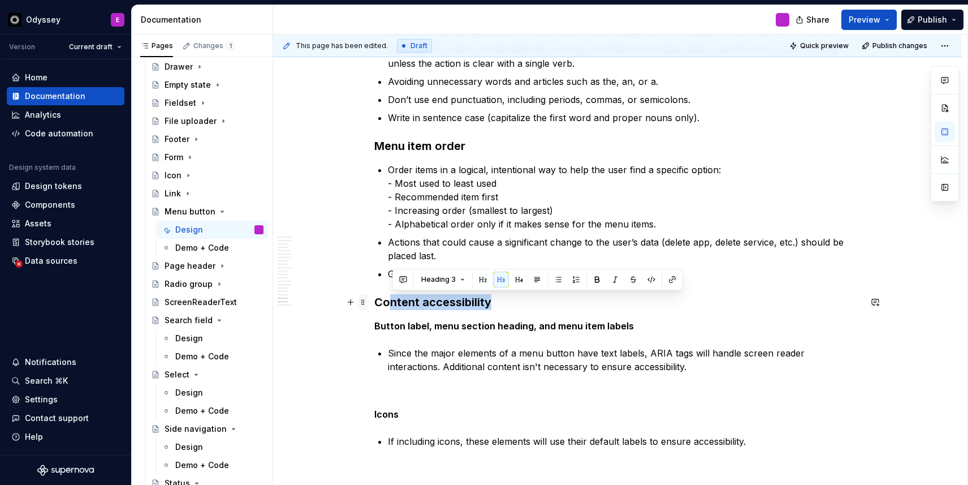
drag, startPoint x: 498, startPoint y: 305, endPoint x: 368, endPoint y: 297, distance: 130.3
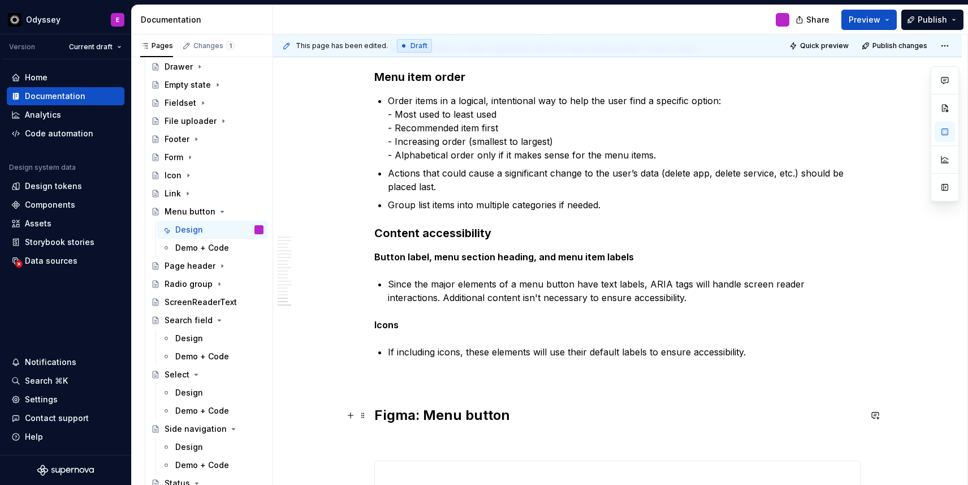
scroll to position [2752, 0]
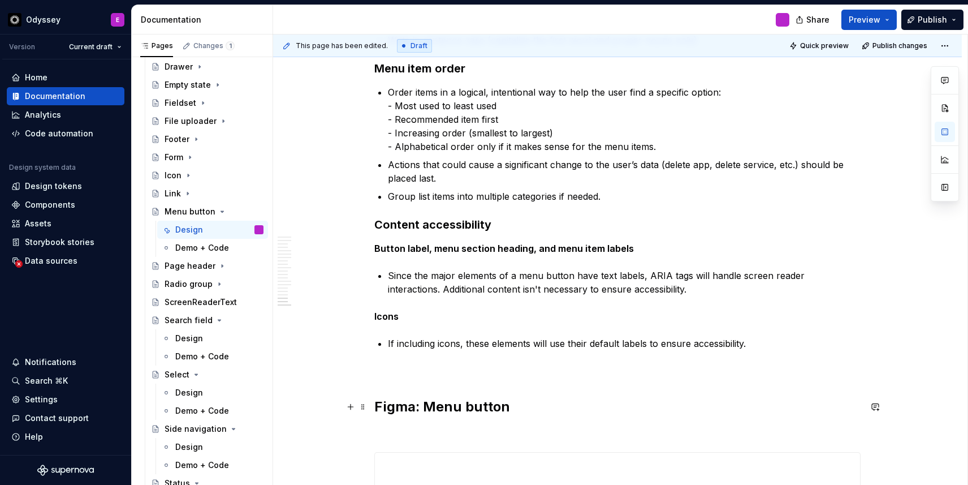
click at [378, 412] on h2 "Figma: Menu button" at bounding box center [617, 407] width 486 height 18
click at [365, 408] on span at bounding box center [363, 407] width 9 height 16
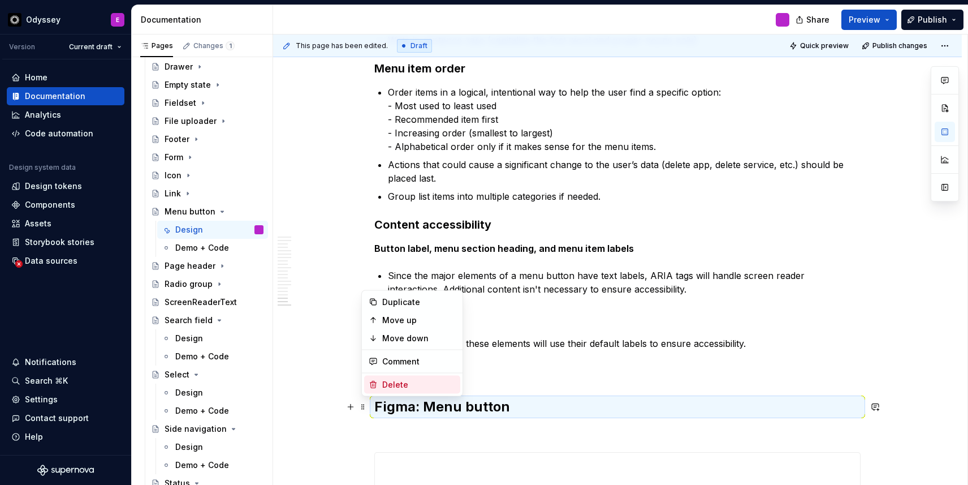
click at [405, 382] on div "Delete" at bounding box center [419, 384] width 74 height 11
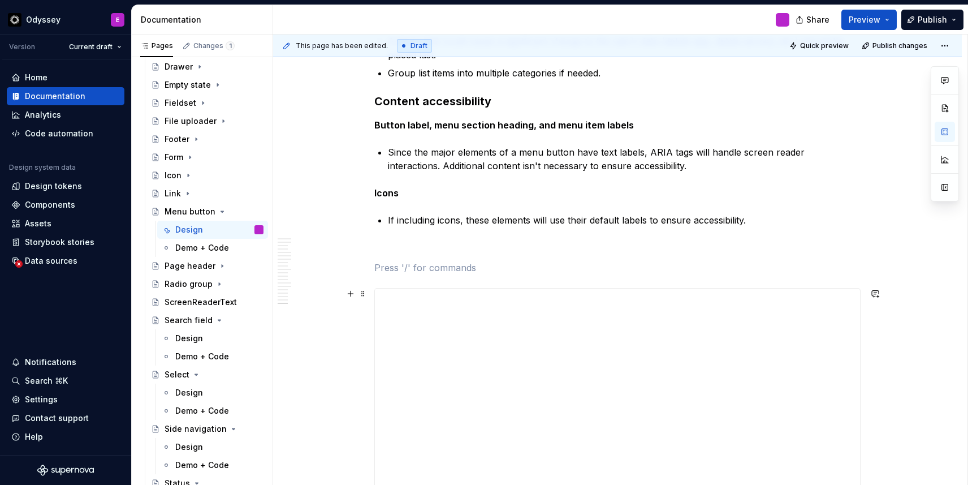
scroll to position [2892, 0]
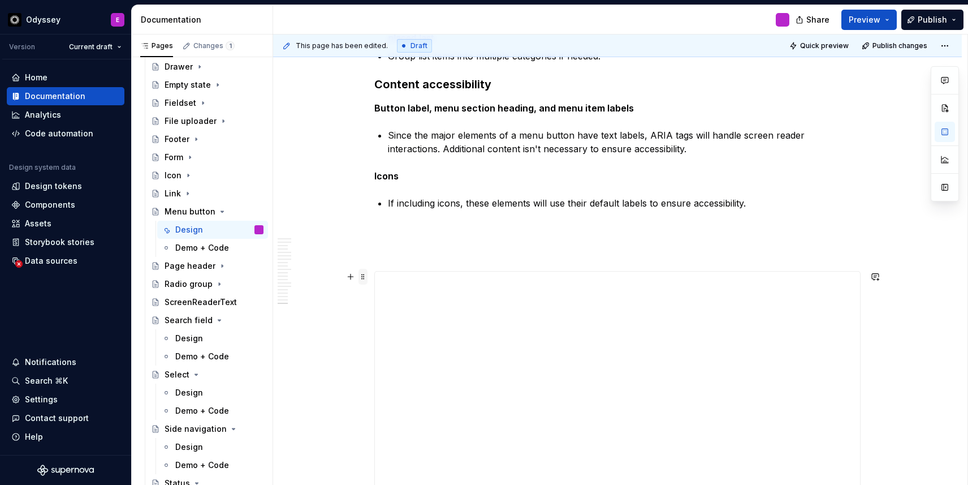
click at [365, 279] on span at bounding box center [363, 277] width 9 height 16
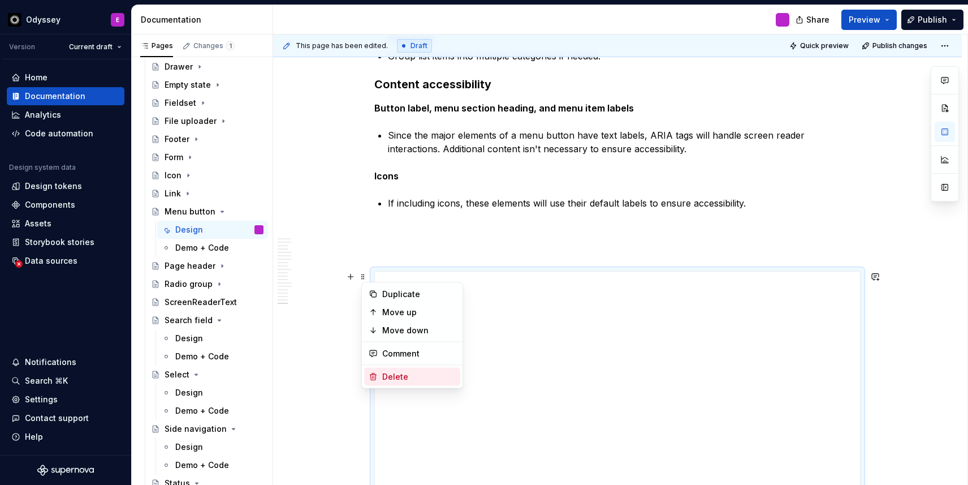
click at [386, 376] on div "Delete" at bounding box center [419, 376] width 74 height 11
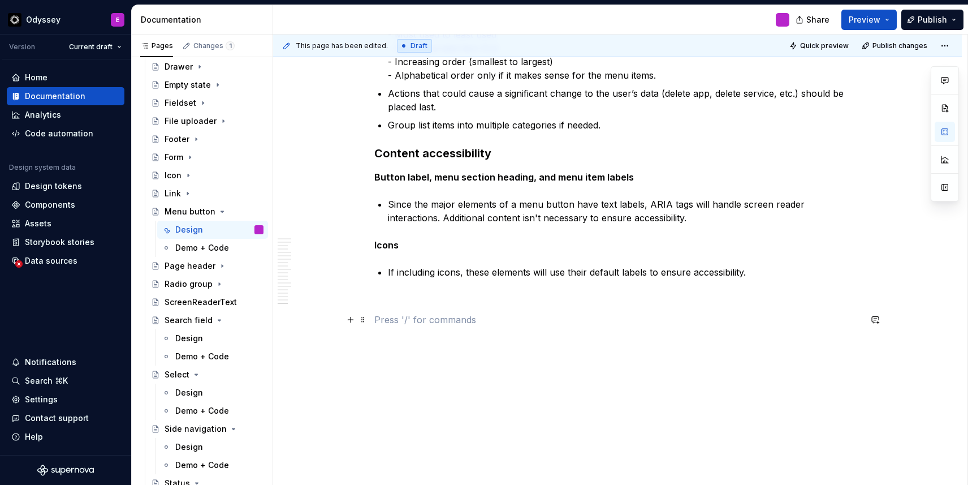
click at [368, 318] on span at bounding box center [363, 320] width 9 height 16
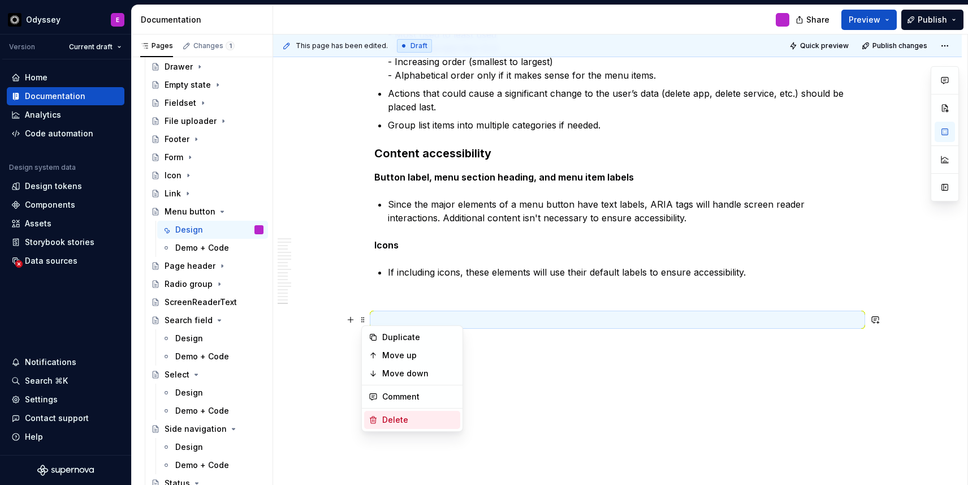
click at [401, 421] on div "Delete" at bounding box center [419, 419] width 74 height 11
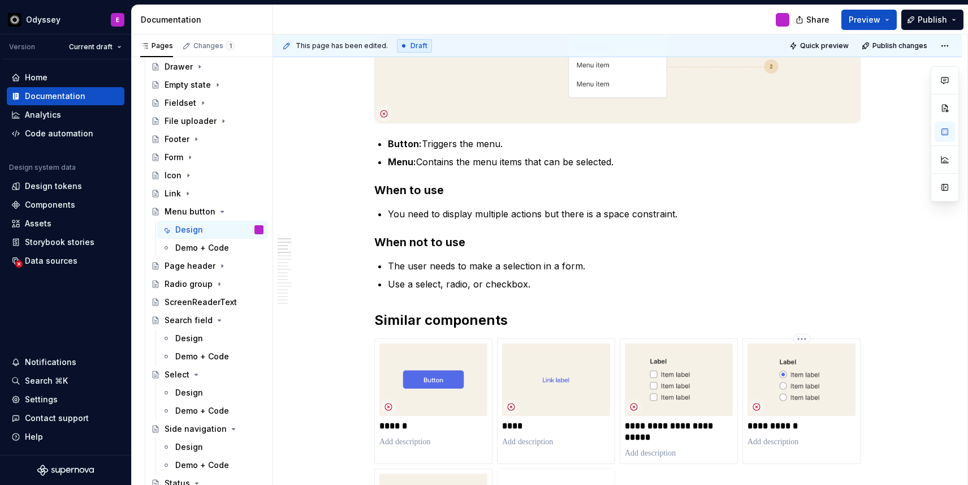
scroll to position [0, 0]
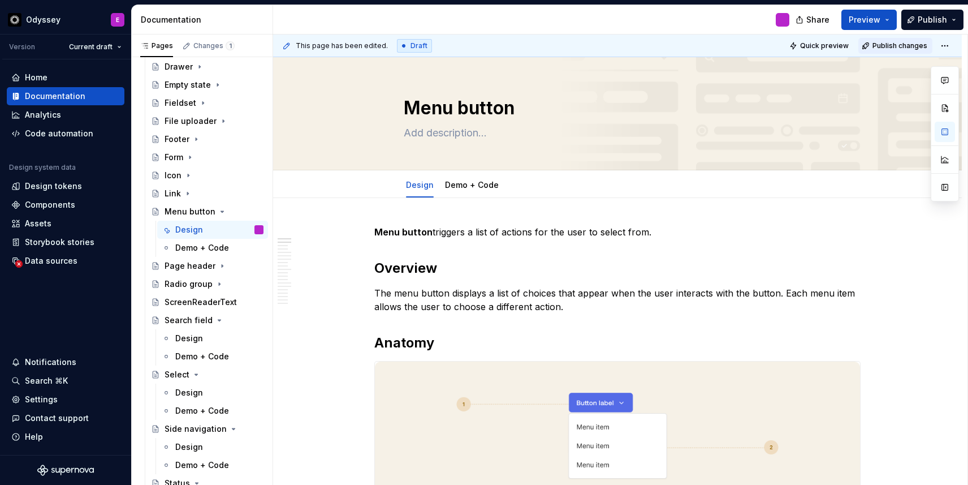
click at [897, 42] on span "Publish changes" at bounding box center [900, 45] width 55 height 9
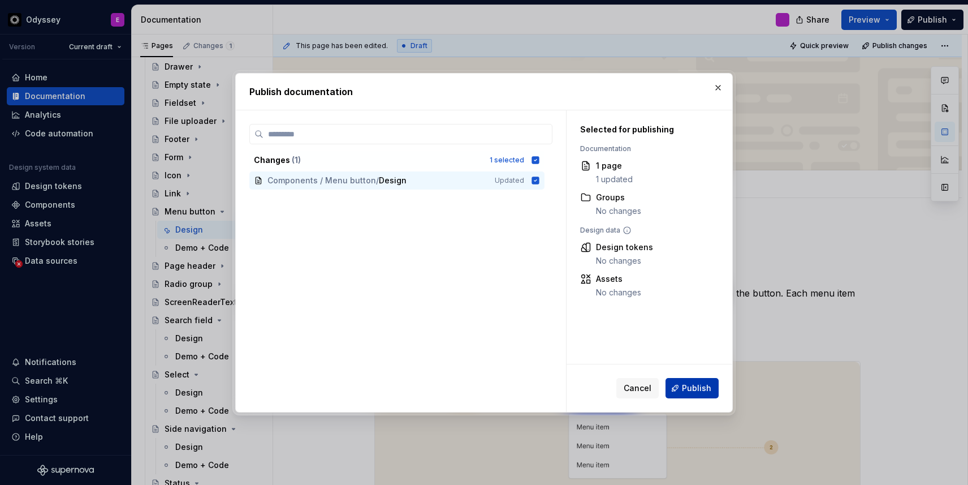
click at [705, 386] on span "Publish" at bounding box center [696, 387] width 29 height 11
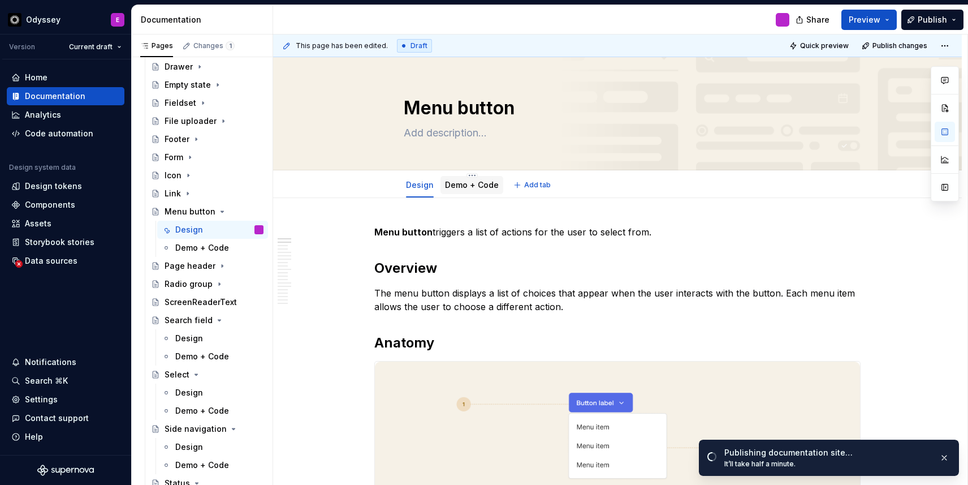
click at [483, 195] on div at bounding box center [472, 195] width 63 height 1
click at [483, 187] on link "Demo + Code" at bounding box center [472, 185] width 54 height 10
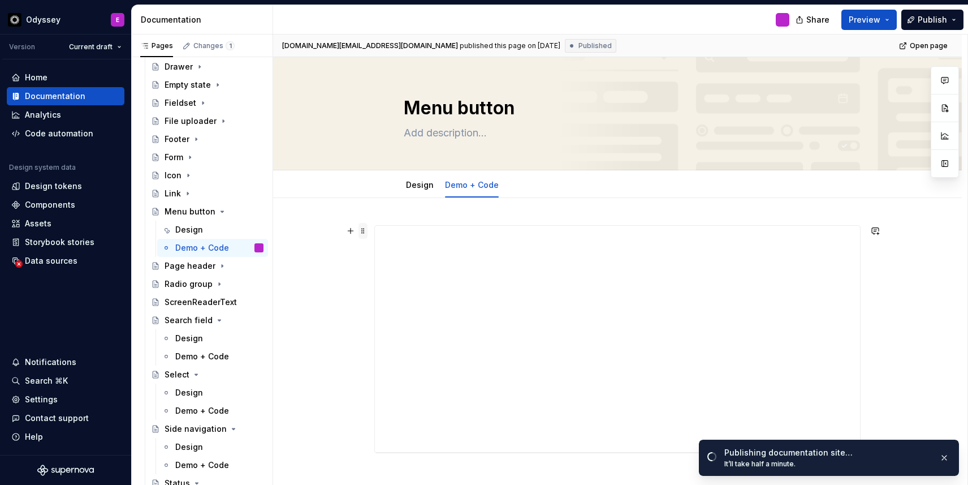
click at [362, 235] on span at bounding box center [363, 231] width 9 height 16
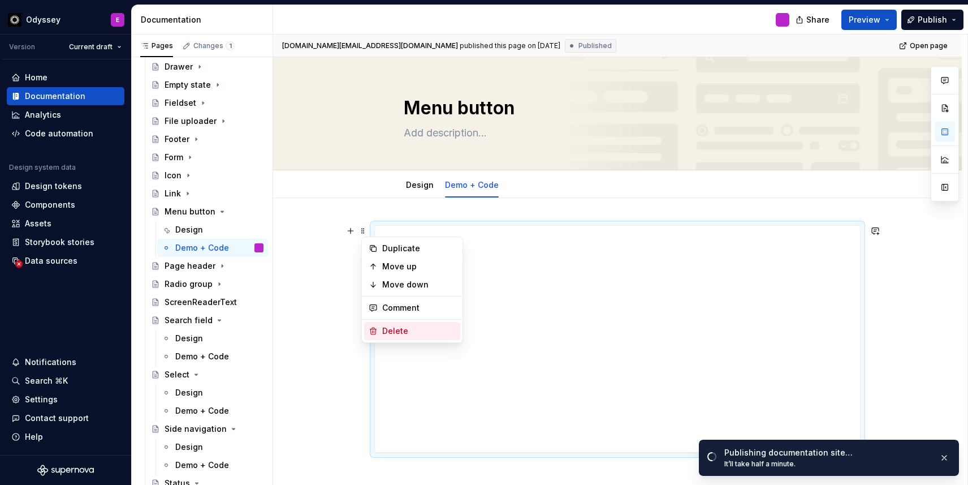
click at [389, 335] on div "Delete" at bounding box center [419, 330] width 74 height 11
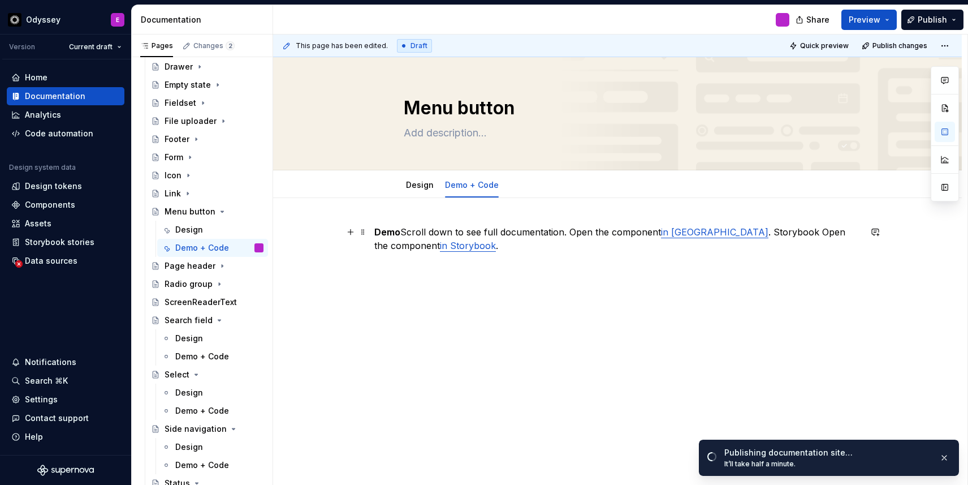
click at [408, 233] on p "Demo Scroll down to see full documentation. Open the component in [GEOGRAPHIC_D…" at bounding box center [617, 238] width 486 height 27
click at [408, 232] on p "Demo Scroll down to see full documentation. Open the component in [GEOGRAPHIC_D…" at bounding box center [617, 238] width 486 height 27
click at [407, 233] on p "Demo Scroll down to see full documentation. Open the component in [GEOGRAPHIC_D…" at bounding box center [617, 238] width 486 height 27
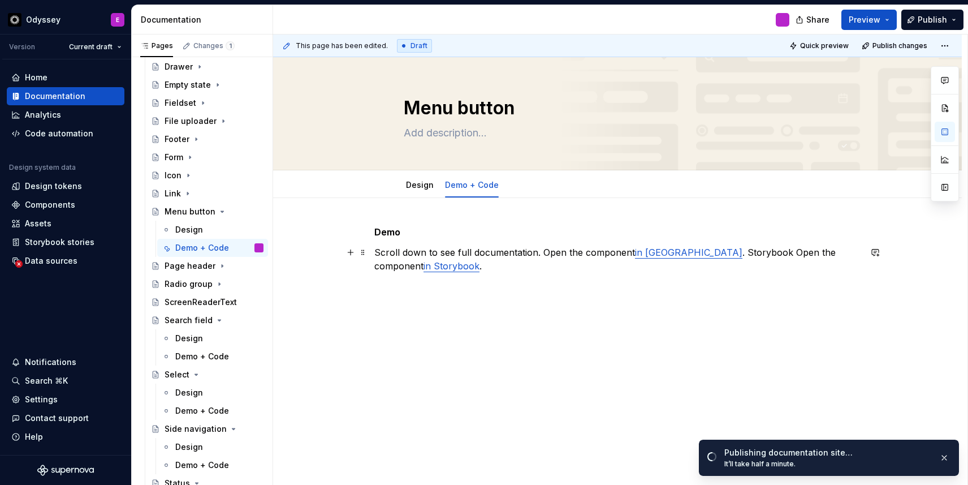
click at [541, 253] on p "Scroll down to see full documentation. Open the component in [GEOGRAPHIC_DATA] …" at bounding box center [617, 258] width 486 height 27
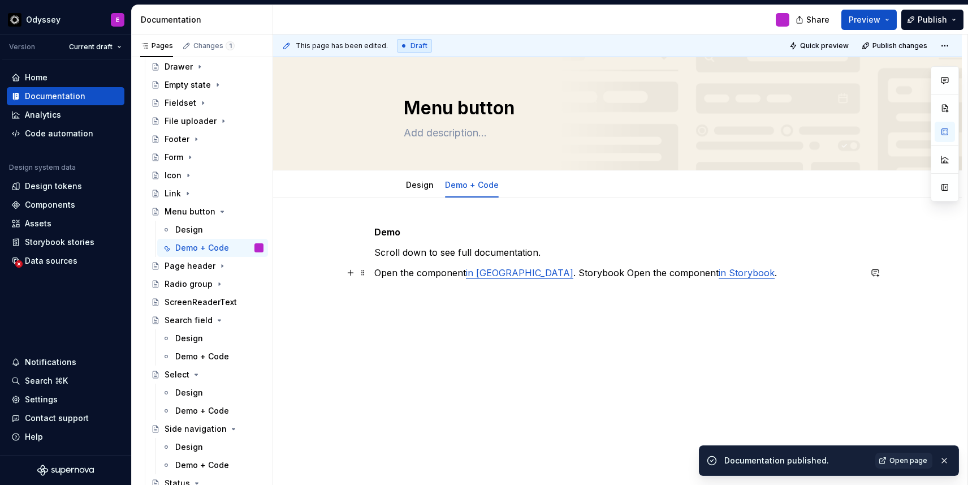
click at [513, 275] on p "Open the component in Figma . Storybook Open the component in Storybook ." at bounding box center [617, 273] width 486 height 14
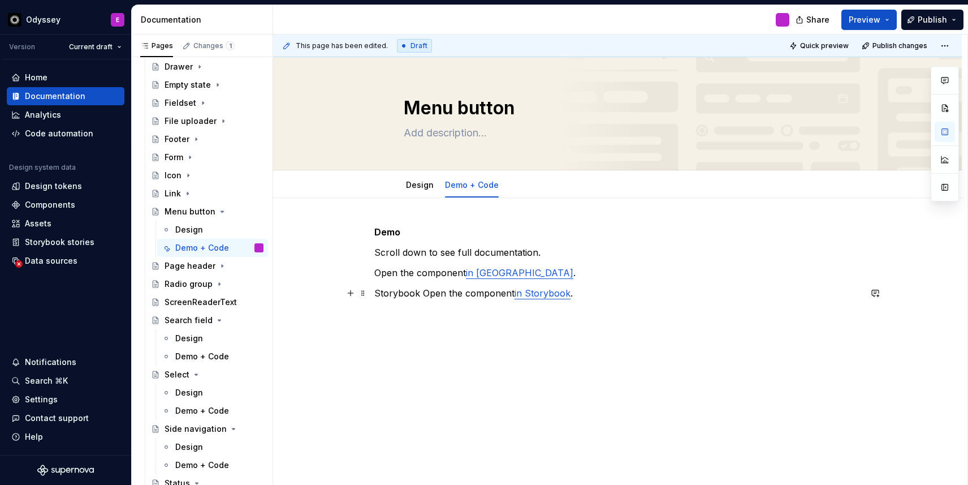
click at [422, 294] on p "Storybook Open the component in Storybook ." at bounding box center [617, 293] width 486 height 14
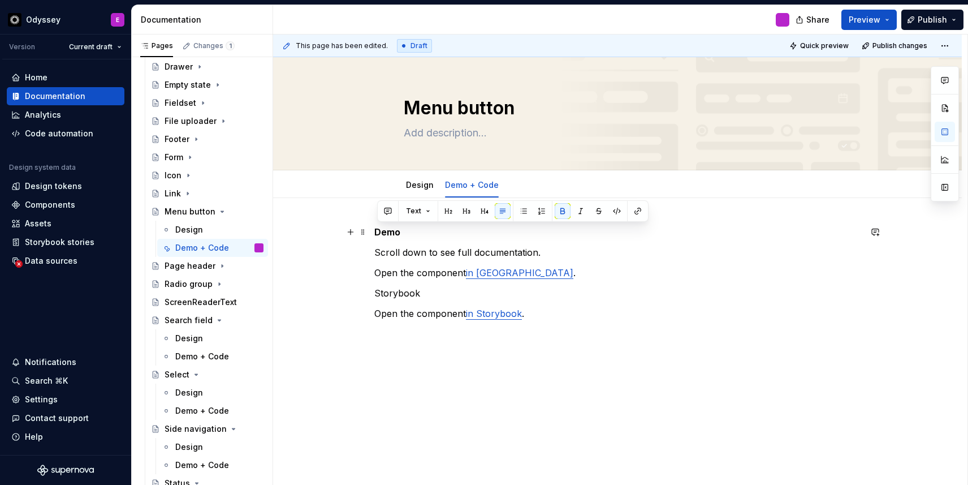
drag, startPoint x: 408, startPoint y: 232, endPoint x: 375, endPoint y: 231, distance: 32.8
click at [375, 231] on div "Demo Scroll down to see full documentation. Open the component in [GEOGRAPHIC_D…" at bounding box center [617, 338] width 689 height 281
click at [447, 207] on button "button" at bounding box center [449, 211] width 16 height 16
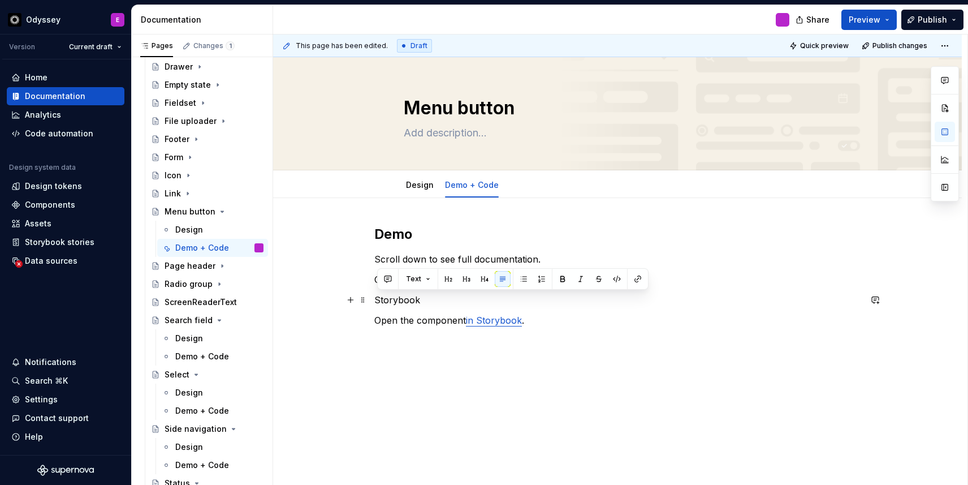
drag, startPoint x: 426, startPoint y: 305, endPoint x: 376, endPoint y: 302, distance: 49.8
click at [376, 302] on div "Demo Scroll down to see full documentation. Open the component in [GEOGRAPHIC_D…" at bounding box center [617, 342] width 689 height 288
click at [446, 273] on button "button" at bounding box center [449, 279] width 16 height 16
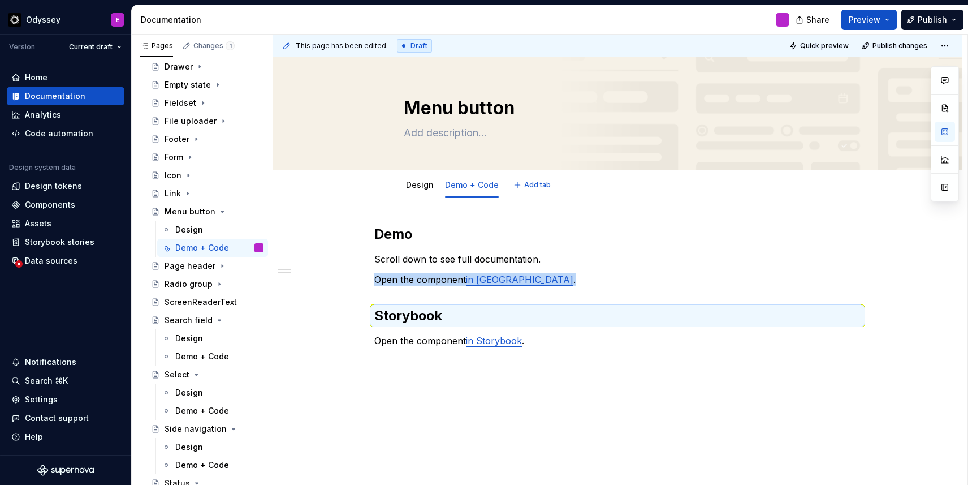
type textarea "*"
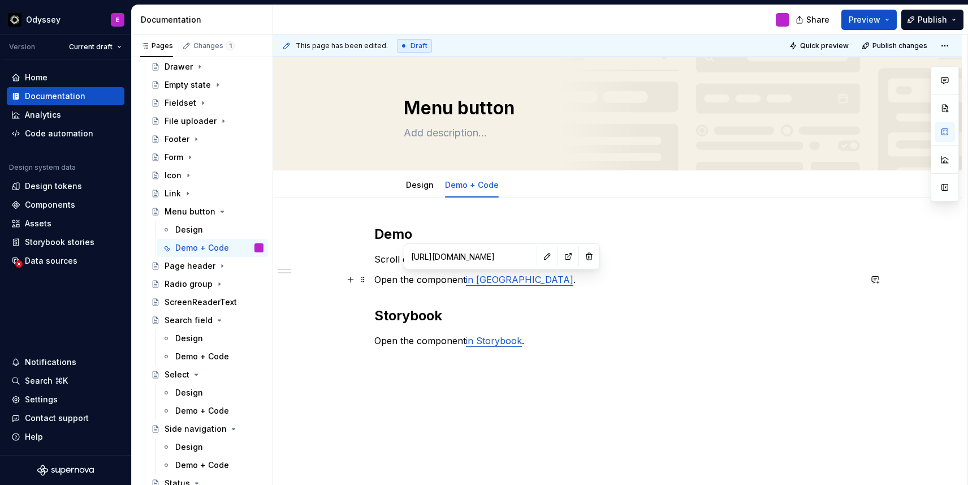
click at [487, 284] on link "in [GEOGRAPHIC_DATA]" at bounding box center [519, 279] width 107 height 11
click at [539, 258] on button "button" at bounding box center [547, 256] width 16 height 16
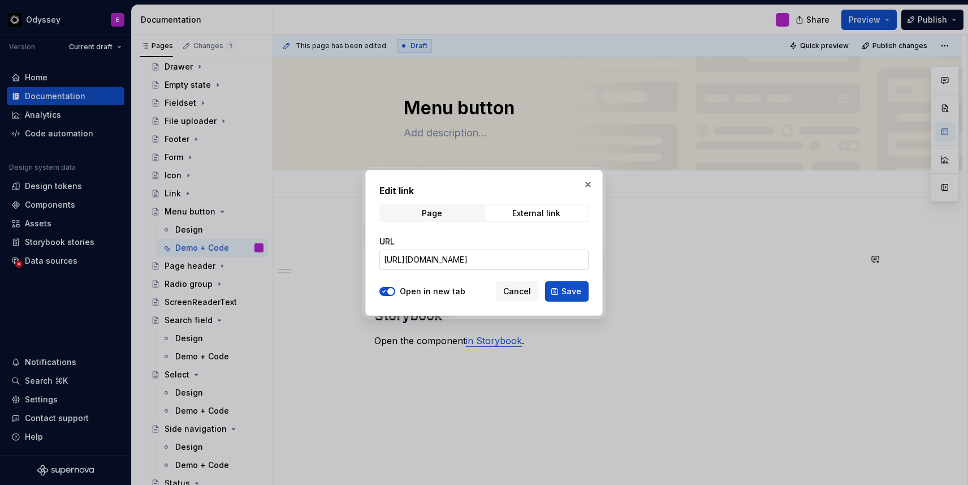
click at [496, 254] on input "[URL][DOMAIN_NAME]" at bounding box center [483, 259] width 209 height 20
type input "\"
paste input "[URL][DOMAIN_NAME]"
type input "[URL][DOMAIN_NAME]"
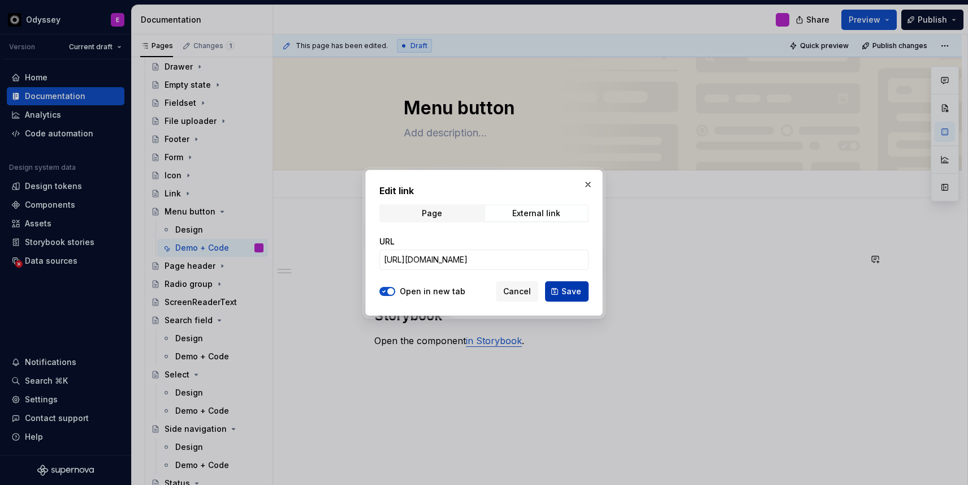
scroll to position [0, 0]
click at [565, 292] on span "Save" at bounding box center [572, 291] width 20 height 11
type textarea "*"
type input "[URL][DOMAIN_NAME]"
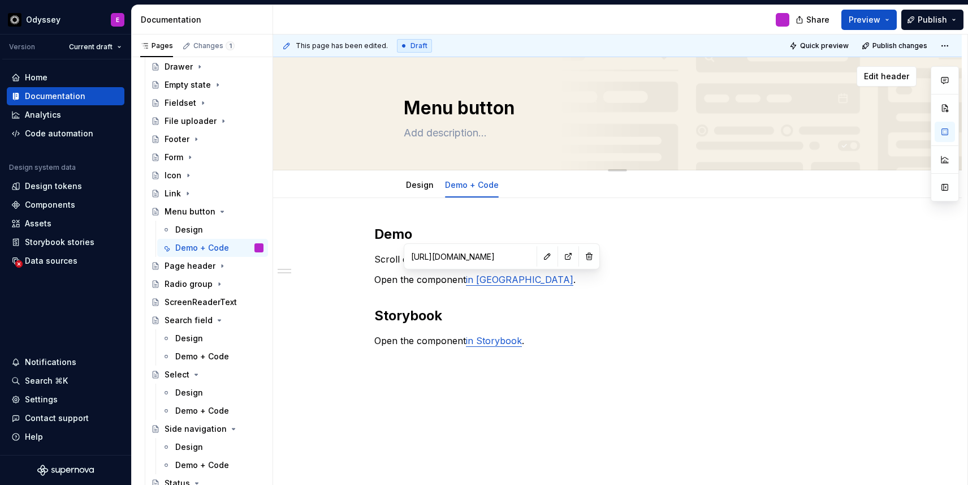
type textarea "*"
click at [506, 339] on link "in Storybook" at bounding box center [494, 340] width 56 height 11
click at [568, 332] on div "Demo Scroll down to see full documentation. Open the component in [GEOGRAPHIC_D…" at bounding box center [617, 286] width 486 height 122
click at [494, 346] on link "in Storybook" at bounding box center [494, 340] width 56 height 11
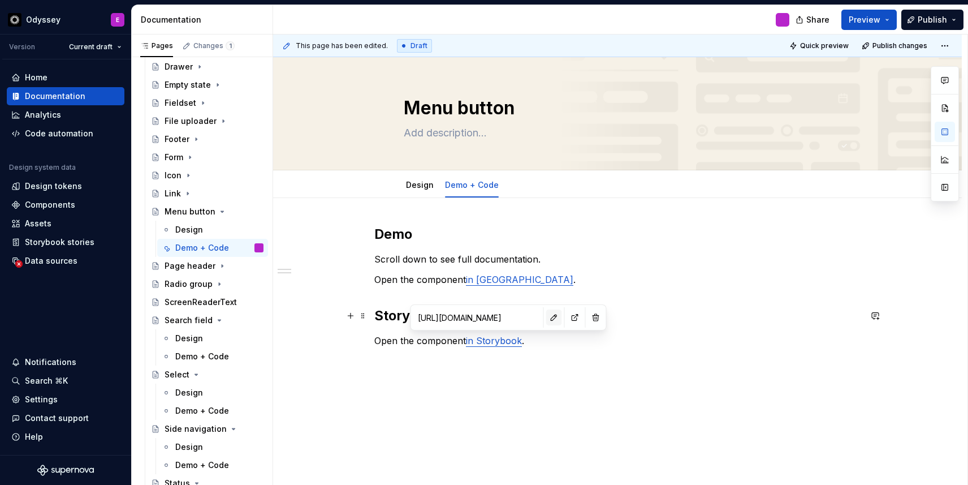
click at [546, 313] on button "button" at bounding box center [554, 317] width 16 height 16
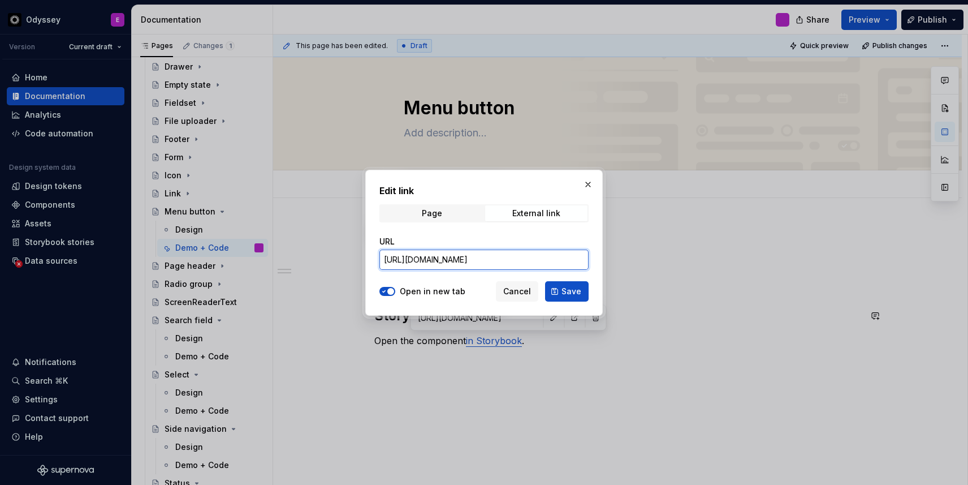
click at [485, 256] on input "[URL][DOMAIN_NAME]" at bounding box center [483, 259] width 209 height 20
paste input "[URL][DOMAIN_NAME]"
type input "[URL][DOMAIN_NAME]"
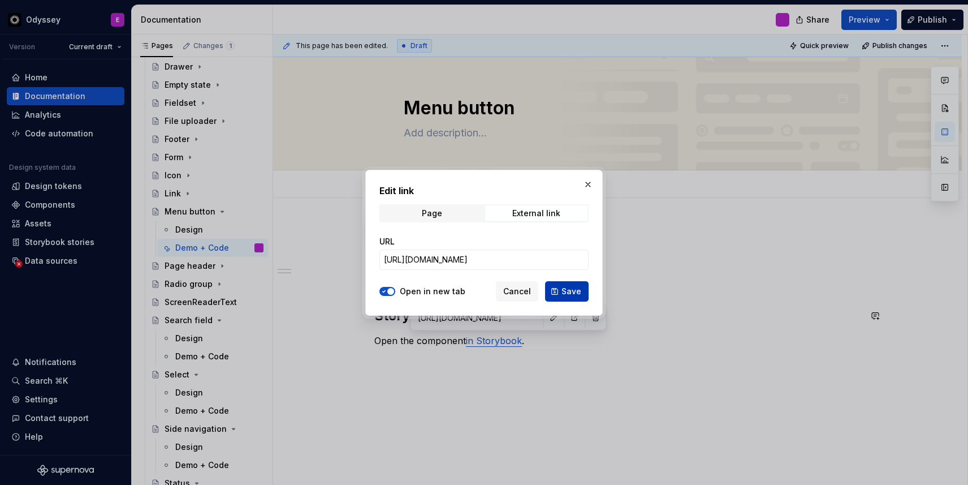
click at [571, 290] on span "Save" at bounding box center [572, 291] width 20 height 11
type textarea "*"
type input "[URL][DOMAIN_NAME]"
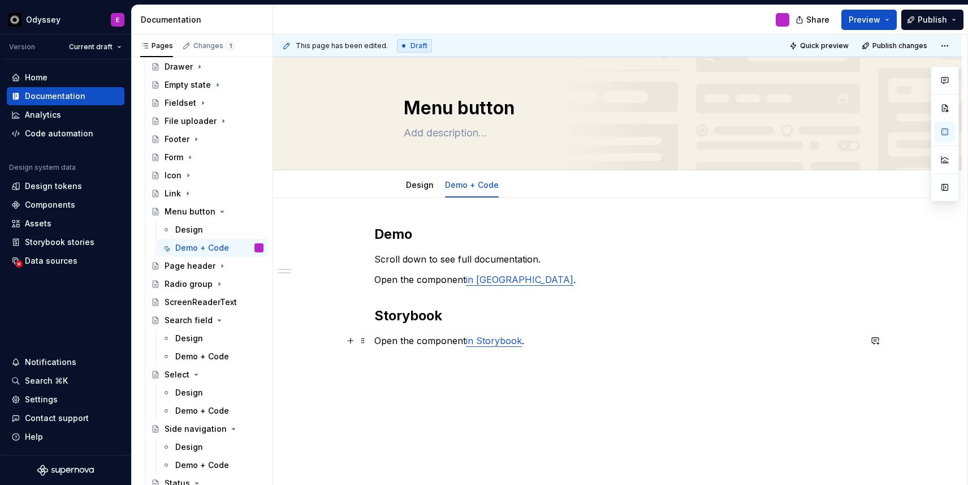
click at [541, 343] on p "Open the component in Storybook ." at bounding box center [617, 341] width 486 height 14
click at [357, 363] on button "button" at bounding box center [351, 361] width 16 height 16
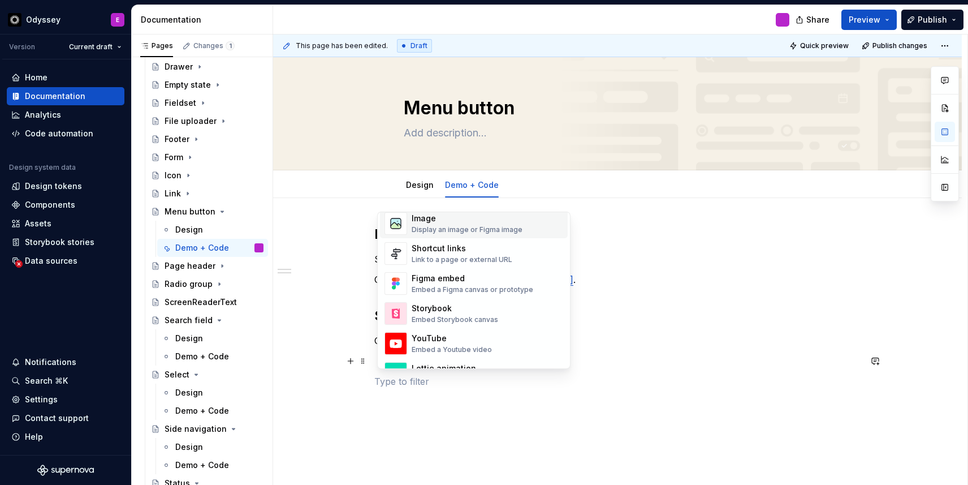
scroll to position [503, 0]
click at [425, 317] on div "Embed Storybook canvas" at bounding box center [455, 318] width 87 height 9
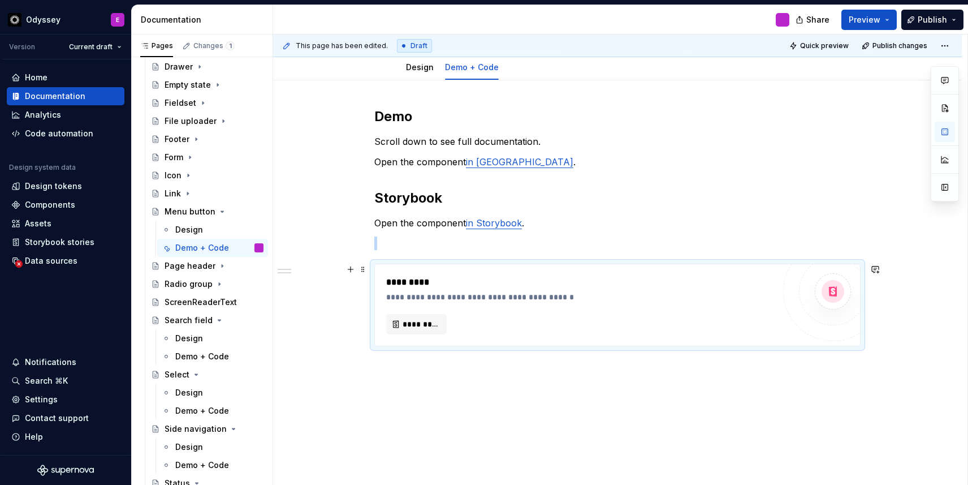
scroll to position [137, 0]
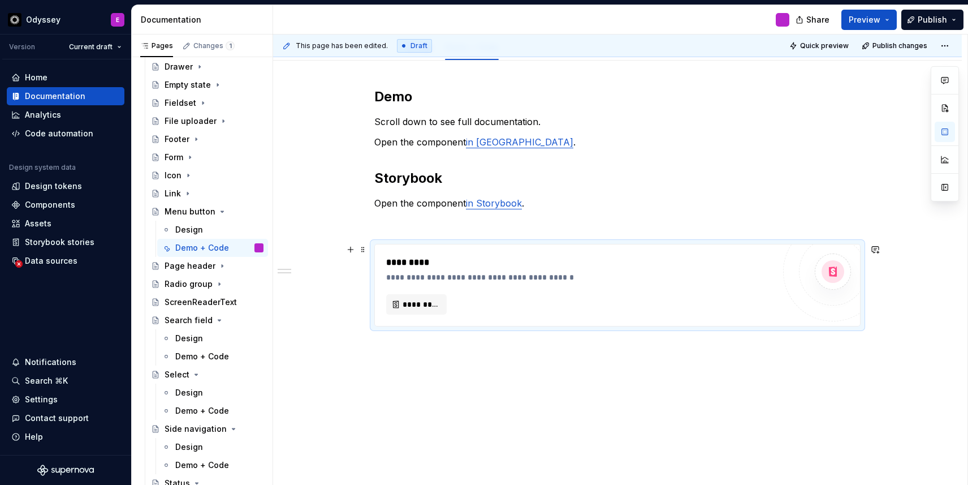
click at [427, 292] on div "**********" at bounding box center [580, 285] width 388 height 59
click at [426, 301] on span "*********" at bounding box center [421, 304] width 37 height 11
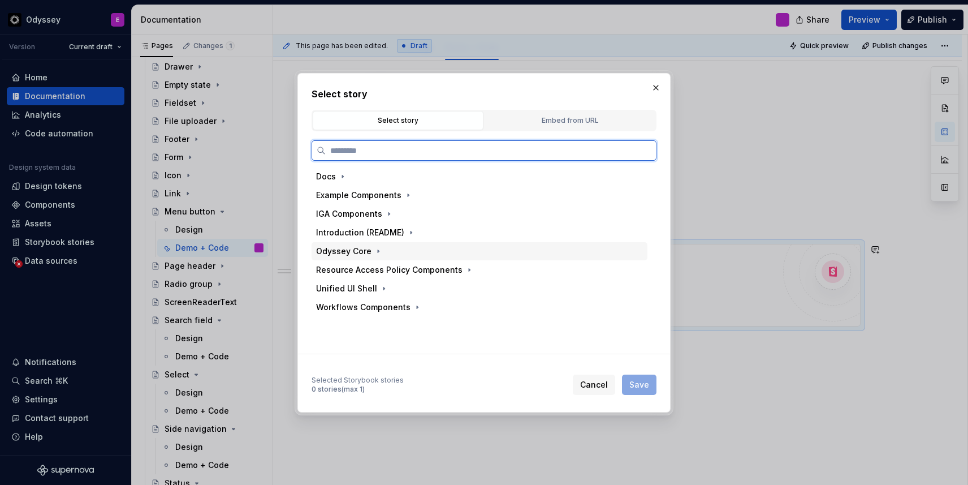
click at [398, 242] on div "Odyssey Core" at bounding box center [480, 251] width 336 height 18
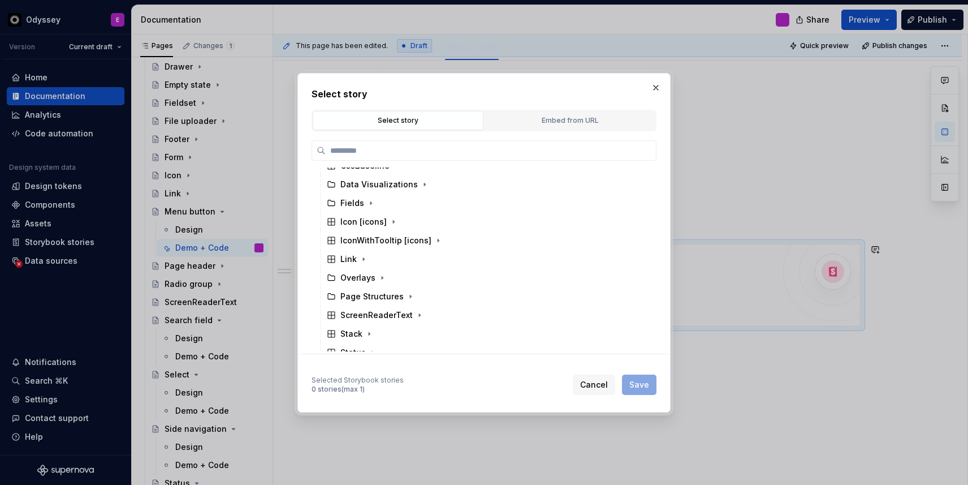
scroll to position [230, 0]
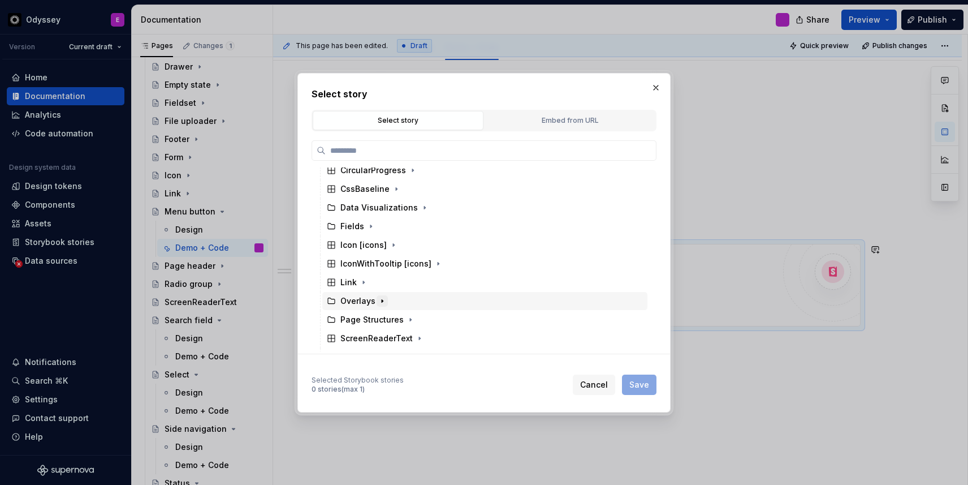
click at [381, 305] on button "button" at bounding box center [382, 300] width 11 height 11
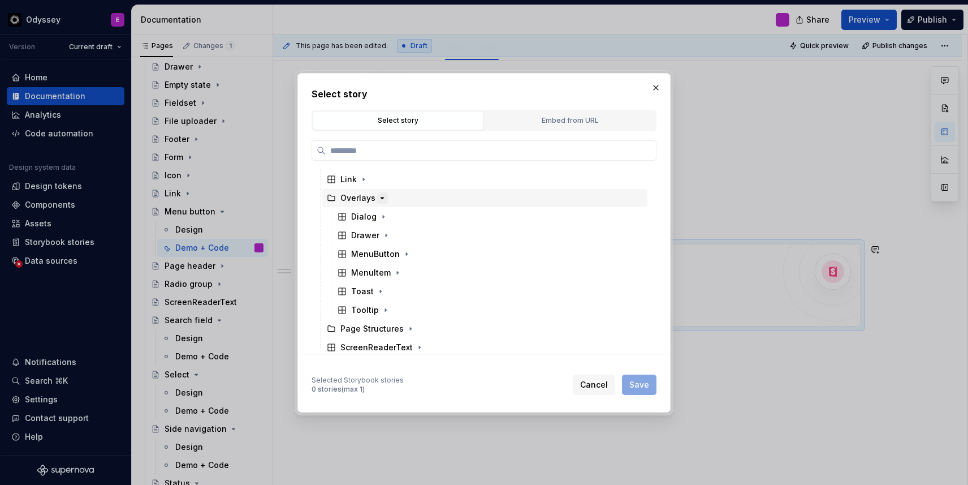
scroll to position [334, 0]
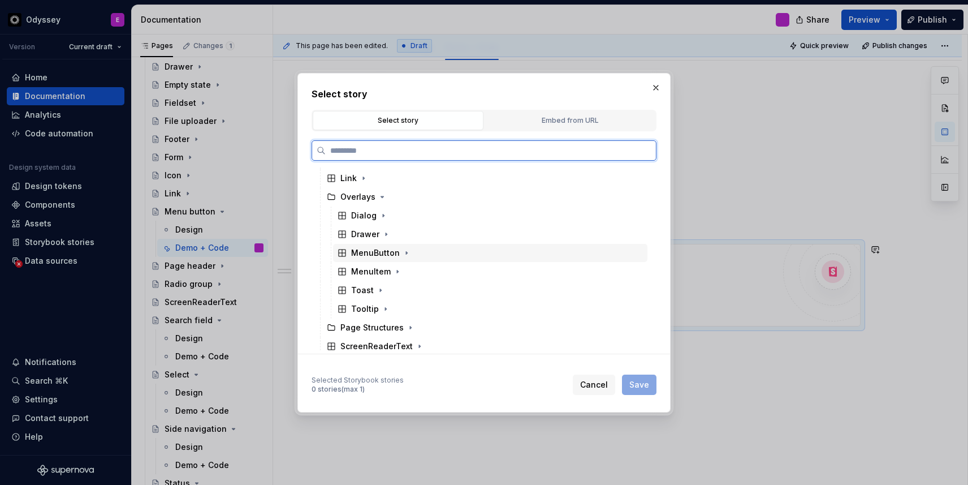
click at [385, 260] on div "MenuButton" at bounding box center [490, 253] width 314 height 18
click at [388, 279] on div "Docs" at bounding box center [496, 271] width 304 height 18
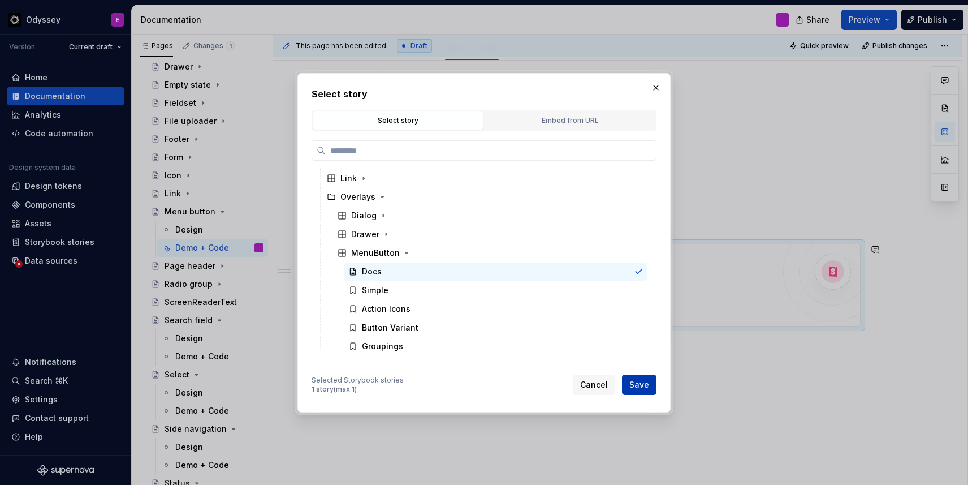
click at [646, 387] on span "Save" at bounding box center [639, 384] width 20 height 11
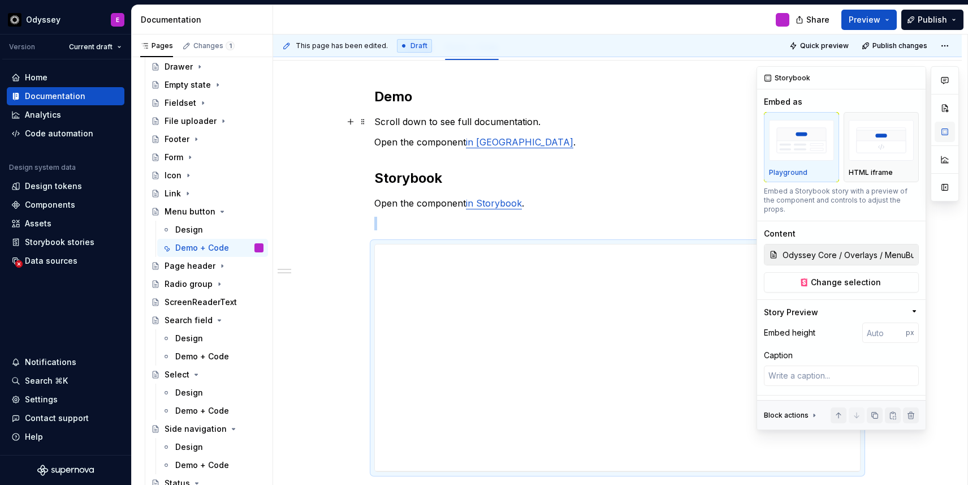
click at [947, 128] on button "button" at bounding box center [945, 132] width 20 height 20
type textarea "*"
click at [883, 324] on input "number" at bounding box center [884, 332] width 44 height 20
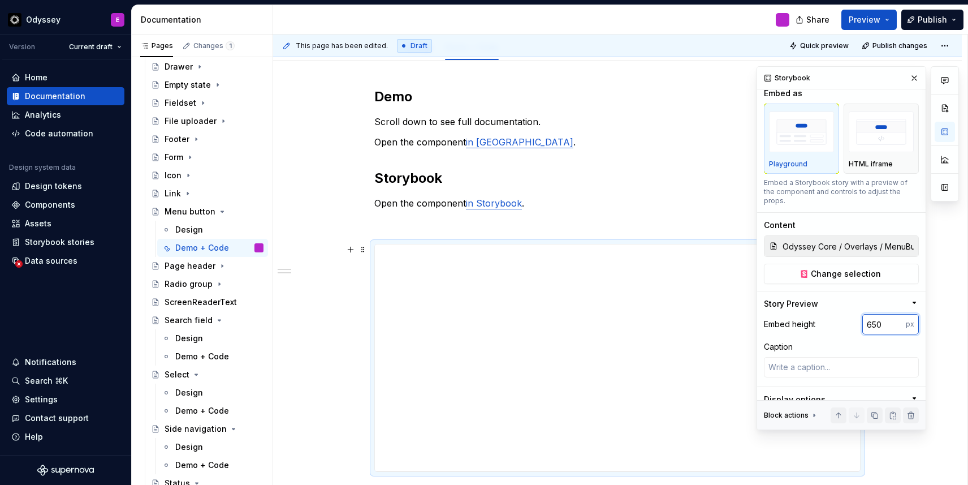
scroll to position [32, 0]
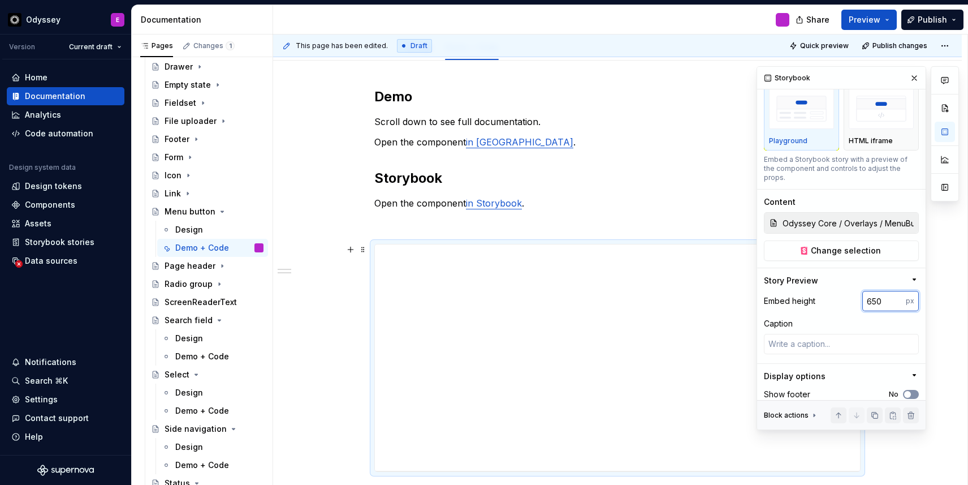
type input "650"
click at [908, 391] on span "button" at bounding box center [907, 394] width 7 height 7
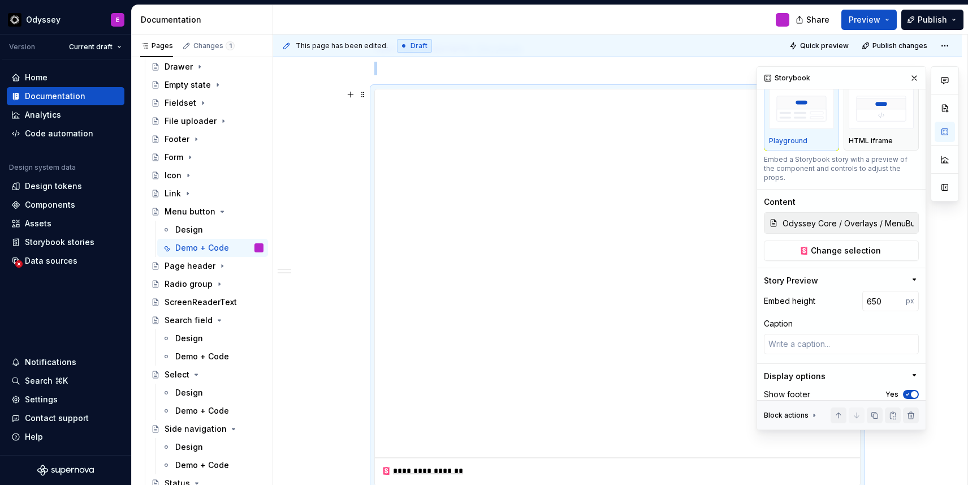
click at [340, 262] on div "**********" at bounding box center [617, 275] width 689 height 739
click at [910, 75] on button "button" at bounding box center [914, 78] width 16 height 16
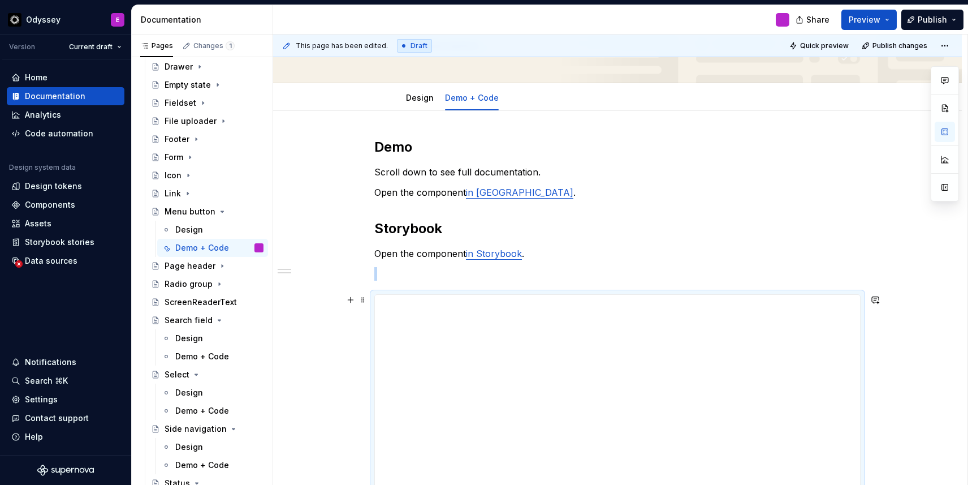
scroll to position [0, 0]
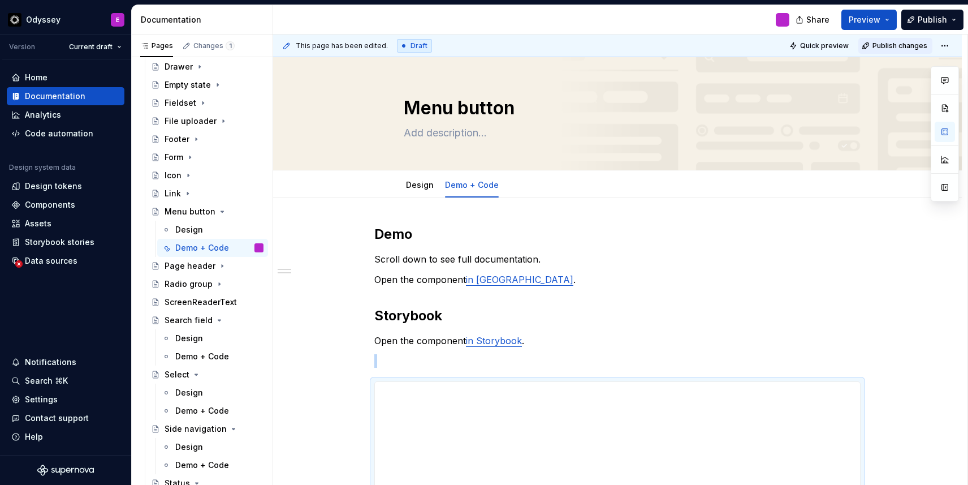
click at [886, 42] on span "Publish changes" at bounding box center [900, 45] width 55 height 9
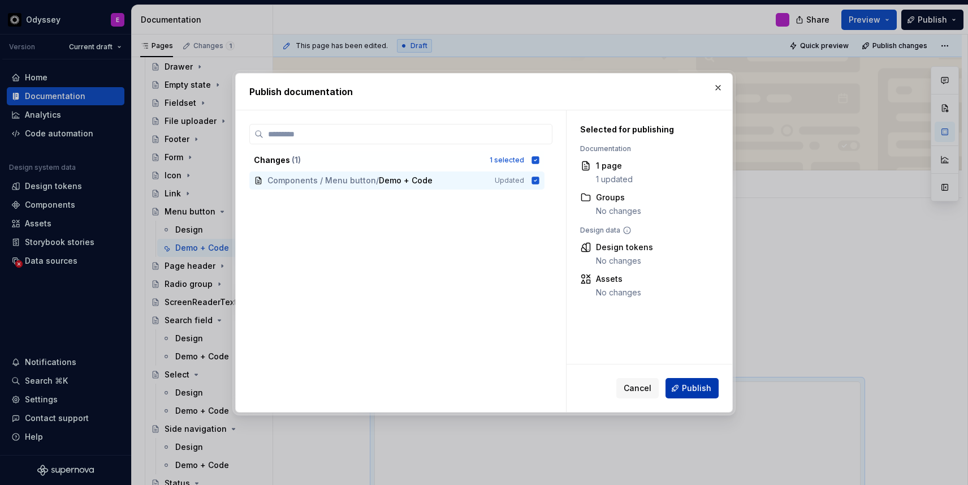
click at [692, 390] on span "Publish" at bounding box center [696, 387] width 29 height 11
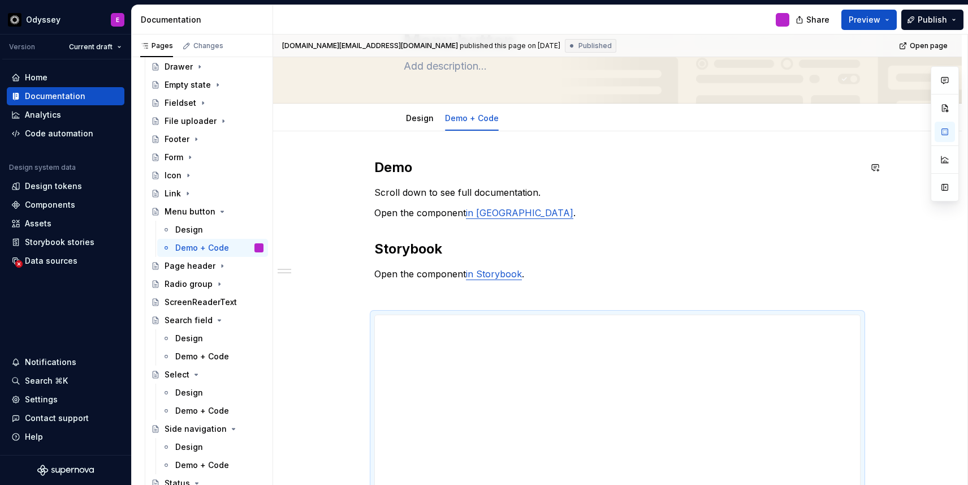
scroll to position [76, 0]
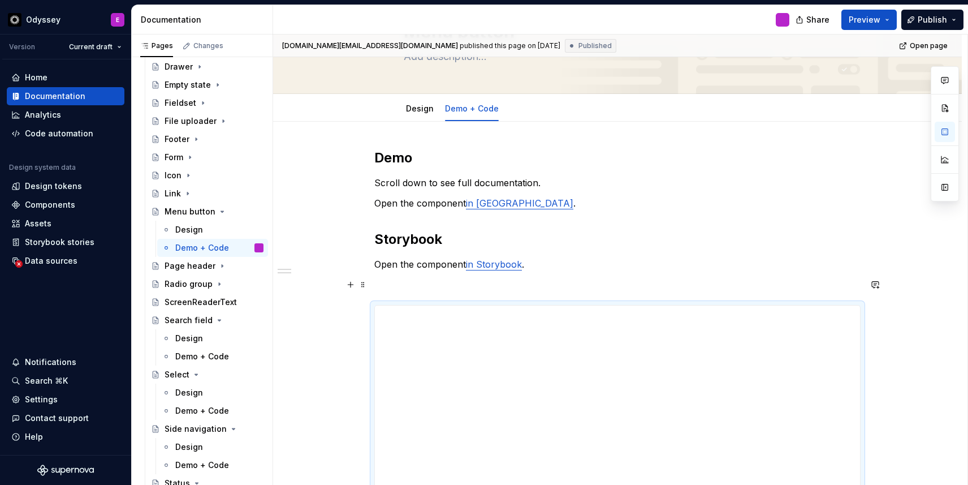
click at [408, 287] on p at bounding box center [617, 285] width 486 height 14
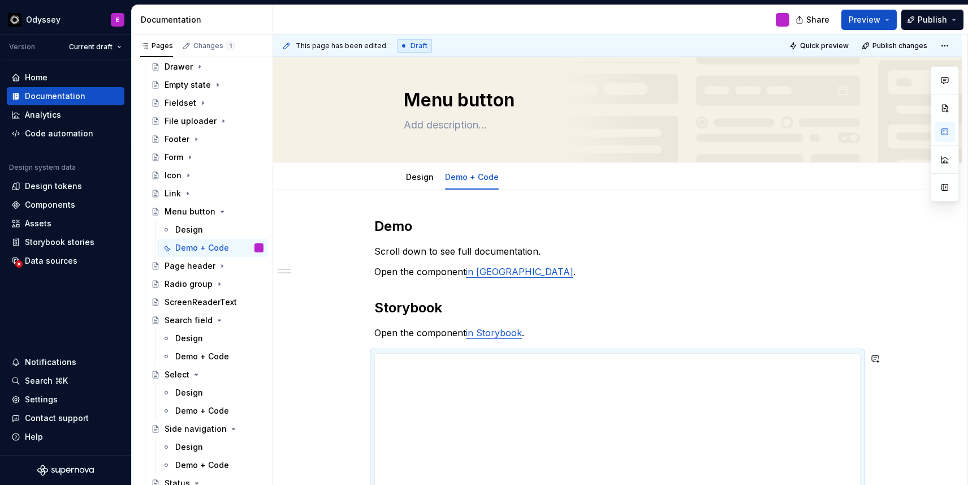
scroll to position [0, 0]
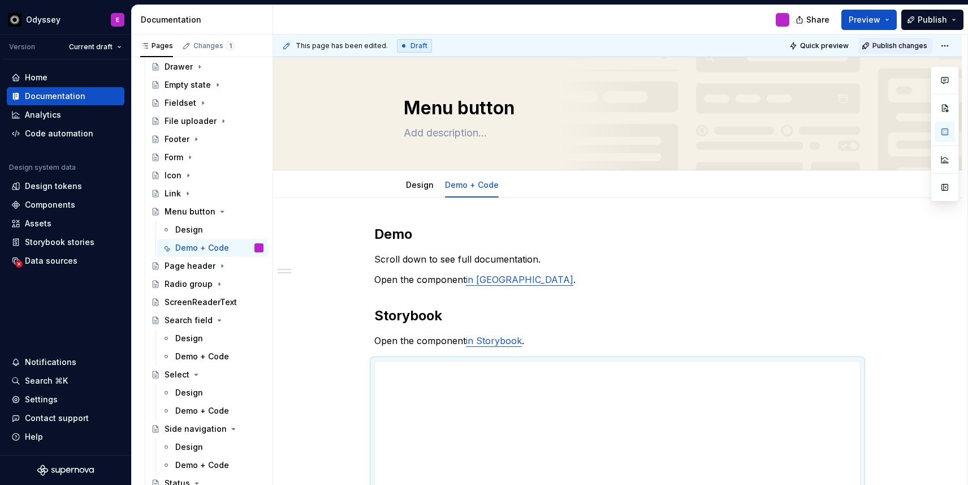
click at [904, 43] on span "Publish changes" at bounding box center [900, 45] width 55 height 9
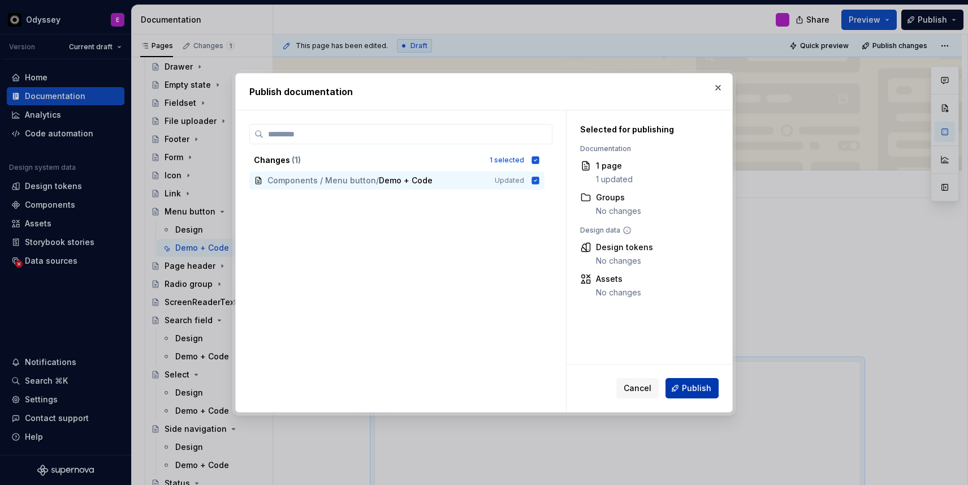
click at [694, 381] on button "Publish" at bounding box center [692, 388] width 53 height 20
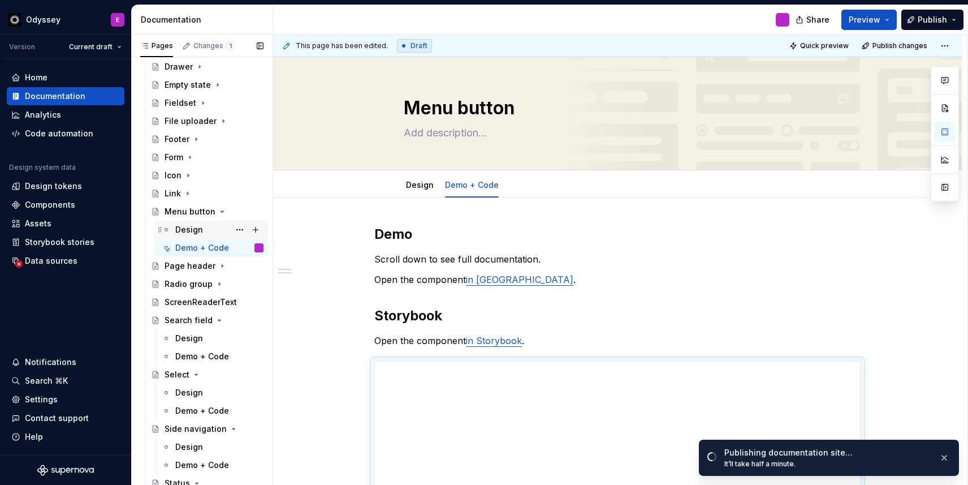
click at [195, 234] on div "Design" at bounding box center [189, 229] width 28 height 11
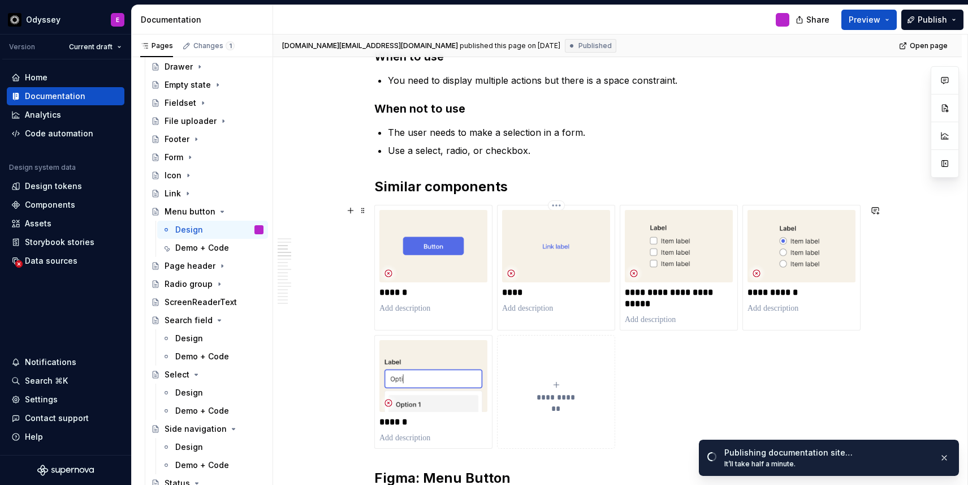
scroll to position [515, 0]
type textarea "*"
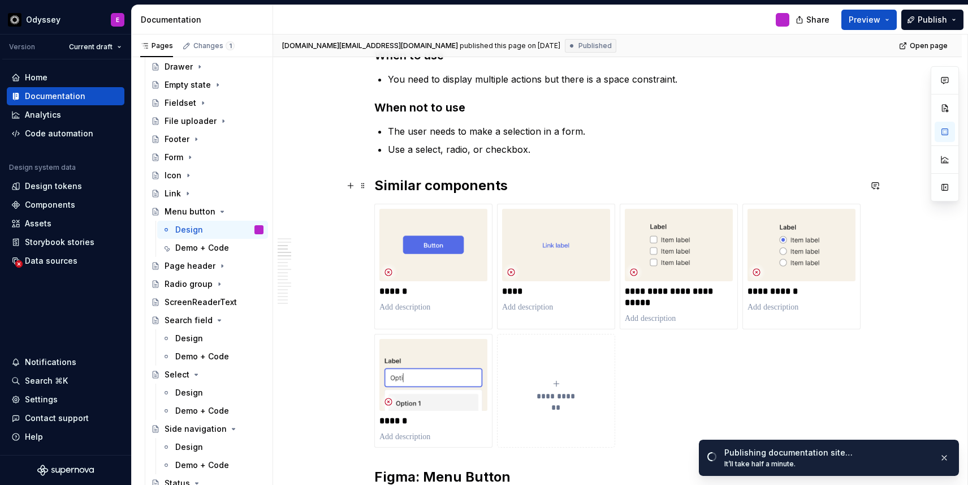
click at [424, 187] on h2 "Similar components" at bounding box center [617, 185] width 486 height 18
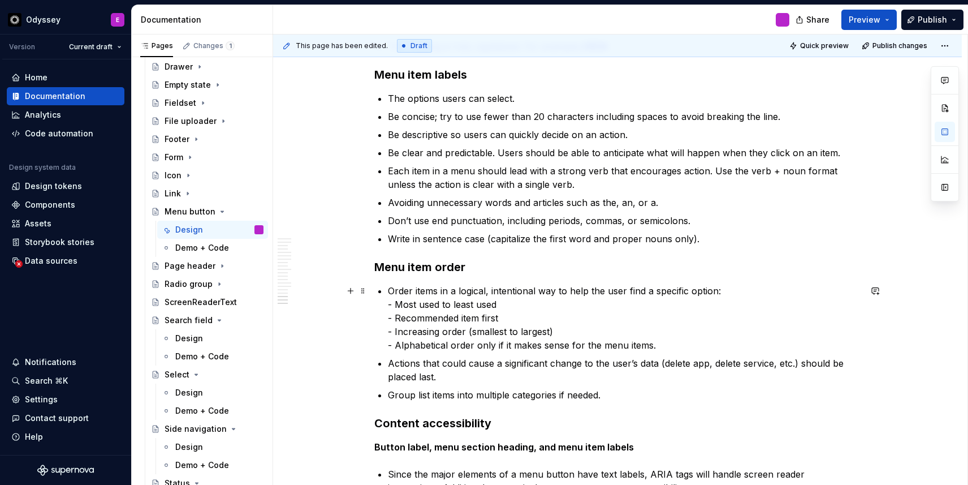
scroll to position [2554, 0]
click at [912, 45] on span "Publish changes" at bounding box center [900, 45] width 55 height 9
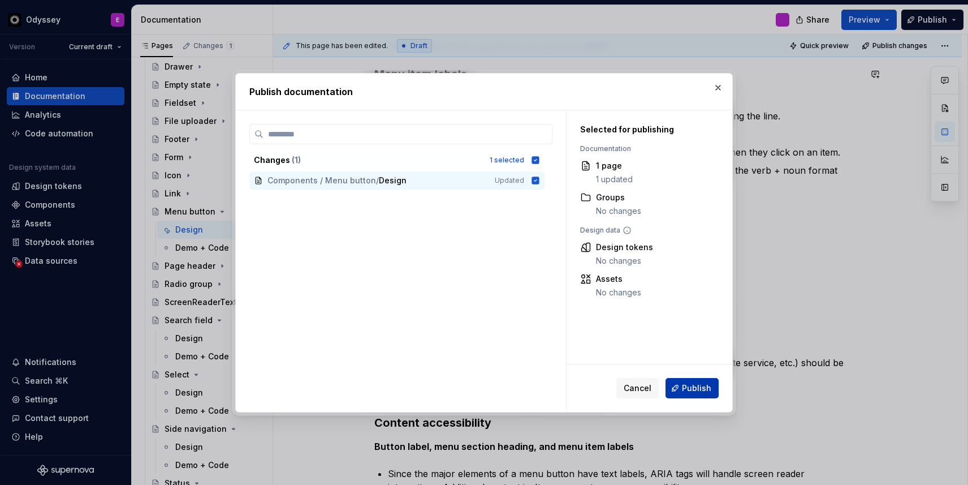
click at [683, 387] on button "Publish" at bounding box center [692, 388] width 53 height 20
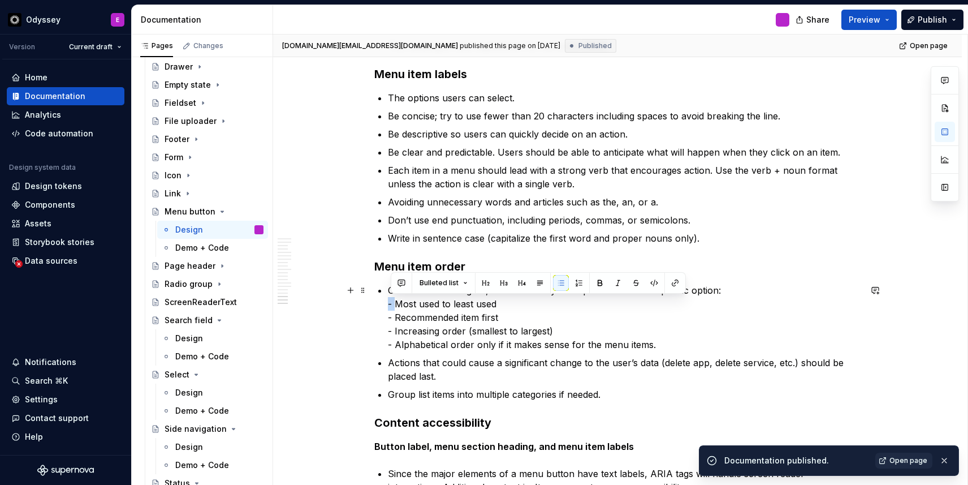
drag, startPoint x: 399, startPoint y: 304, endPoint x: 385, endPoint y: 304, distance: 14.1
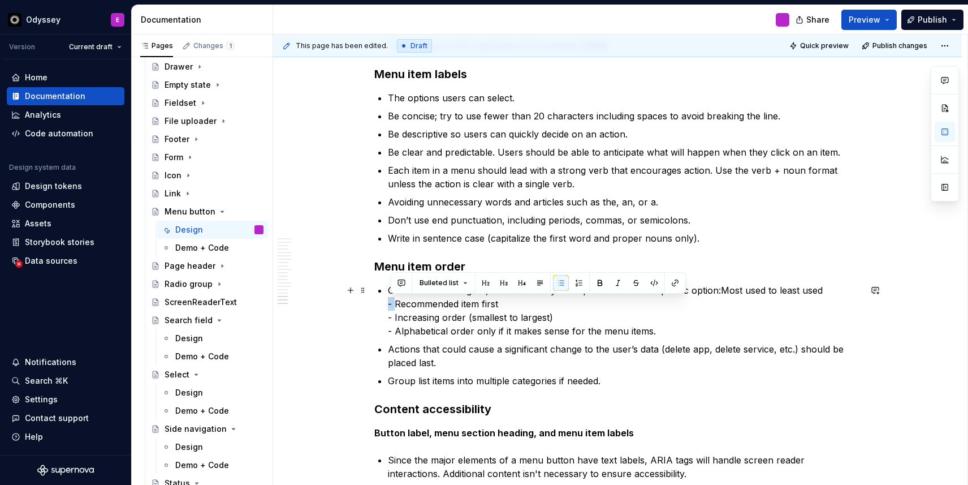
drag, startPoint x: 399, startPoint y: 305, endPoint x: 382, endPoint y: 305, distance: 17.0
click at [724, 290] on p "Order items in a logical, intentional way to help the user find a specific opti…" at bounding box center [624, 310] width 473 height 54
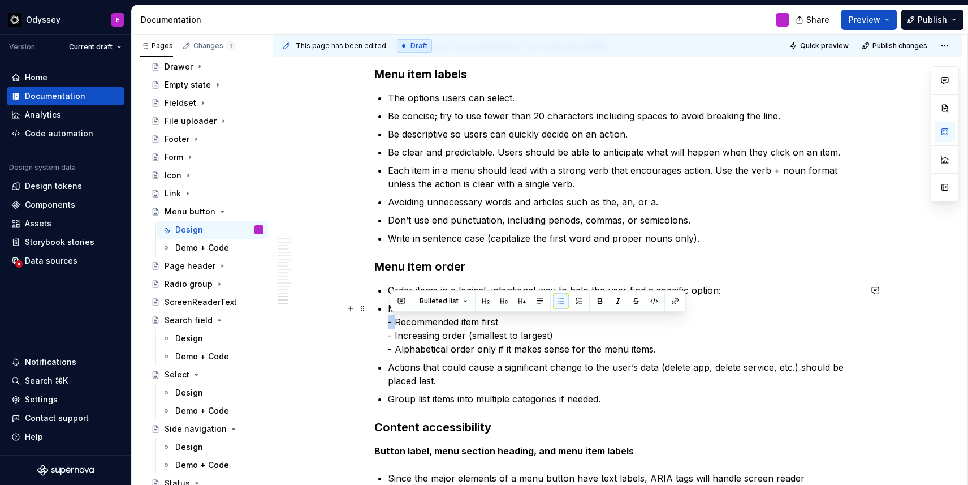
drag, startPoint x: 399, startPoint y: 323, endPoint x: 383, endPoint y: 323, distance: 15.8
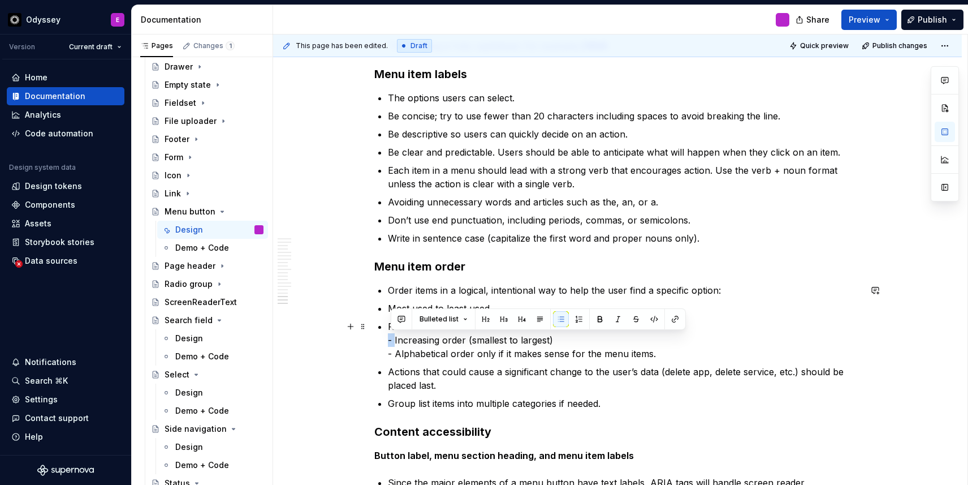
drag, startPoint x: 397, startPoint y: 343, endPoint x: 374, endPoint y: 341, distance: 23.2
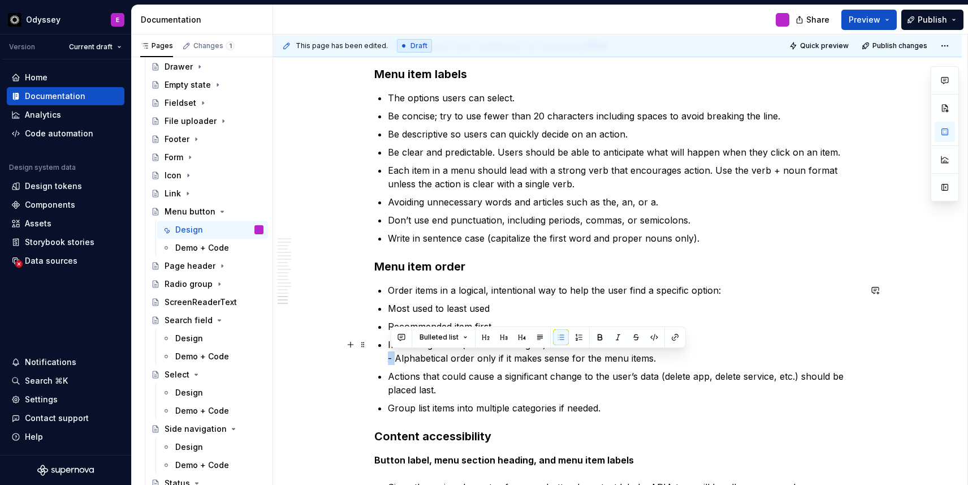
drag, startPoint x: 398, startPoint y: 357, endPoint x: 375, endPoint y: 356, distance: 23.2
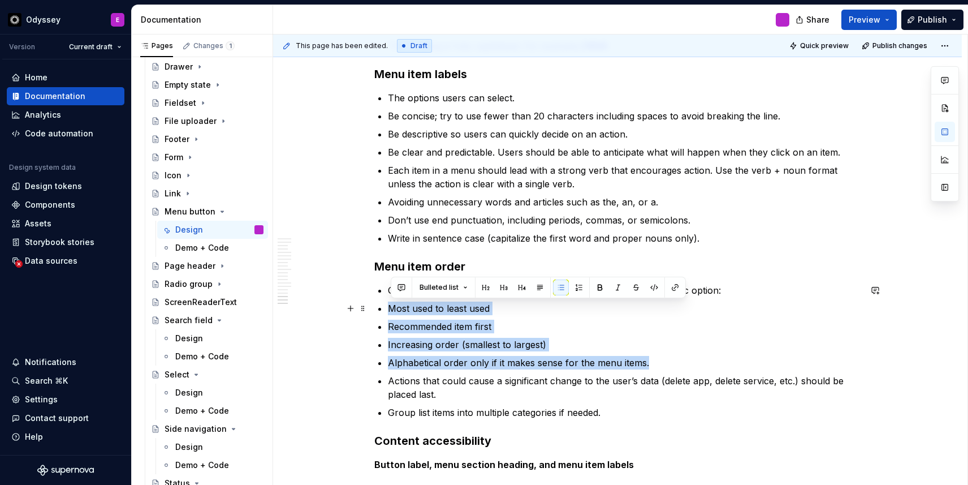
drag, startPoint x: 661, startPoint y: 362, endPoint x: 391, endPoint y: 310, distance: 275.2
click at [391, 310] on ul "Order items in a logical, intentional way to help the user find a specific opti…" at bounding box center [624, 351] width 473 height 136
click at [645, 319] on p "Recommended item first" at bounding box center [630, 326] width 459 height 14
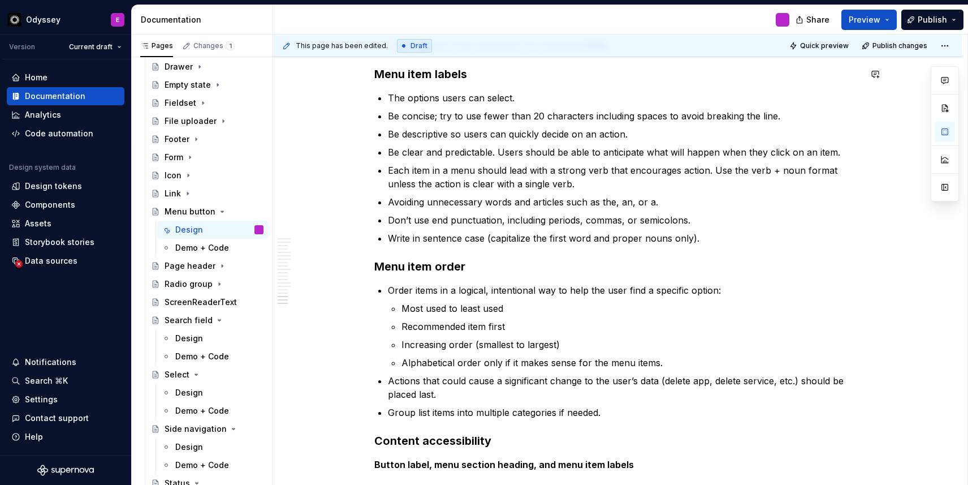
click at [893, 55] on div "This page has been edited. Draft Quick preview Publish changes" at bounding box center [617, 45] width 689 height 23
click at [893, 48] on span "Publish changes" at bounding box center [900, 45] width 55 height 9
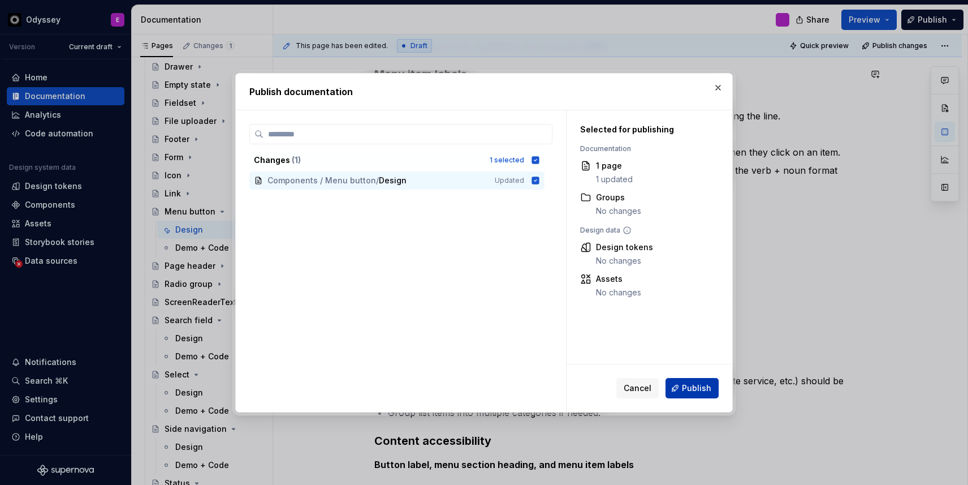
click at [694, 387] on span "Publish" at bounding box center [696, 387] width 29 height 11
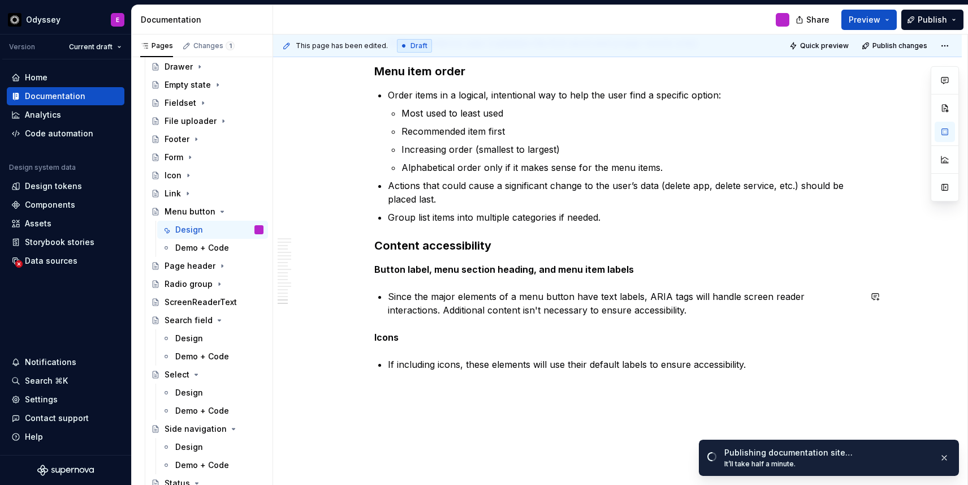
scroll to position [2754, 0]
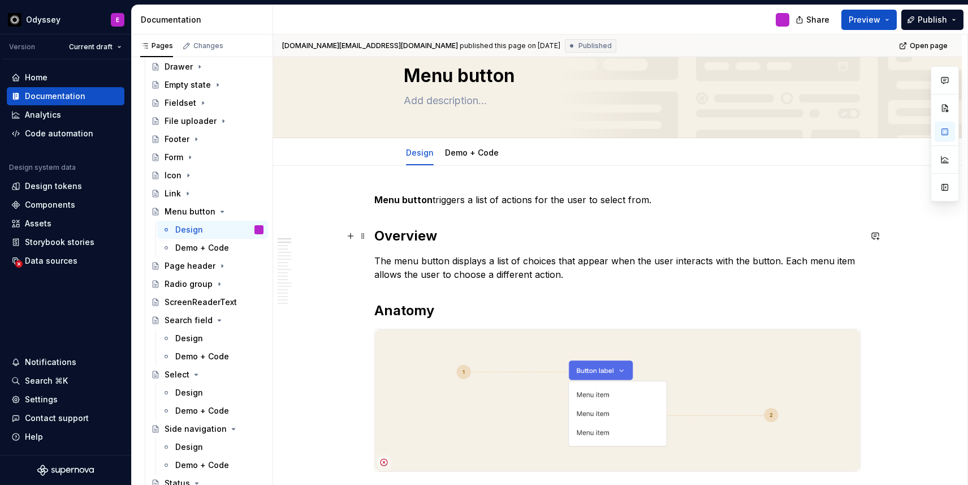
scroll to position [0, 0]
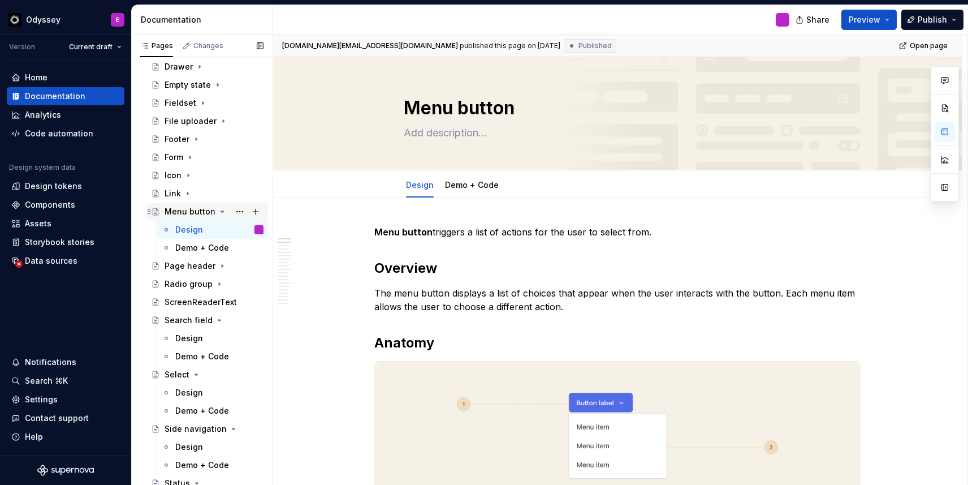
click at [217, 217] on div "Menu button" at bounding box center [214, 212] width 99 height 16
click at [219, 209] on icon "Page tree" at bounding box center [222, 211] width 9 height 9
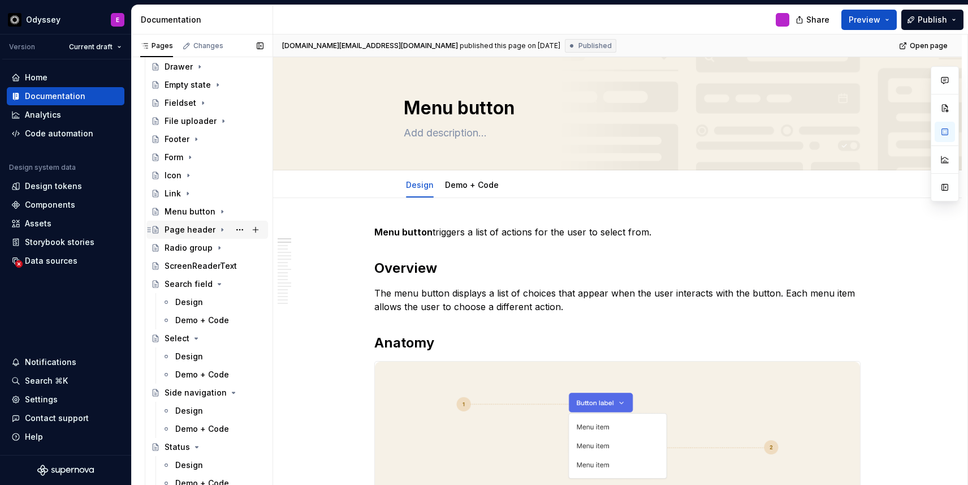
click at [204, 228] on div "Page header" at bounding box center [190, 229] width 51 height 11
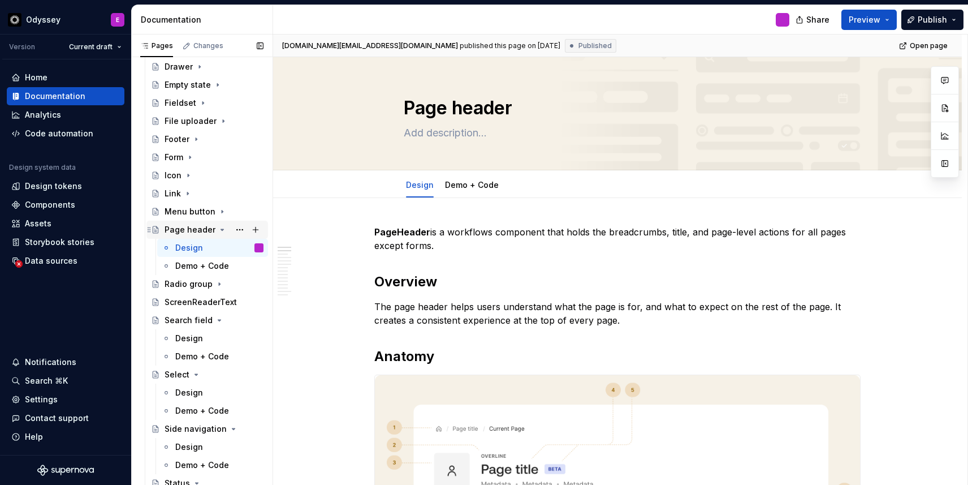
click at [221, 230] on icon "Page tree" at bounding box center [222, 229] width 3 height 1
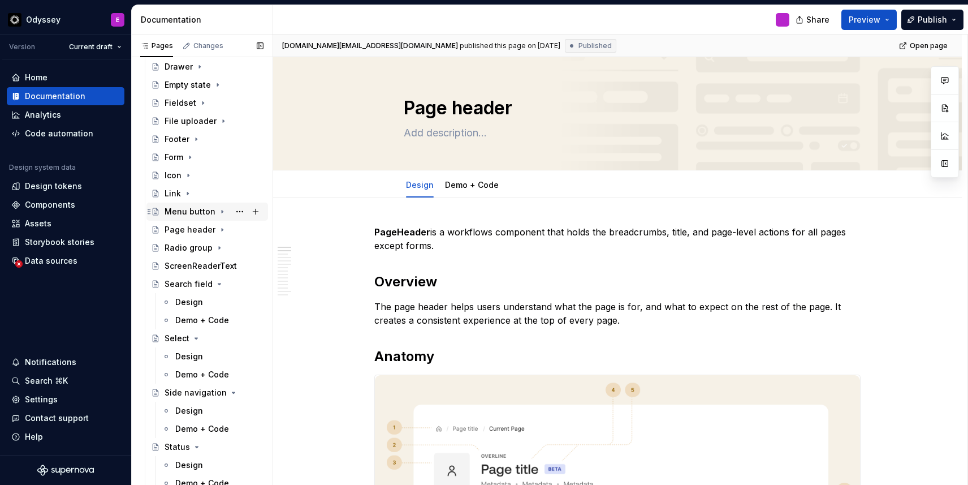
click at [218, 211] on icon "Page tree" at bounding box center [222, 211] width 9 height 9
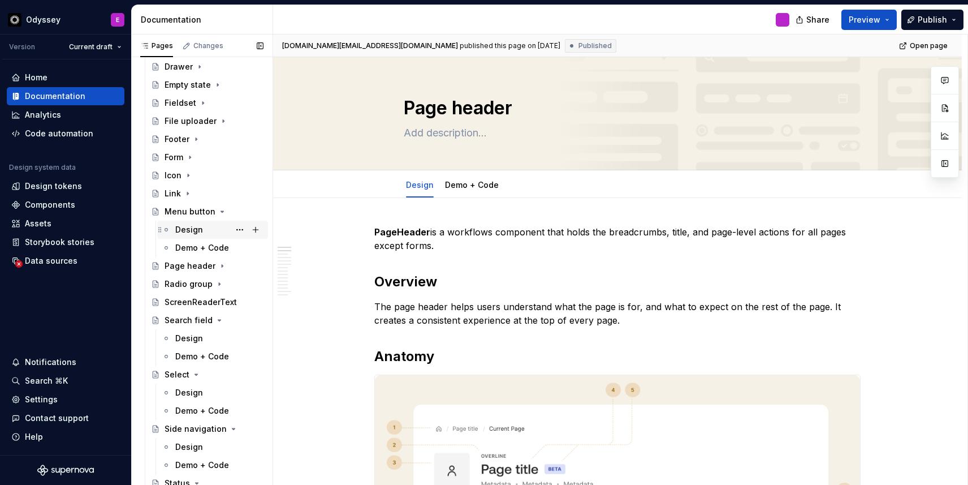
click at [201, 227] on div "Design" at bounding box center [189, 229] width 28 height 11
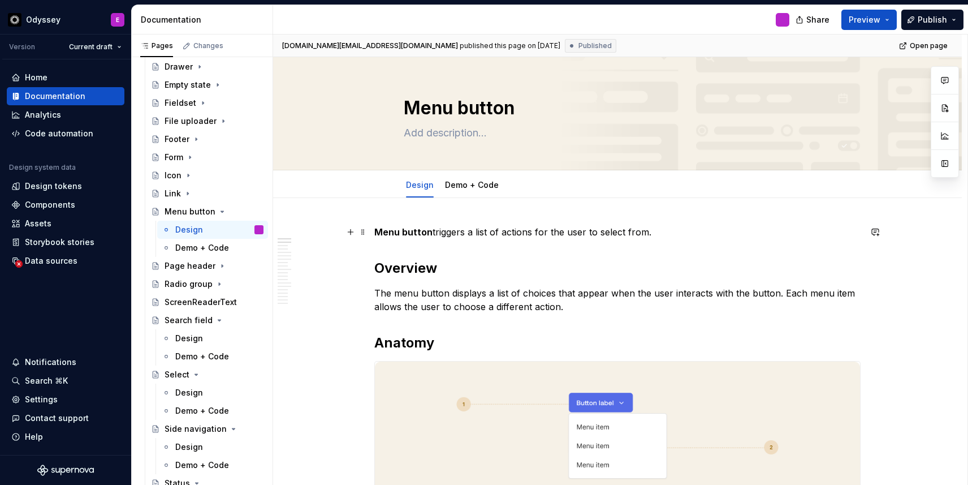
type textarea "*"
click at [411, 231] on strong "Menu button" at bounding box center [403, 231] width 58 height 11
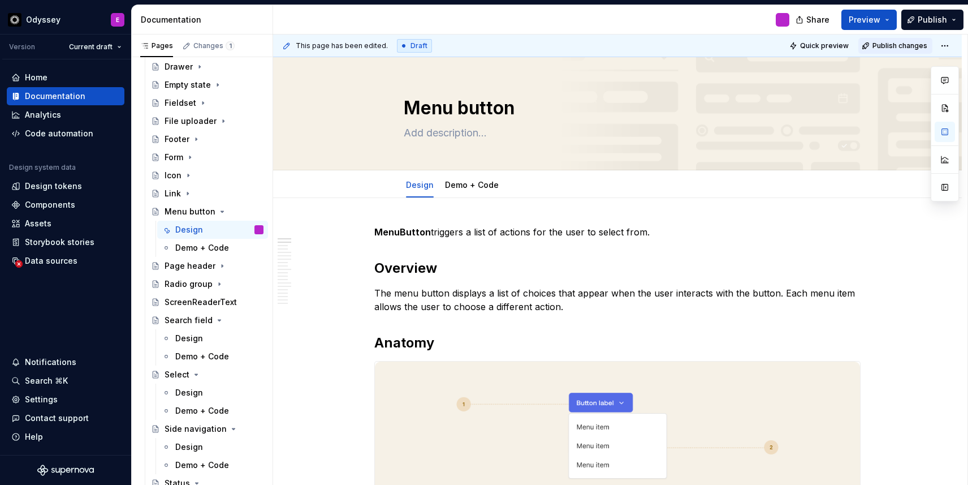
click at [905, 46] on span "Publish changes" at bounding box center [900, 45] width 55 height 9
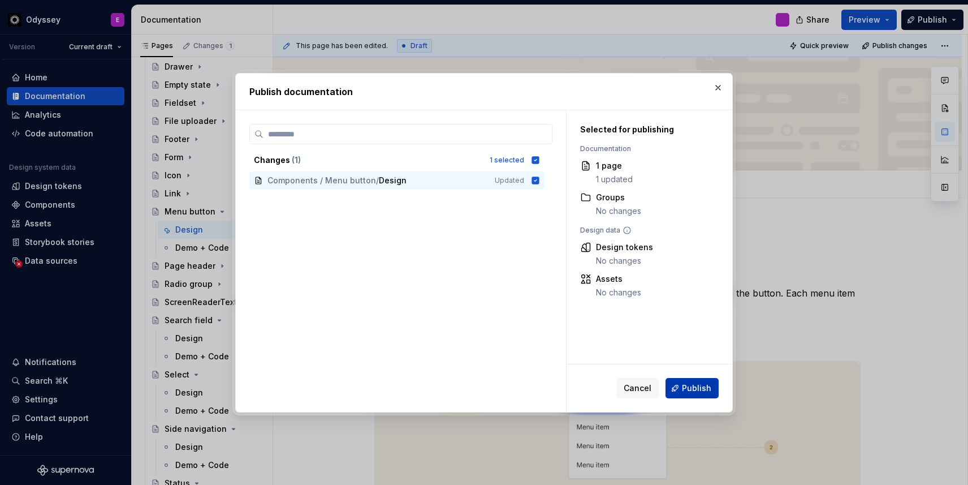
click at [703, 385] on span "Publish" at bounding box center [696, 387] width 29 height 11
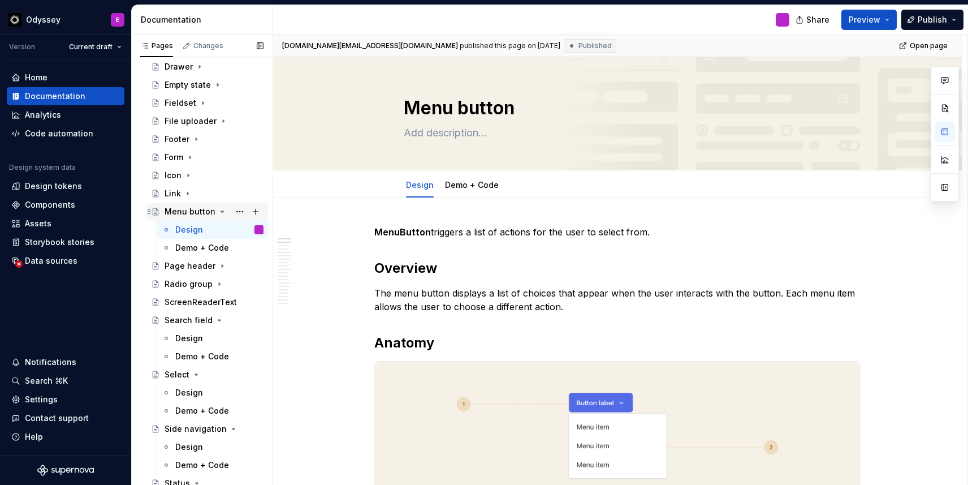
click at [219, 210] on icon "Page tree" at bounding box center [222, 211] width 9 height 9
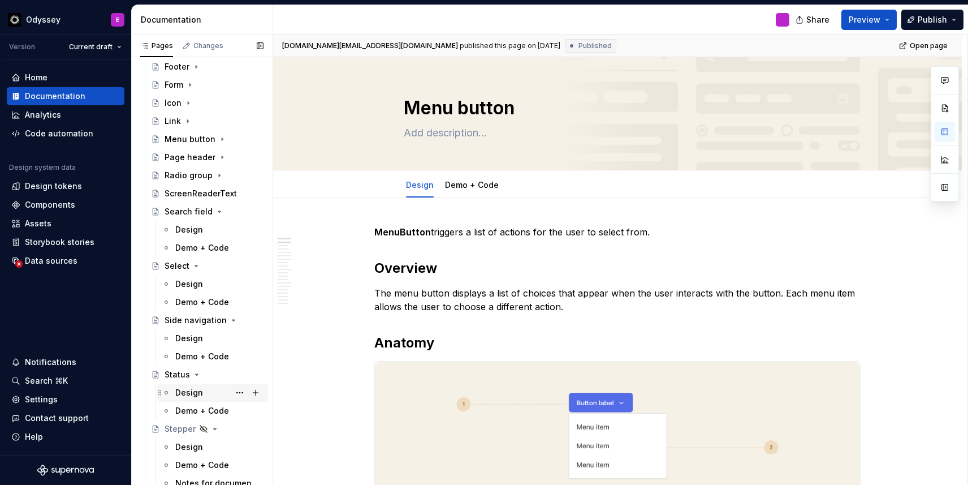
scroll to position [501, 0]
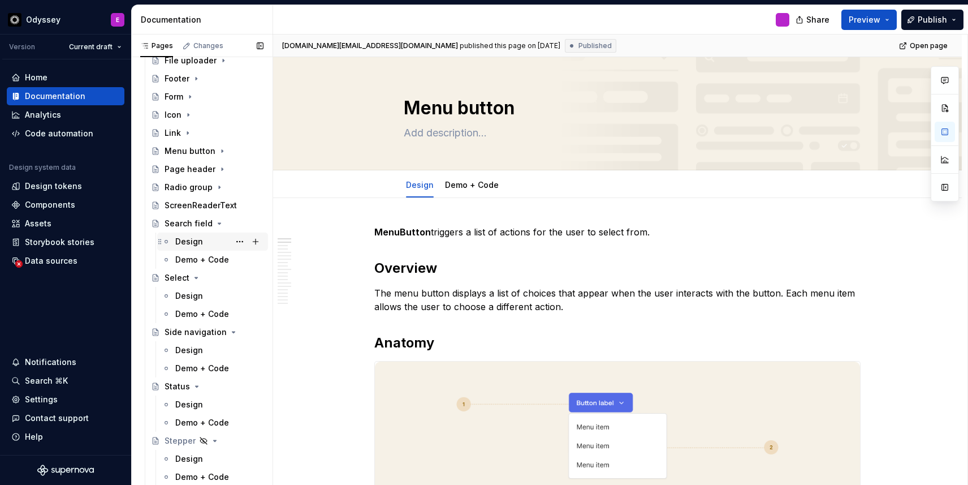
click at [195, 239] on div "Design" at bounding box center [189, 241] width 28 height 11
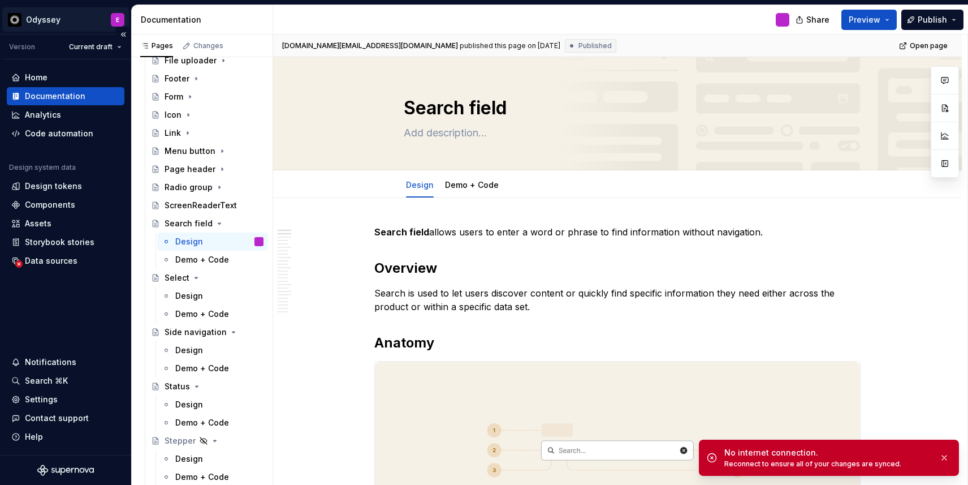
type textarea "*"
